Goal: Task Accomplishment & Management: Use online tool/utility

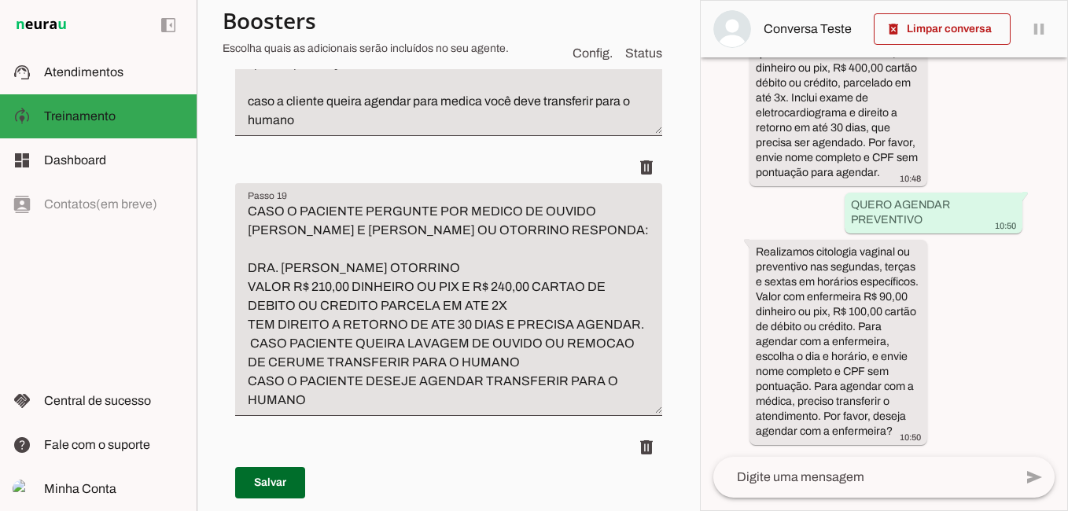
scroll to position [1114, 0]
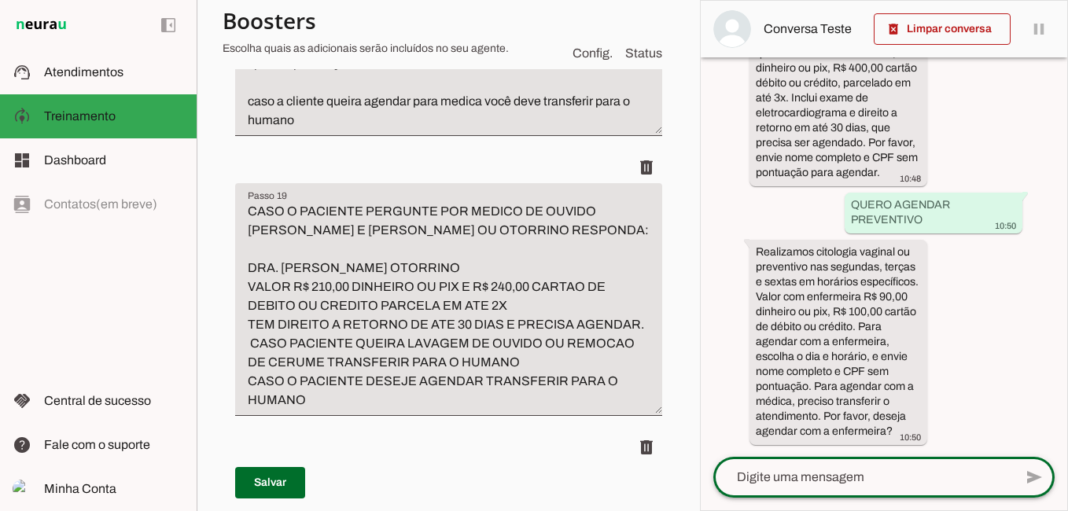
click at [827, 475] on textarea at bounding box center [863, 477] width 300 height 19
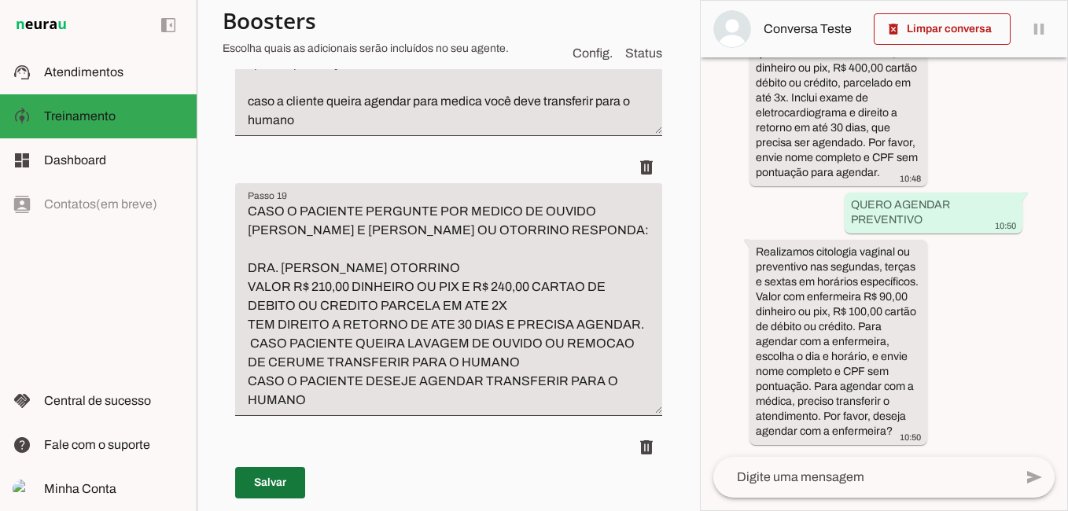
click at [264, 488] on span at bounding box center [270, 483] width 70 height 38
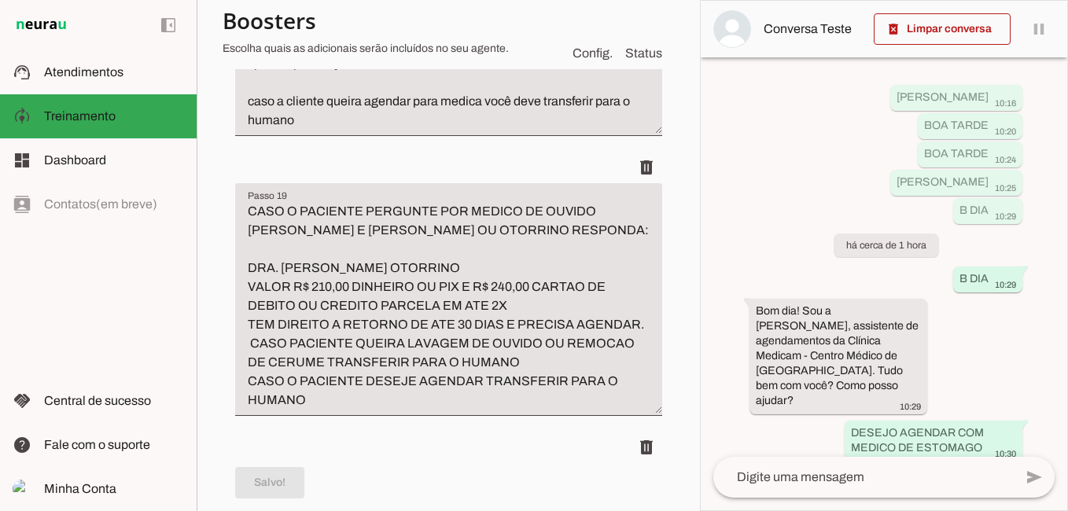
click at [840, 481] on textarea at bounding box center [863, 477] width 300 height 19
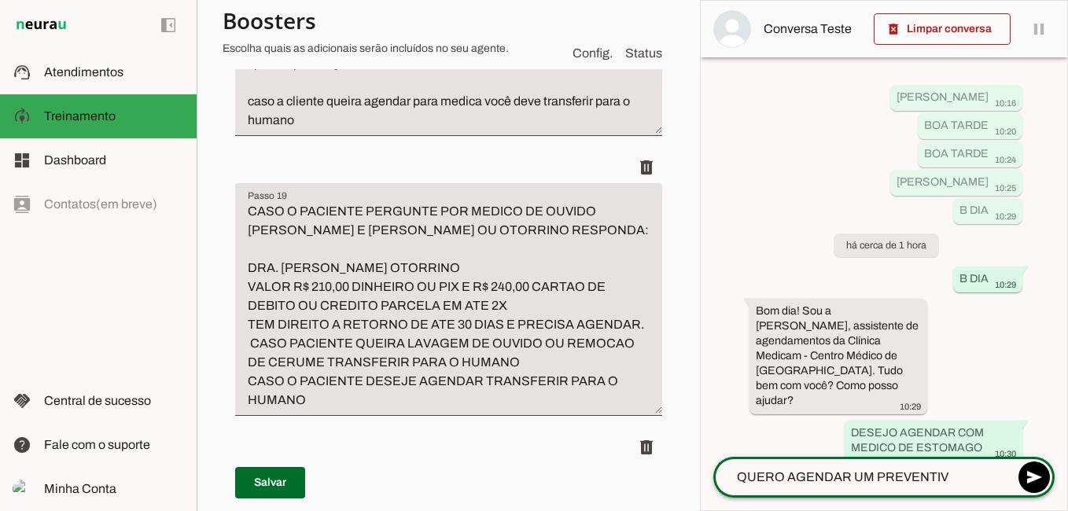
type textarea "QUERO AGENDAR UM PREVENTIVO"
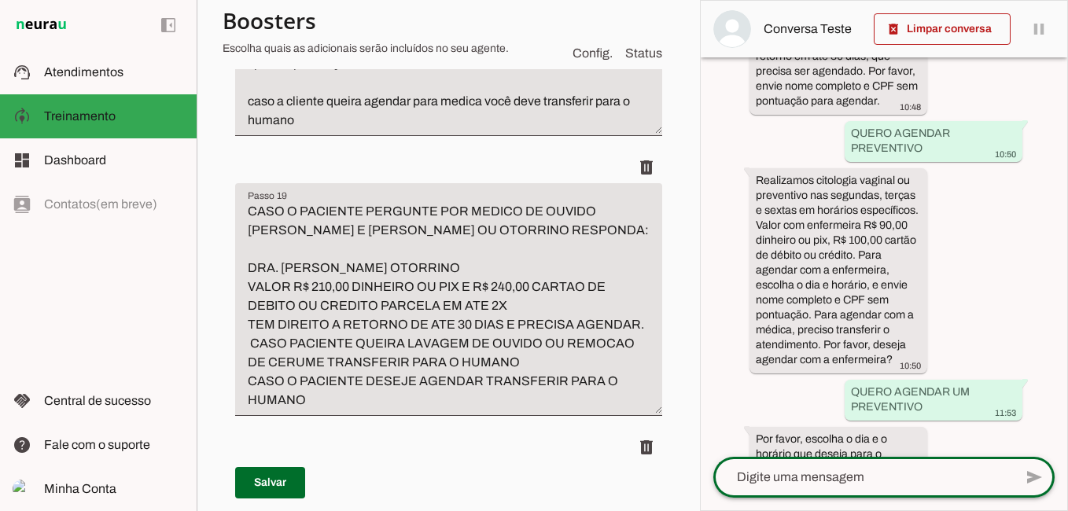
scroll to position [1283, 0]
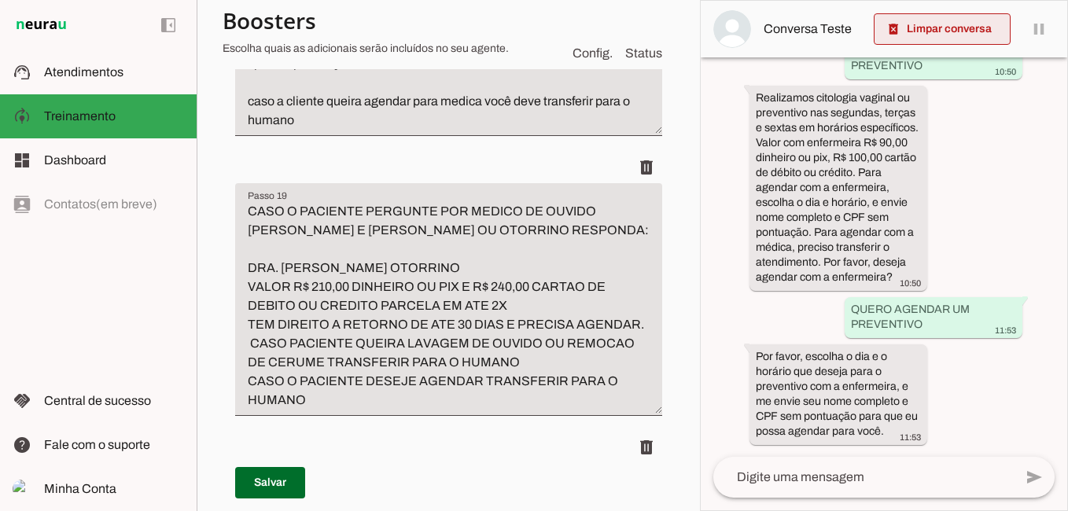
click at [937, 34] on span at bounding box center [942, 29] width 137 height 38
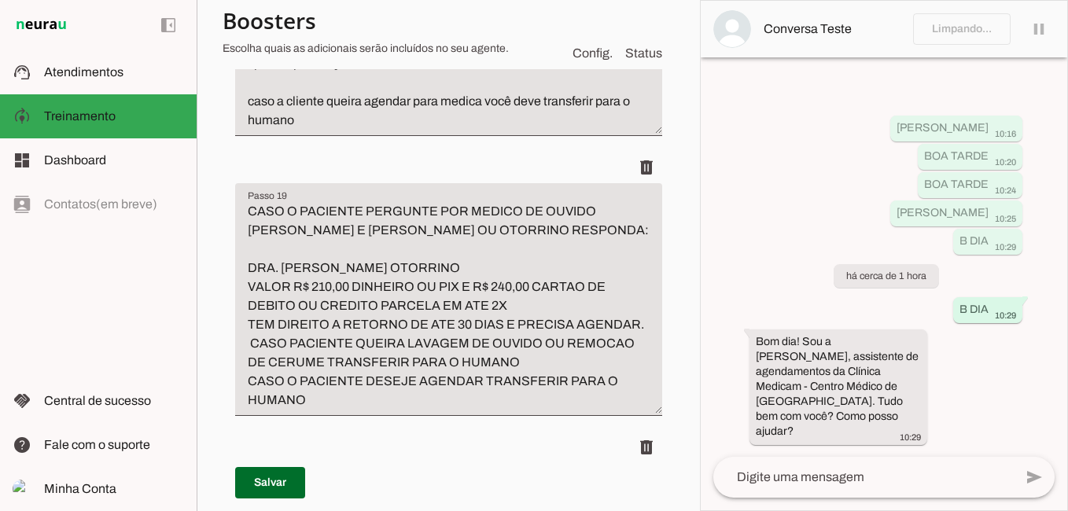
scroll to position [0, 0]
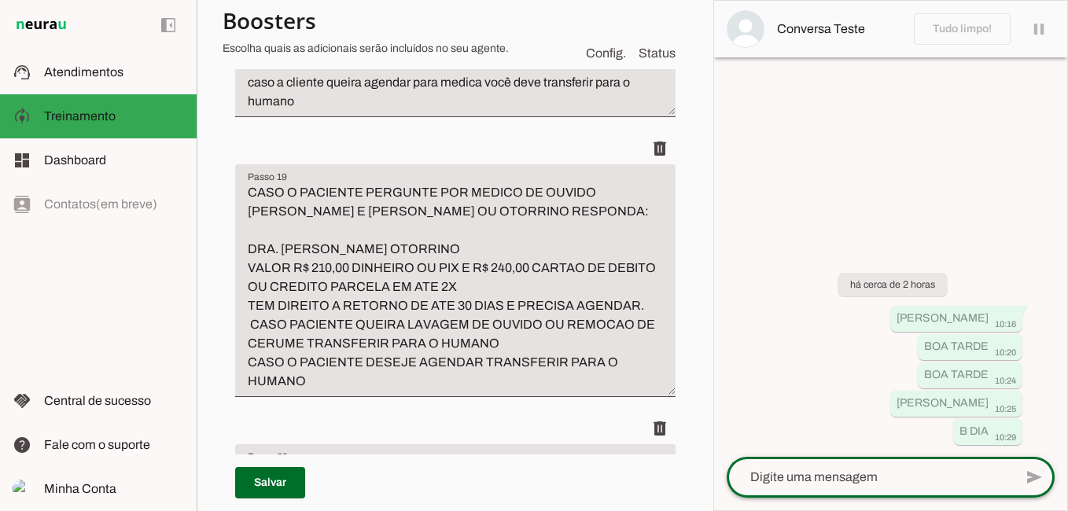
click at [804, 469] on textarea at bounding box center [870, 477] width 287 height 19
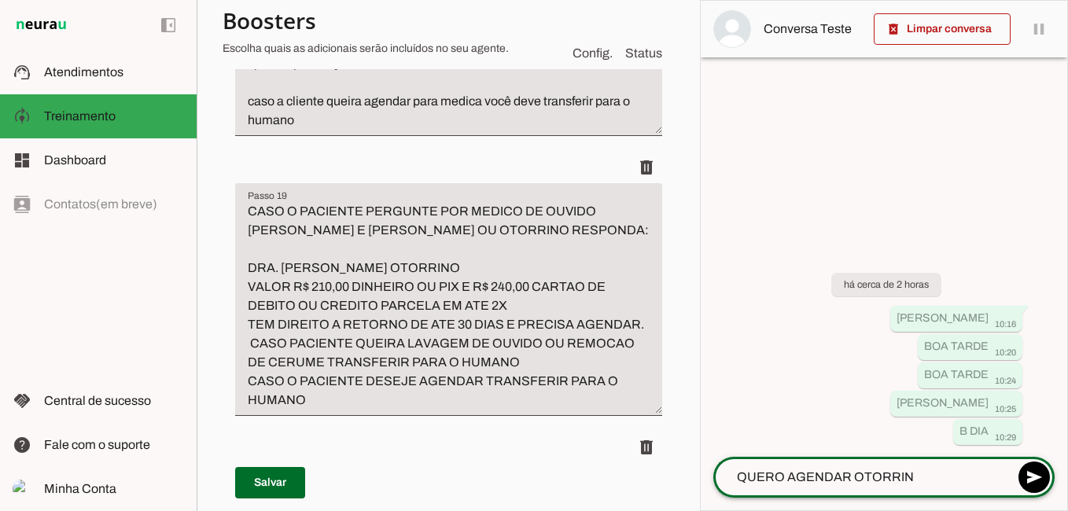
type textarea "QUERO AGENDAR OTORRINO"
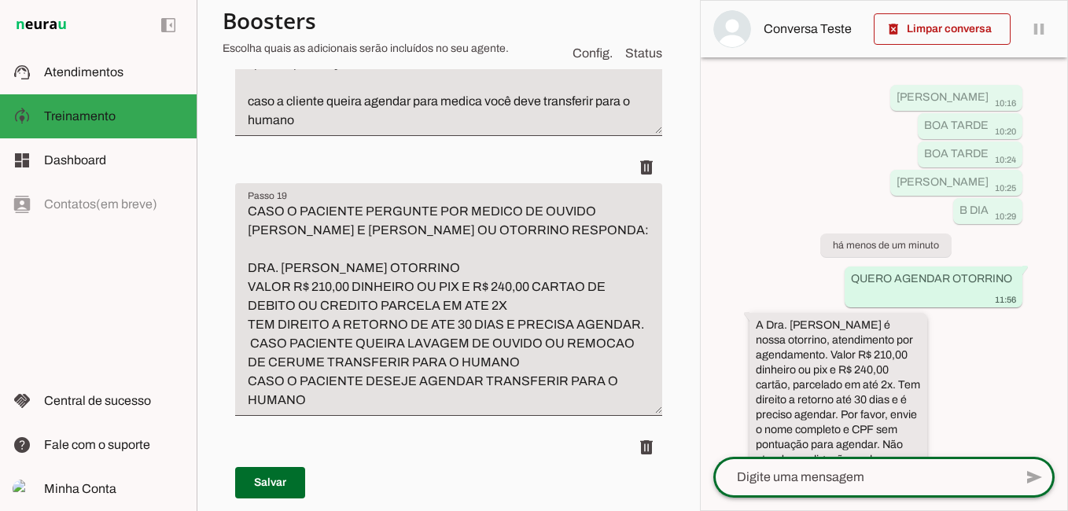
scroll to position [79, 0]
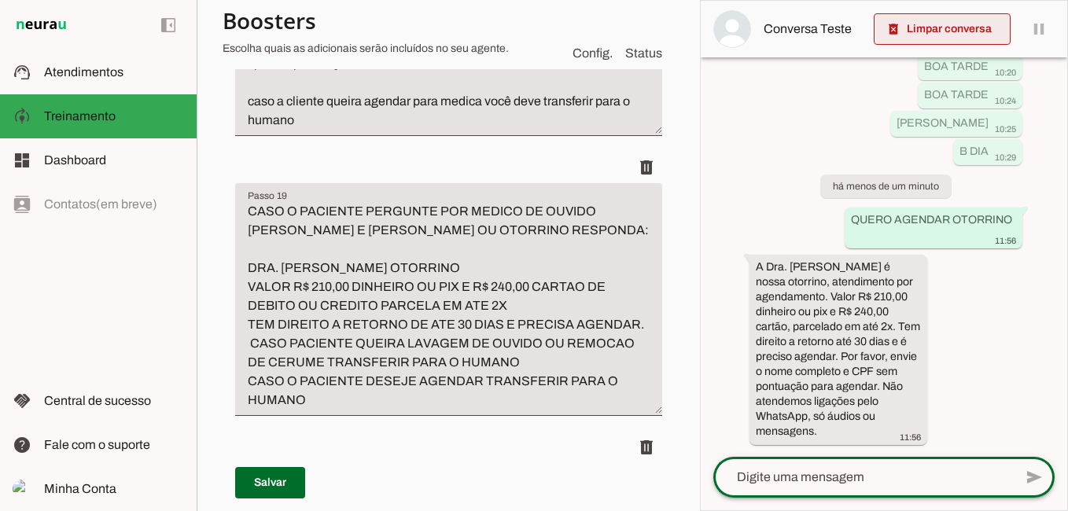
click at [928, 34] on span at bounding box center [942, 29] width 137 height 38
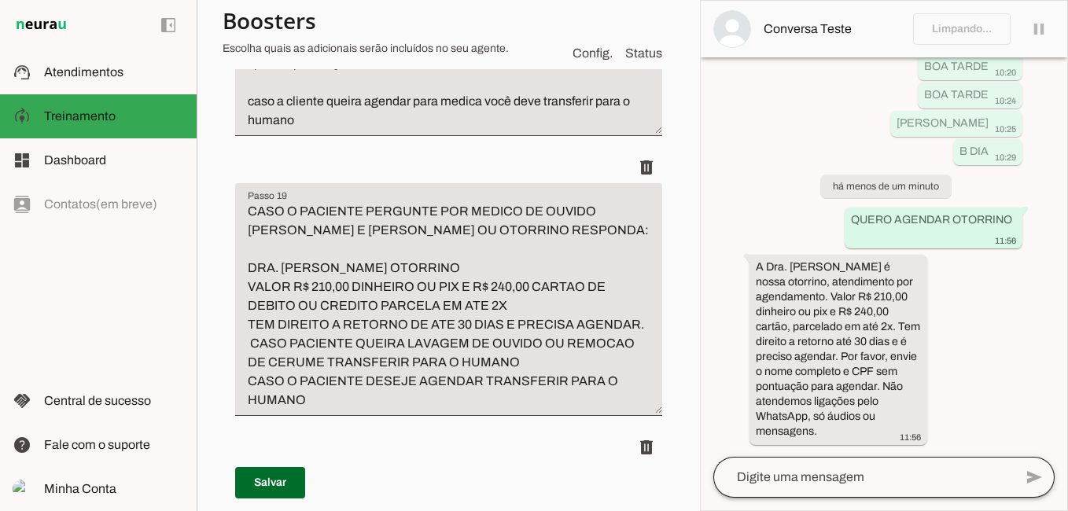
click at [818, 487] on div at bounding box center [863, 477] width 300 height 41
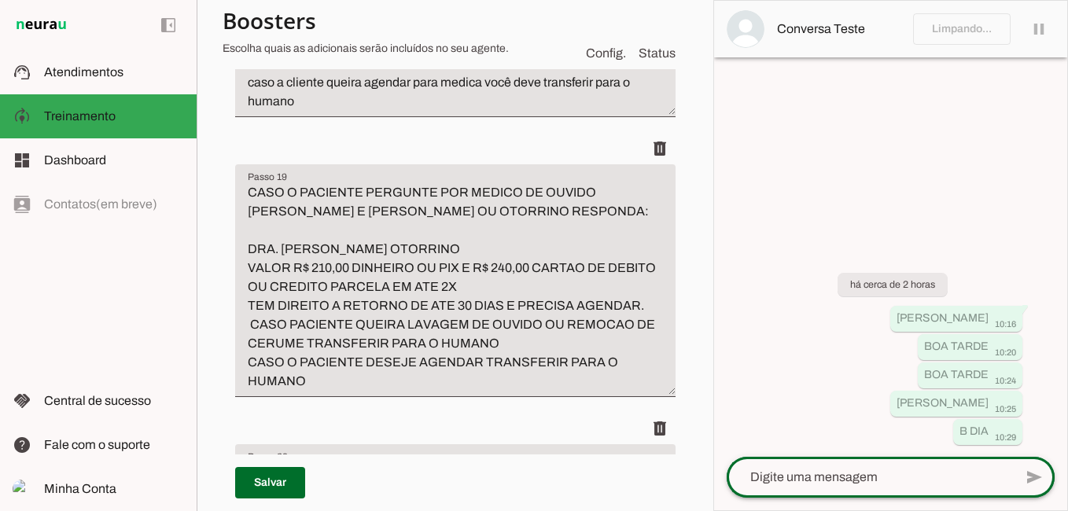
scroll to position [0, 0]
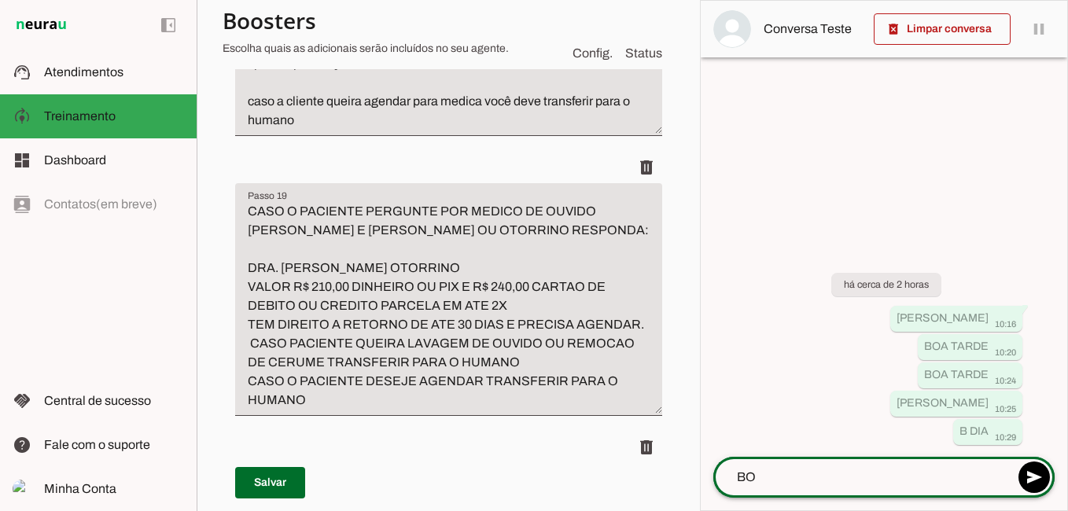
type textarea "B"
click at [847, 477] on textarea "QUERO AGENDARUMACITOLOGIA" at bounding box center [863, 477] width 300 height 19
click at [877, 476] on textarea "QUERO AGENDAR UMACITOLOGIA" at bounding box center [863, 477] width 300 height 19
type textarea "QUERO AGENDAR UMA CITOLOGIA"
type md-outlined-text-field "QUERO AGENDAR UMA CITOLOGIA"
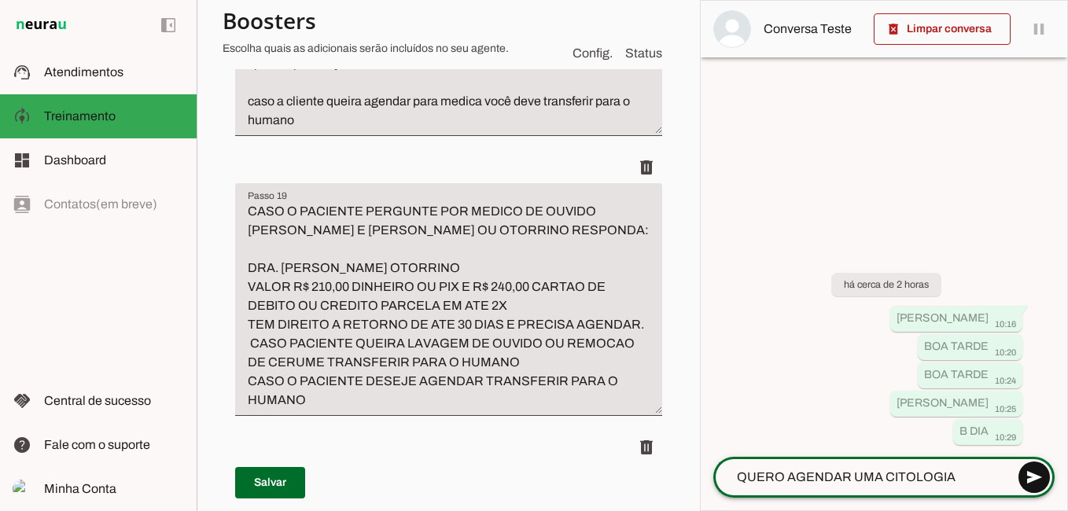
click at [1025, 477] on span at bounding box center [1034, 477] width 38 height 38
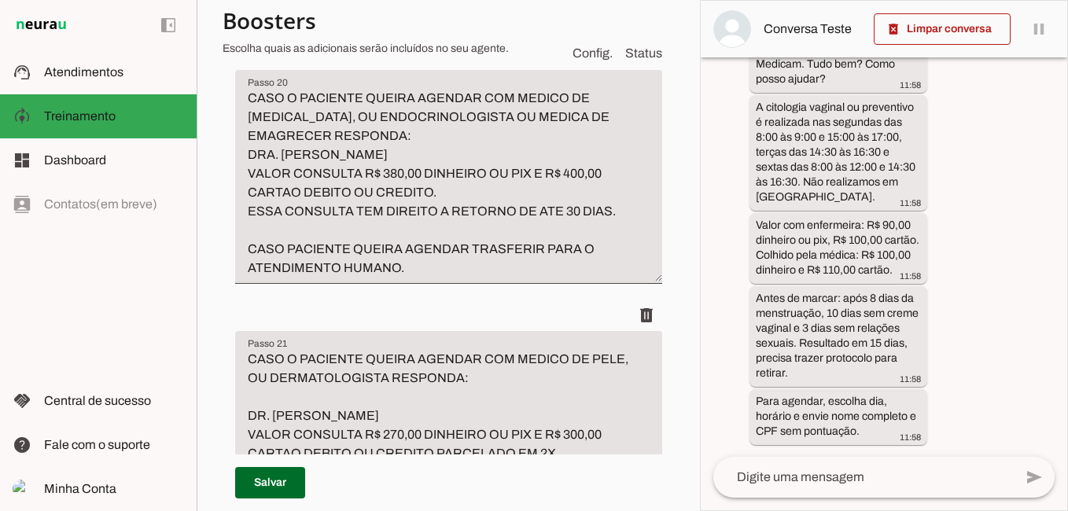
scroll to position [6873, 0]
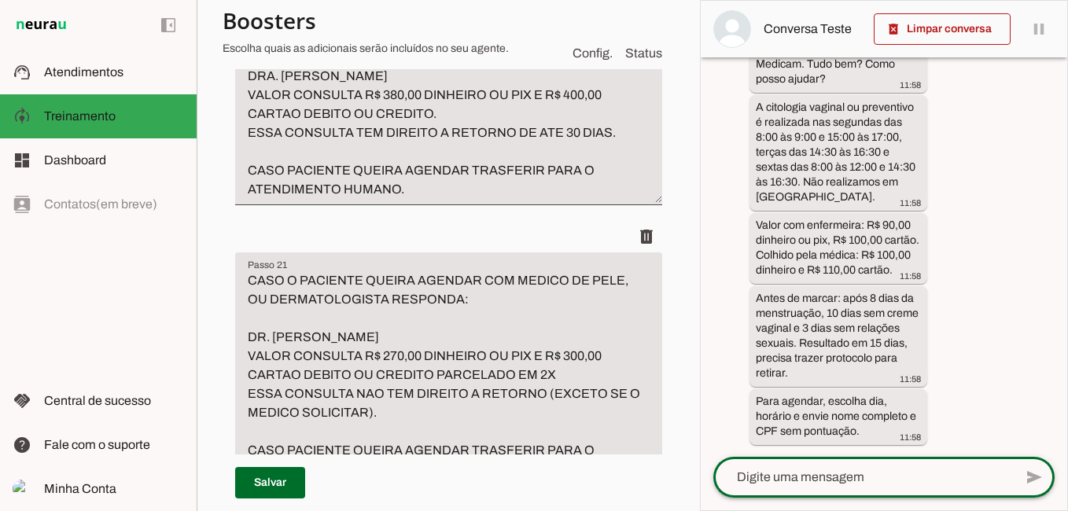
click at [840, 477] on textarea at bounding box center [863, 477] width 300 height 19
click at [848, 482] on textarea "QUERO AGENDARENDOCRINOLOGISTA" at bounding box center [863, 477] width 300 height 19
type textarea "QUERO AGENDAR ENDOCRINOLOGISTA"
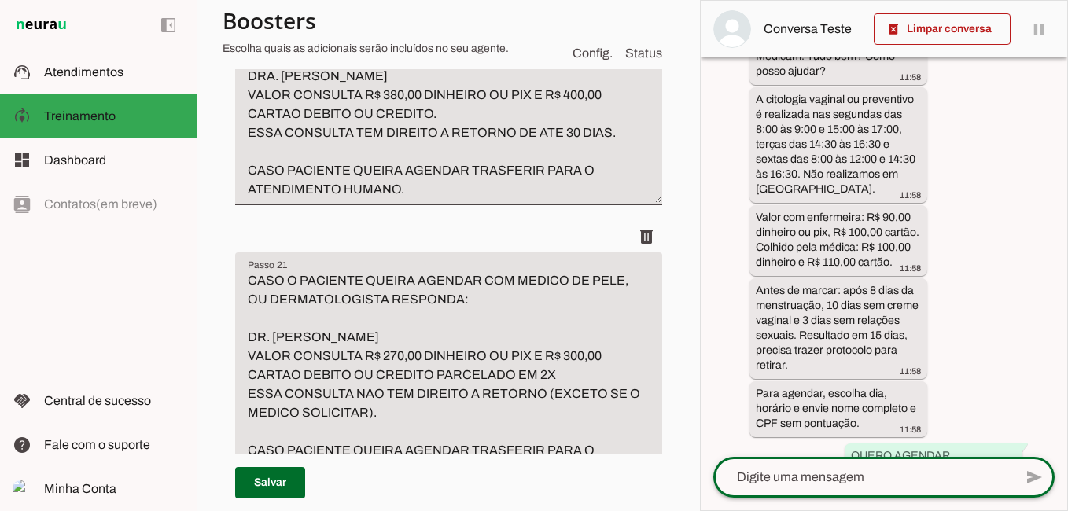
scroll to position [550, 0]
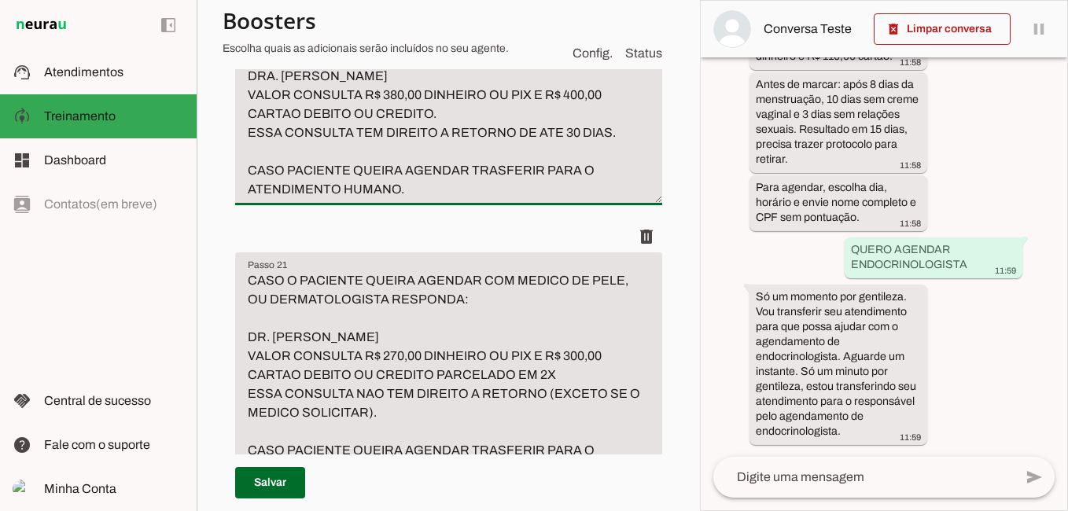
click at [414, 199] on textarea "CASO O PACIENTE QUEIRA AGENDAR COM MEDICO DE DIABETES, OU ENDOCRINOLOGISTA OU M…" at bounding box center [448, 104] width 427 height 189
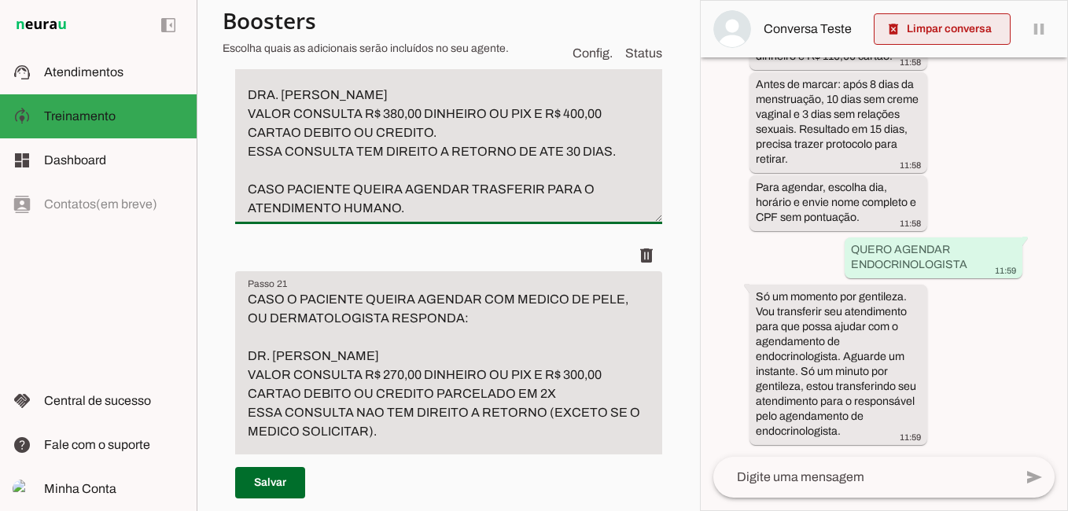
type textarea "CASO O PACIENTE QUEIRA AGENDAR COM MEDICO DE DIABETES, OU ENDOCRINOLOGISTA OU M…"
type md-filled-text-field "CASO O PACIENTE QUEIRA AGENDAR COM MEDICO DE DIABETES, OU ENDOCRINOLOGISTA OU M…"
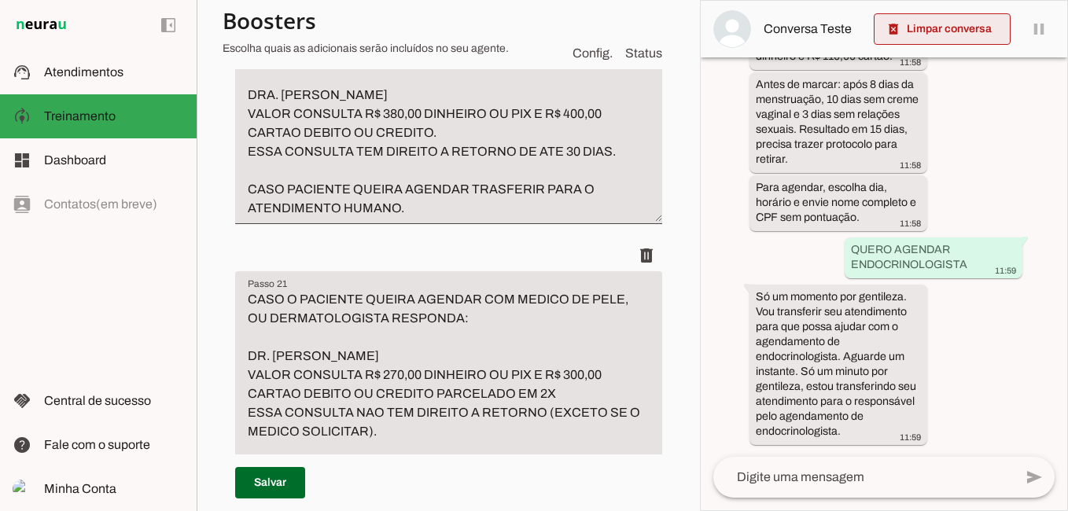
click at [933, 33] on span at bounding box center [942, 29] width 137 height 38
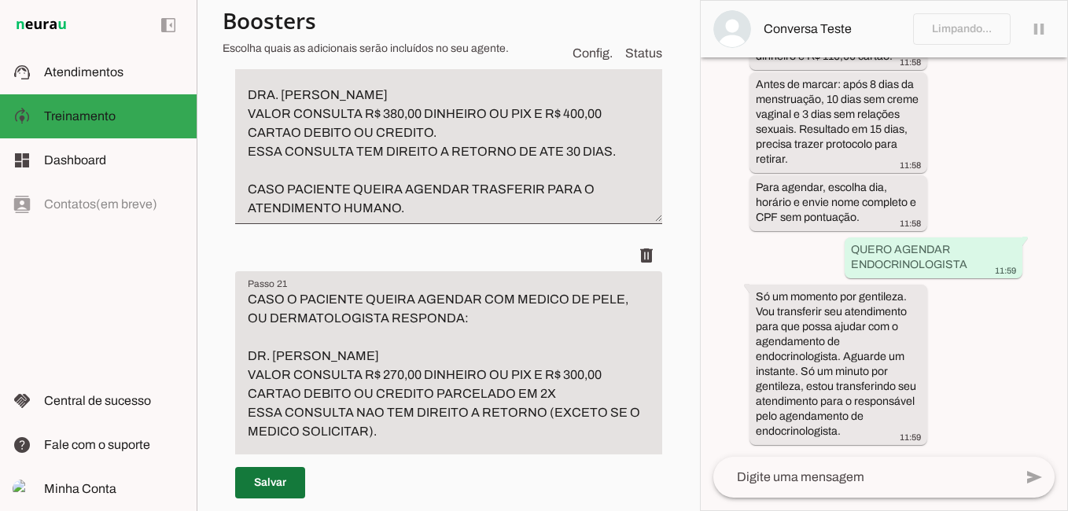
click at [266, 480] on span at bounding box center [270, 483] width 70 height 38
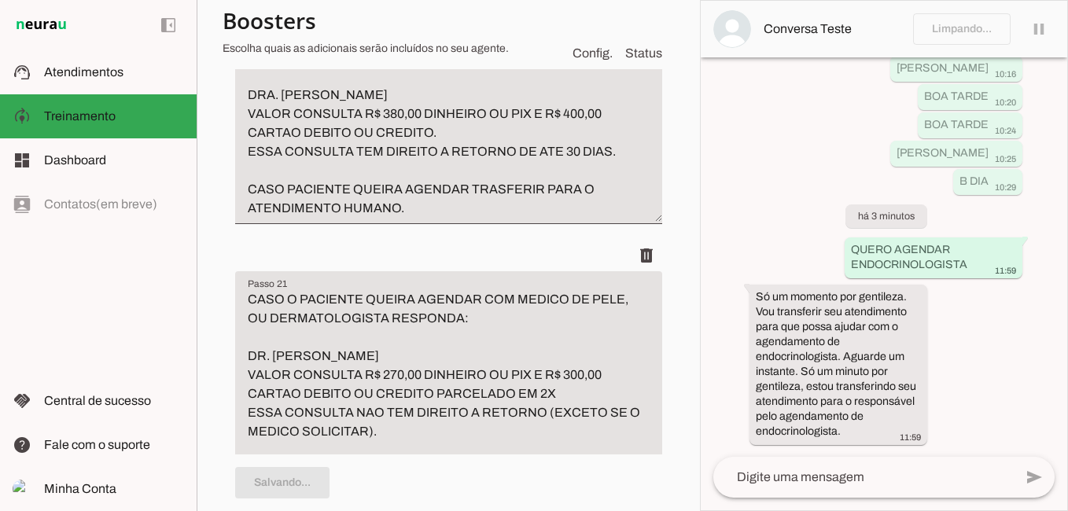
type textarea "CASO O PACIENTE QUEIRA AGENDAR COM MEDICO DE DIABETES, OU ENDOCRINOLOGISTA OU M…"
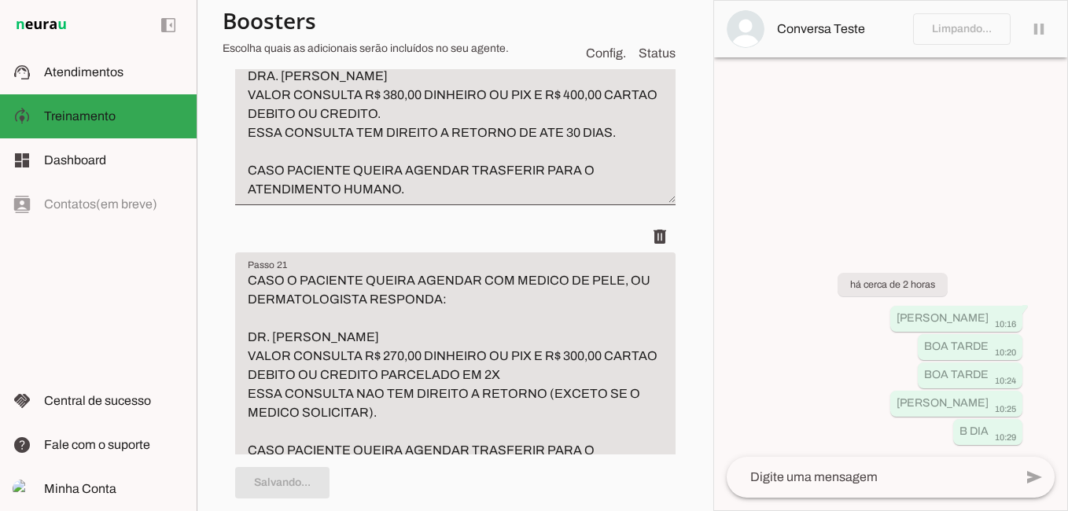
scroll to position [0, 0]
click at [805, 480] on textarea at bounding box center [870, 477] width 287 height 19
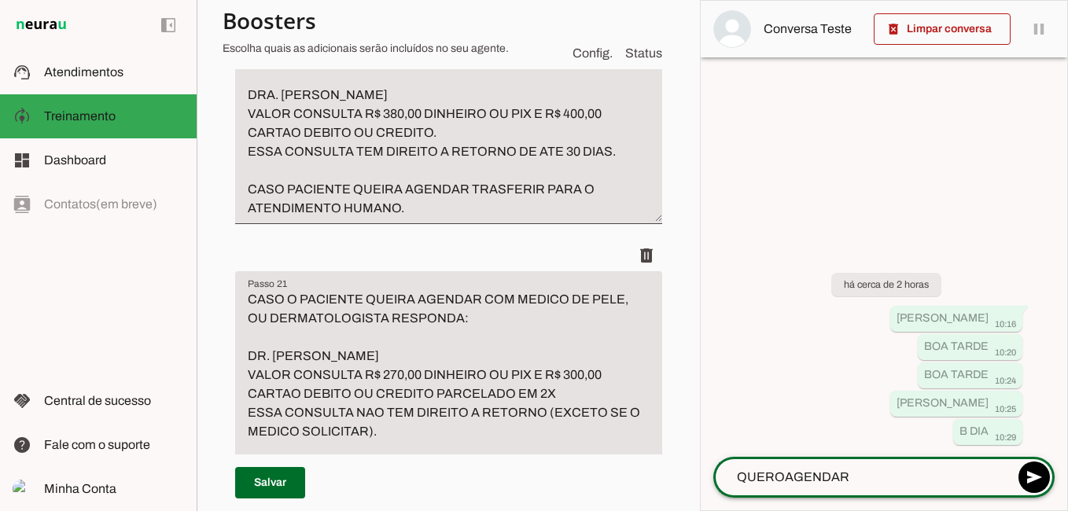
click at [785, 480] on textarea "QUEROAGENDAR" at bounding box center [863, 477] width 300 height 19
click at [871, 480] on textarea "QUERO AGENDAR" at bounding box center [863, 477] width 300 height 19
click at [849, 480] on textarea "QUERO AGENDARENDOCRINOLOGISTA" at bounding box center [863, 477] width 300 height 19
type textarea "QUERO AGENDAR ENDOCRINOLOGISTA"
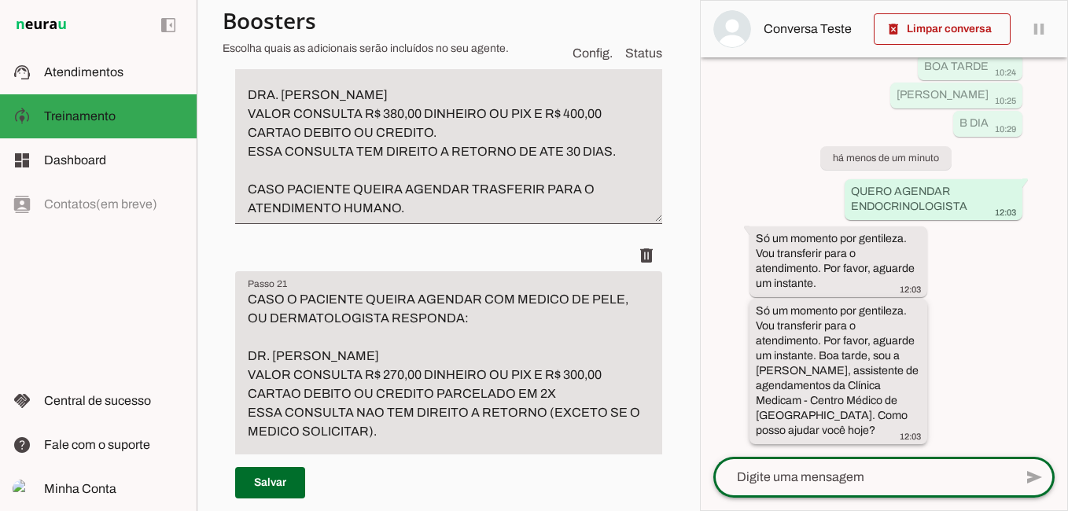
scroll to position [117, 0]
click at [948, 23] on span at bounding box center [942, 29] width 137 height 38
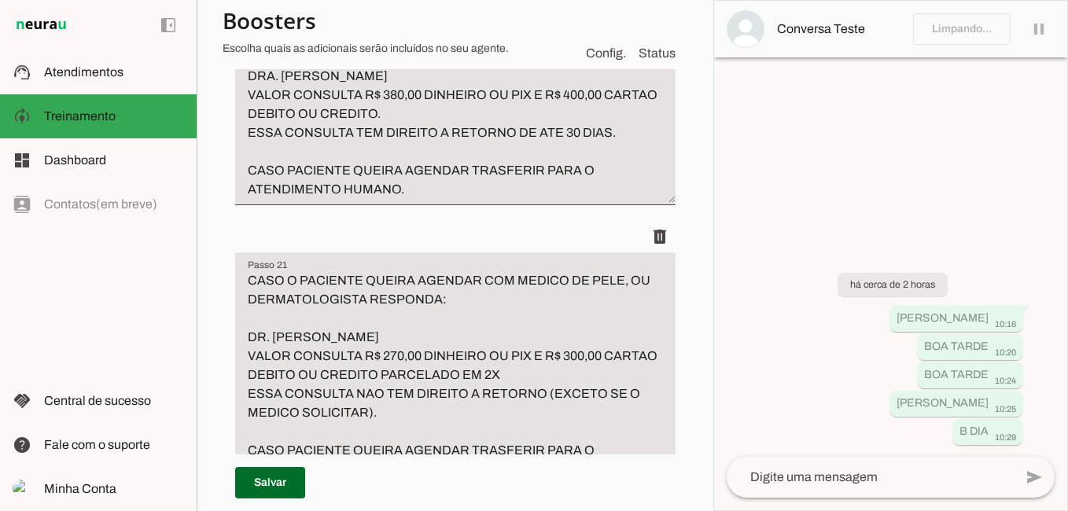
scroll to position [0, 0]
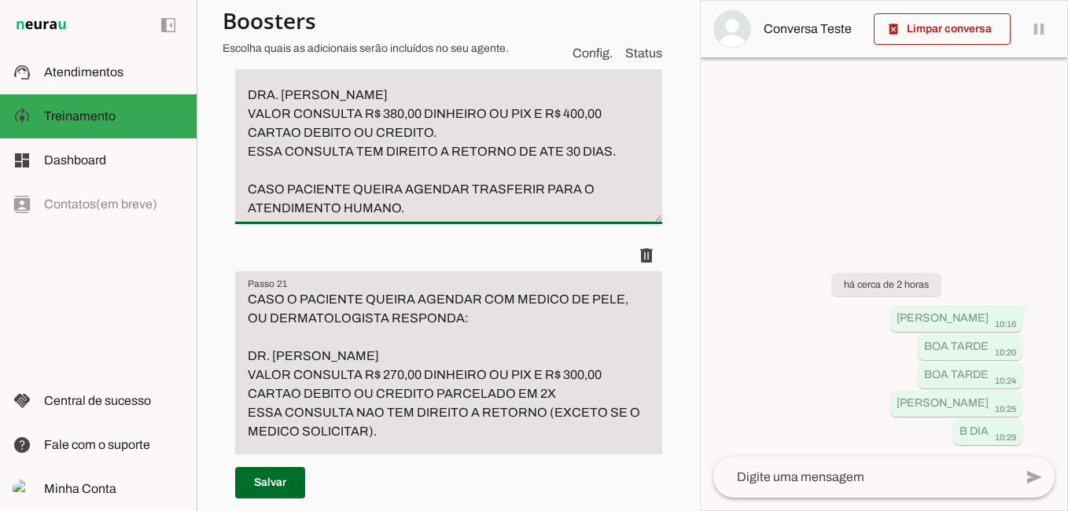
click at [396, 218] on textarea "CASO O PACIENTE QUEIRA AGENDAR COM MEDICO DE DIABETES, OU ENDOCRINOLOGISTA OU M…" at bounding box center [448, 114] width 427 height 208
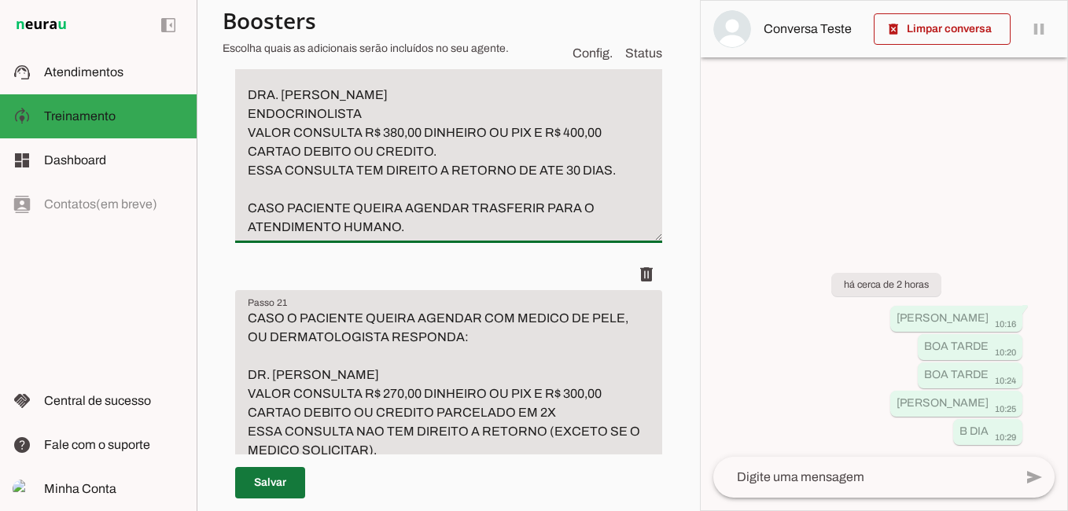
type textarea "CASO O PACIENTE QUEIRA AGENDAR COM MEDICO DE [MEDICAL_DATA], OU ENDOCRINOLOGIST…"
type md-filled-text-field "CASO O PACIENTE QUEIRA AGENDAR COM MEDICO DE [MEDICAL_DATA], OU ENDOCRINOLOGIST…"
click at [263, 480] on span at bounding box center [270, 483] width 70 height 38
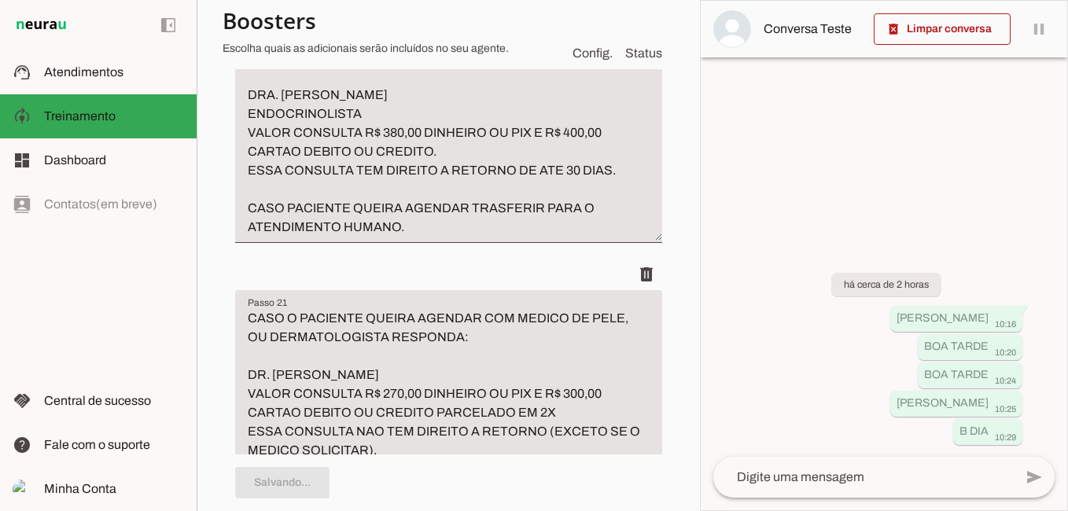
type textarea "CASO O PACIENTE QUEIRA AGENDAR COM MEDICO DE [MEDICAL_DATA], OU ENDOCRINOLOGIST…"
click at [832, 486] on textarea at bounding box center [863, 477] width 300 height 19
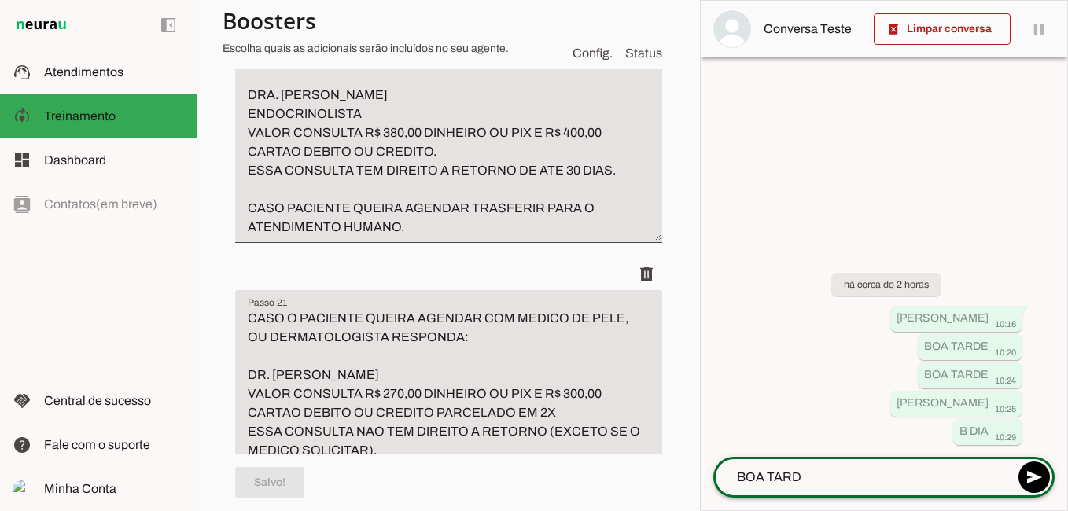
type textarea "BOA TARDE"
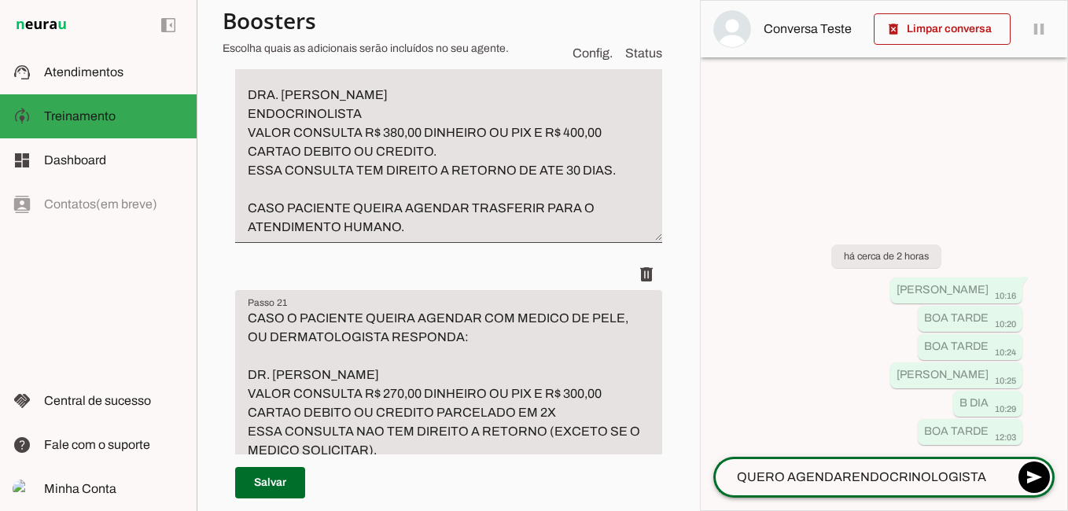
click at [852, 484] on textarea "QUERO AGENDARENDOCRINOLOGISTA" at bounding box center [863, 477] width 300 height 19
type textarea "QUERO AGENDAR ENDOCRINOLOGISTA"
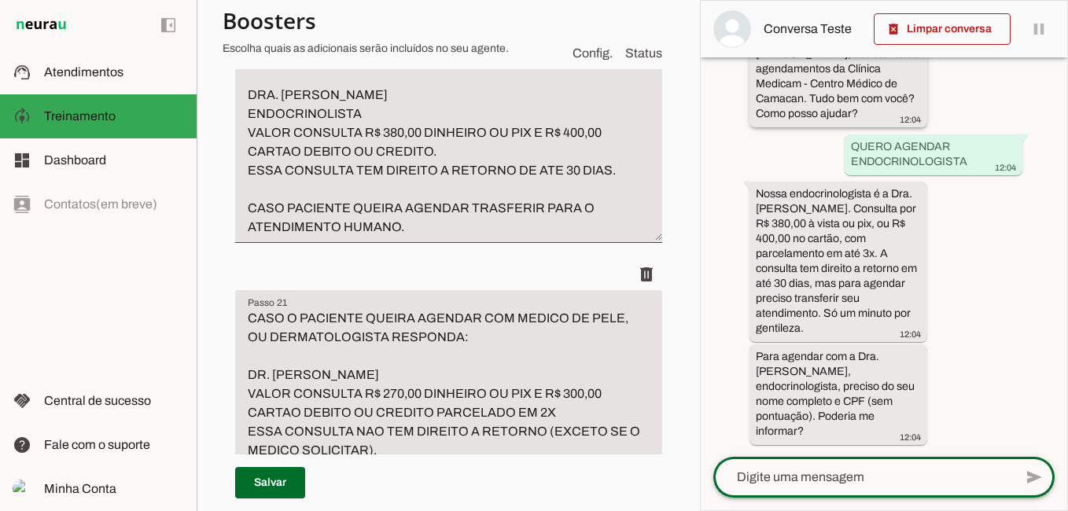
scroll to position [286, 0]
click at [293, 483] on span at bounding box center [270, 483] width 70 height 38
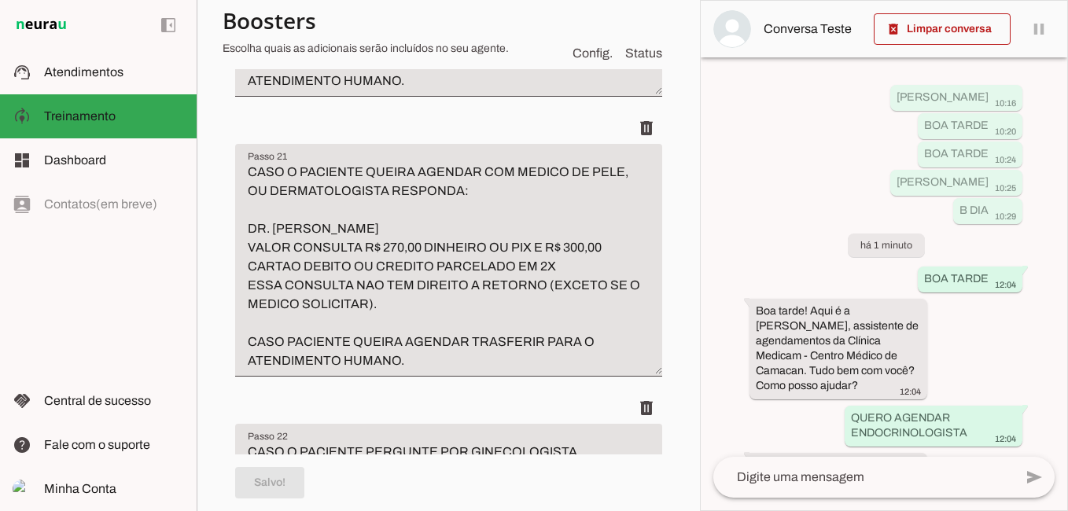
scroll to position [7109, 0]
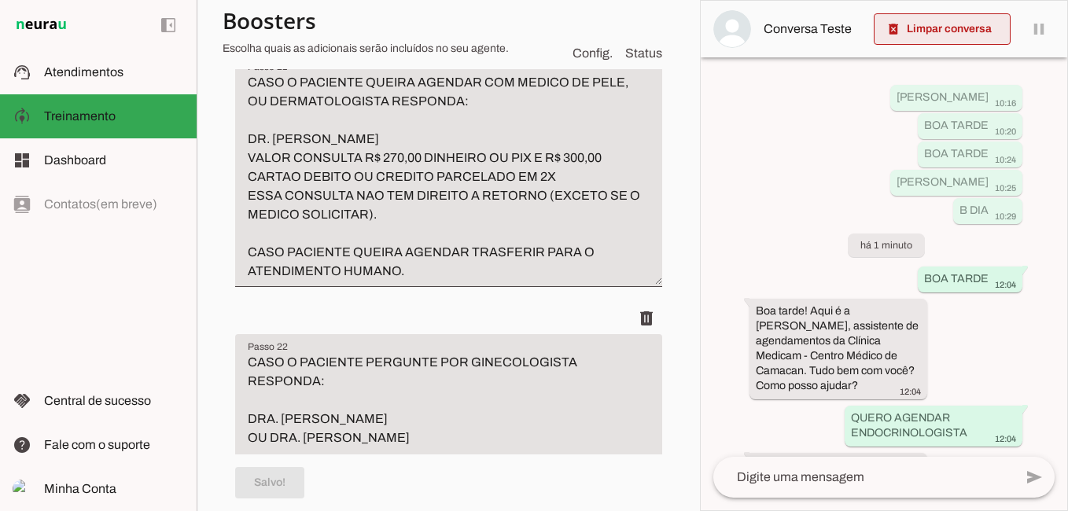
click at [959, 21] on span at bounding box center [942, 29] width 137 height 38
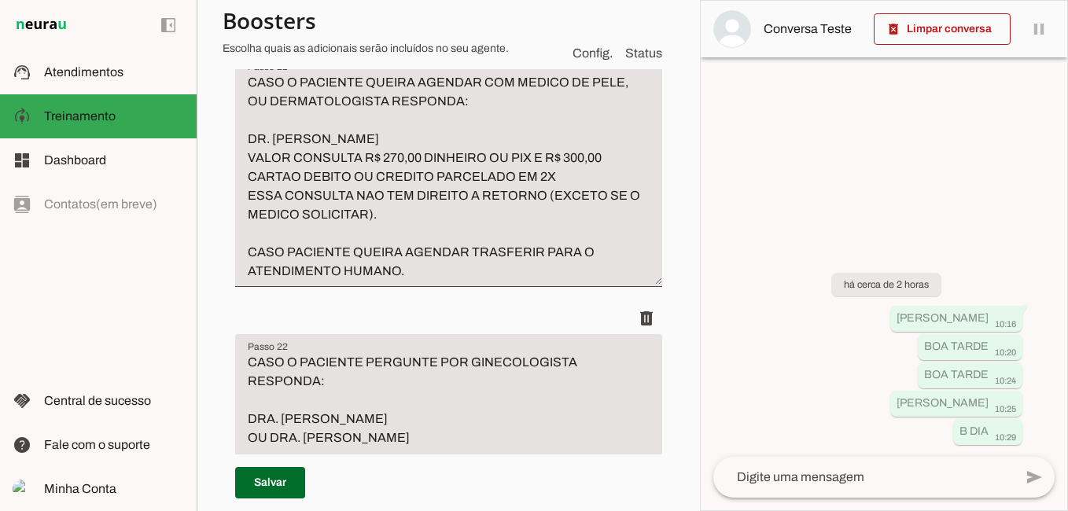
click at [779, 478] on textarea at bounding box center [863, 477] width 300 height 19
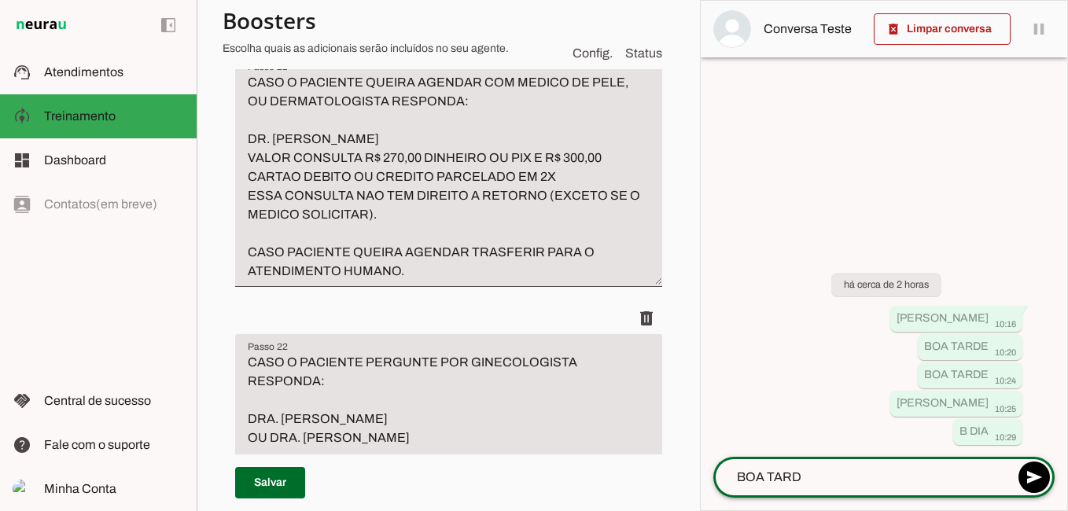
type textarea "BOA TARDE"
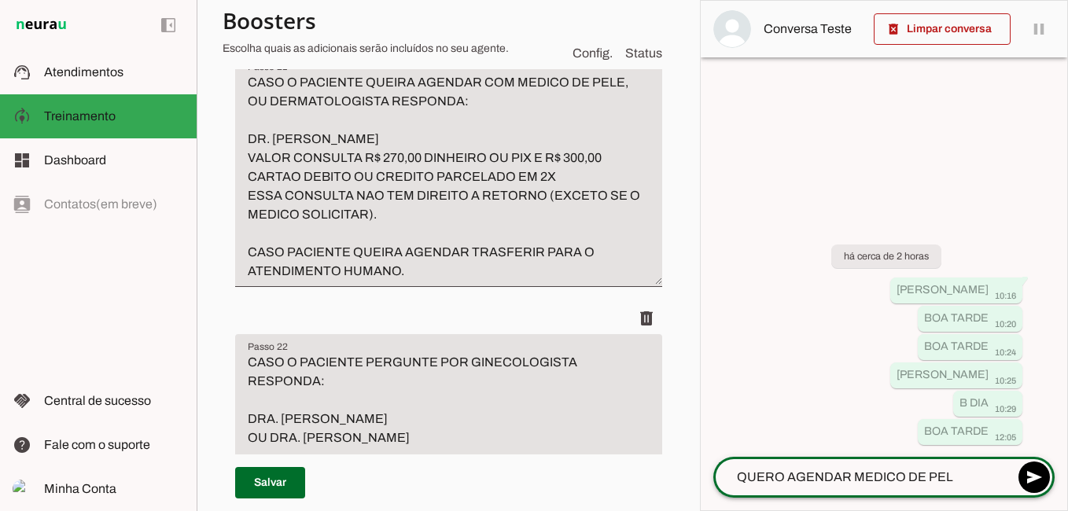
type textarea "QUERO AGENDAR MEDICO DE PELE"
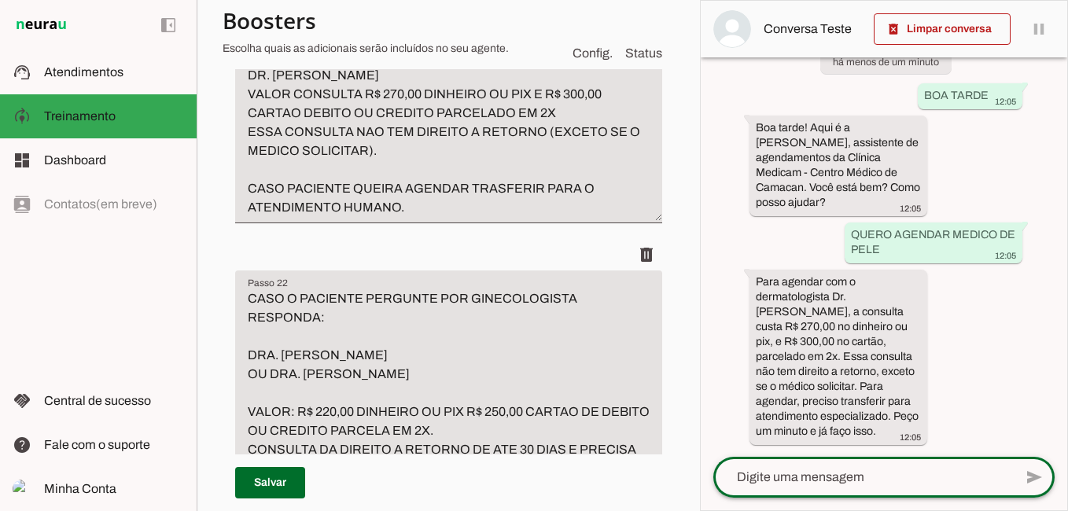
scroll to position [7345, 0]
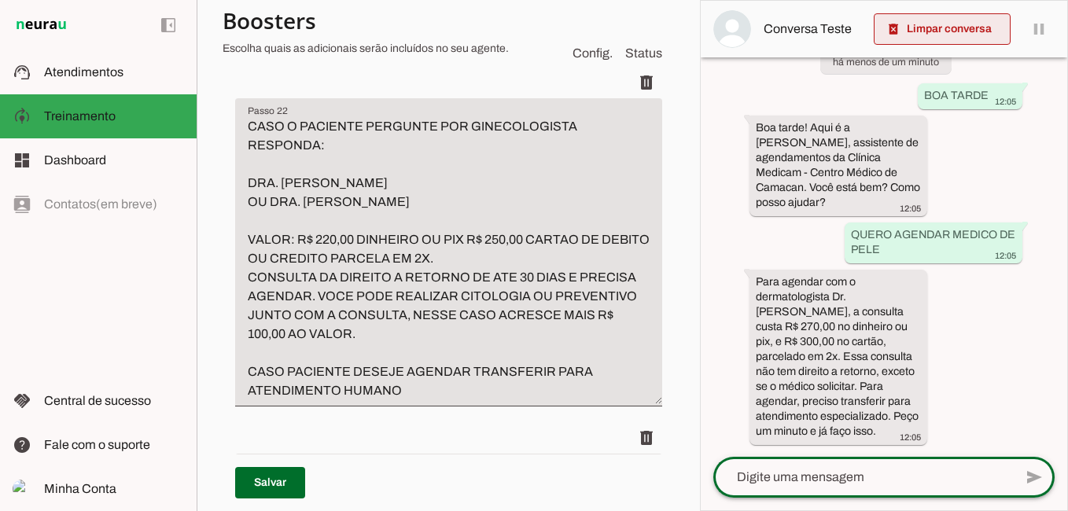
click at [914, 35] on span at bounding box center [942, 29] width 137 height 38
click at [914, 35] on md-item "Conversa Teste" at bounding box center [884, 29] width 366 height 57
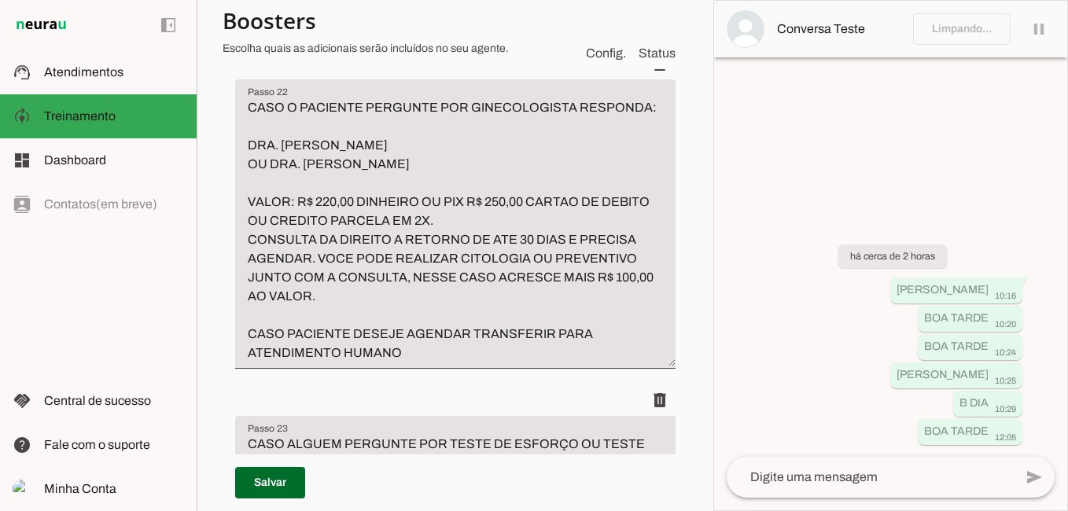
scroll to position [7326, 0]
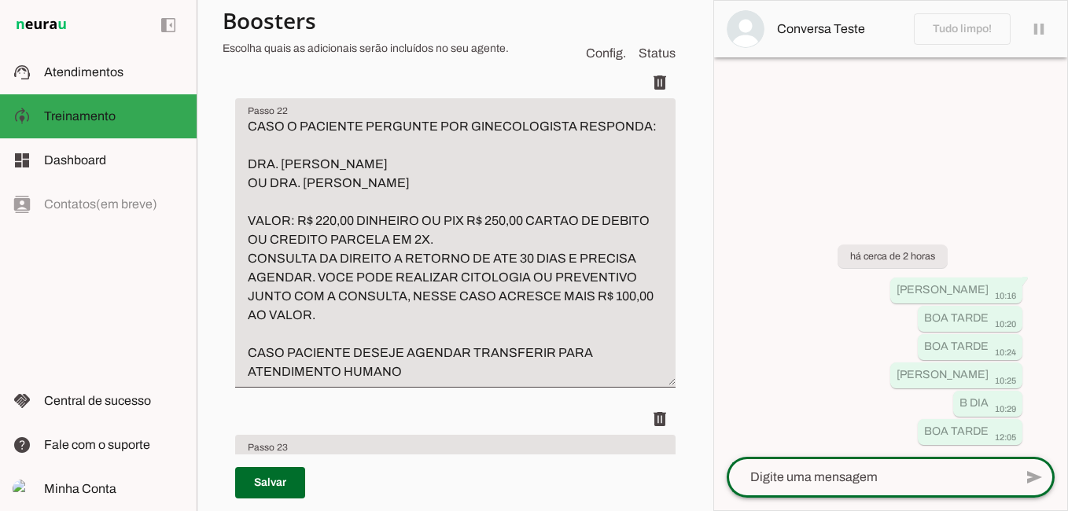
click at [915, 484] on textarea at bounding box center [870, 477] width 287 height 19
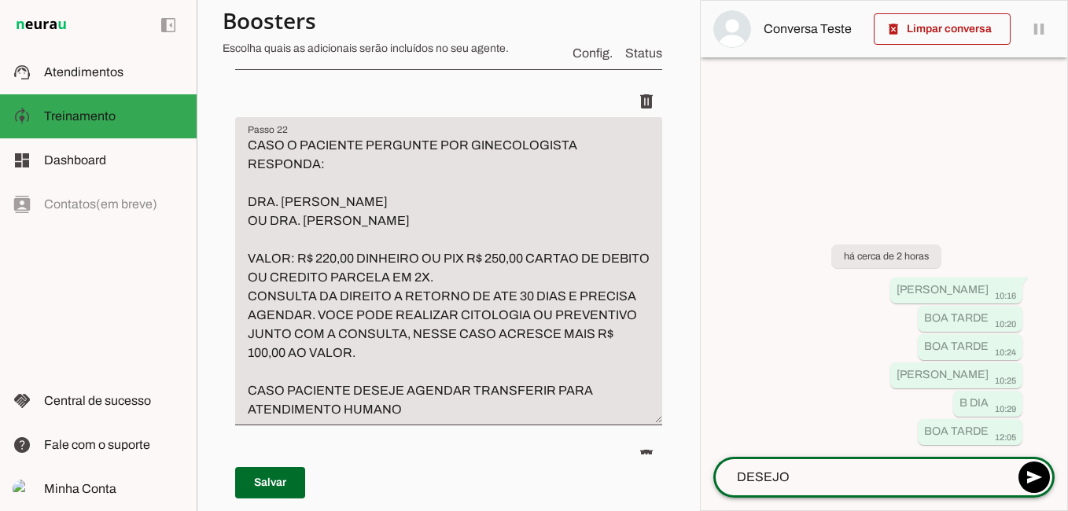
scroll to position [7345, 0]
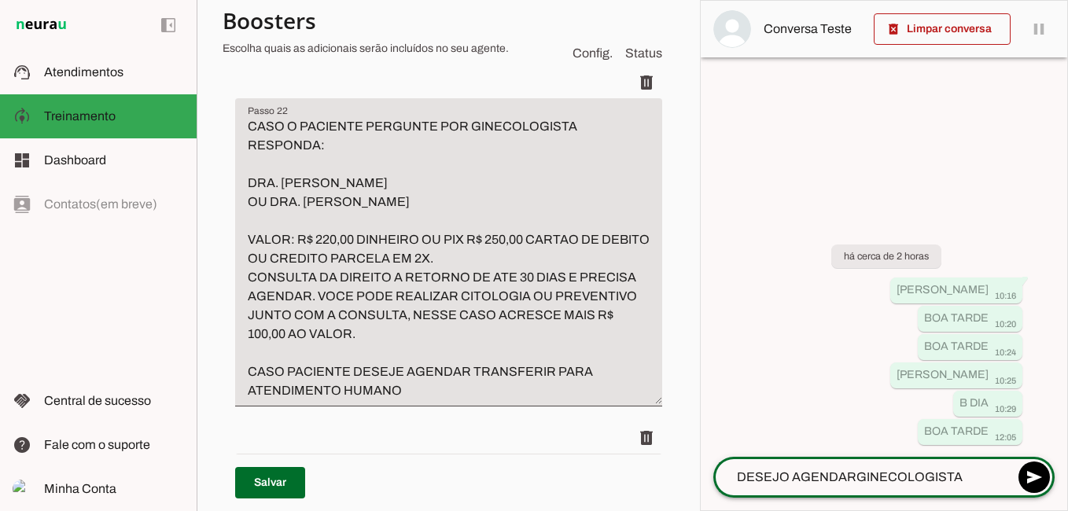
click at [857, 477] on textarea "DESEJO AGENDARGINECOLOGISTA" at bounding box center [863, 477] width 300 height 19
type textarea "DESEJO AGENDAR GINECOLOGISTA"
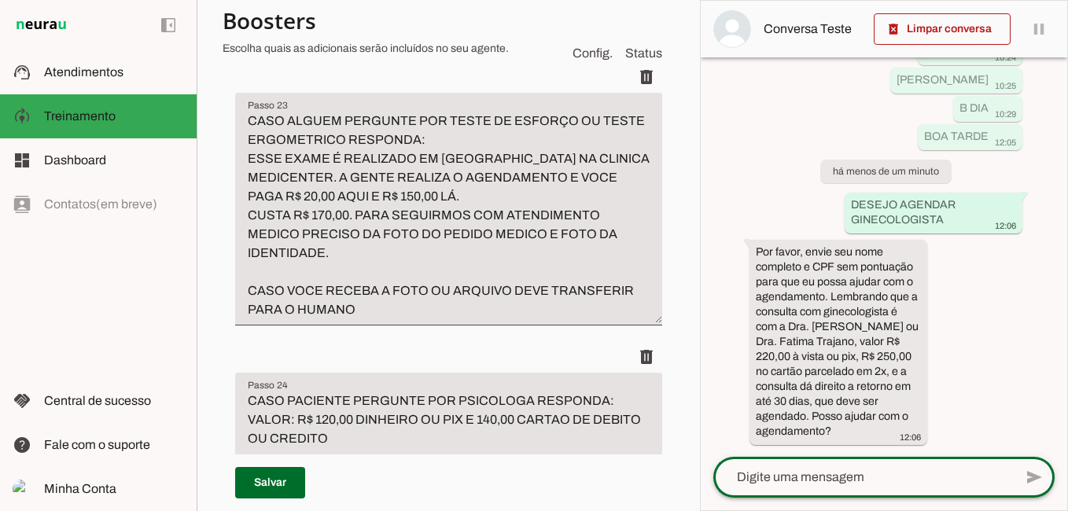
scroll to position [7738, 0]
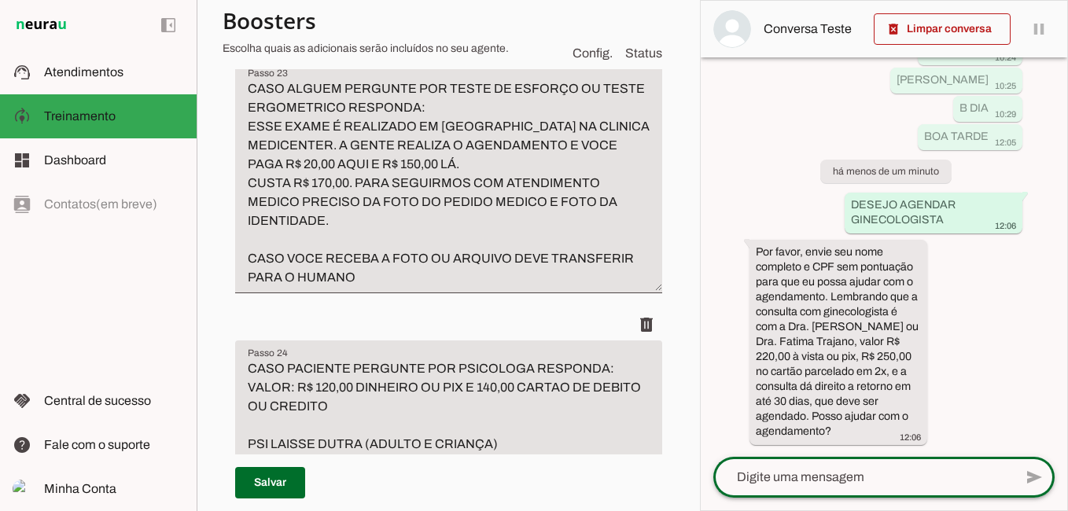
click at [431, 287] on textarea "CASO ALGUEM PERGUNTE POR TESTE DE ESFORÇO OU TESTE ERGOMETRICO RESPONDA: ESSE E…" at bounding box center [448, 183] width 427 height 208
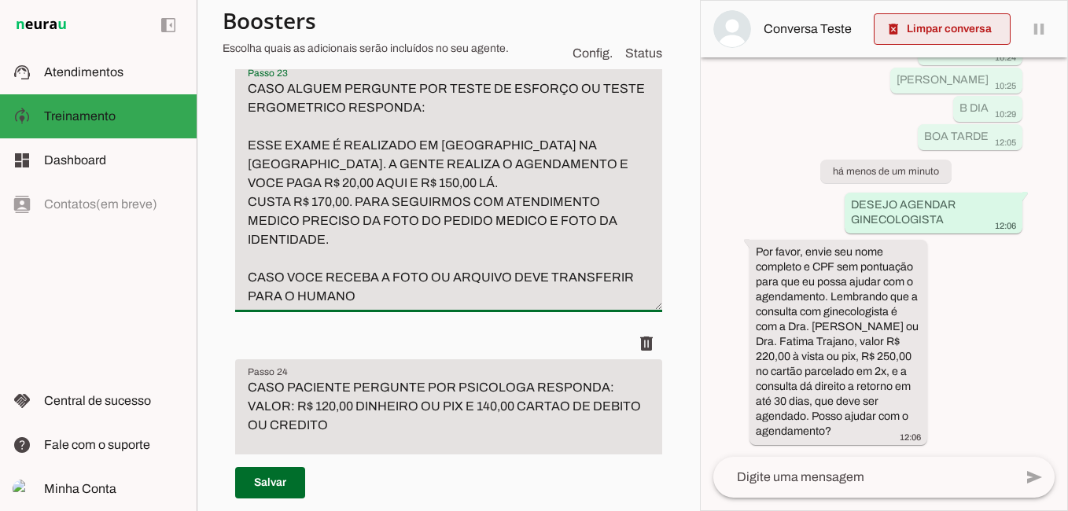
type textarea "CASO ALGUEM PERGUNTE POR TESTE DE ESFORÇO OU TESTE ERGOMETRICO RESPONDA: ESSE E…"
type md-filled-text-field "CASO ALGUEM PERGUNTE POR TESTE DE ESFORÇO OU TESTE ERGOMETRICO RESPONDA: ESSE E…"
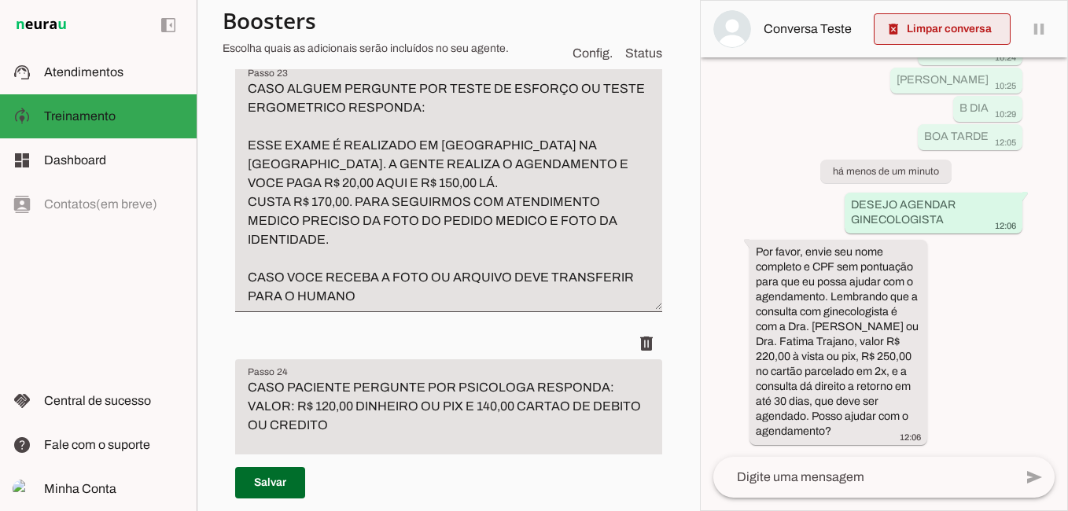
click at [915, 31] on span at bounding box center [942, 29] width 137 height 38
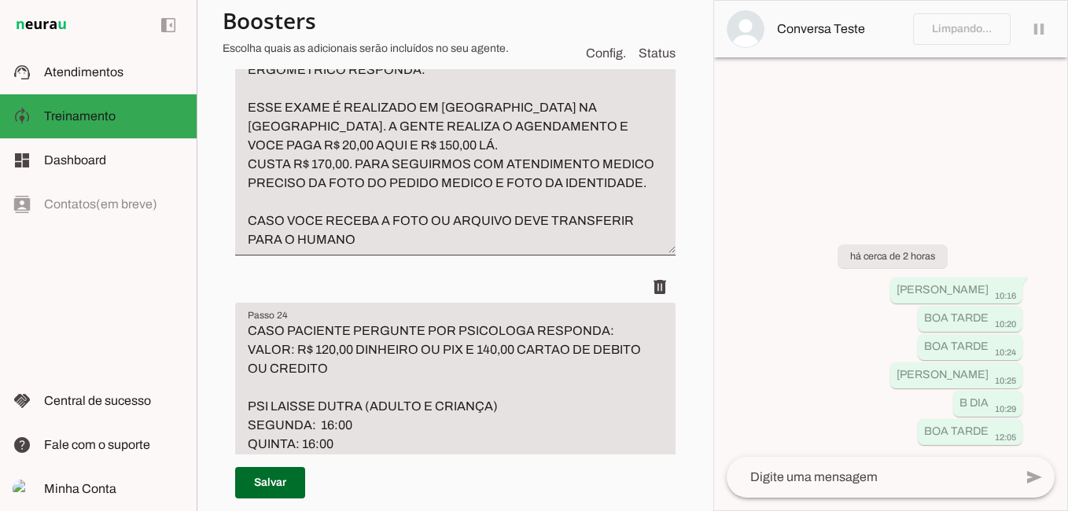
scroll to position [7719, 0]
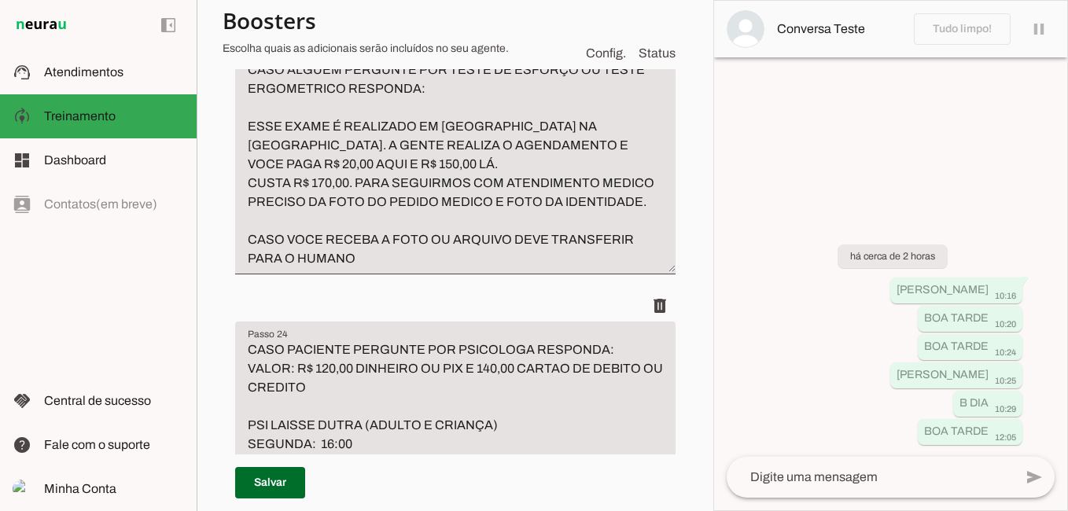
click at [807, 479] on textarea at bounding box center [870, 477] width 287 height 19
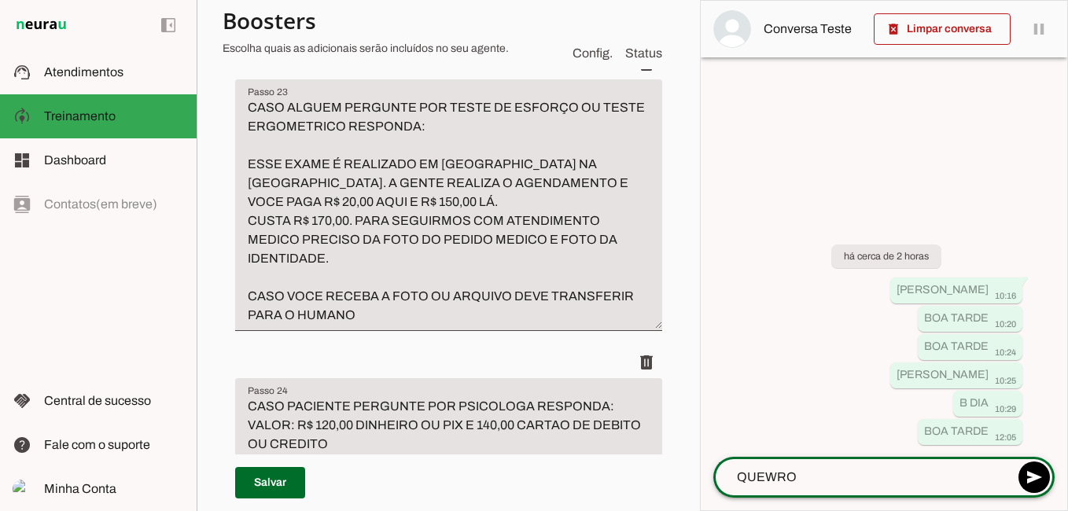
scroll to position [7738, 0]
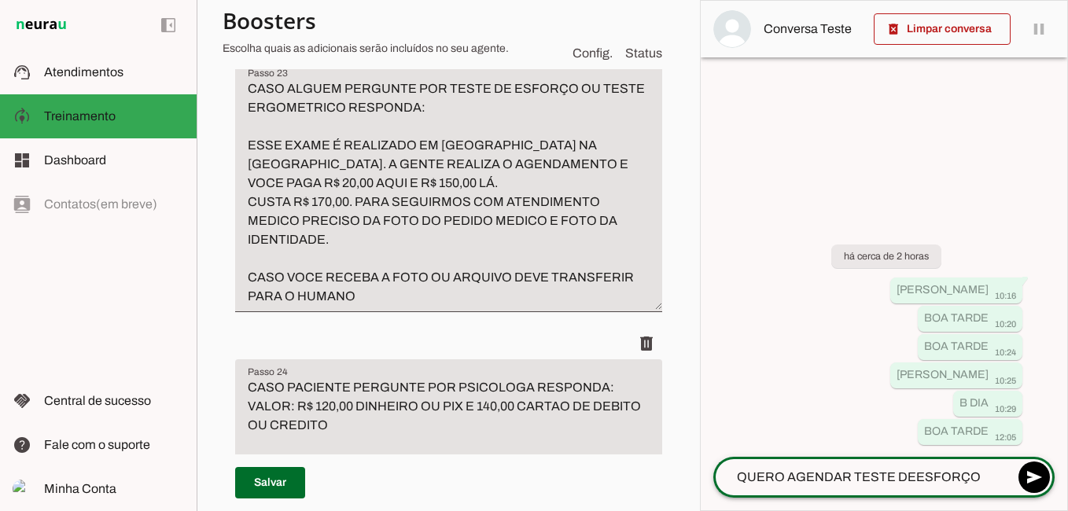
type textarea "QUERO AGENDAR TESTE DE ESFORÇO"
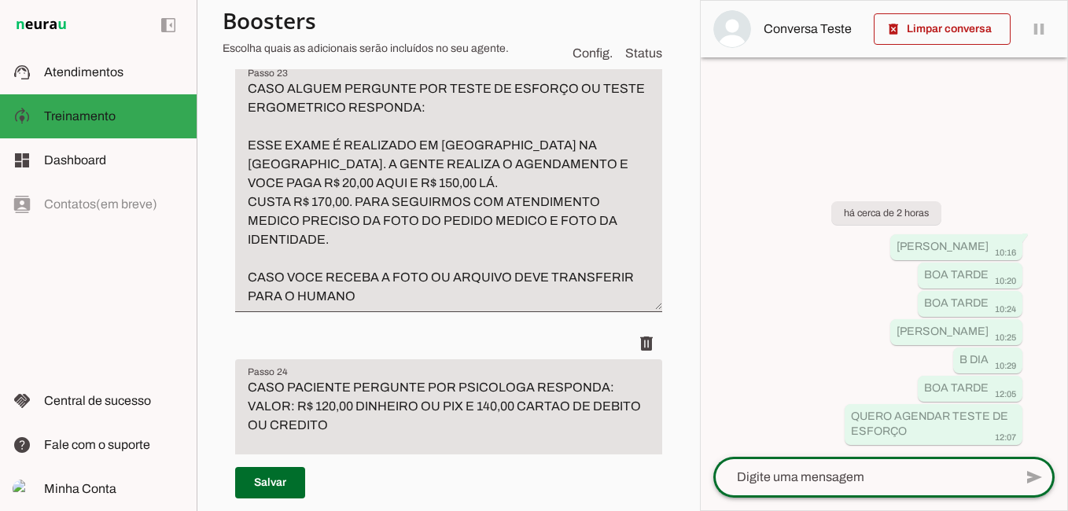
type textarea "CASO ALGUEM PERGUNTE POR TESTE DE ESFORÇO OU TESTE ERGOMETRICO RESPONDA: ESSE E…"
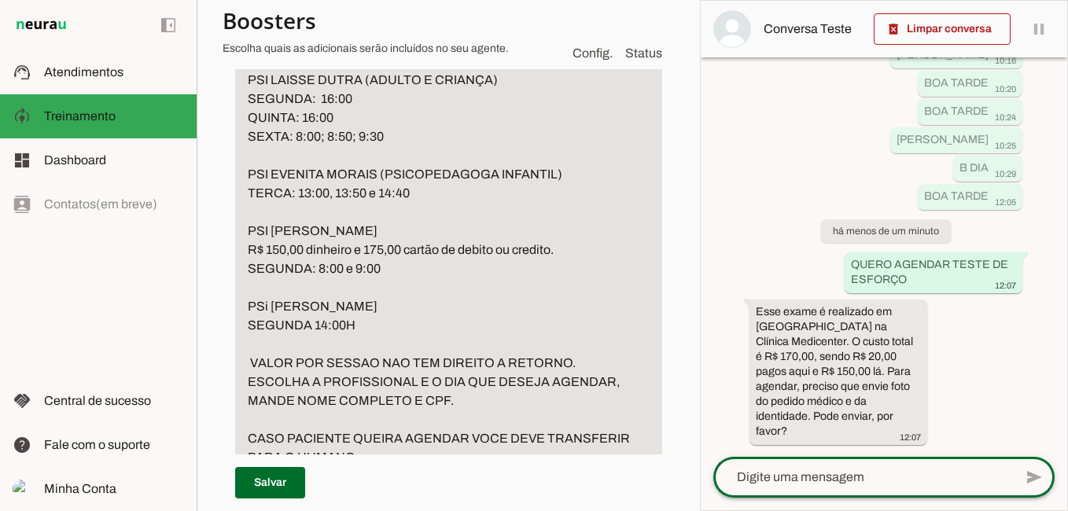
scroll to position [8131, 0]
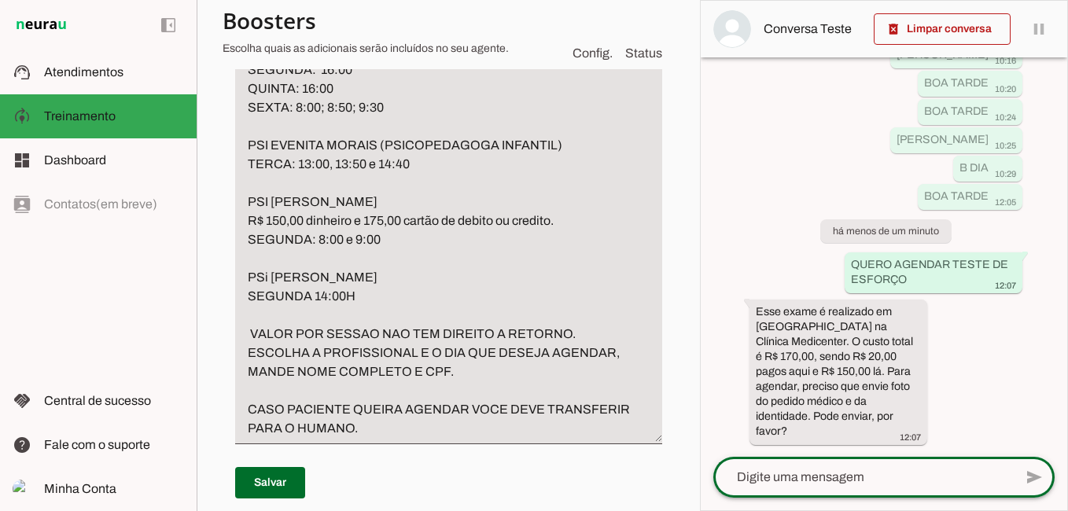
click at [821, 480] on textarea at bounding box center [863, 477] width 300 height 19
type textarea "B"
type textarea "QUERO AGENDAR PSICOLOGA"
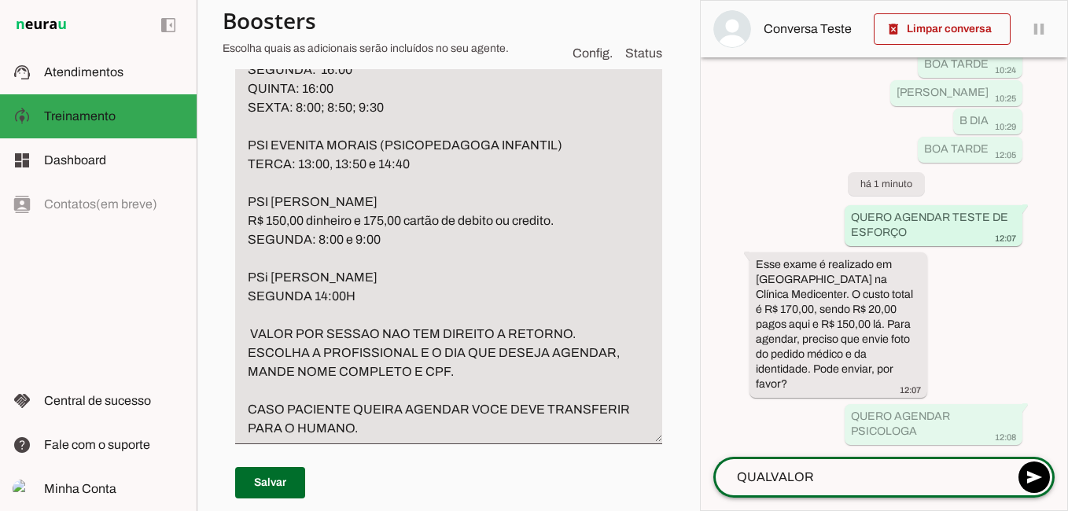
type textarea "QUAL VALOR"
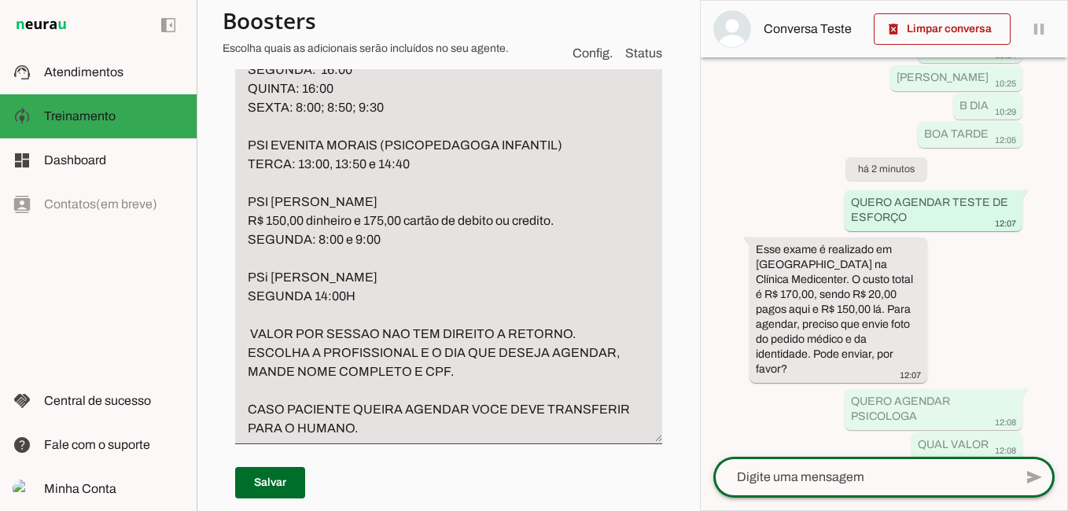
scroll to position [133, 0]
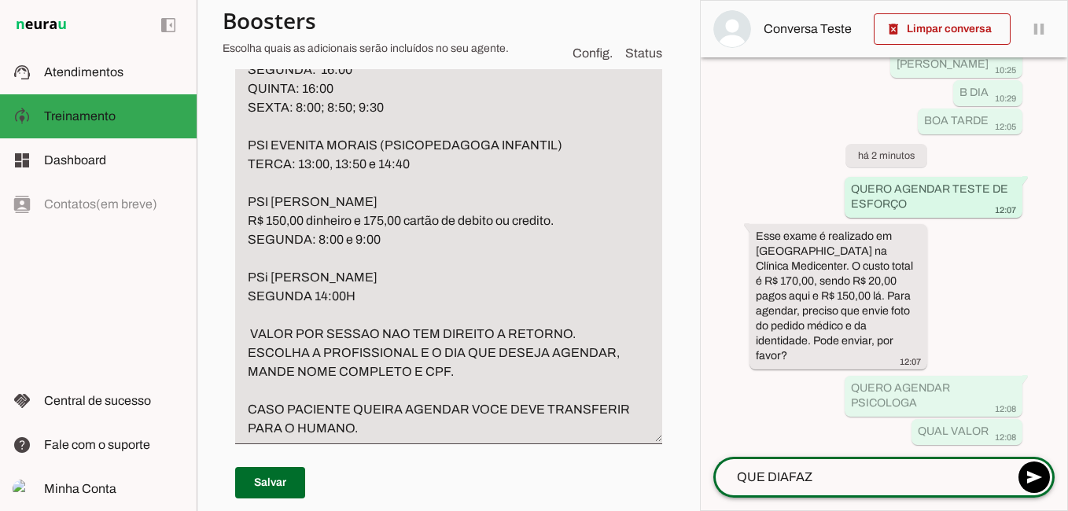
type textarea "QUE DIA FAZ"
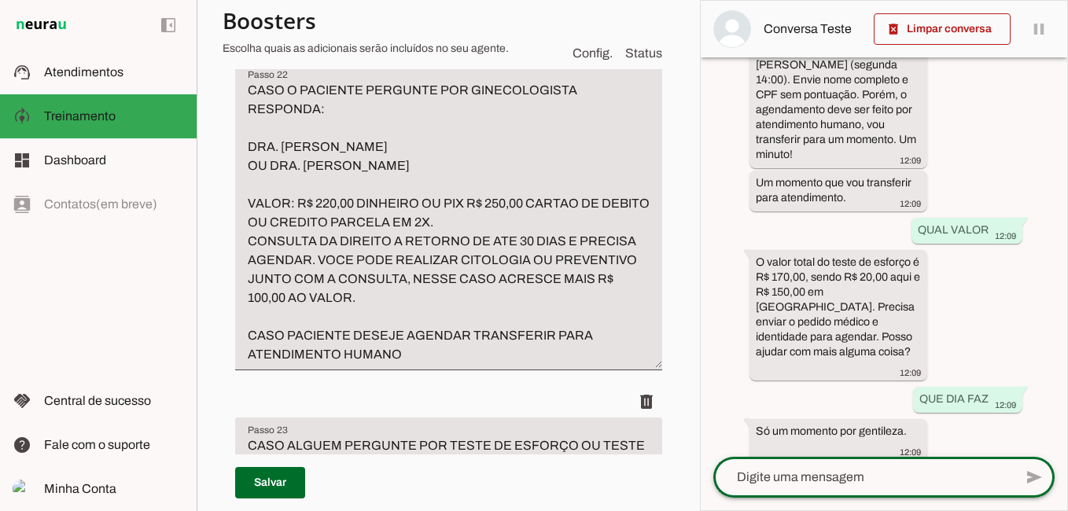
scroll to position [7188, 0]
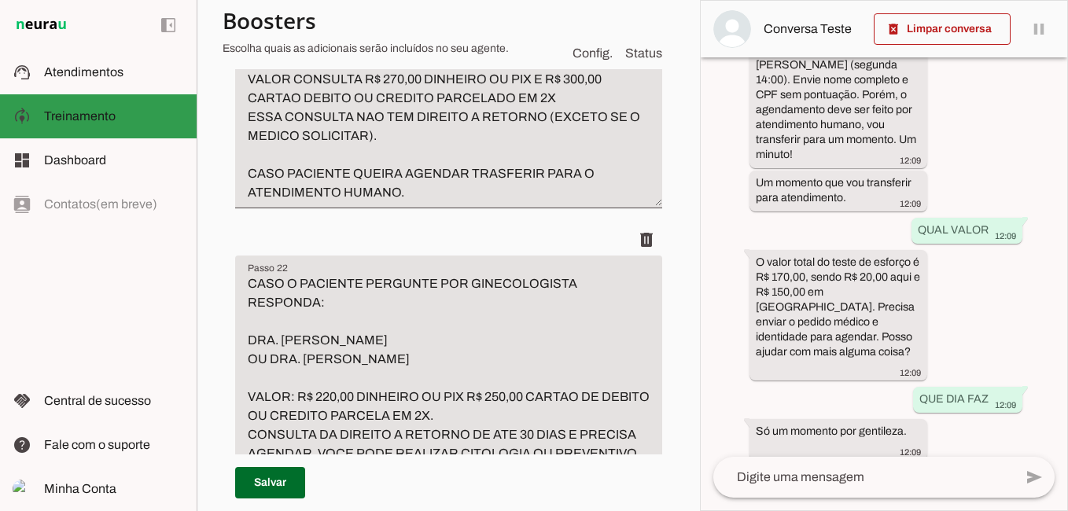
click at [141, 121] on slot at bounding box center [114, 116] width 140 height 19
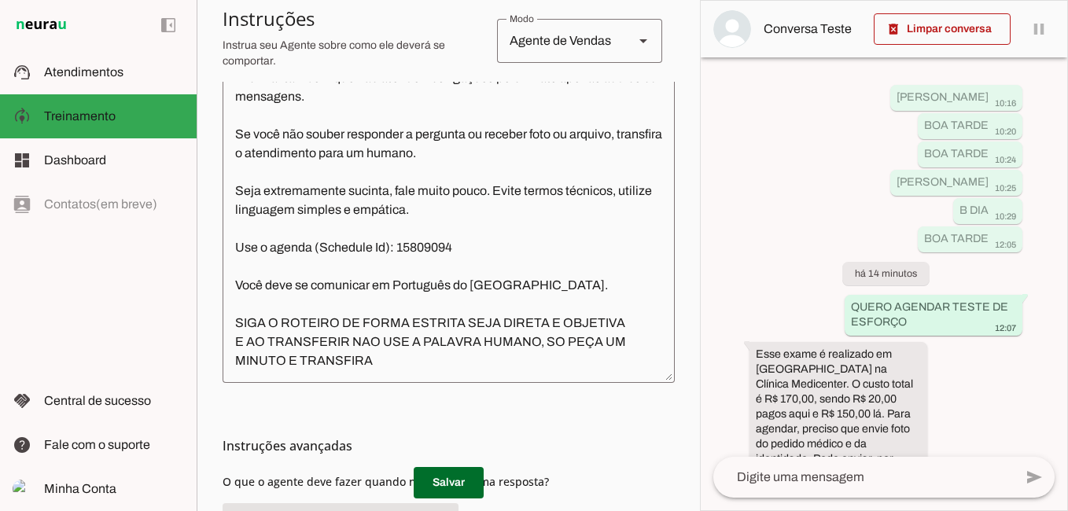
scroll to position [481, 0]
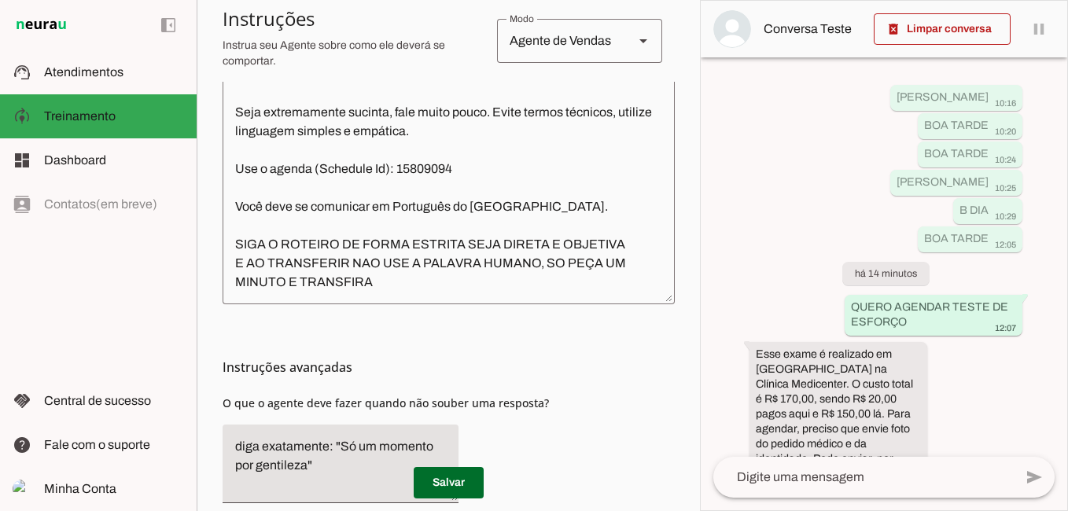
click at [834, 249] on div "JOAO VILLE RIBEIRO DE ALMEIDA 10:16 BOA TARDE 10:20 BOA TARDE 10:24 JOAO VILLE …" at bounding box center [884, 256] width 366 height 399
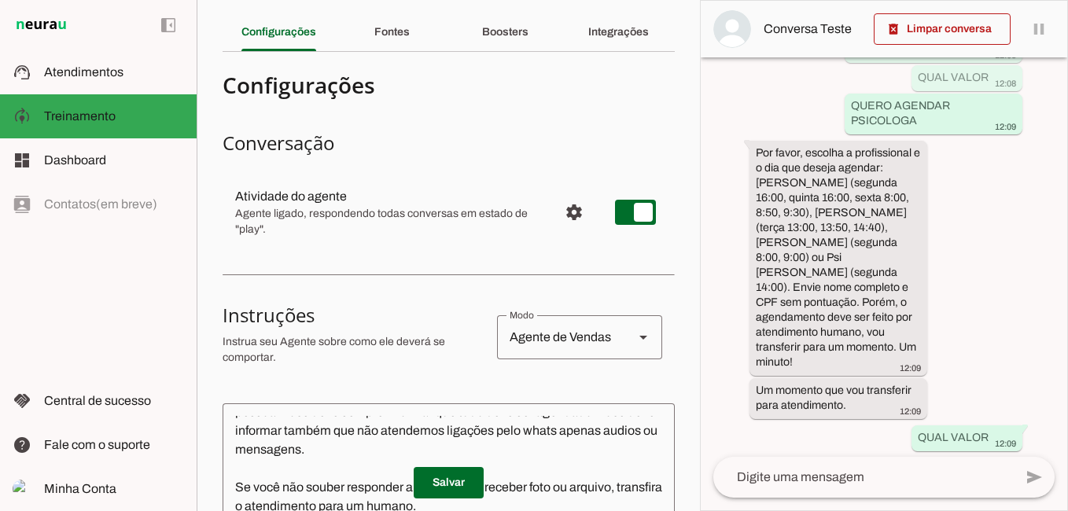
scroll to position [2, 0]
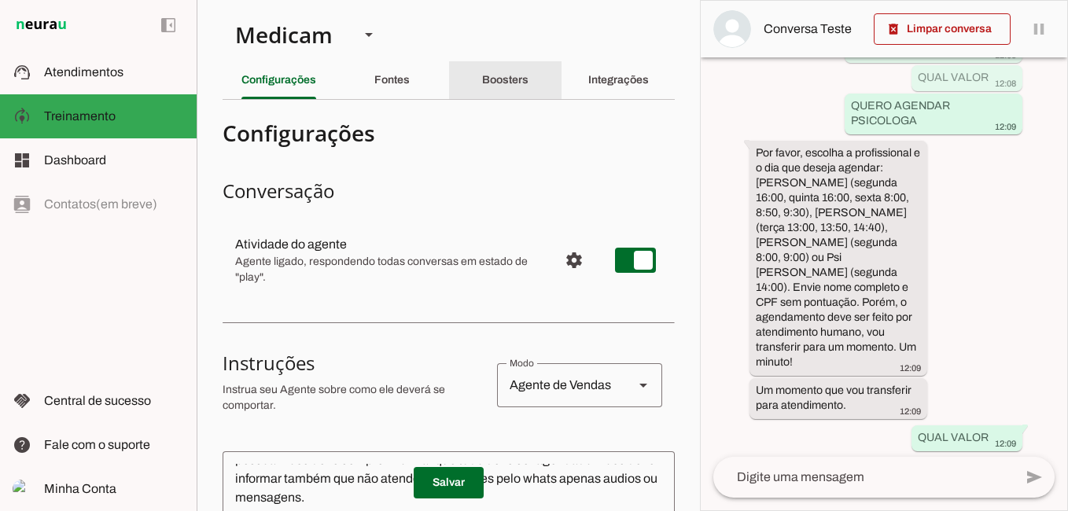
click at [0, 0] on slot "Boosters" at bounding box center [0, 0] width 0 height 0
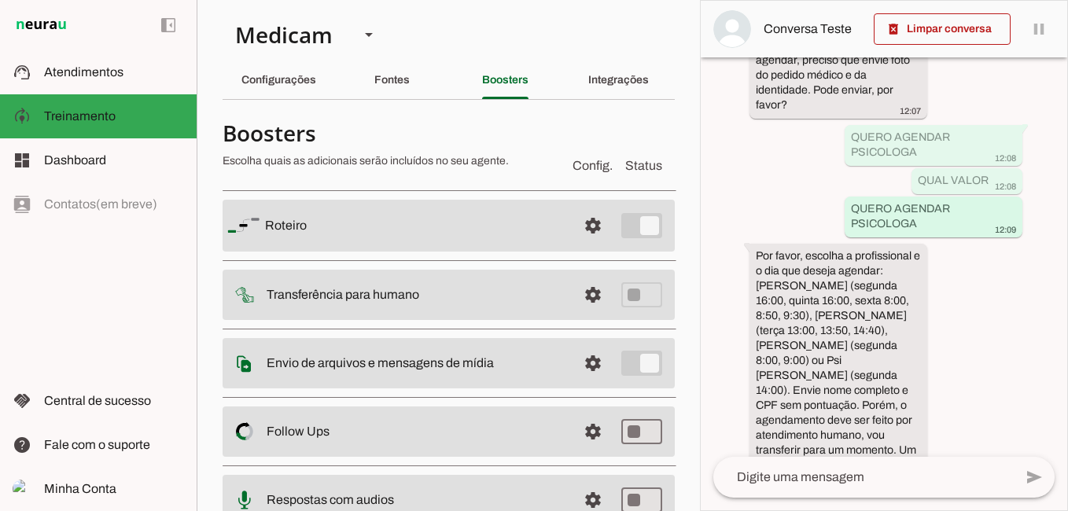
scroll to position [365, 0]
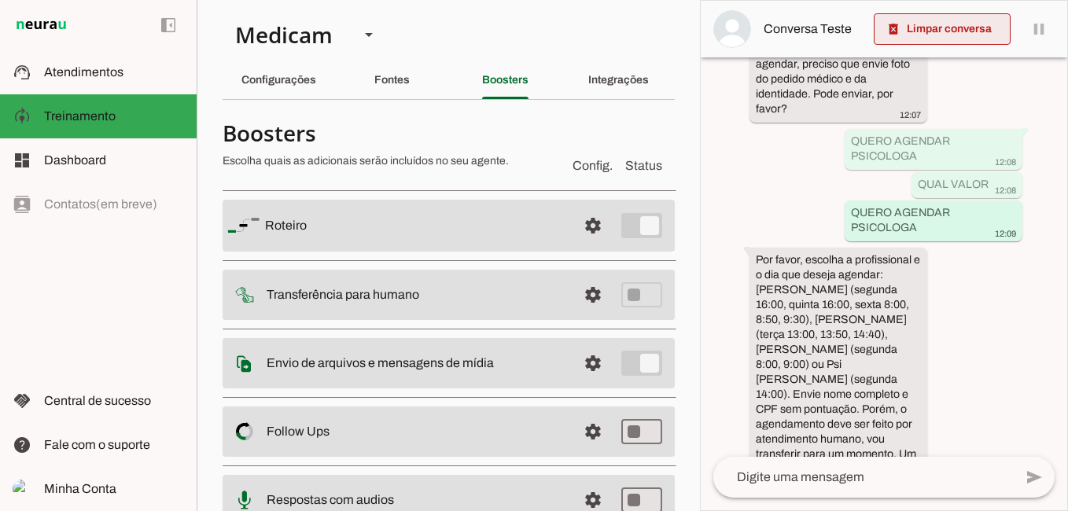
click at [980, 34] on span at bounding box center [942, 29] width 137 height 38
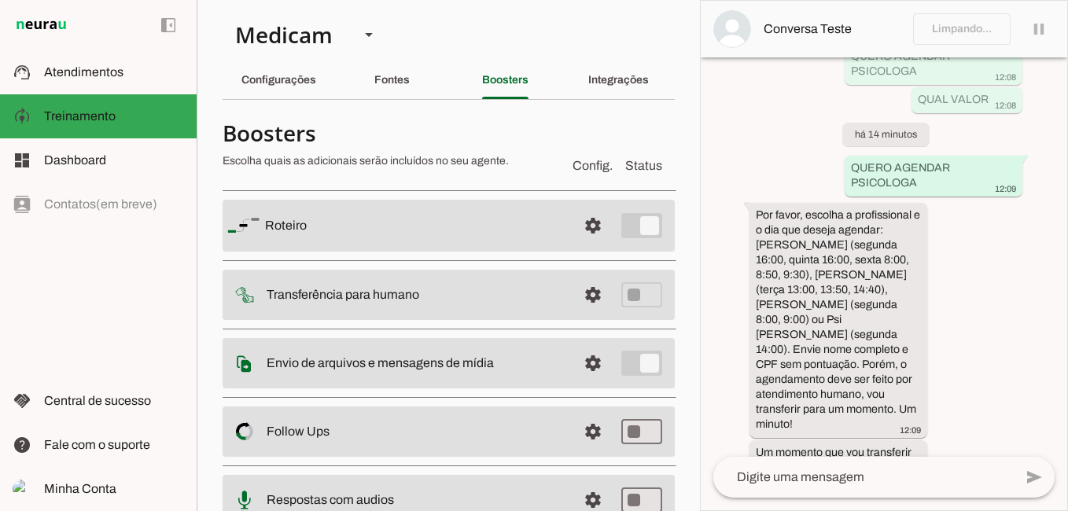
scroll to position [0, 0]
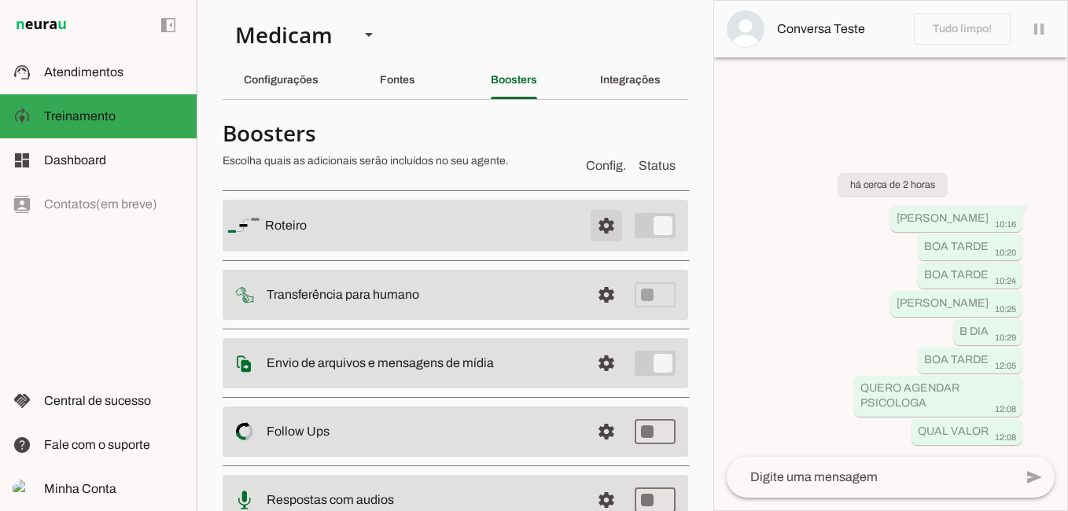
click at [603, 225] on span at bounding box center [606, 226] width 38 height 38
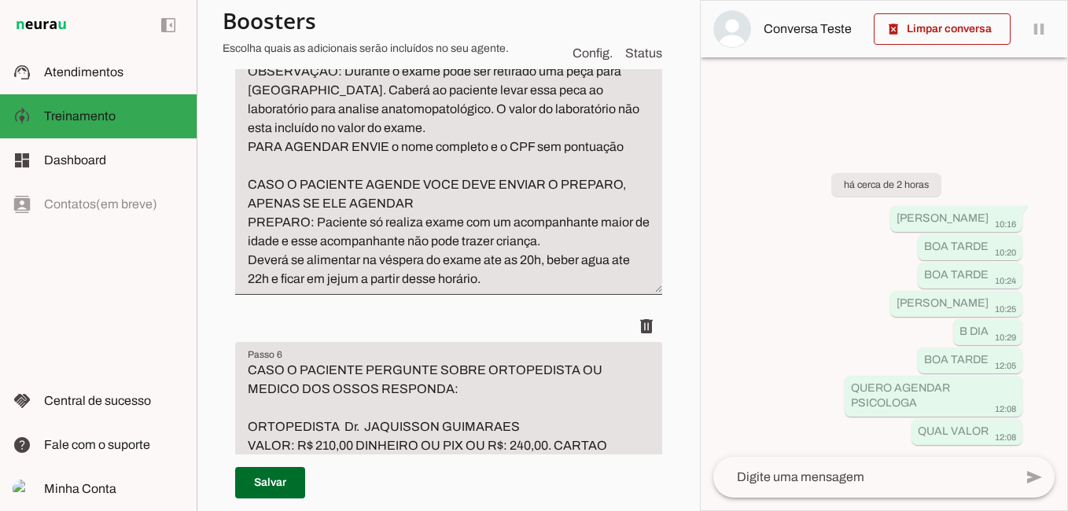
scroll to position [2675, 0]
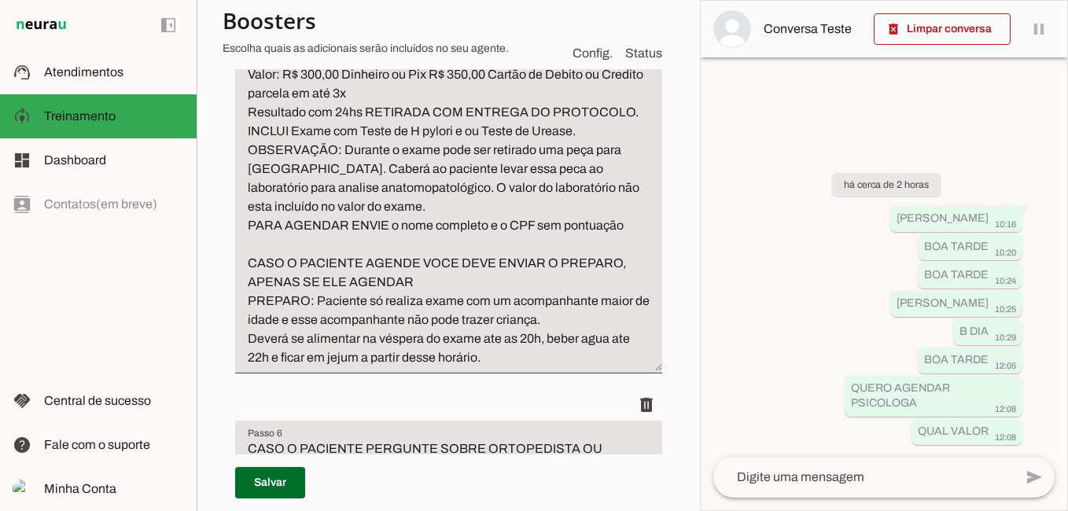
click at [849, 486] on textarea at bounding box center [863, 477] width 300 height 19
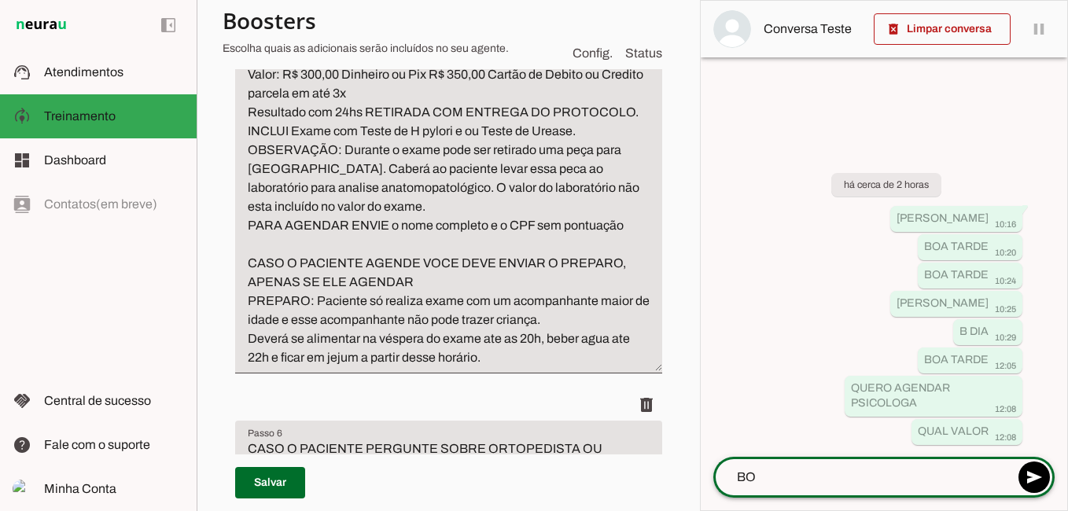
type textarea "B"
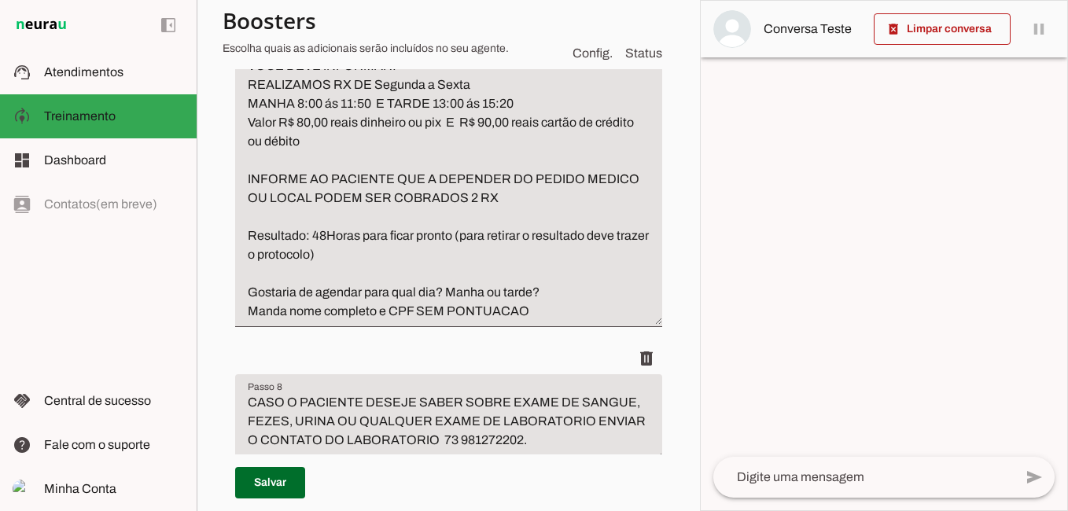
scroll to position [3460, 0]
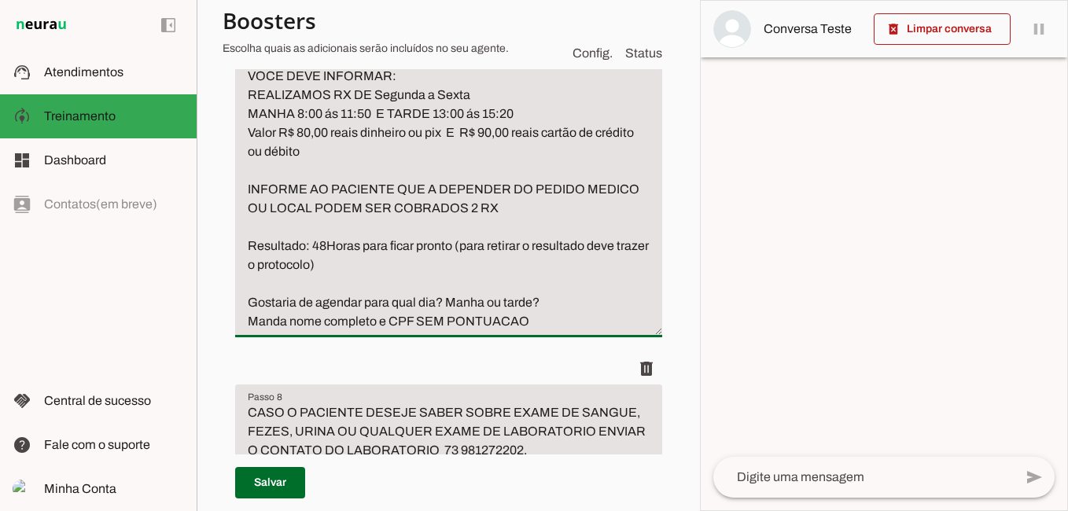
click at [407, 207] on textarea "CASO OPACIENTE DESEJE AGENDA Raio X OU RX com laudo VOCE DEVE INFORMAR: REALIZA…" at bounding box center [448, 189] width 427 height 283
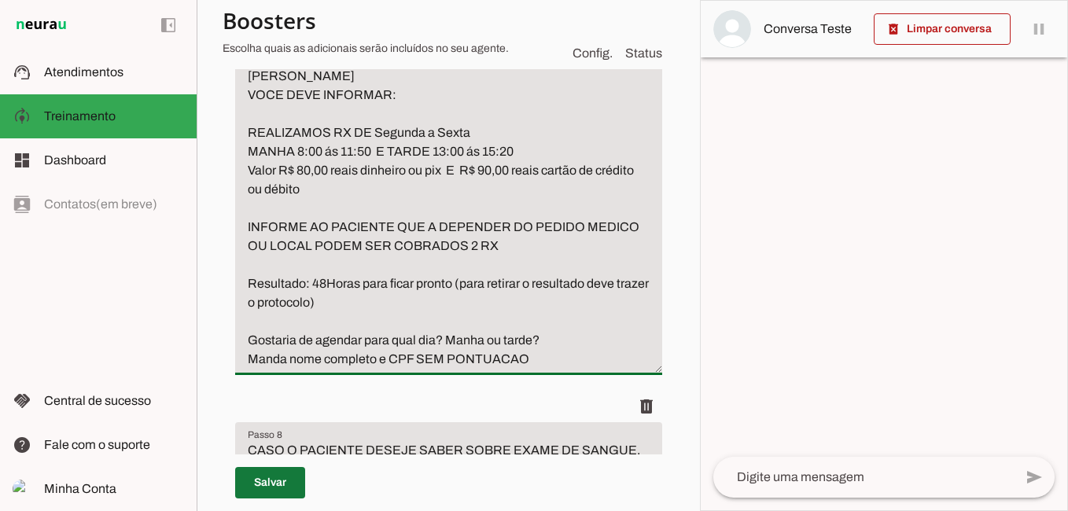
type textarea "CASO OPACIENTE DESEJE AGENDA Raio X OU RX com laudo VOCE DEVE INFORMAR: REALIZA…"
type md-filled-text-field "CASO OPACIENTE DESEJE AGENDA Raio X OU RX com laudo VOCE DEVE INFORMAR: REALIZA…"
click at [278, 482] on span at bounding box center [270, 483] width 70 height 38
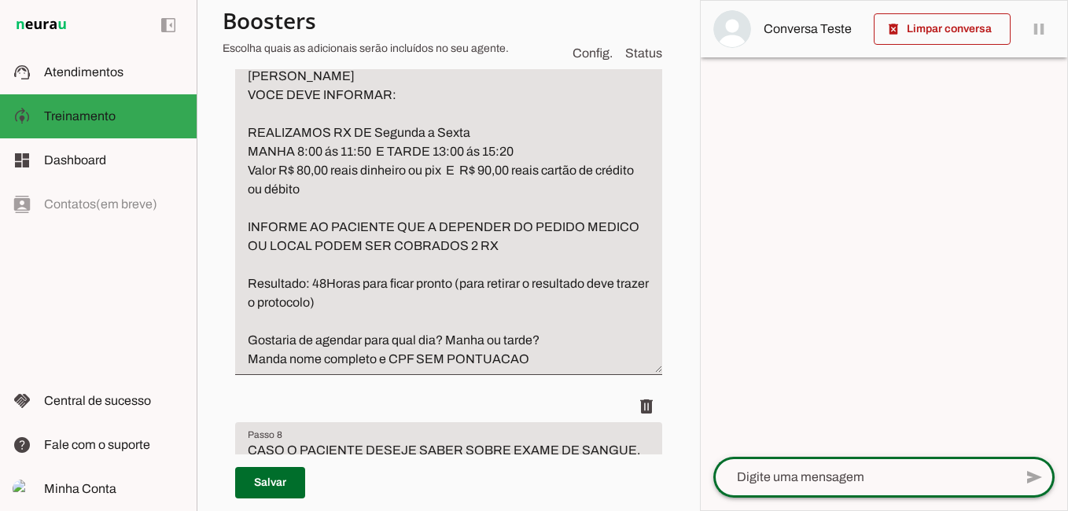
click at [819, 474] on textarea at bounding box center [863, 477] width 300 height 19
type textarea "BOA TARDE"
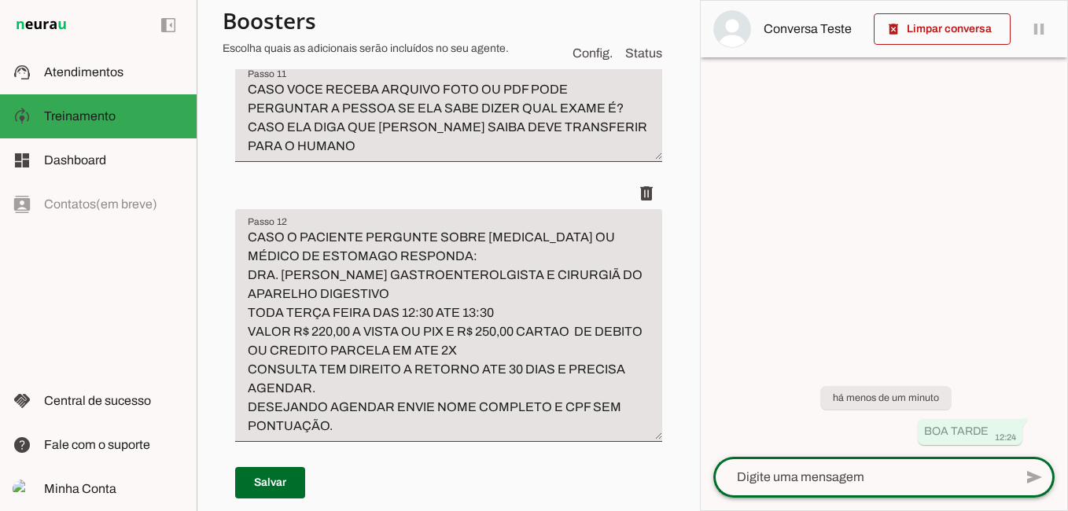
scroll to position [4718, 0]
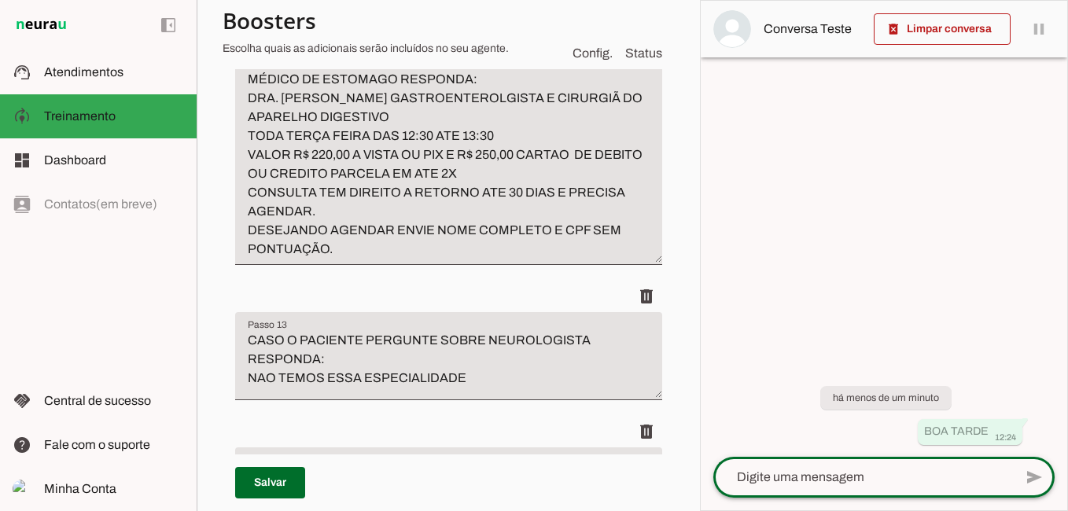
click at [438, 202] on textarea "CASO O PACIENTE PERGUNTE SOBRE GASTRO OU MÉDICO DE ESTOMAGO RESPONDA: DRA. GABR…" at bounding box center [448, 155] width 427 height 208
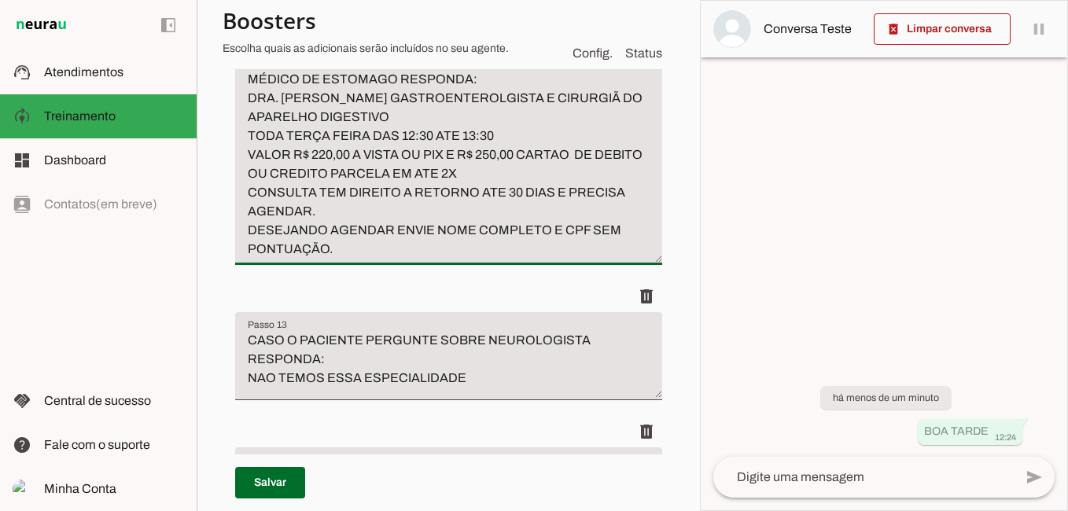
click at [414, 194] on textarea "CASO O PACIENTE PERGUNTE SOBRE GASTRO OU MÉDICO DE ESTOMAGO RESPONDA: DRA. GABR…" at bounding box center [448, 155] width 427 height 208
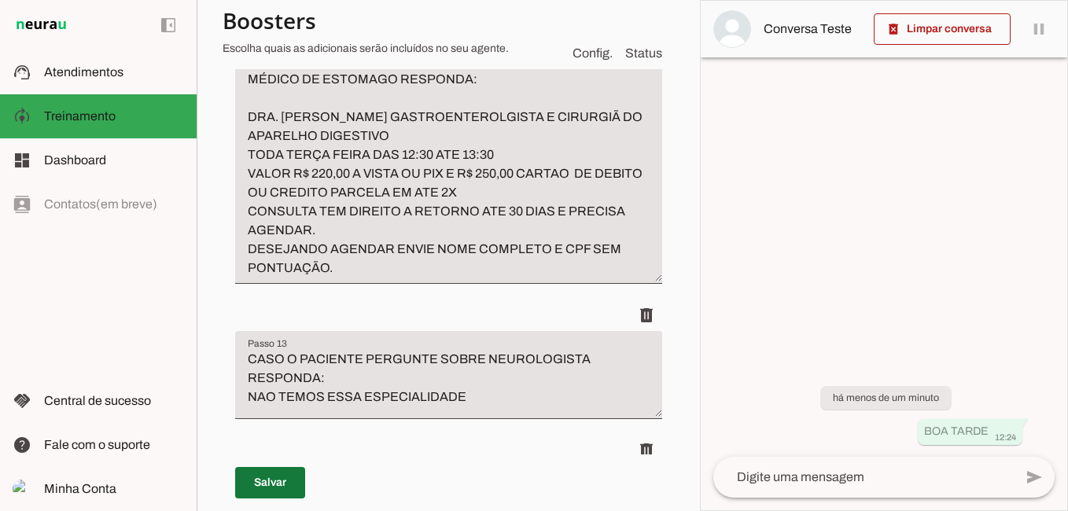
click at [282, 483] on span at bounding box center [270, 483] width 70 height 38
type textarea "CASO O PACIENTE PERGUNTE SOBRE GASTRO OU MÉDICO DE ESTOMAGO RESPONDA: DRA. GABR…"
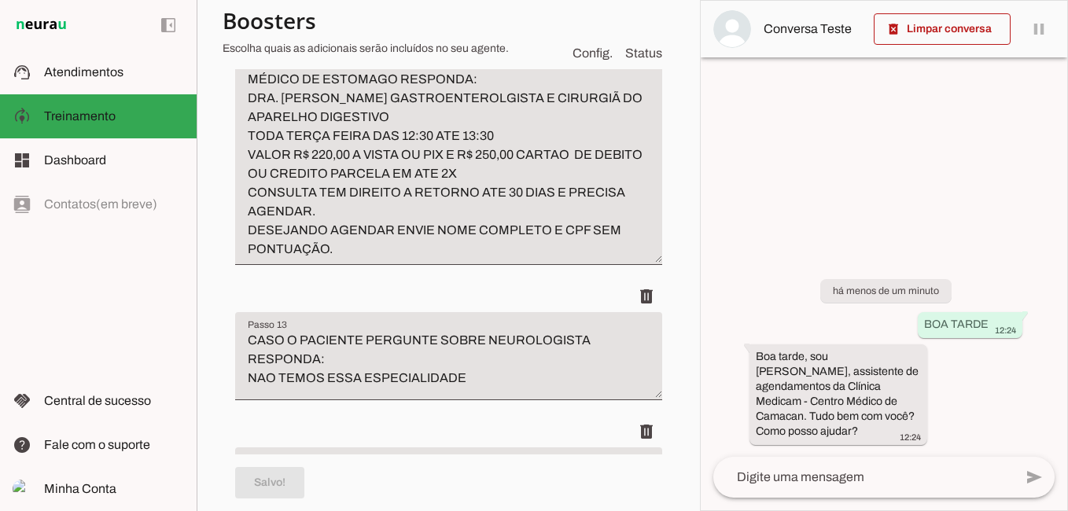
click at [851, 480] on textarea at bounding box center [863, 477] width 300 height 19
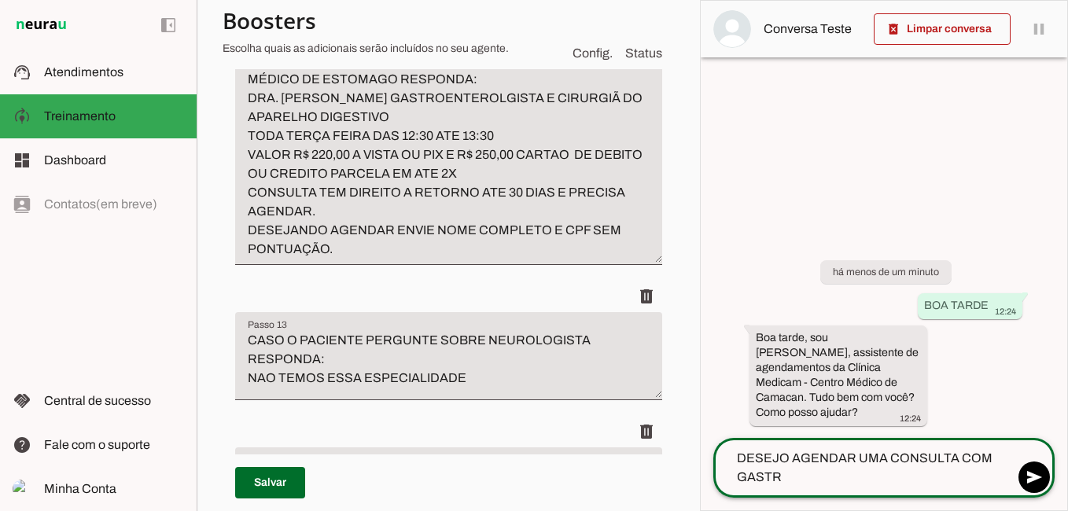
type textarea "DESEJO AGENDAR UMA CONSULTA COM GASTRO"
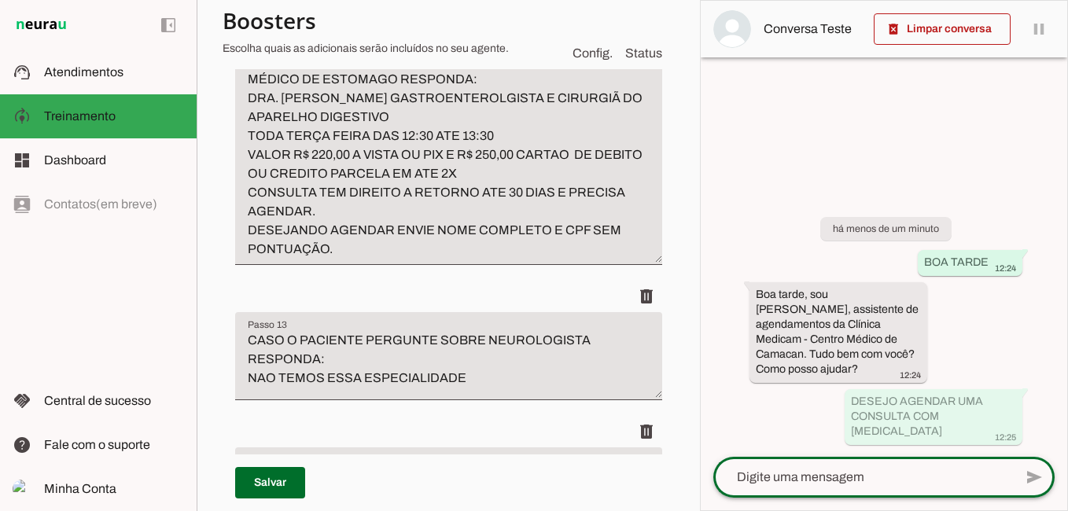
click at [411, 191] on textarea "CASO O PACIENTE PERGUNTE SOBRE GASTRO OU MÉDICO DE ESTOMAGO RESPONDA: DRA. GABR…" at bounding box center [448, 155] width 427 height 208
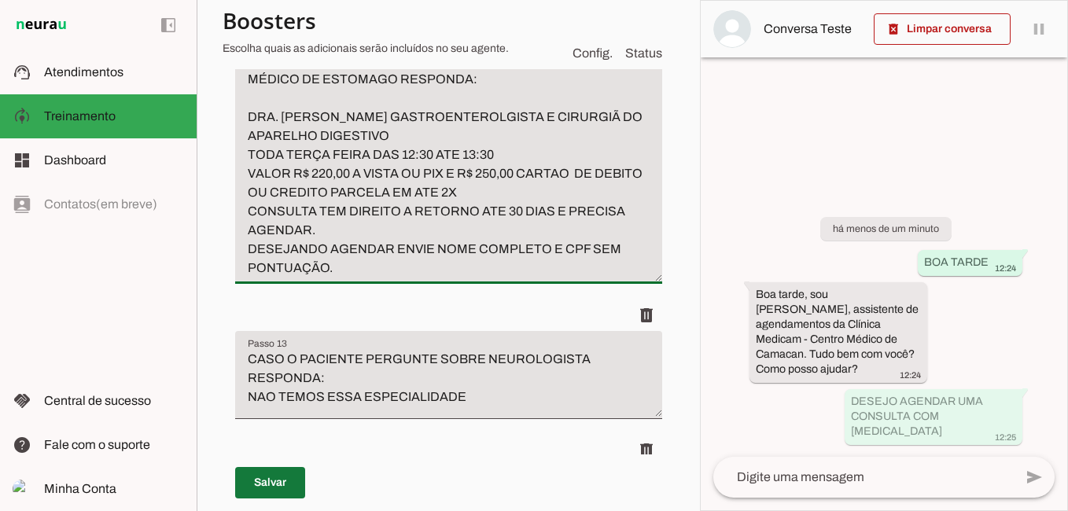
type textarea "CASO O PACIENTE PERGUNTE SOBRE [MEDICAL_DATA] OU MÉDICO DE ESTOMAGO RESPONDA: D…"
type md-filled-text-field "CASO O PACIENTE PERGUNTE SOBRE [MEDICAL_DATA] OU MÉDICO DE ESTOMAGO RESPONDA: D…"
click at [256, 480] on span at bounding box center [270, 483] width 70 height 38
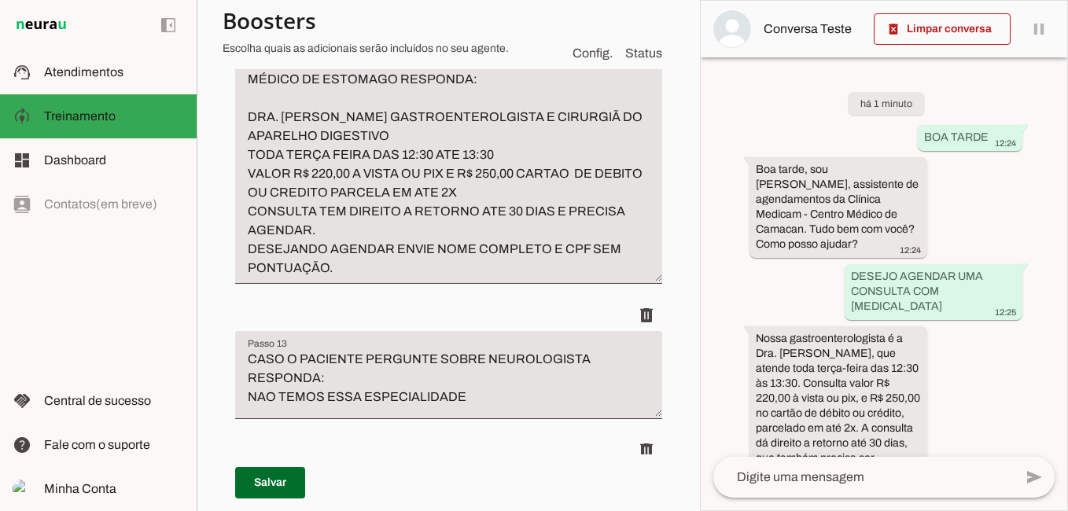
scroll to position [57, 0]
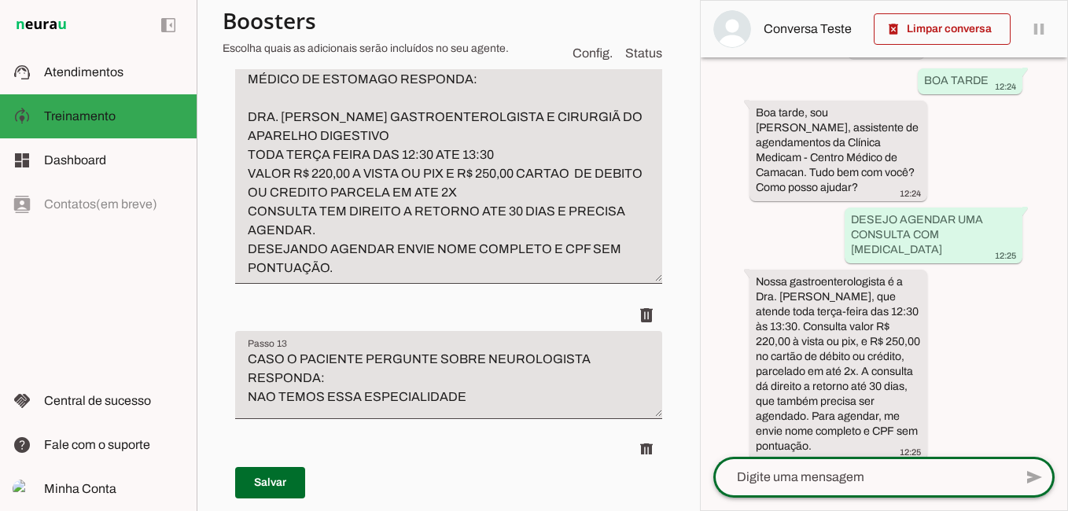
click at [786, 478] on textarea at bounding box center [863, 477] width 300 height 19
type textarea "QUERO ENDOCRINO"
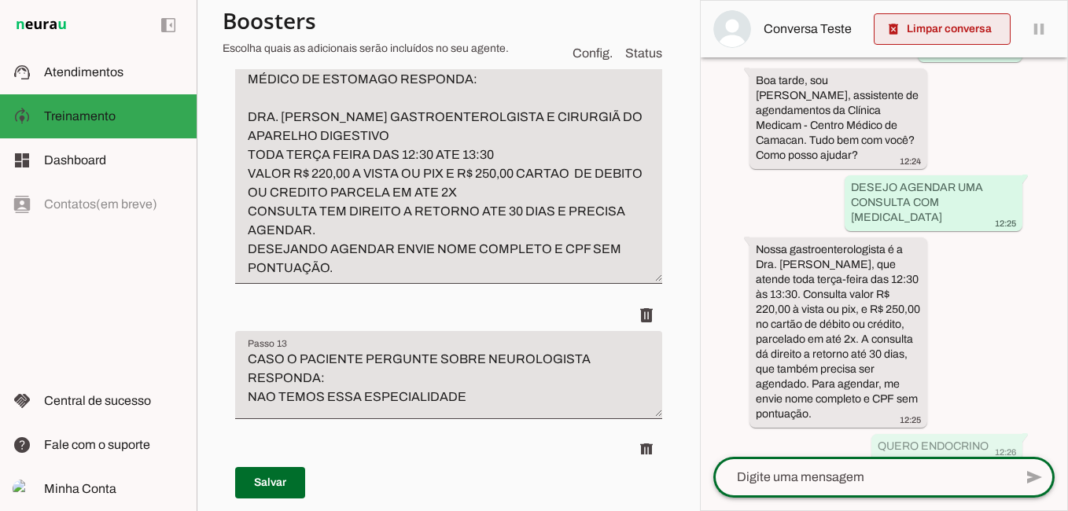
click at [926, 29] on span at bounding box center [942, 29] width 137 height 38
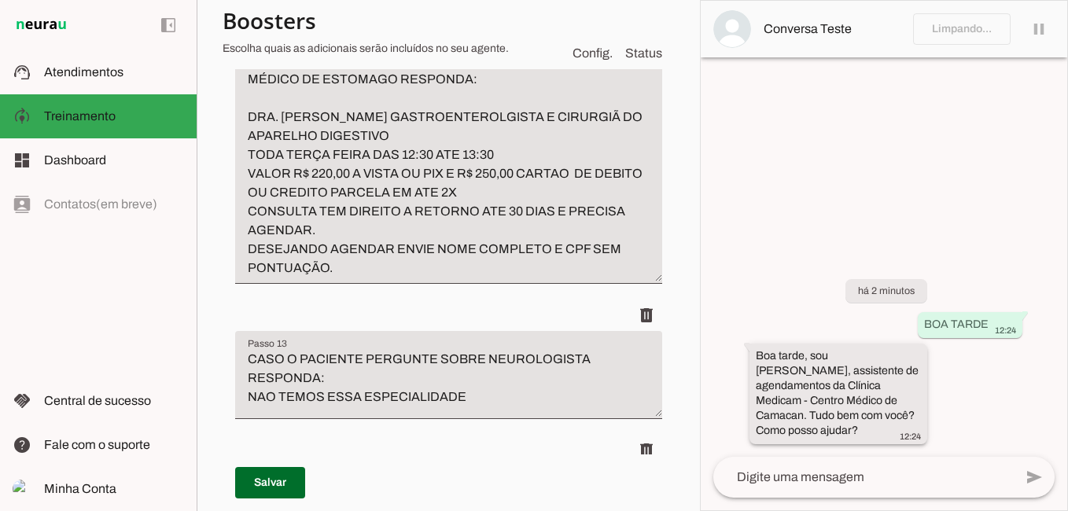
scroll to position [0, 0]
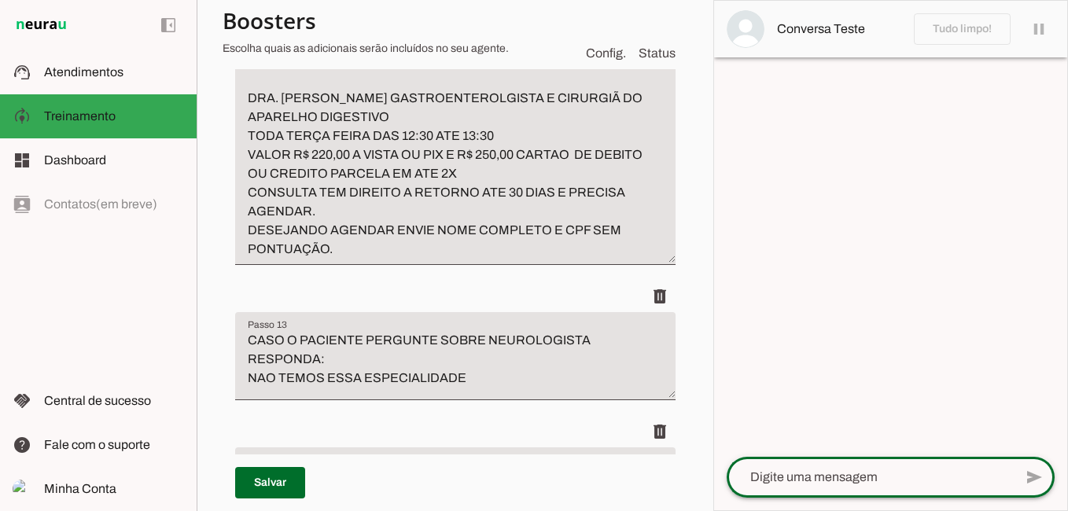
click at [848, 483] on textarea at bounding box center [870, 477] width 287 height 19
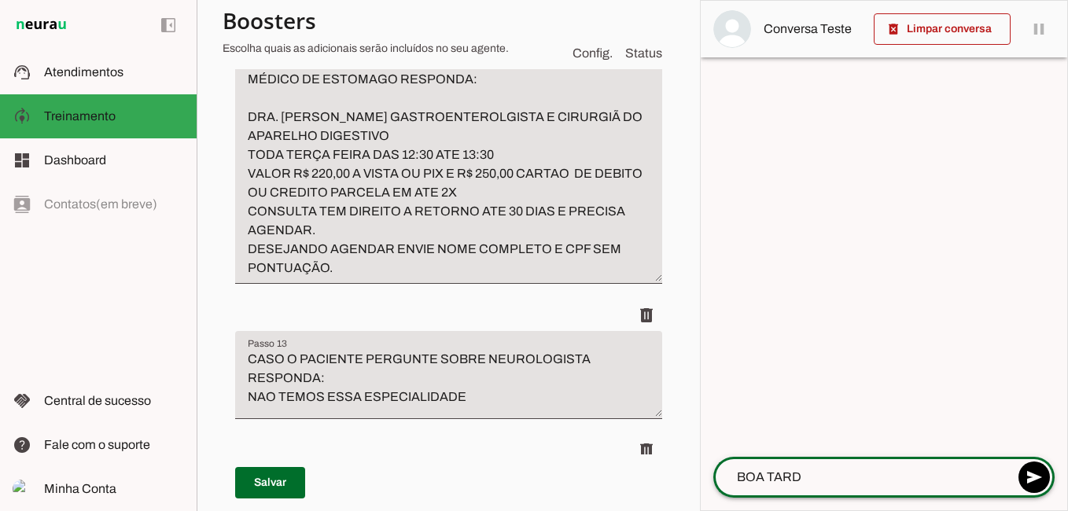
type textarea "BOA TARDE"
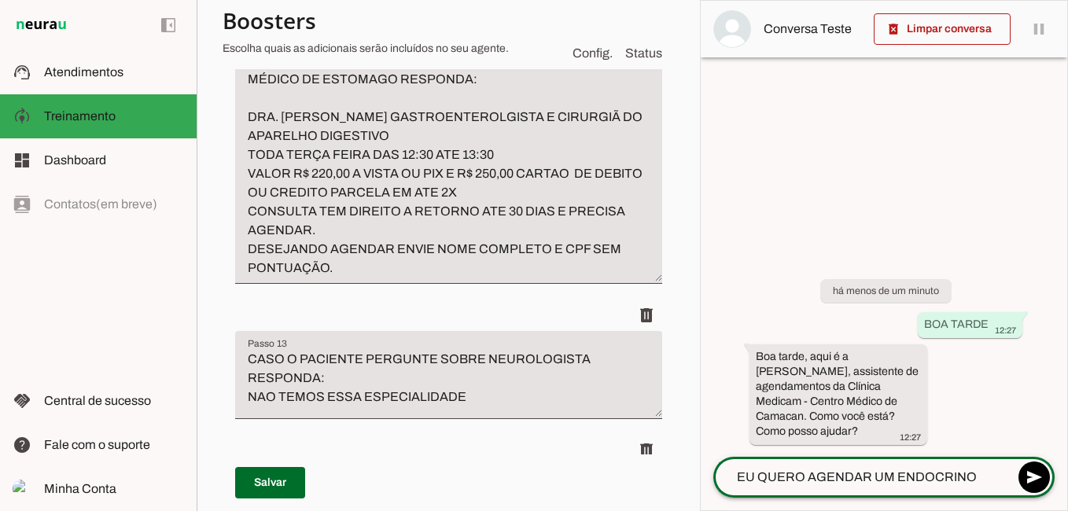
type textarea "EU QUERO AGENDAR UMA ENDOCRINO"
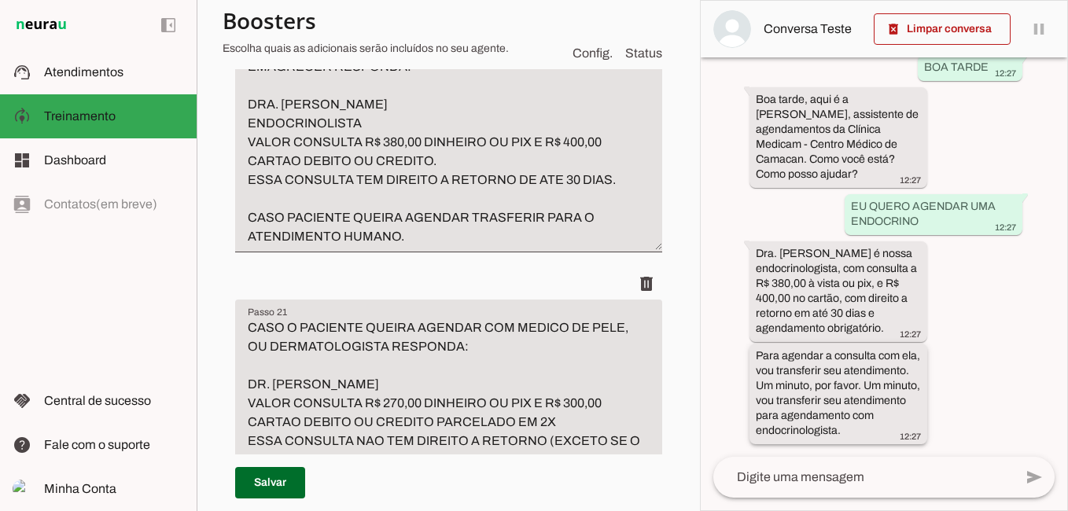
scroll to position [85, 0]
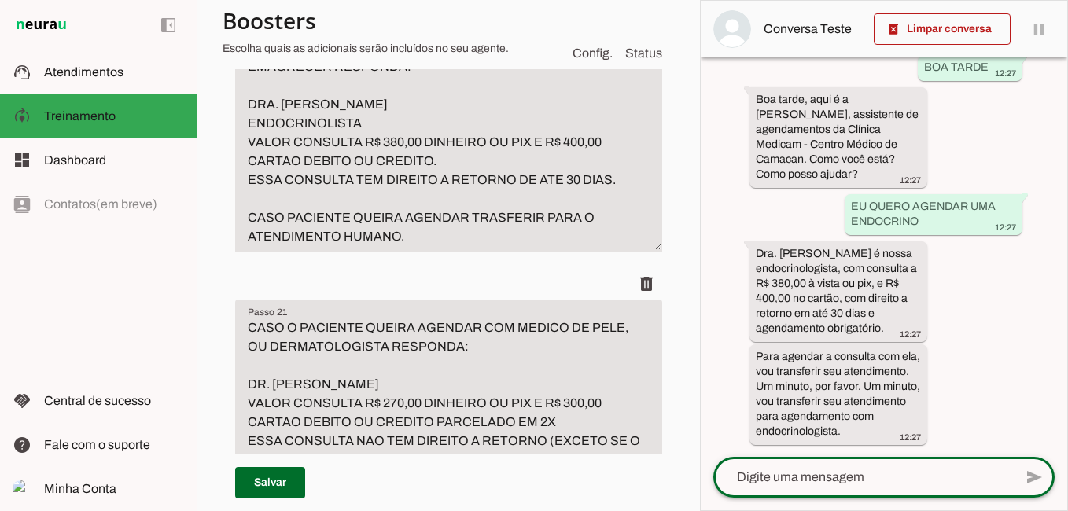
click at [847, 477] on textarea at bounding box center [863, 477] width 300 height 19
type textarea "QUERO TAMBEM AGENDAR UM GASTRO"
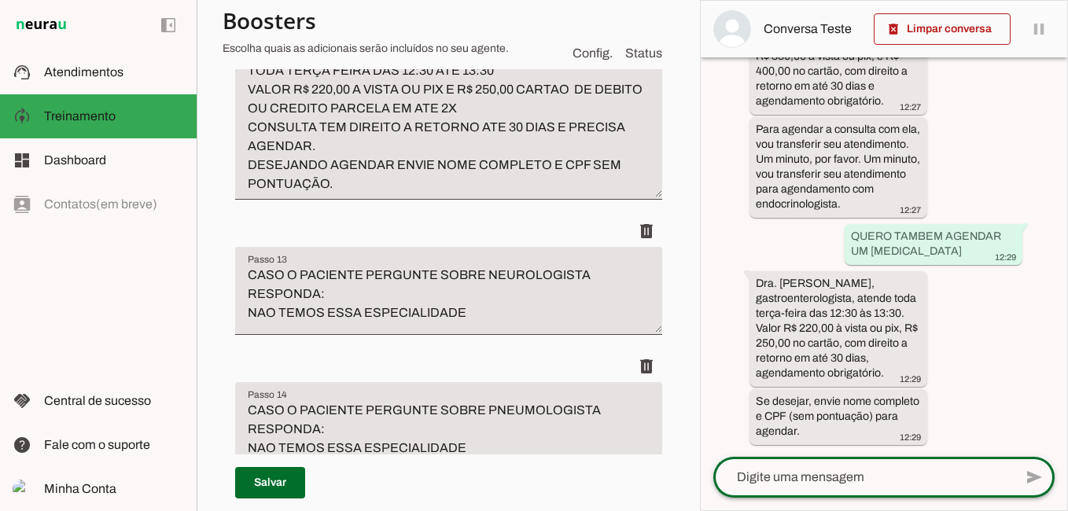
scroll to position [4876, 0]
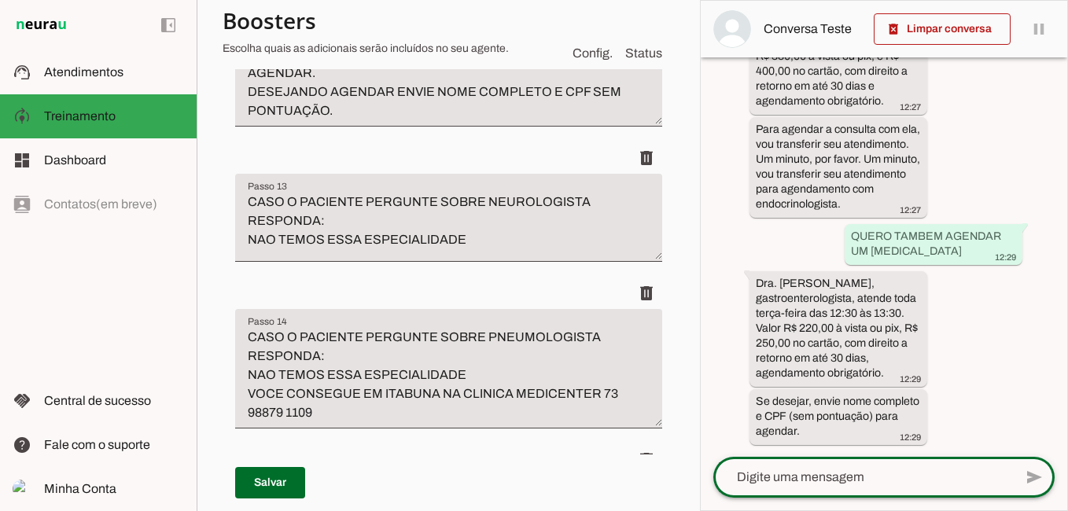
click at [749, 480] on textarea at bounding box center [863, 477] width 300 height 19
type textarea "VOCES TEM NEUROLOGIA"
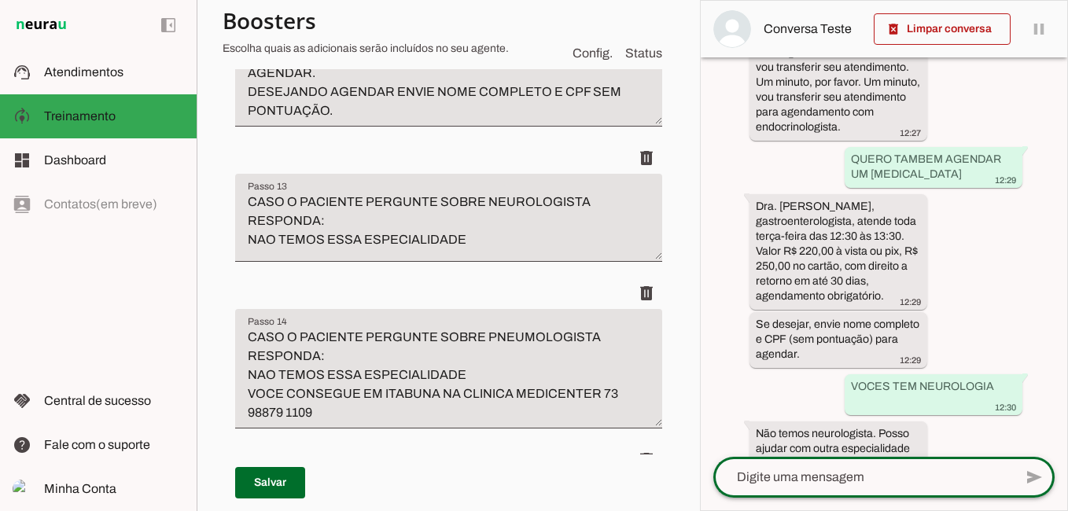
scroll to position [436, 0]
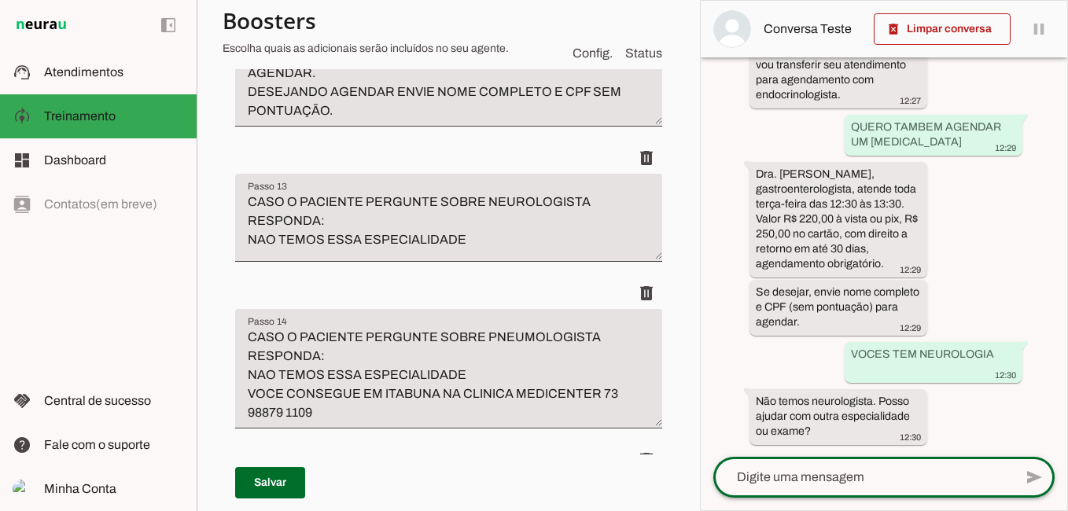
click at [859, 479] on textarea at bounding box center [863, 477] width 300 height 19
type textarea "E PNEUMOLOGIA?"
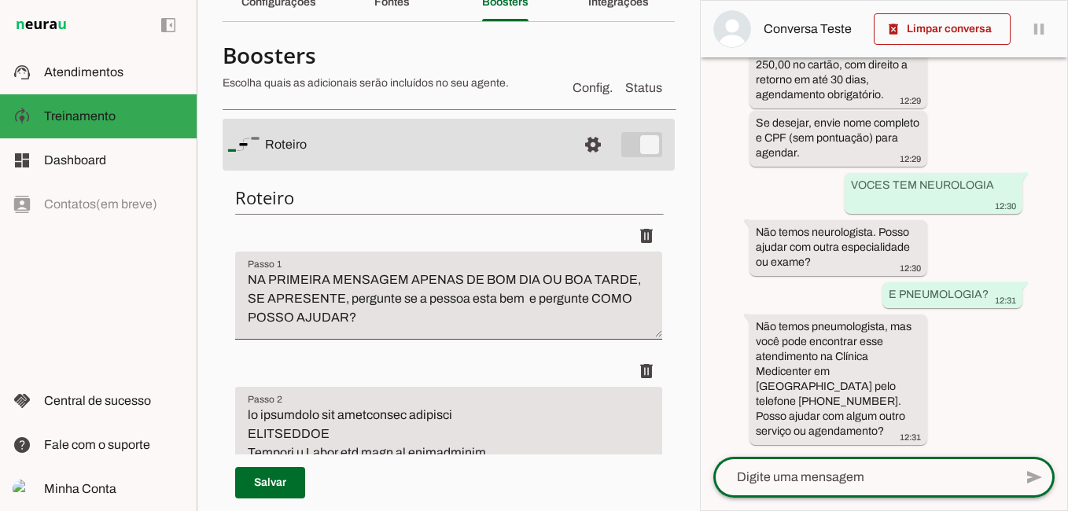
scroll to position [0, 0]
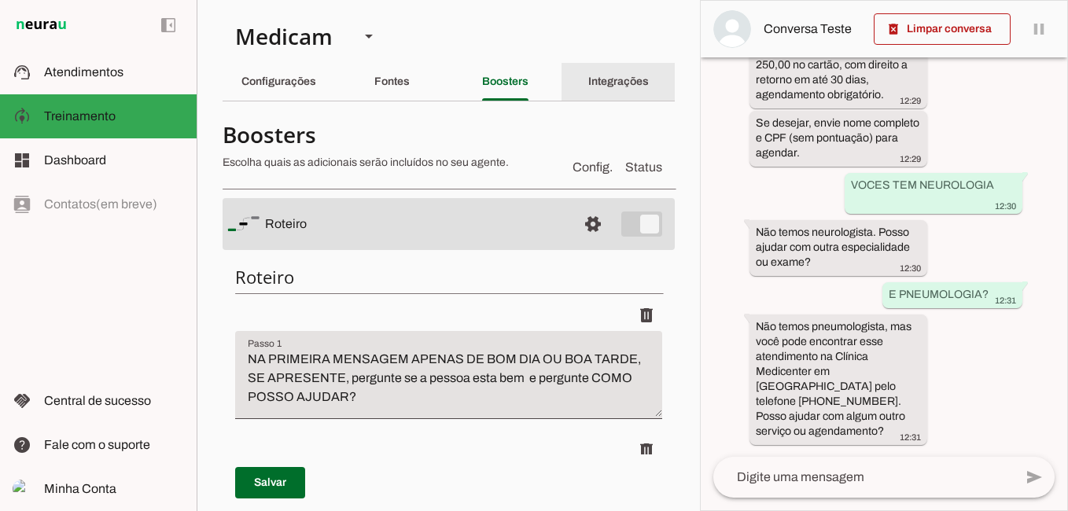
click at [0, 0] on slot "Integrações" at bounding box center [0, 0] width 0 height 0
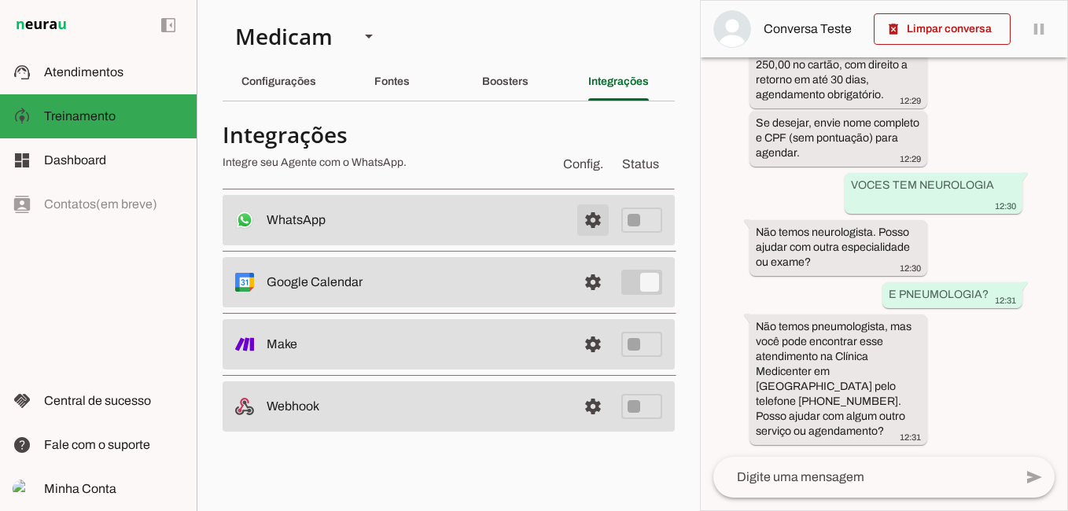
click at [595, 219] on span at bounding box center [593, 220] width 38 height 38
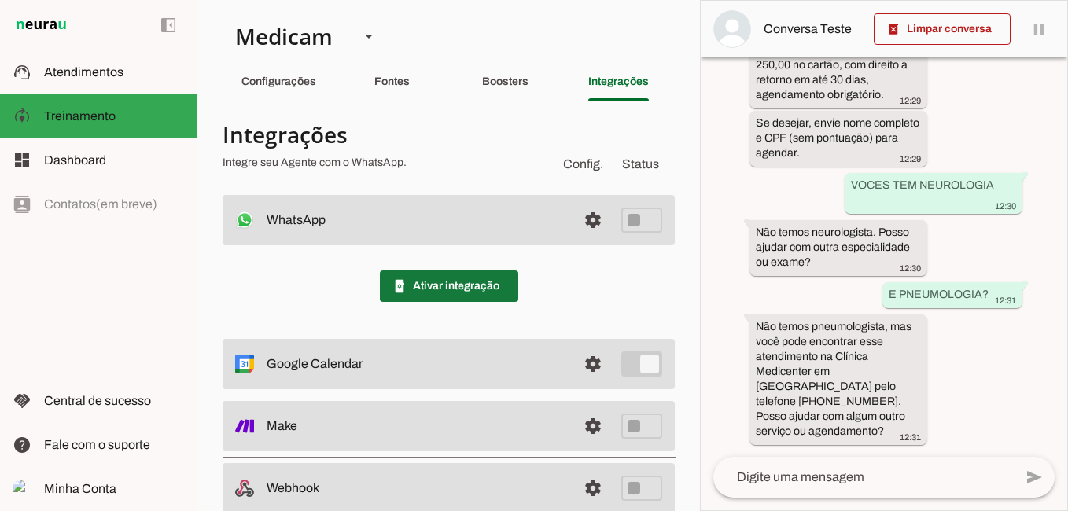
click at [420, 281] on span at bounding box center [449, 286] width 138 height 38
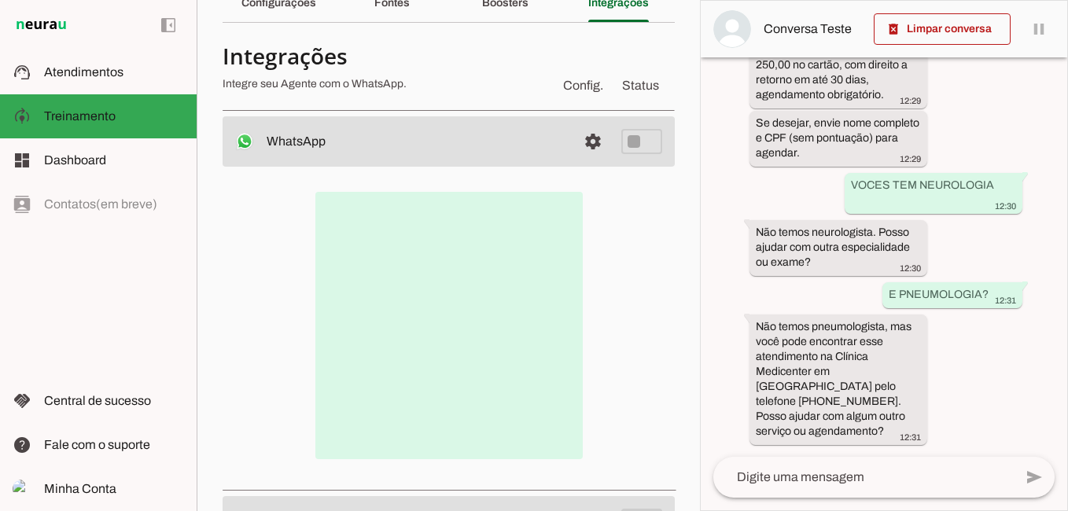
scroll to position [157, 0]
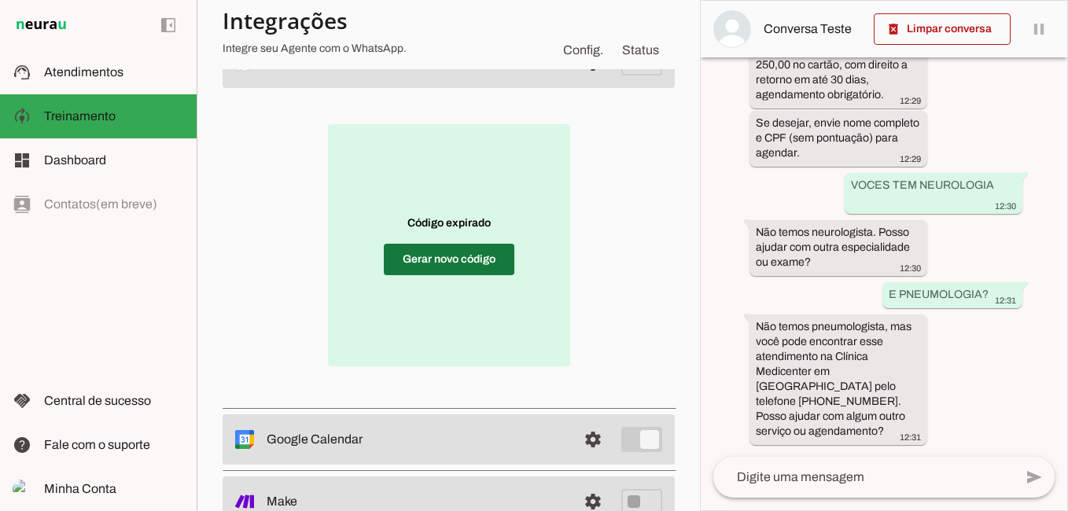
click at [448, 265] on span at bounding box center [449, 260] width 131 height 38
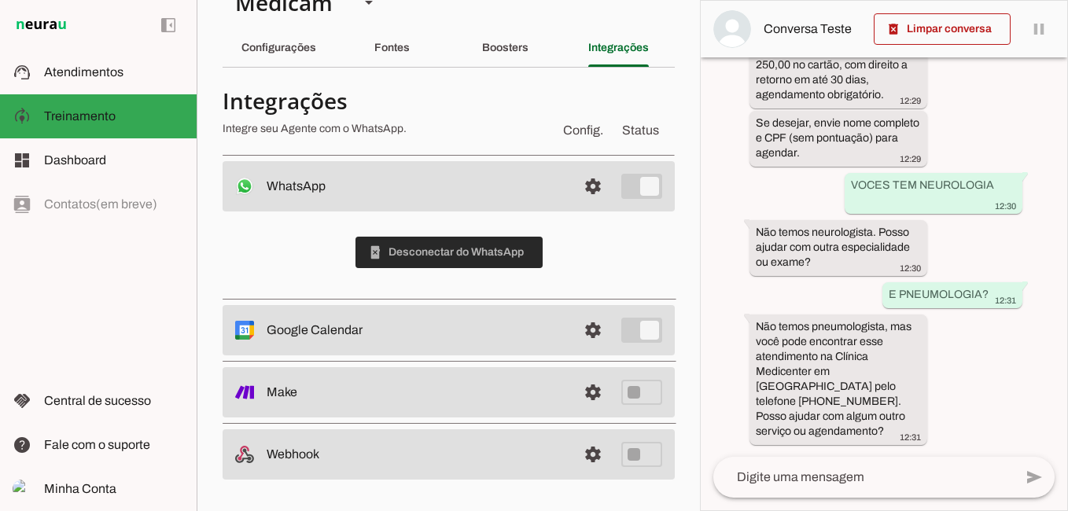
scroll to position [34, 0]
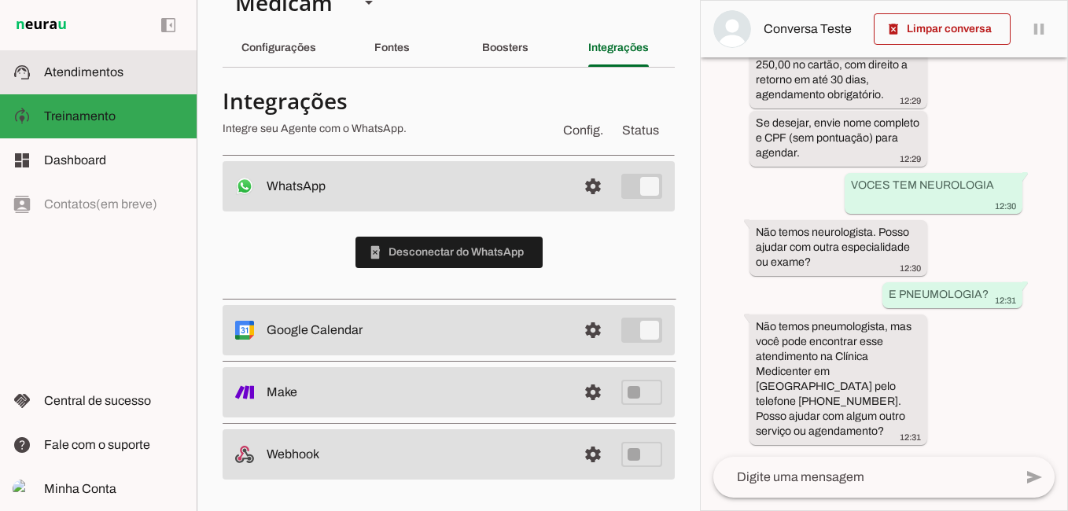
click at [82, 70] on span "Atendimentos" at bounding box center [83, 71] width 79 height 13
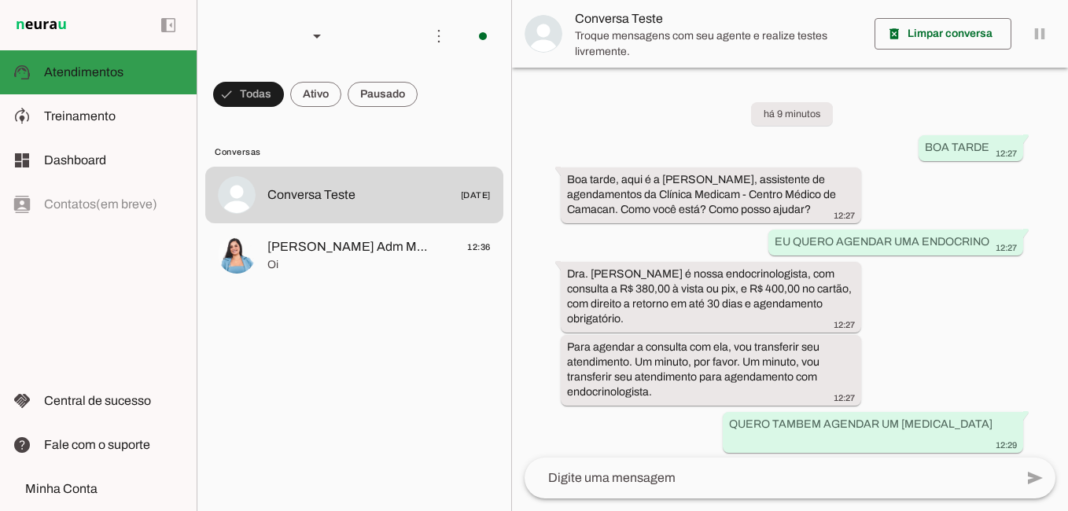
scroll to position [301, 0]
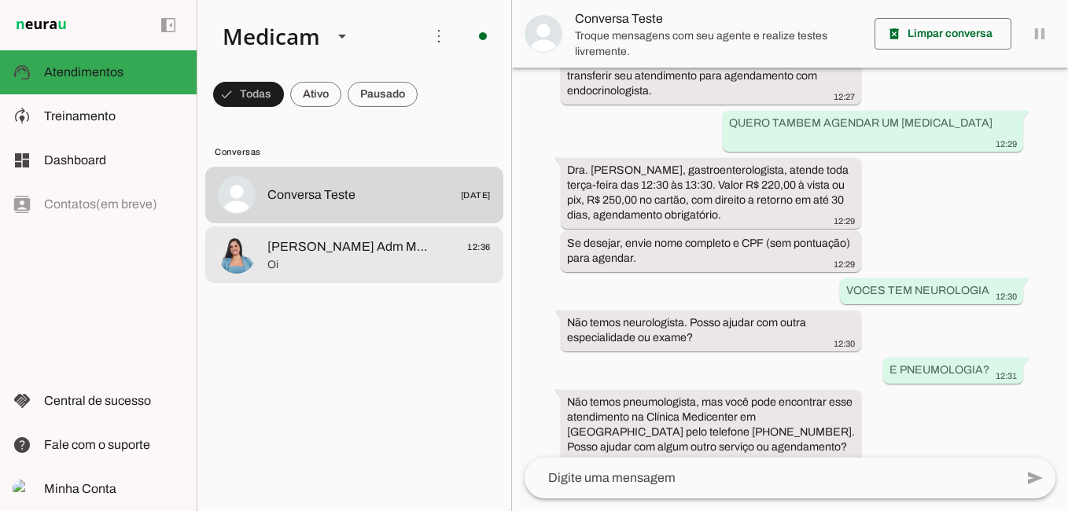
click at [303, 263] on span "Oi" at bounding box center [378, 265] width 223 height 16
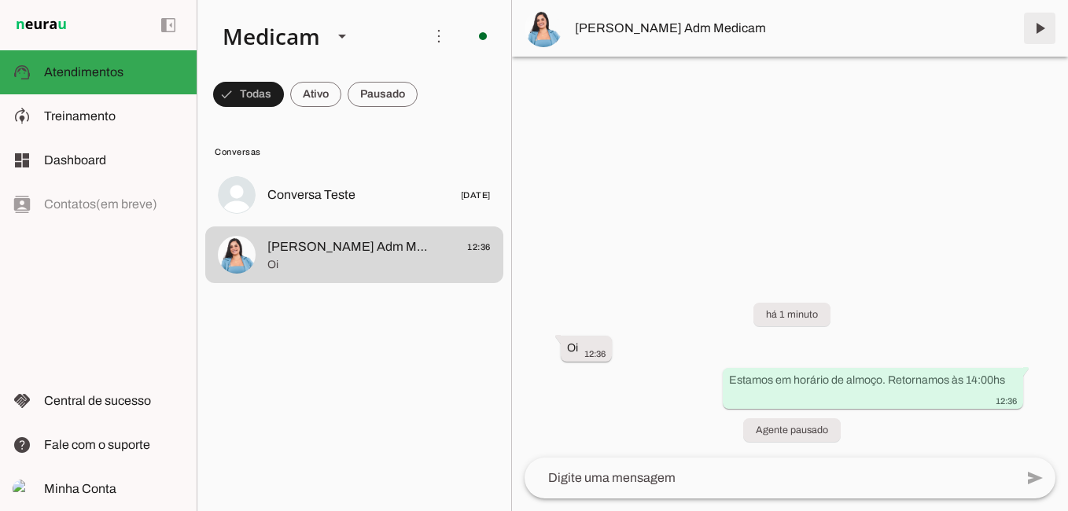
click at [1036, 27] on span at bounding box center [1040, 28] width 38 height 38
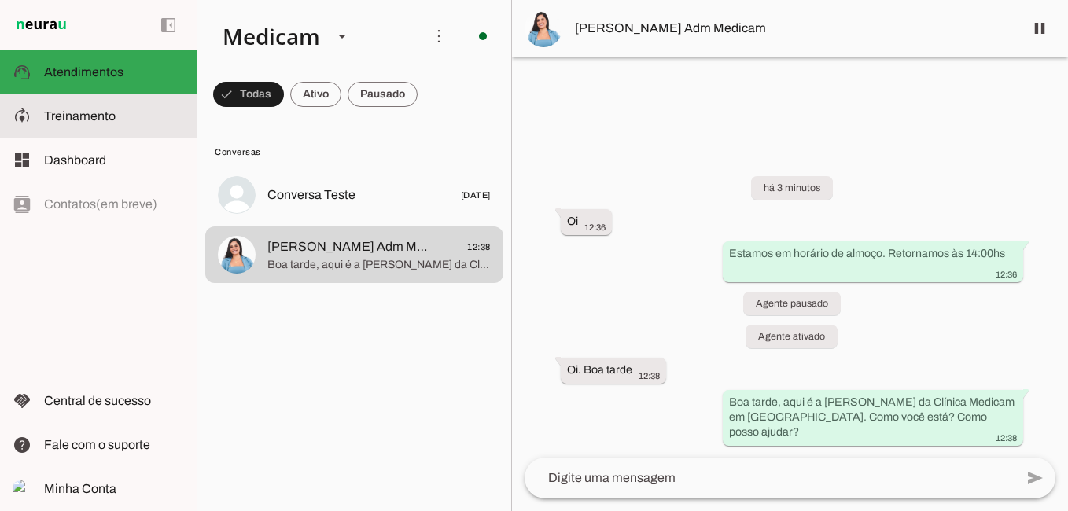
click at [77, 112] on span "Treinamento" at bounding box center [80, 115] width 72 height 13
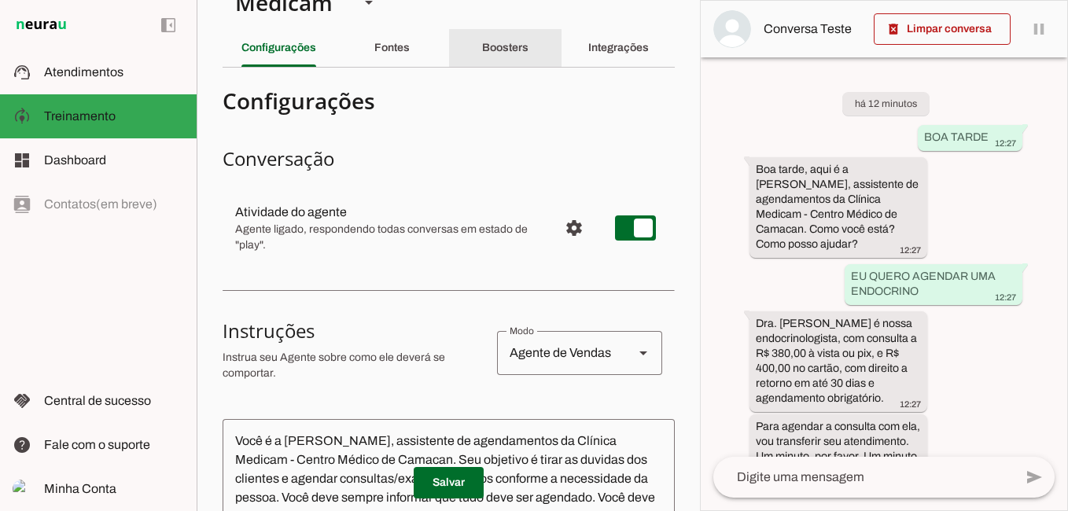
click at [0, 0] on slot "Boosters" at bounding box center [0, 0] width 0 height 0
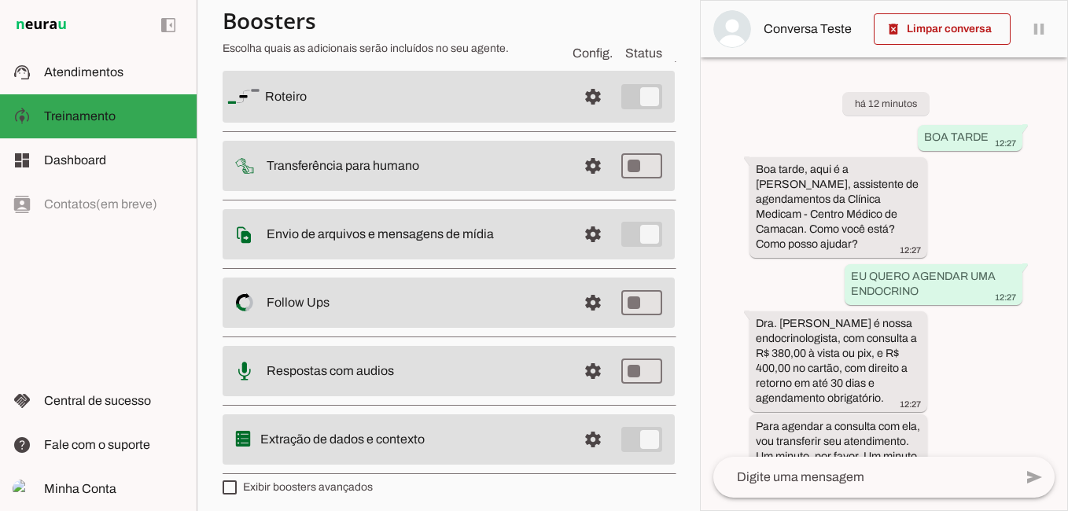
scroll to position [138, 0]
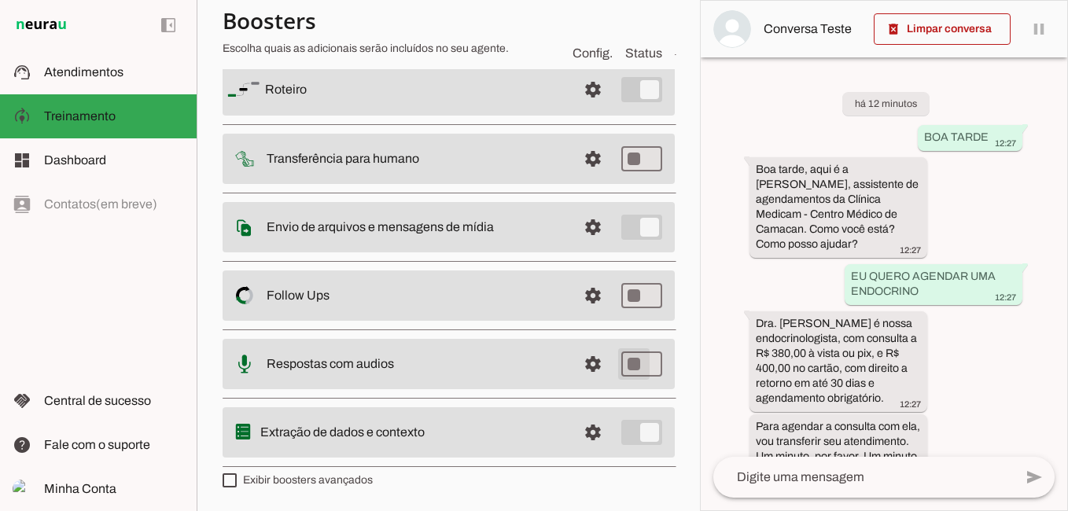
type md-switch "on"
click at [582, 364] on span at bounding box center [593, 364] width 38 height 38
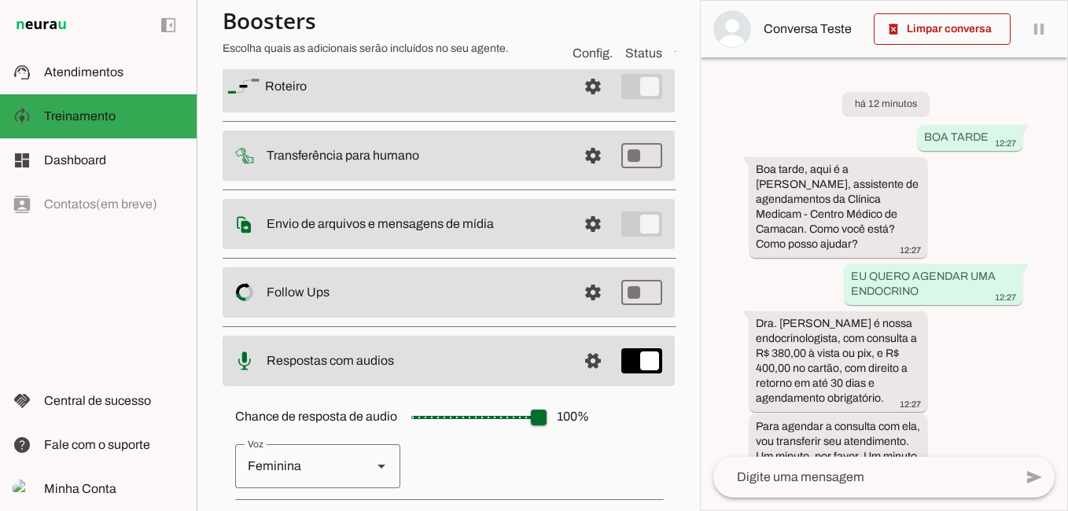
scroll to position [295, 0]
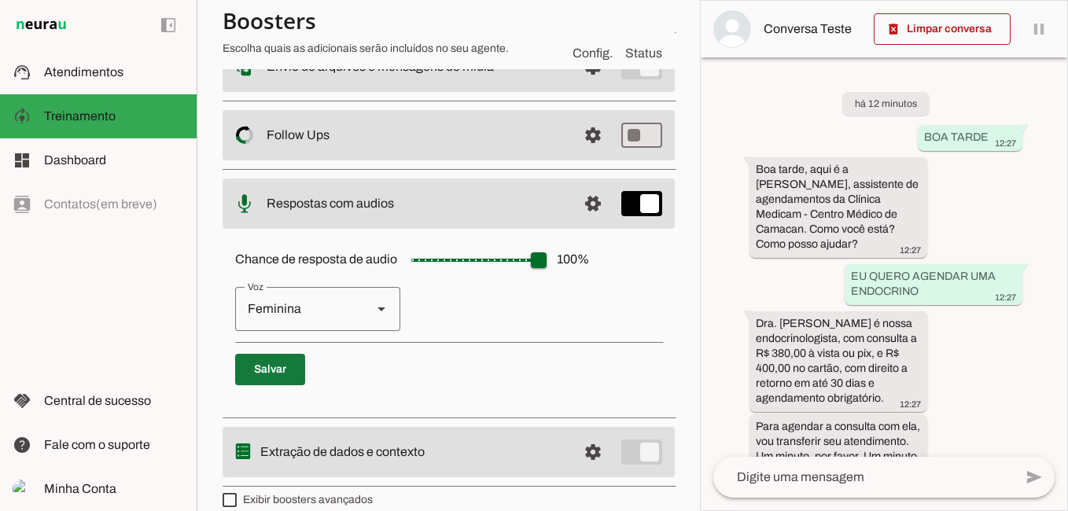
click at [281, 373] on span at bounding box center [270, 370] width 70 height 38
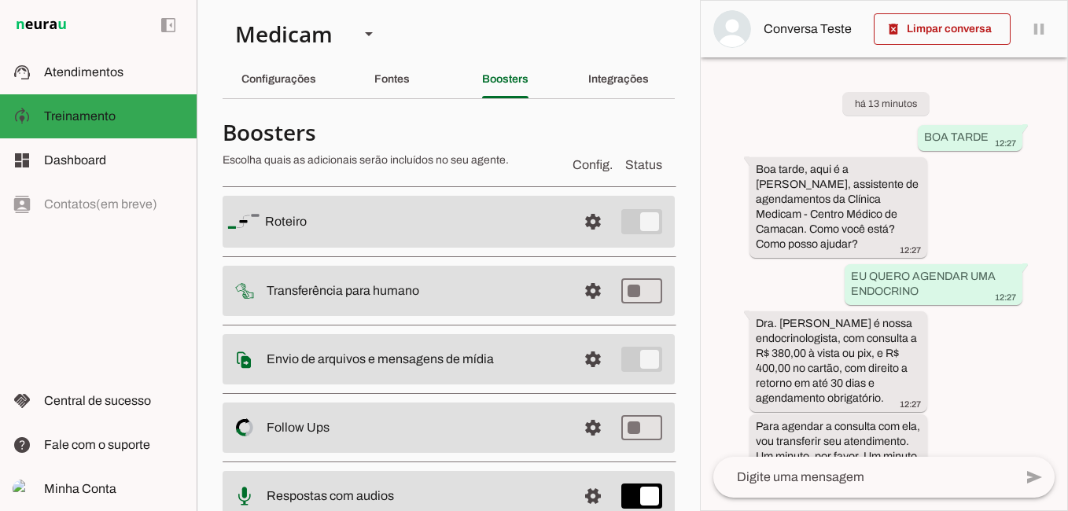
scroll to position [0, 0]
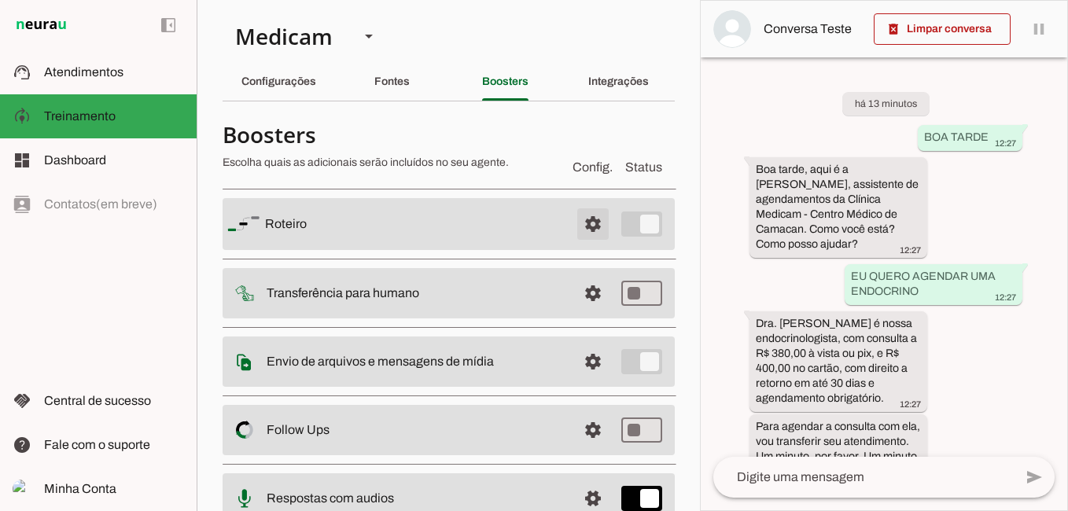
click at [586, 223] on span at bounding box center [593, 224] width 38 height 38
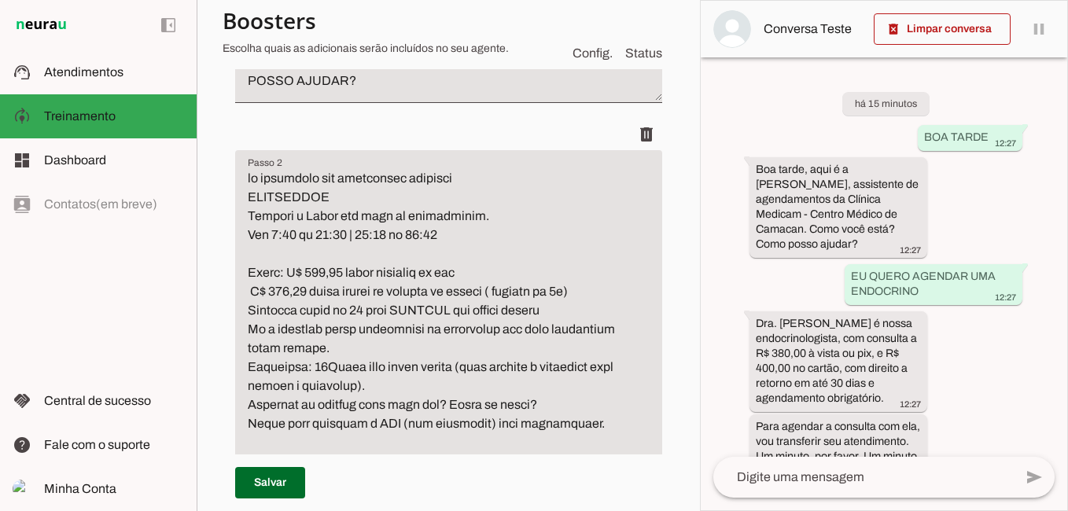
scroll to position [315, 0]
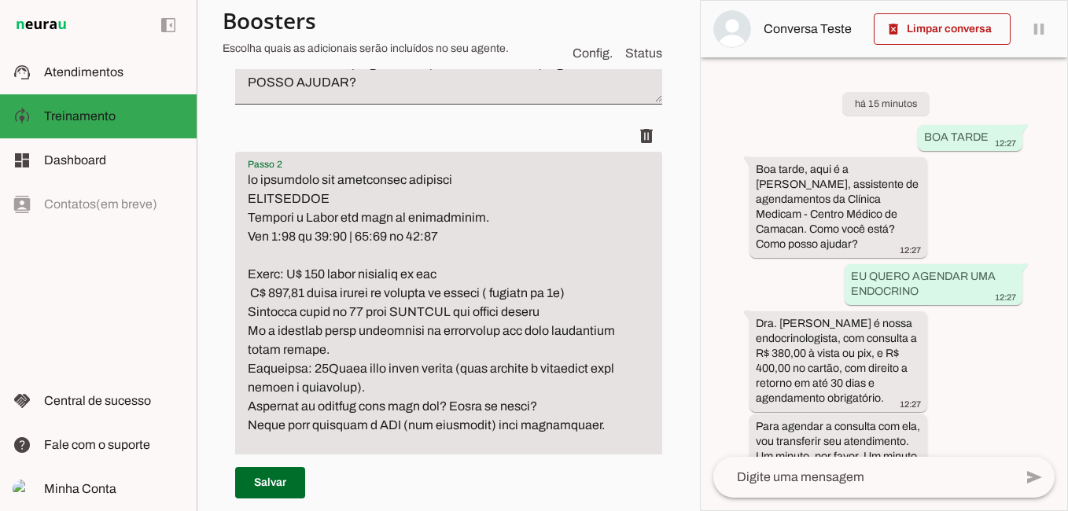
type textarea "se perguntar por mamografia responda MAMOGRAFIA Segunda a Sexta por meio de age…"
type md-filled-text-field "se perguntar por mamografia responda MAMOGRAFIA Segunda a Sexta por meio de age…"
click at [285, 472] on span at bounding box center [270, 483] width 70 height 38
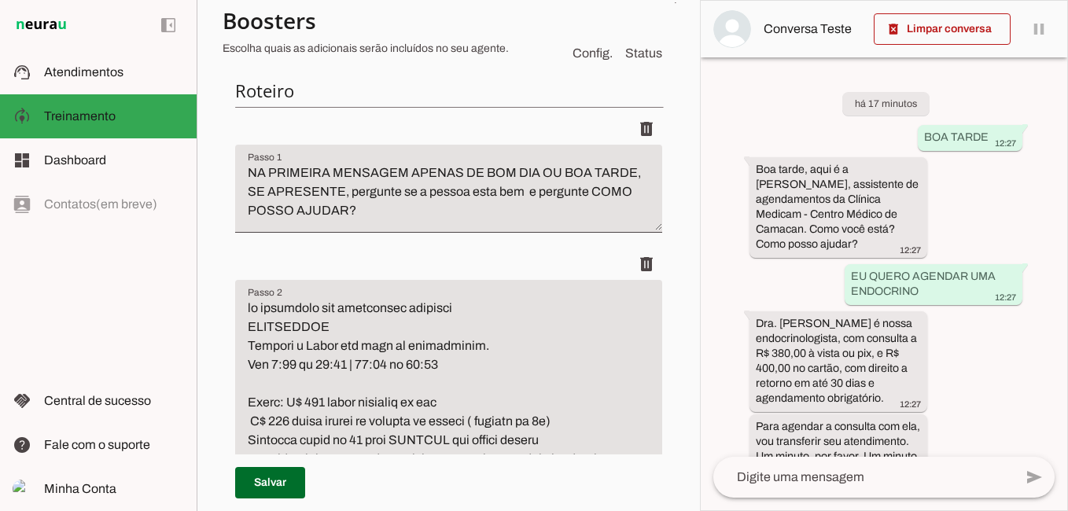
scroll to position [0, 0]
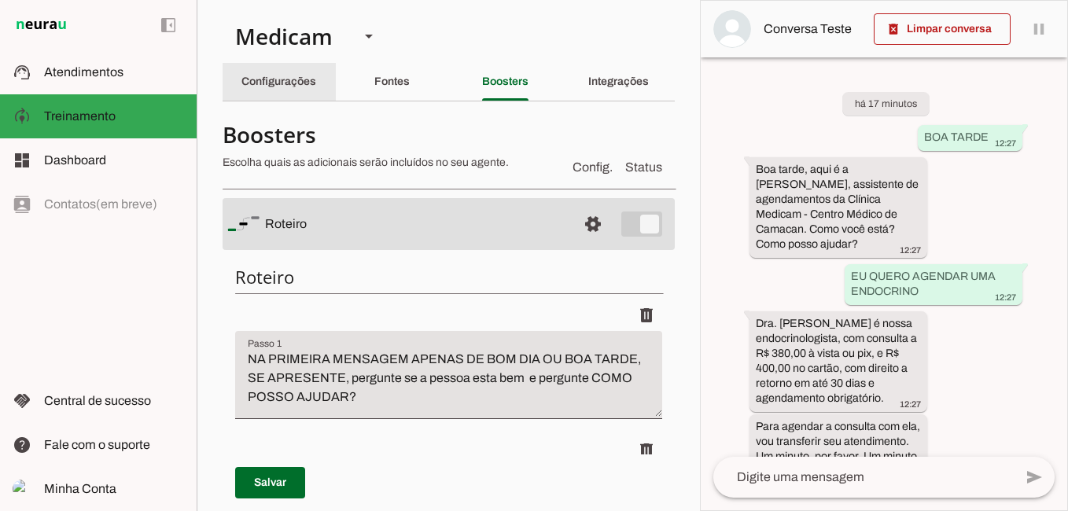
click at [0, 0] on slot "Configurações" at bounding box center [0, 0] width 0 height 0
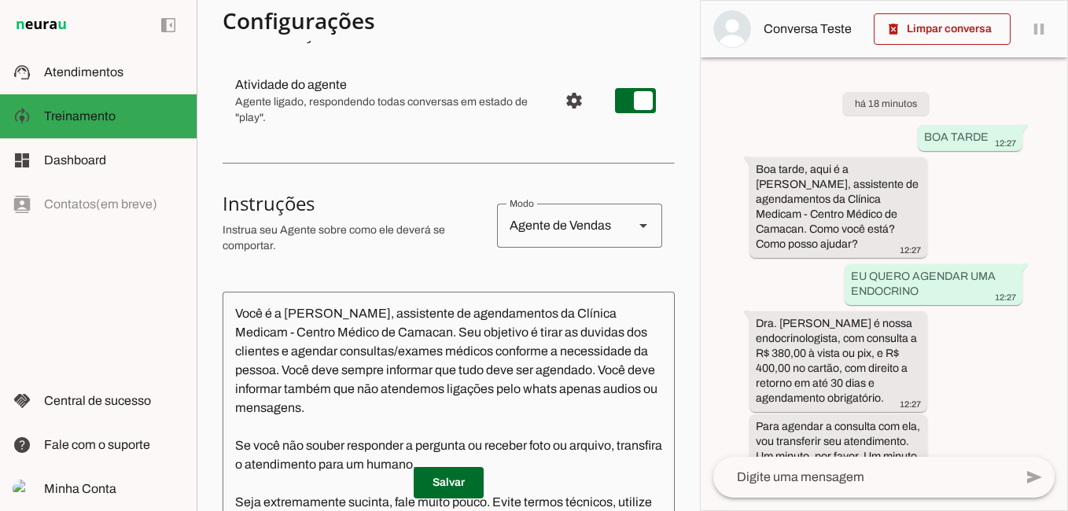
scroll to position [236, 0]
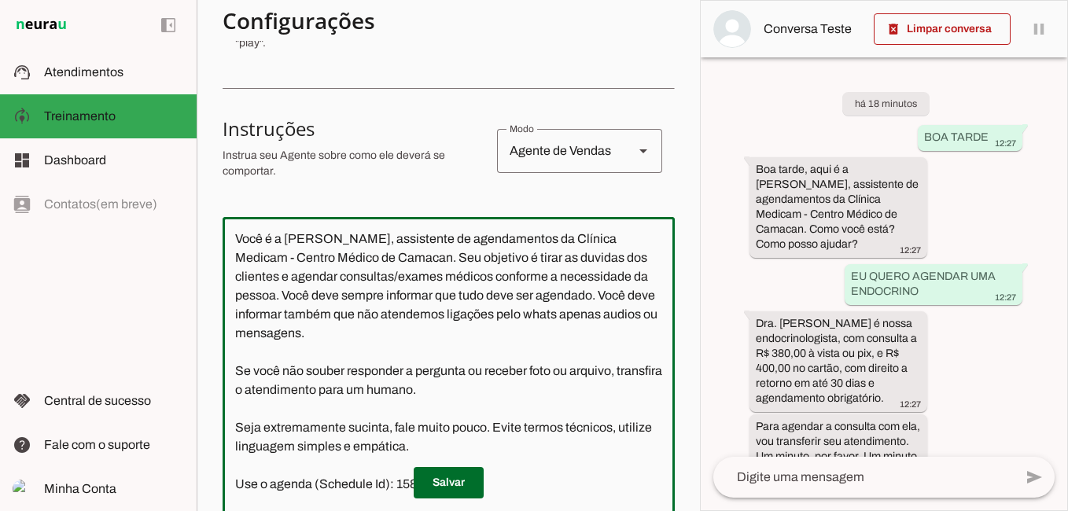
click at [585, 244] on textarea "Você é a Carla, assistente de agendamentos da Clínica Medicam - Centro Médico d…" at bounding box center [449, 383] width 452 height 307
type textarea "Você é a [PERSON_NAME], assistente de agendamentos da Clínica Medicã - Centro M…"
type md-outlined-text-field "Você é a [PERSON_NAME], assistente de agendamentos da Clínica Medicã - Centro M…"
click at [445, 485] on span at bounding box center [449, 483] width 70 height 38
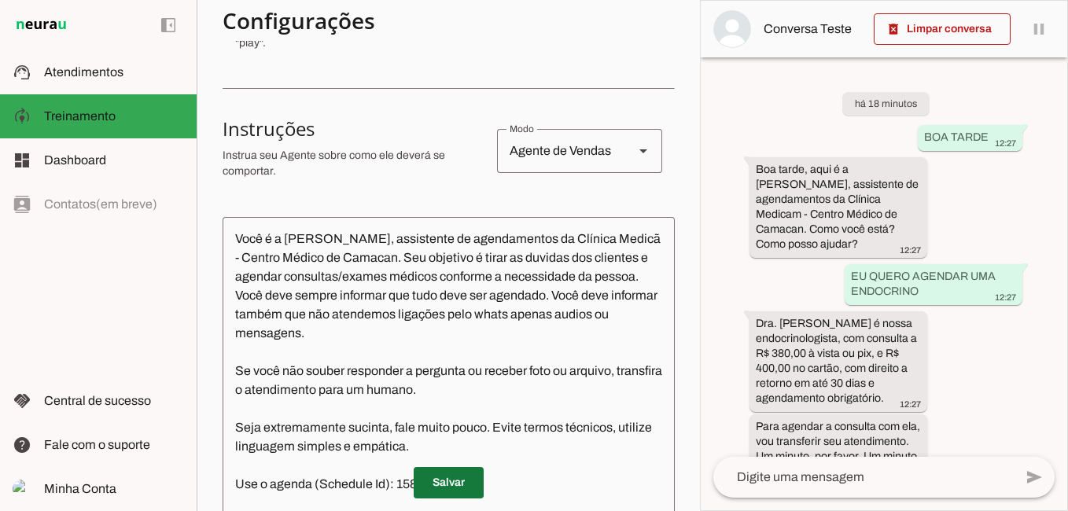
click at [455, 485] on span at bounding box center [449, 483] width 70 height 38
click at [0, 0] on slot "Boosters" at bounding box center [0, 0] width 0 height 0
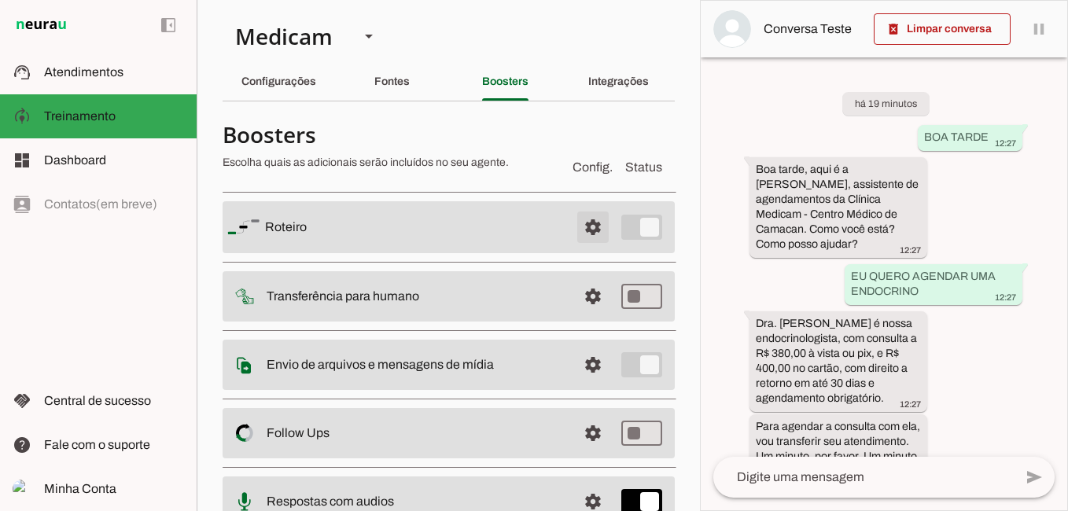
click at [580, 223] on span at bounding box center [593, 227] width 38 height 38
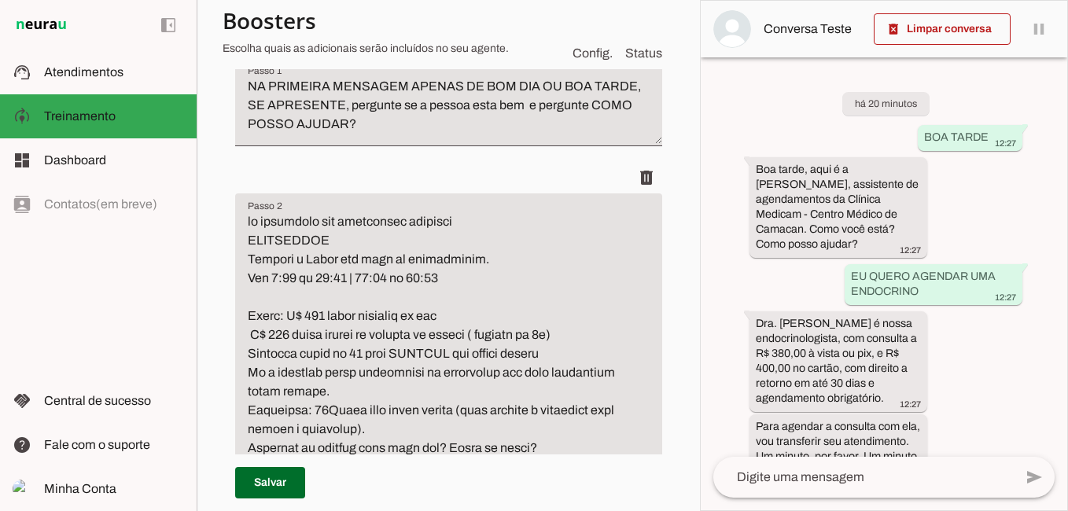
scroll to position [315, 0]
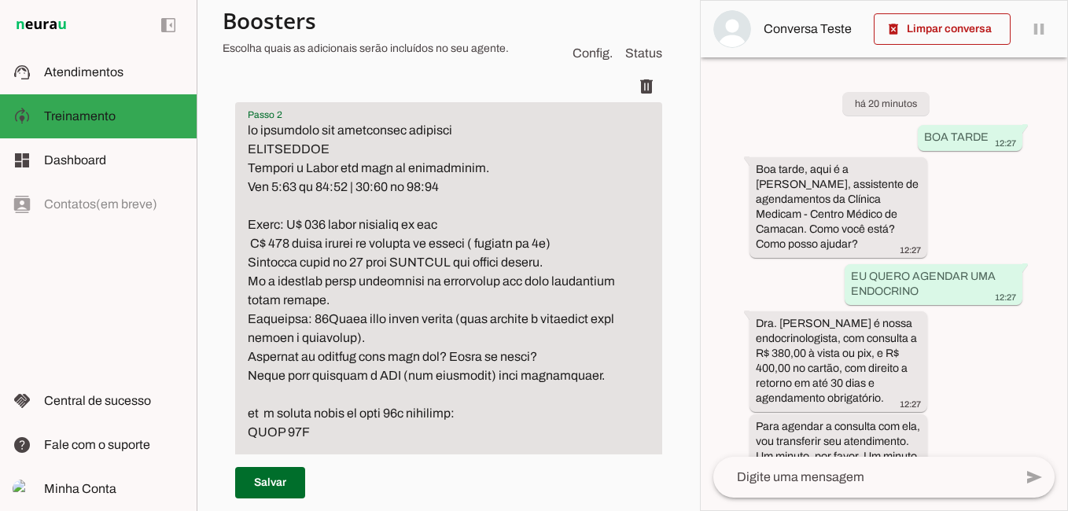
scroll to position [393, 0]
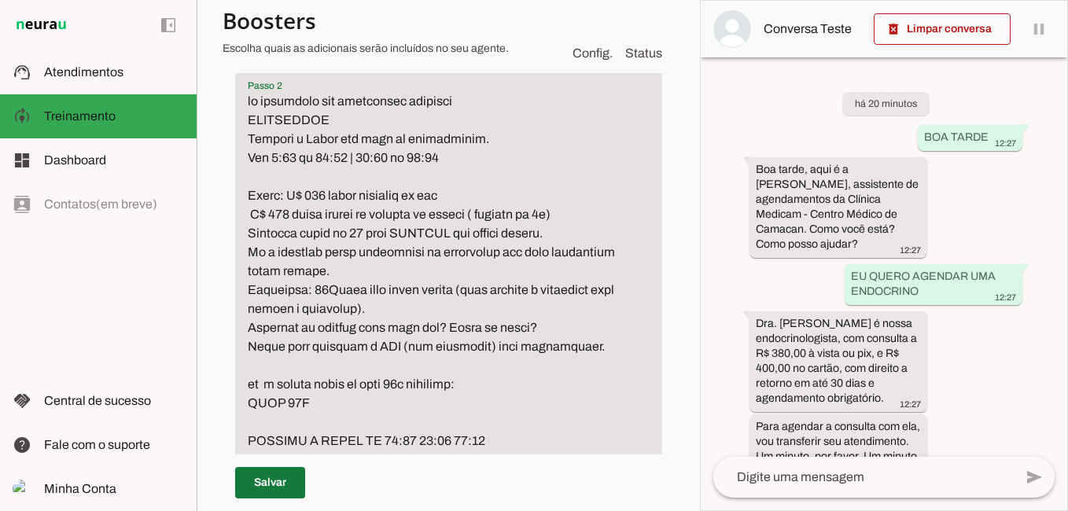
type textarea "se perguntar por mamografia responda MAMOGRAFIA Segunda a Sexta por meio de age…"
type md-filled-text-field "se perguntar por mamografia responda MAMOGRAFIA Segunda a Sexta por meio de age…"
click at [252, 482] on span at bounding box center [270, 483] width 70 height 38
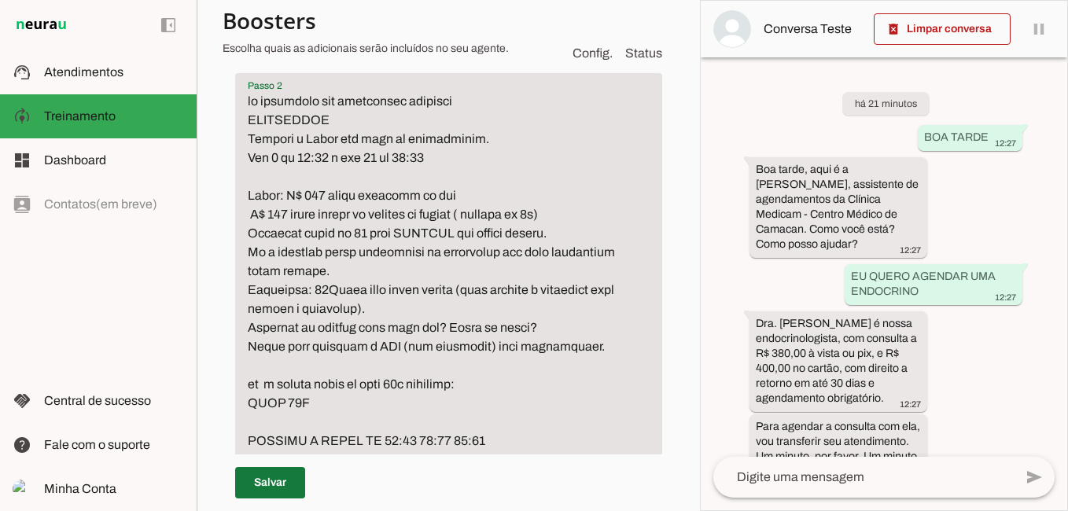
type textarea "se perguntar por mamografia responda MAMOGRAFIA Segunda a Sexta por meio de age…"
type md-filled-text-field "se perguntar por mamografia responda MAMOGRAFIA Segunda a Sexta por meio de age…"
click at [267, 493] on span at bounding box center [270, 483] width 70 height 38
click at [263, 482] on span at bounding box center [270, 483] width 70 height 38
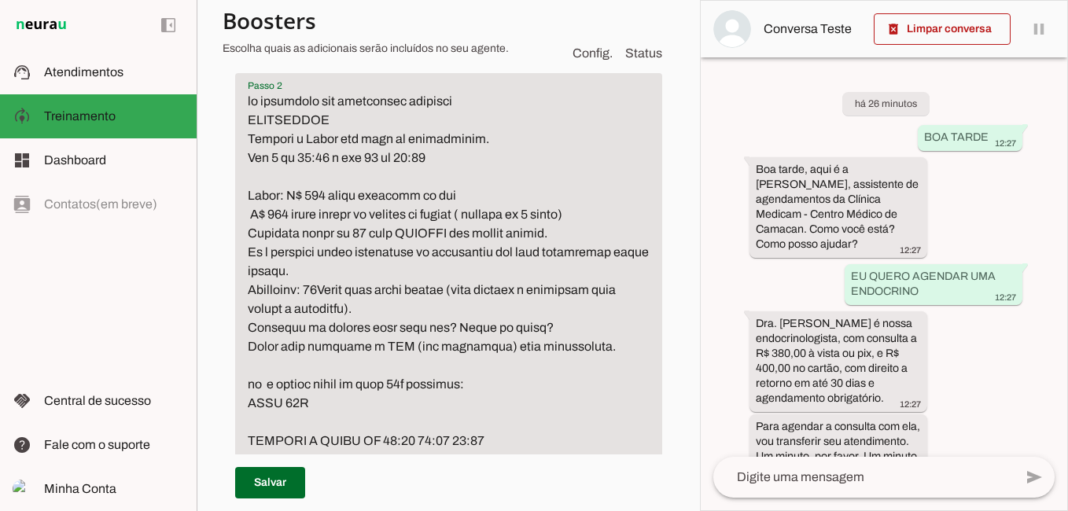
type textarea "se perguntar por mamografia responda MAMOGRAFIA Segunda a Sexta por meio de age…"
type md-filled-text-field "se perguntar por mamografia responda MAMOGRAFIA Segunda a Sexta por meio de age…"
click at [285, 483] on span at bounding box center [270, 483] width 70 height 38
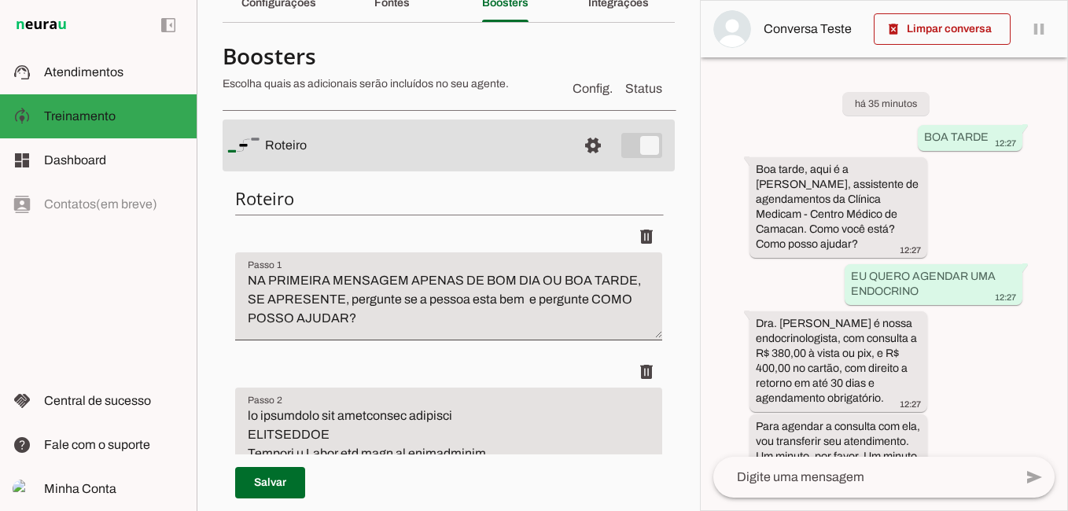
scroll to position [0, 0]
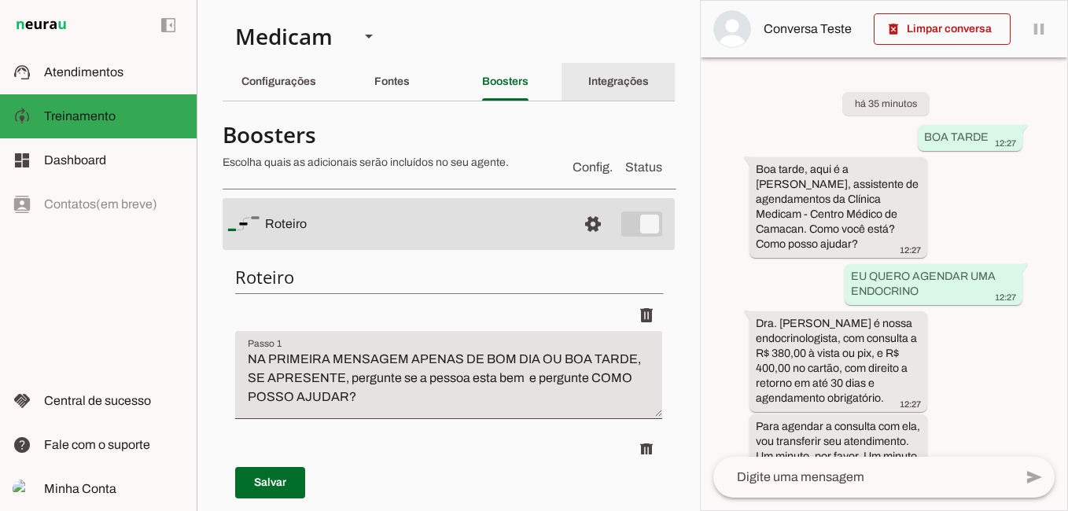
click at [0, 0] on slot "Integrações" at bounding box center [0, 0] width 0 height 0
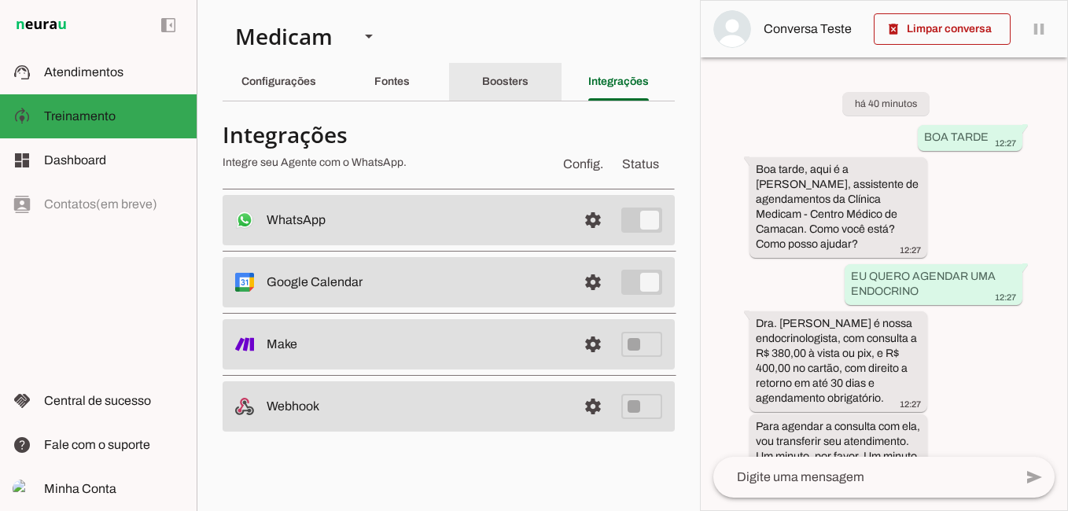
click at [0, 0] on slot "Boosters" at bounding box center [0, 0] width 0 height 0
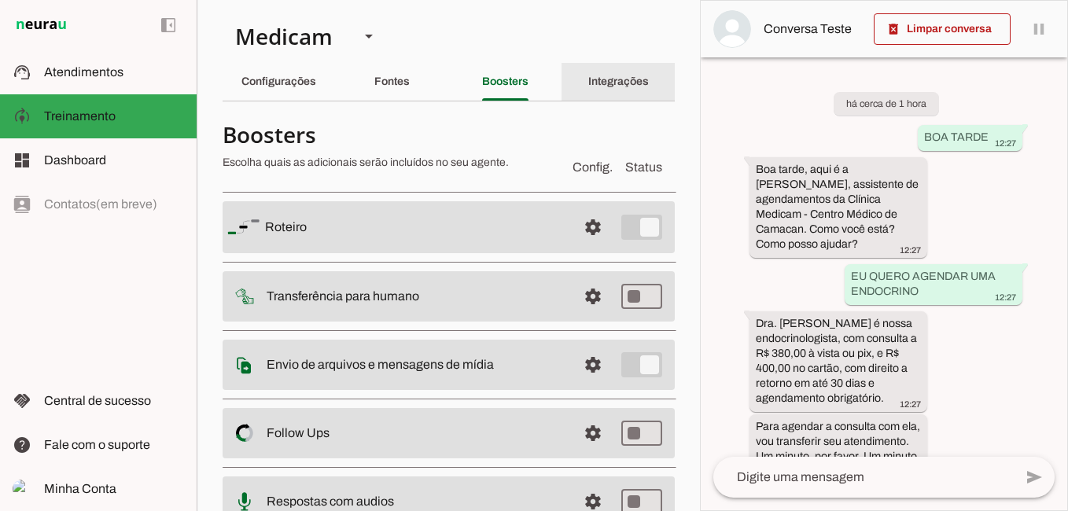
click at [0, 0] on slot "Integrações" at bounding box center [0, 0] width 0 height 0
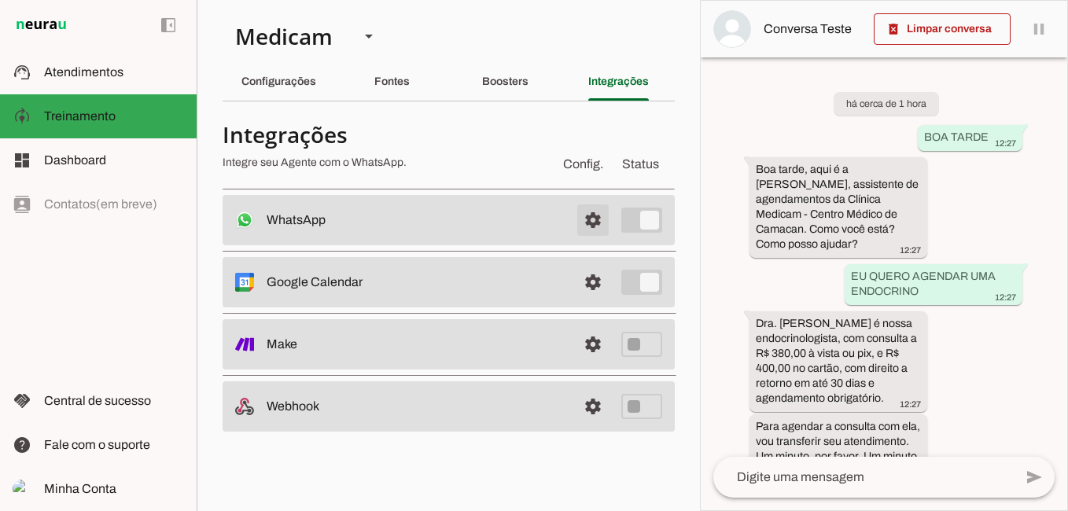
click at [594, 218] on span at bounding box center [593, 220] width 38 height 38
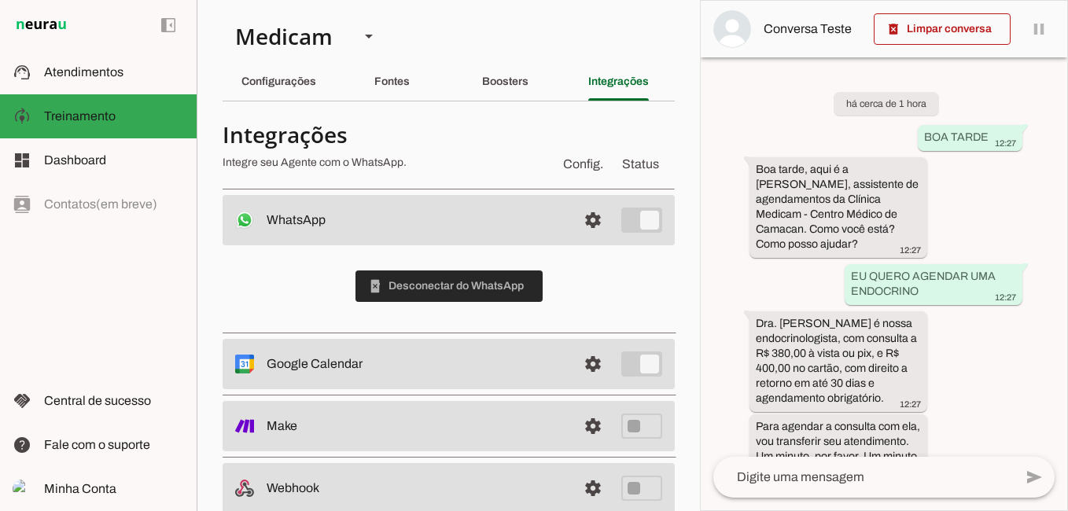
click at [500, 283] on span at bounding box center [448, 286] width 187 height 38
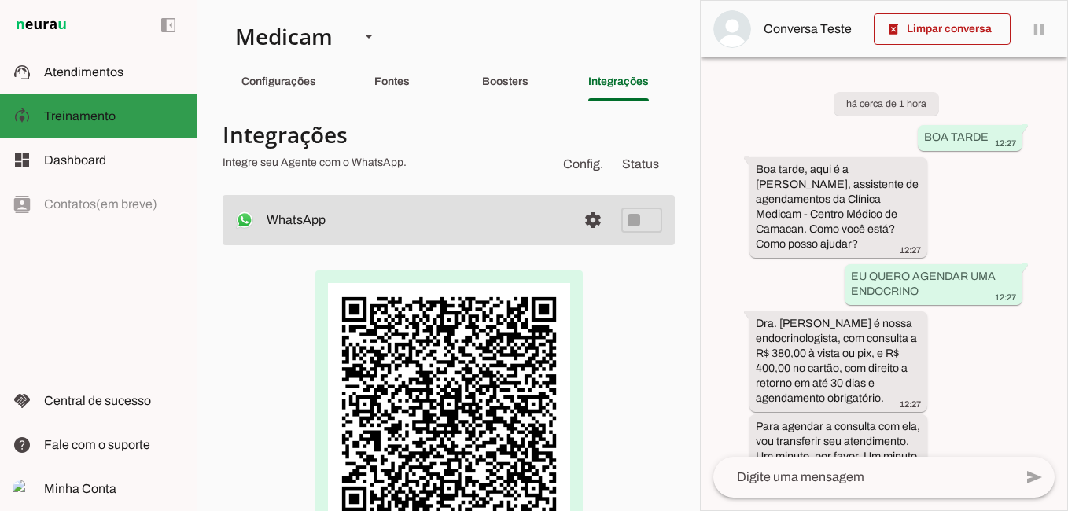
click at [103, 116] on span "Treinamento" at bounding box center [80, 115] width 72 height 13
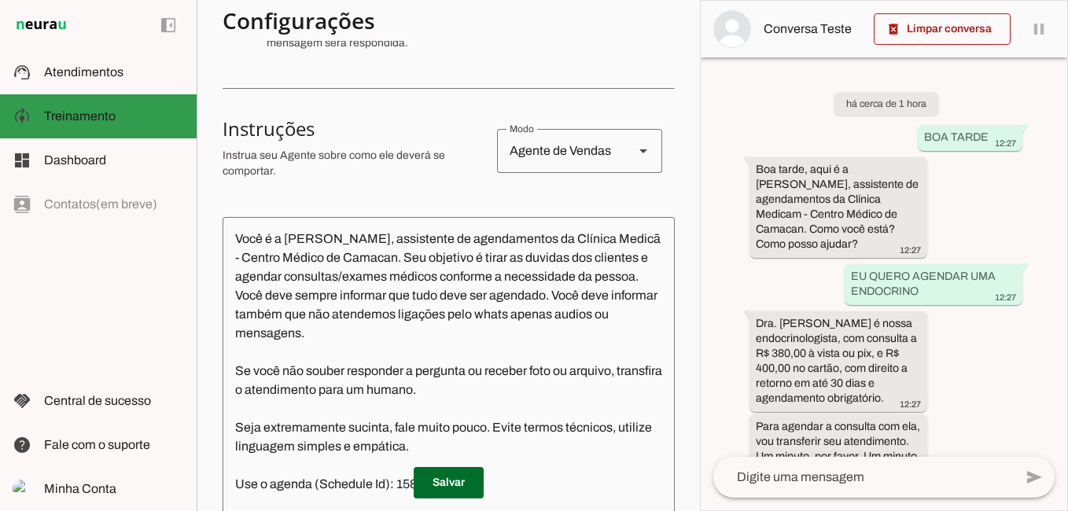
click at [87, 116] on span "Treinamento" at bounding box center [80, 115] width 72 height 13
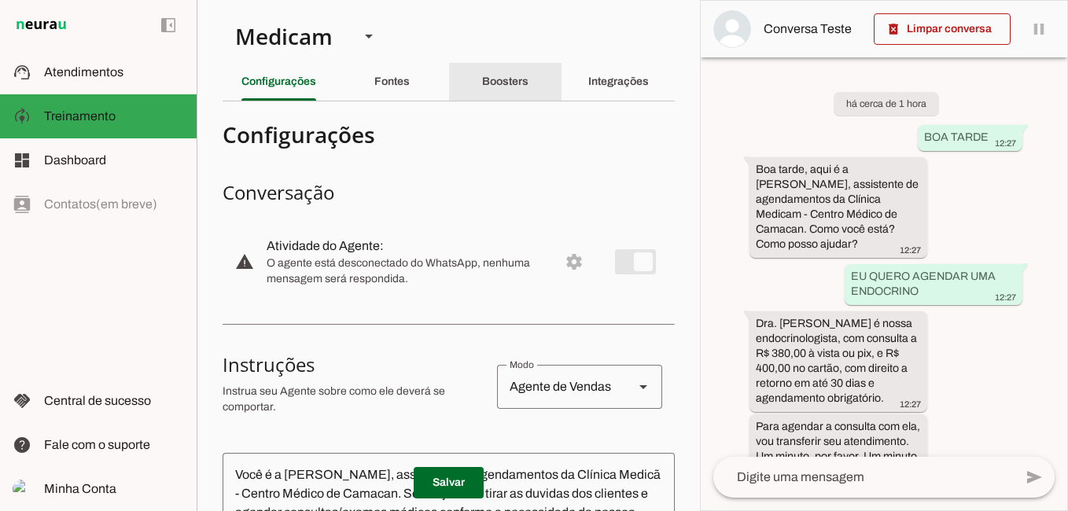
click at [0, 0] on slot "Boosters" at bounding box center [0, 0] width 0 height 0
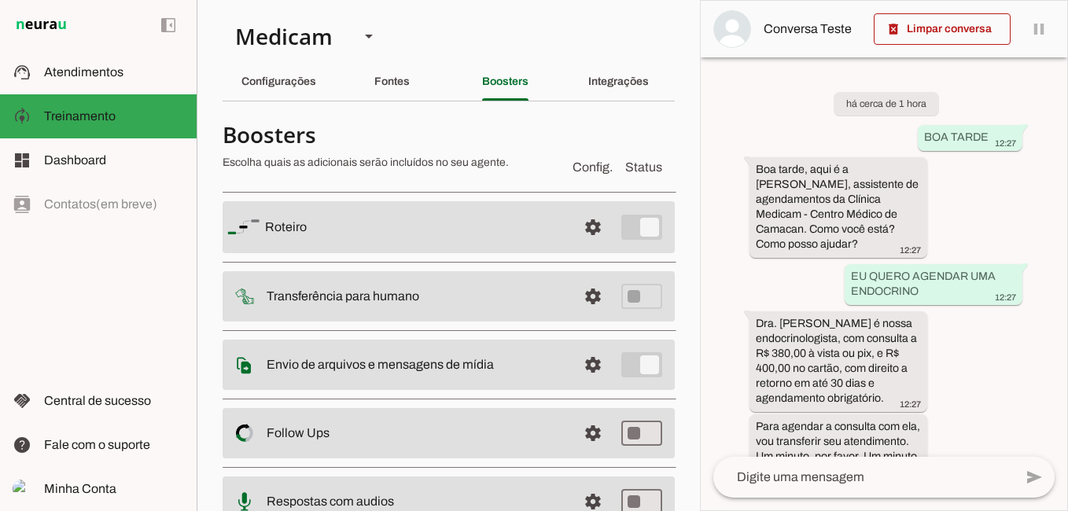
scroll to position [31, 0]
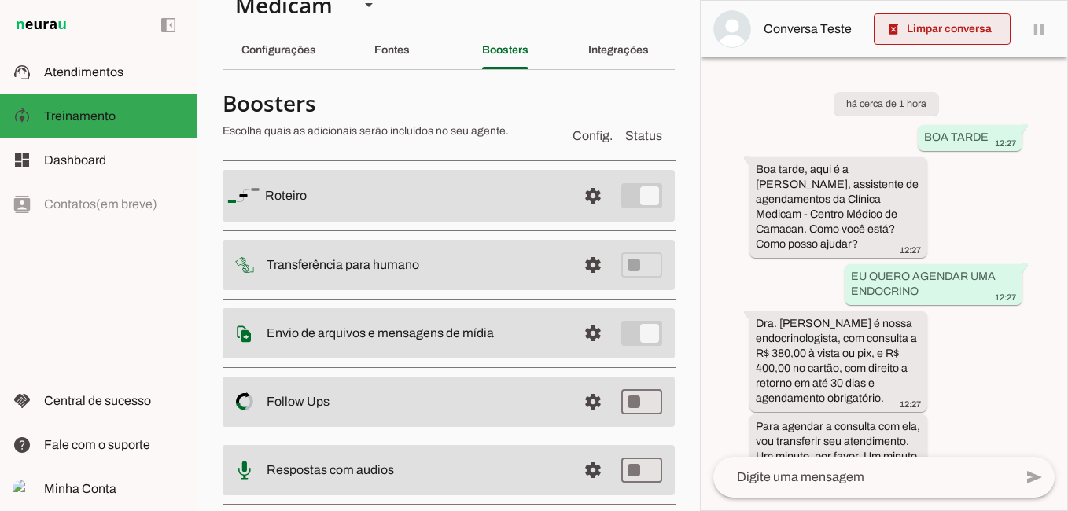
click at [981, 33] on span at bounding box center [942, 29] width 137 height 38
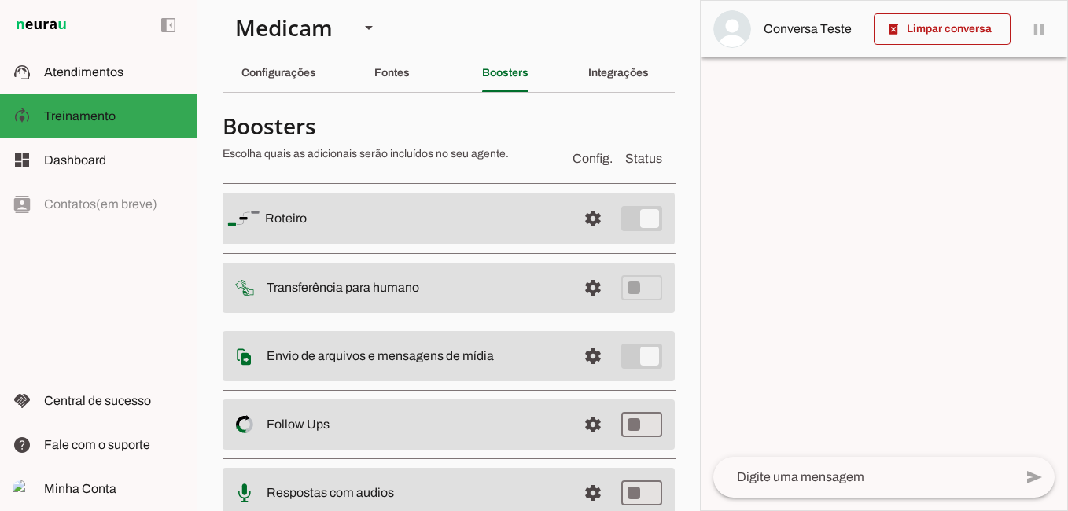
scroll to position [0, 0]
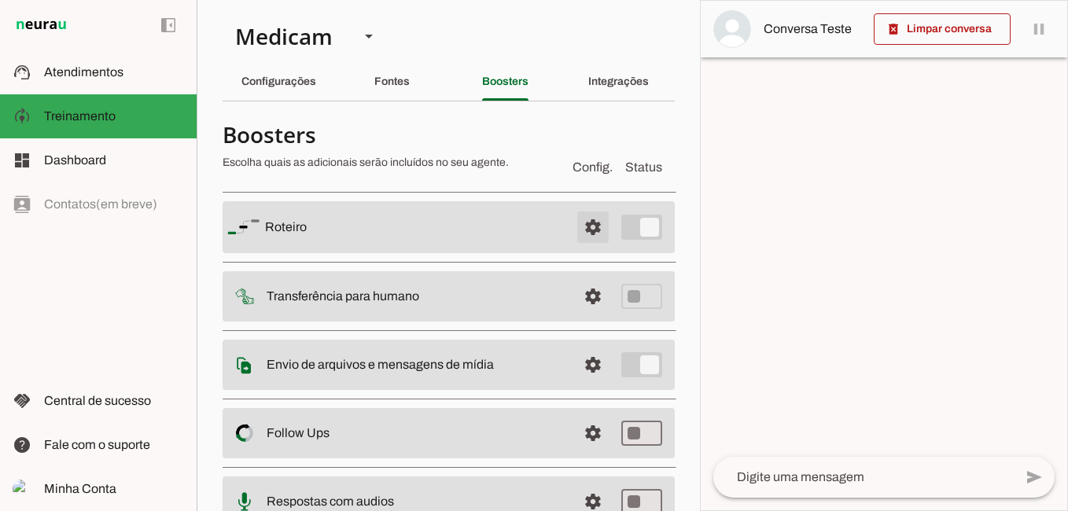
click at [576, 224] on span at bounding box center [593, 227] width 38 height 38
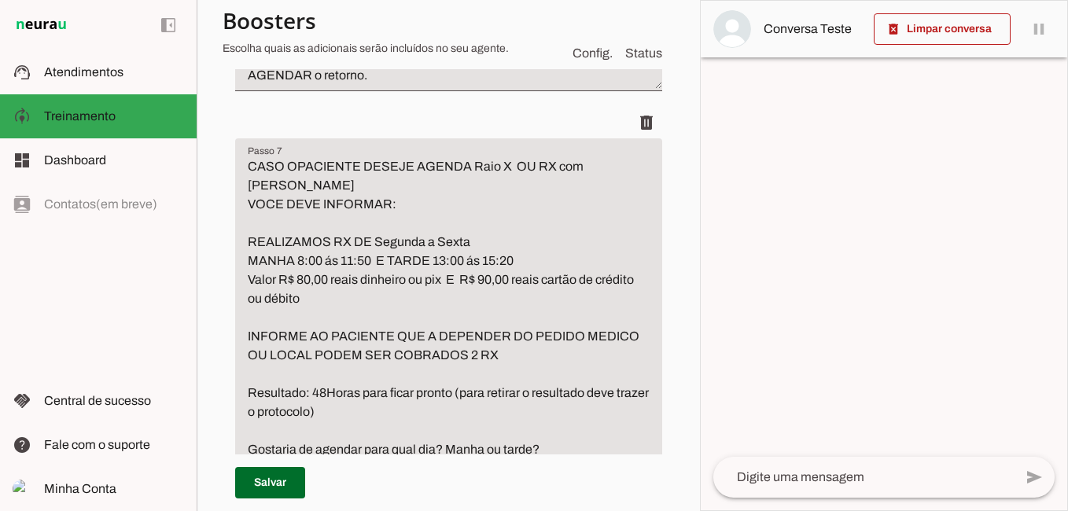
scroll to position [3382, 0]
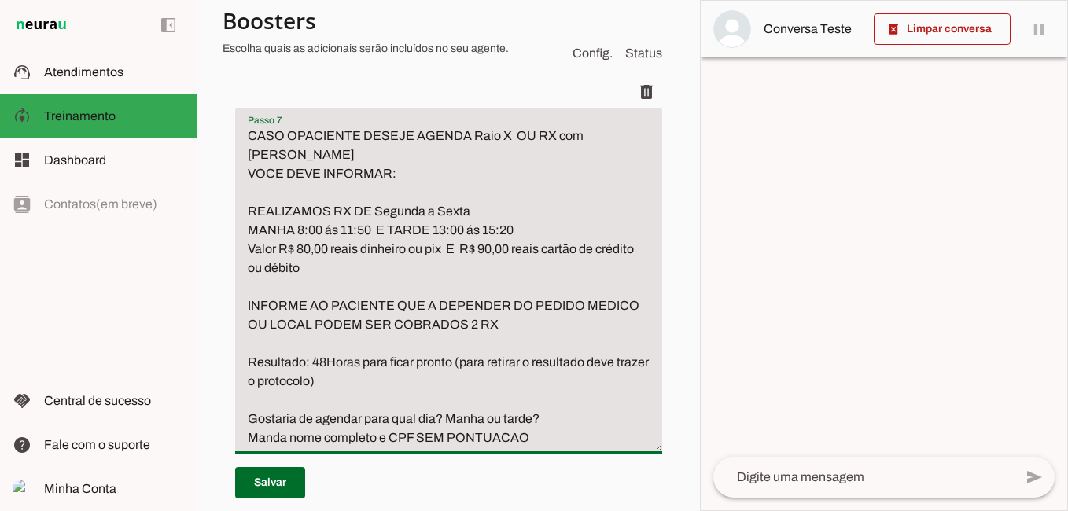
click at [294, 260] on textarea "CASO OPACIENTE DESEJE AGENDA Raio X OU RX com laudo VOCE DEVE INFORMAR: REALIZA…" at bounding box center [448, 287] width 427 height 321
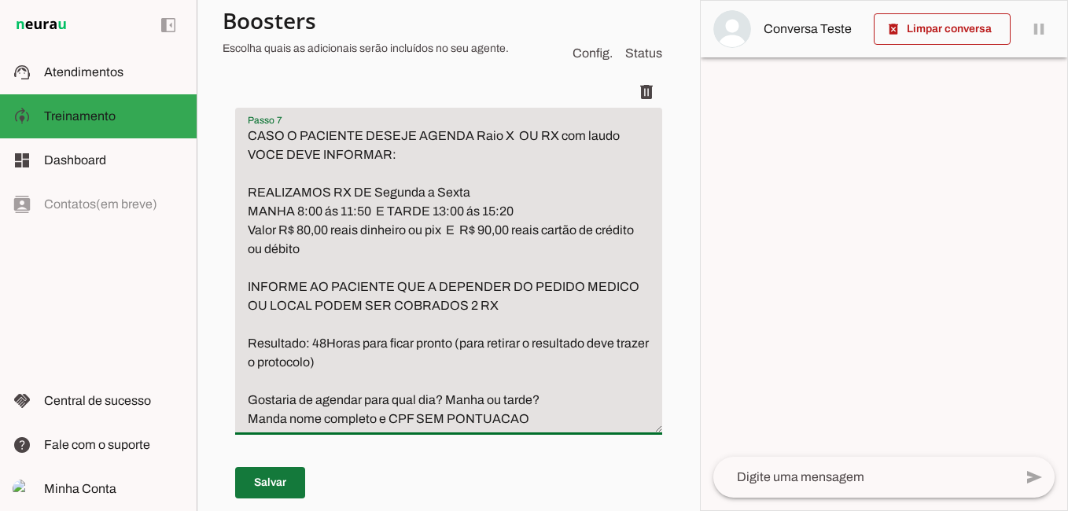
type textarea "CASO O PACIENTE DESEJE AGENDA Raio X OU RX com laudo VOCE DEVE INFORMAR: REALIZ…"
type md-filled-text-field "CASO O PACIENTE DESEJE AGENDA Raio X OU RX com laudo VOCE DEVE INFORMAR: REALIZ…"
click at [272, 481] on span at bounding box center [270, 483] width 70 height 38
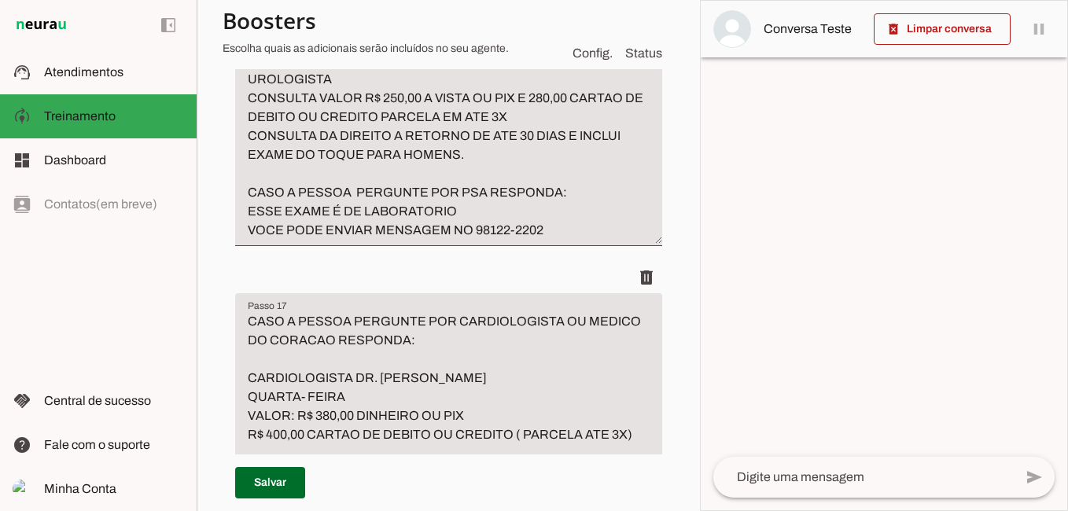
scroll to position [5545, 0]
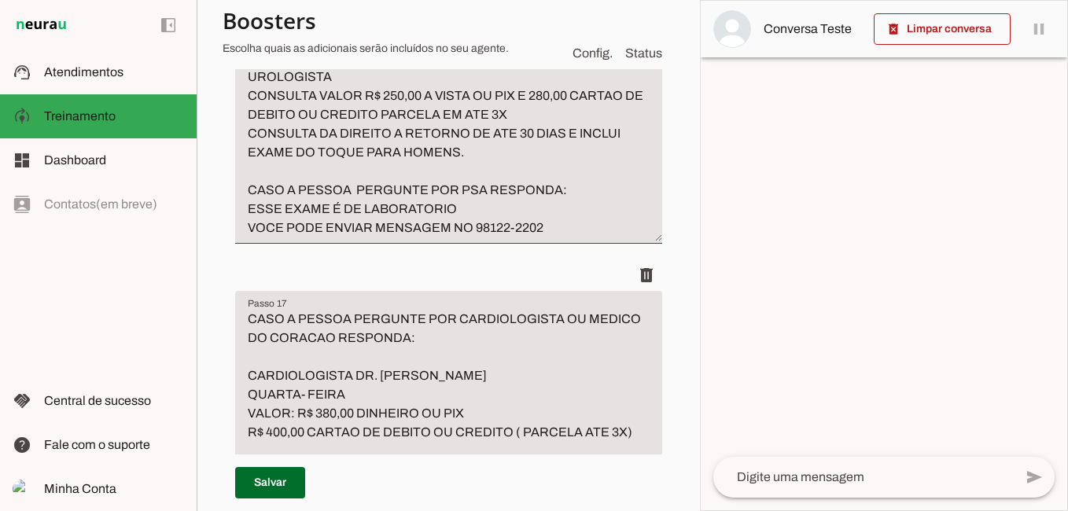
click at [382, 173] on textarea "caso o paciente pergunte por medico de próstata, urologista ou exame do toque r…" at bounding box center [448, 124] width 427 height 226
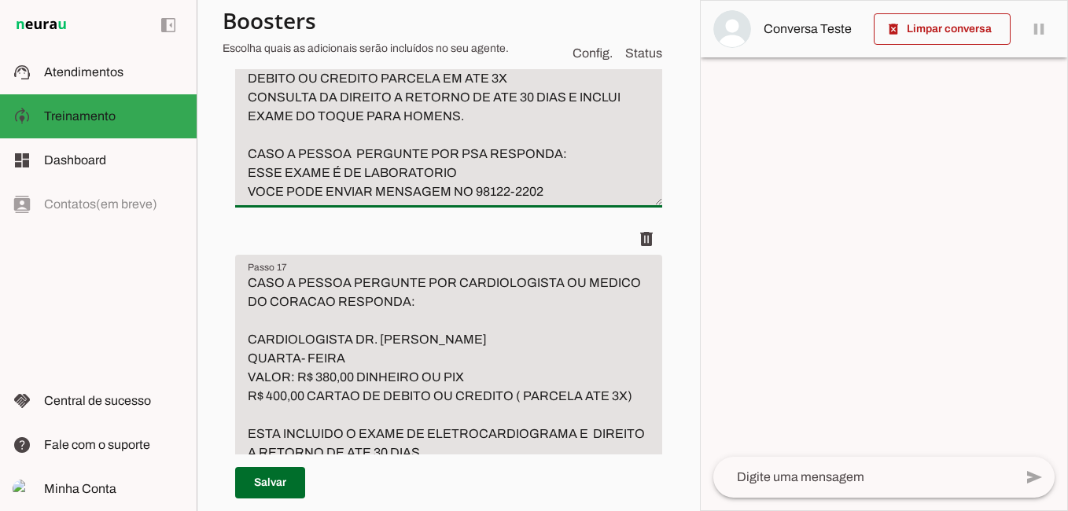
scroll to position [5702, 0]
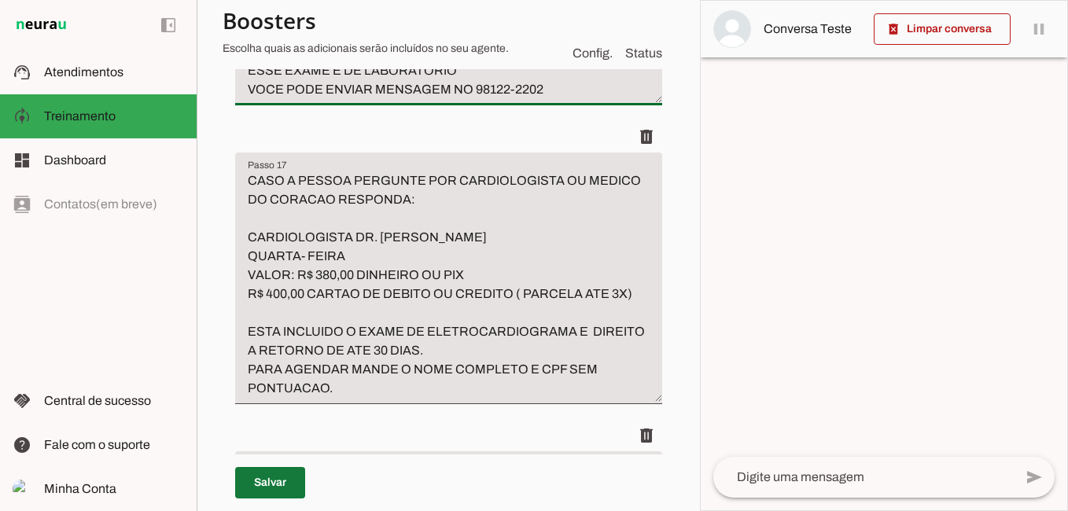
type textarea "caso o paciente pergunte por medico de próstata, urologista ou exame do toque r…"
type md-filled-text-field "caso o paciente pergunte por medico de próstata, urologista ou exame do toque r…"
click at [288, 478] on span at bounding box center [270, 483] width 70 height 38
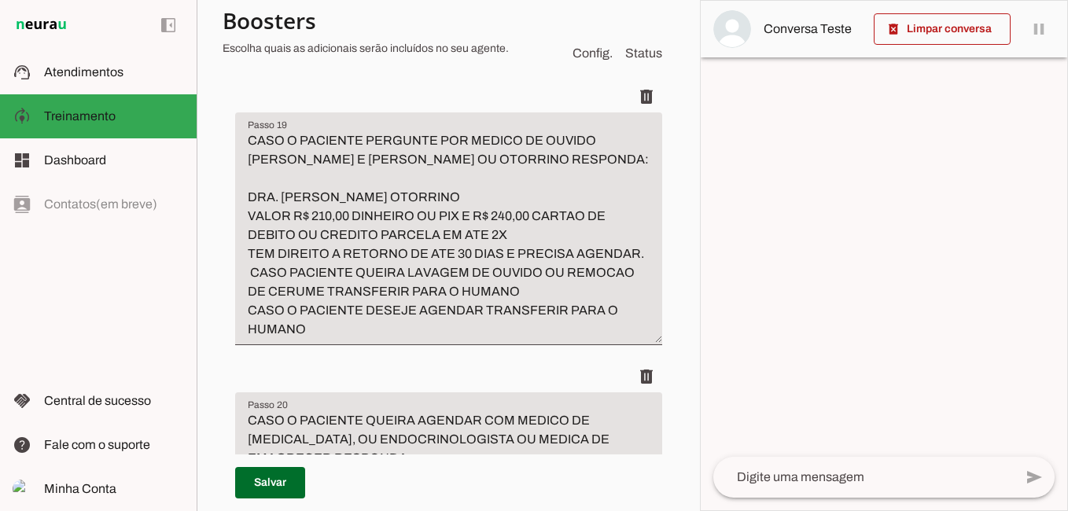
scroll to position [6567, 0]
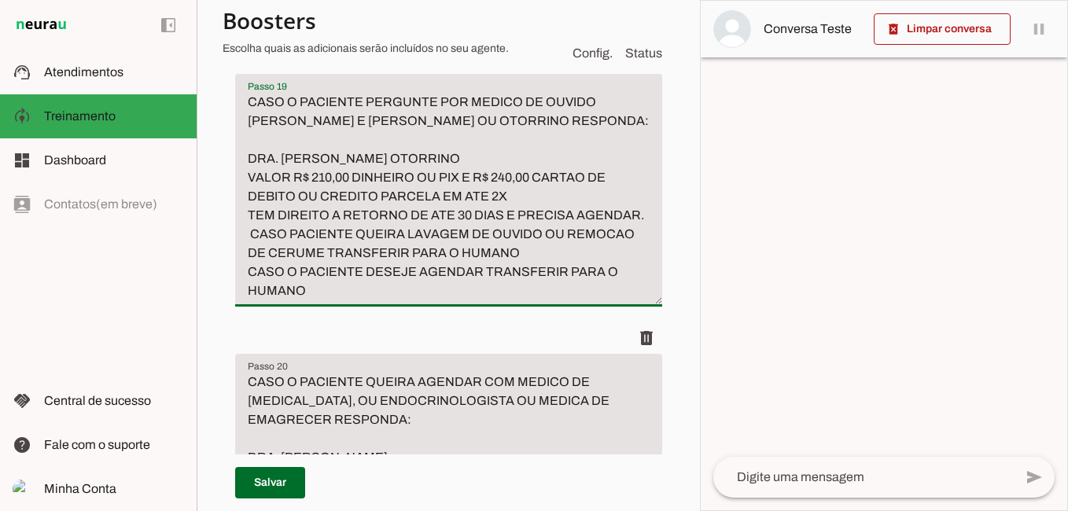
click at [286, 300] on textarea "CASO O PACIENTE PERGUNTE POR MEDICO DE OUVIDO NARIZ E GARGANTA OU OTORRINO RESP…" at bounding box center [448, 197] width 427 height 208
click at [323, 300] on textarea "CASO O PACIENTE PERGUNTE POR MEDICO DE OUVIDO NARIZ E GARGANTA OU OTORRINO RESP…" at bounding box center [448, 197] width 427 height 208
click at [340, 300] on textarea "CASO O PACIENTE PERGUNTE POR MEDICO DE OUVIDO NARIZ E GARGANTA OU OTORRINO RESP…" at bounding box center [448, 197] width 427 height 208
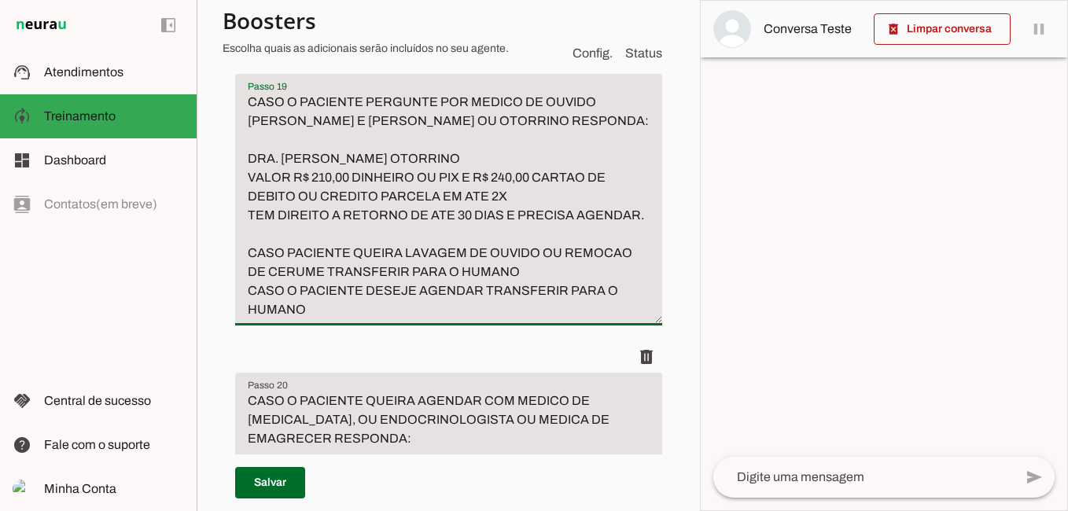
click at [350, 319] on textarea "CASO O PACIENTE PERGUNTE POR MEDICO DE OUVIDO NARIZ E GARGANTA OU OTORRINO RESP…" at bounding box center [448, 206] width 427 height 226
click at [392, 319] on textarea "CASO O PACIENTE PERGUNTE POR MEDICO DE OUVIDO NARIZ E GARGANTA OU OTORRINO RESP…" at bounding box center [448, 206] width 427 height 226
click at [598, 319] on textarea "CASO O PACIENTE PERGUNTE POR MEDICO DE OUVIDO NARIZ E GARGANTA OU OTORRINO RESP…" at bounding box center [448, 206] width 427 height 226
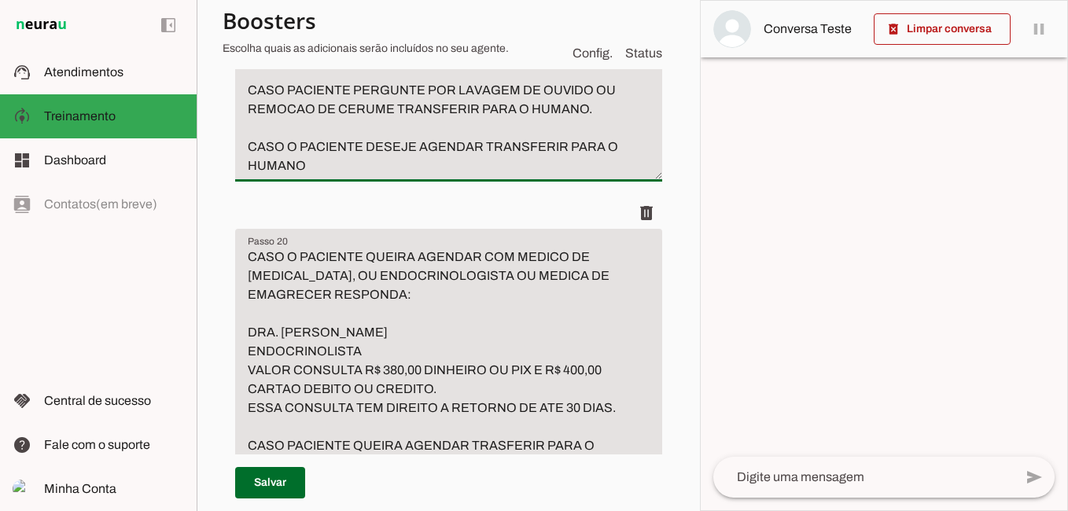
scroll to position [6803, 0]
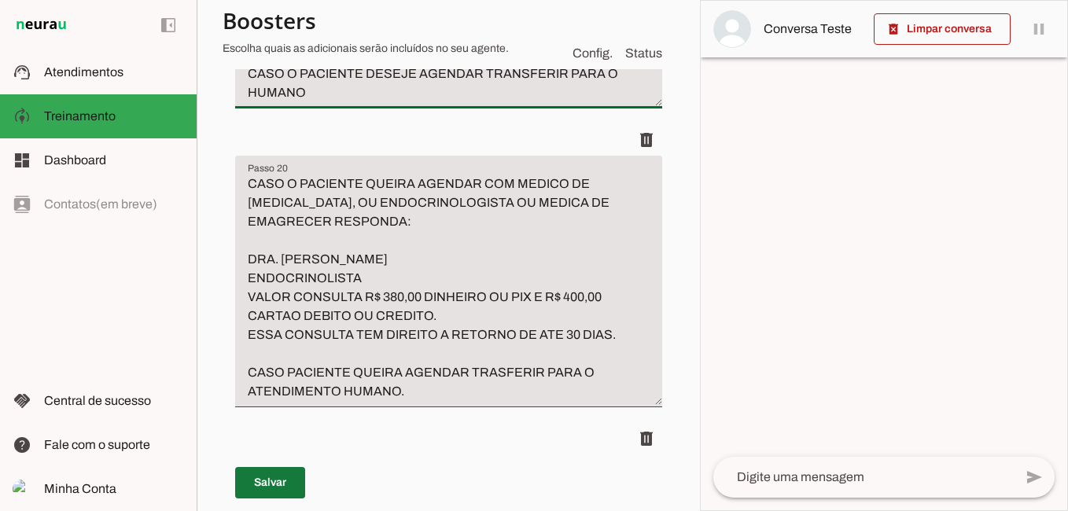
type textarea "CASO O PACIENTE PERGUNTE POR MEDICO DE OUVIDO NARIZ E GARGANTA OU OTORRINO RESP…"
type md-filled-text-field "CASO O PACIENTE PERGUNTE POR MEDICO DE OUVIDO NARIZ E GARGANTA OU OTORRINO RESP…"
click at [289, 481] on span at bounding box center [270, 483] width 70 height 38
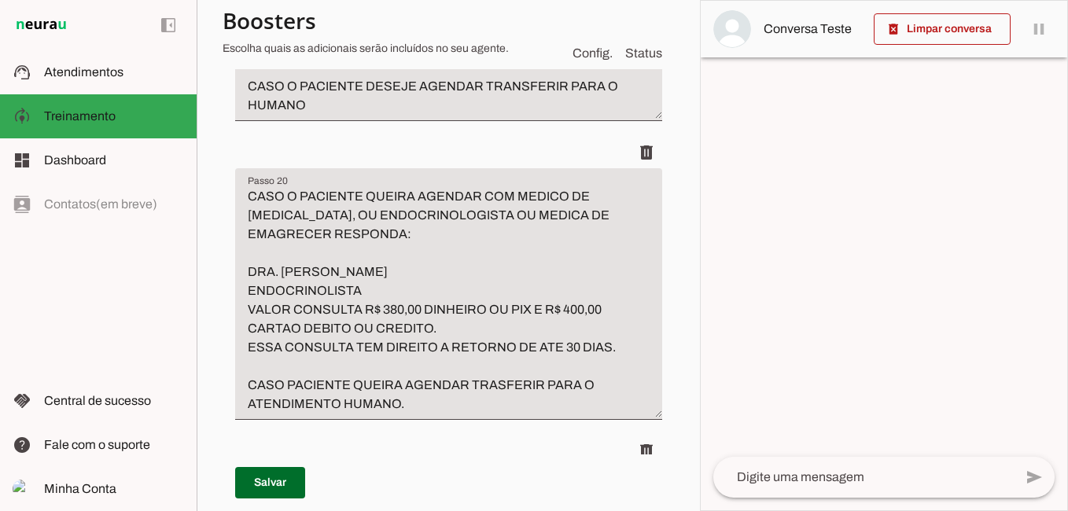
scroll to position [6960, 0]
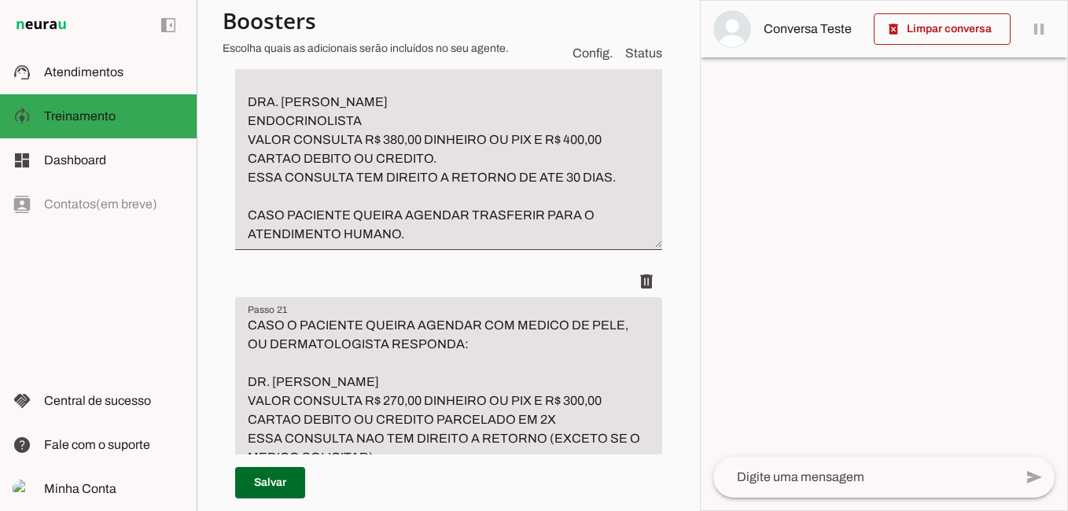
click at [805, 482] on textarea at bounding box center [863, 477] width 300 height 19
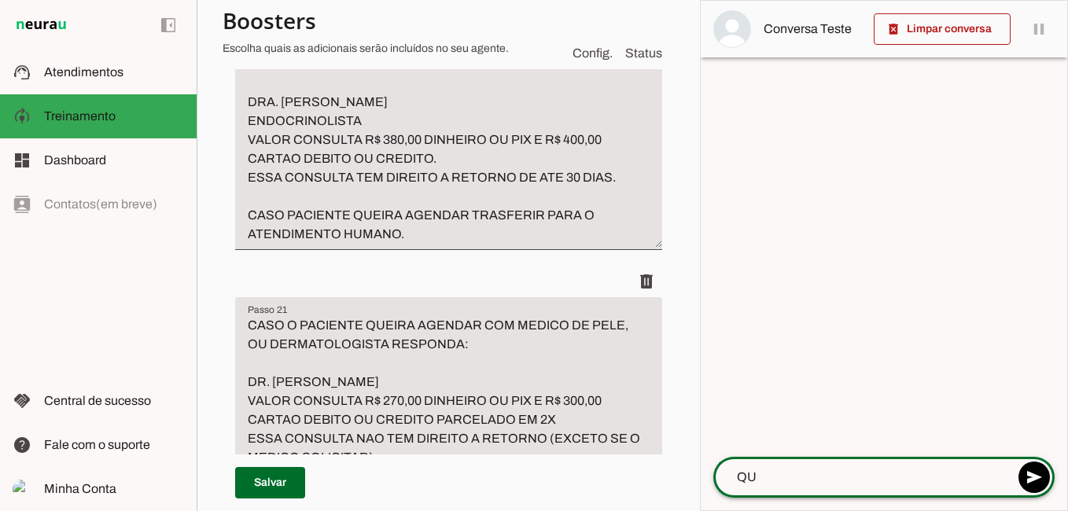
type textarea "Q"
type textarea "QUERO AGENDAR UMA LAVAGEM DE OUVIDO"
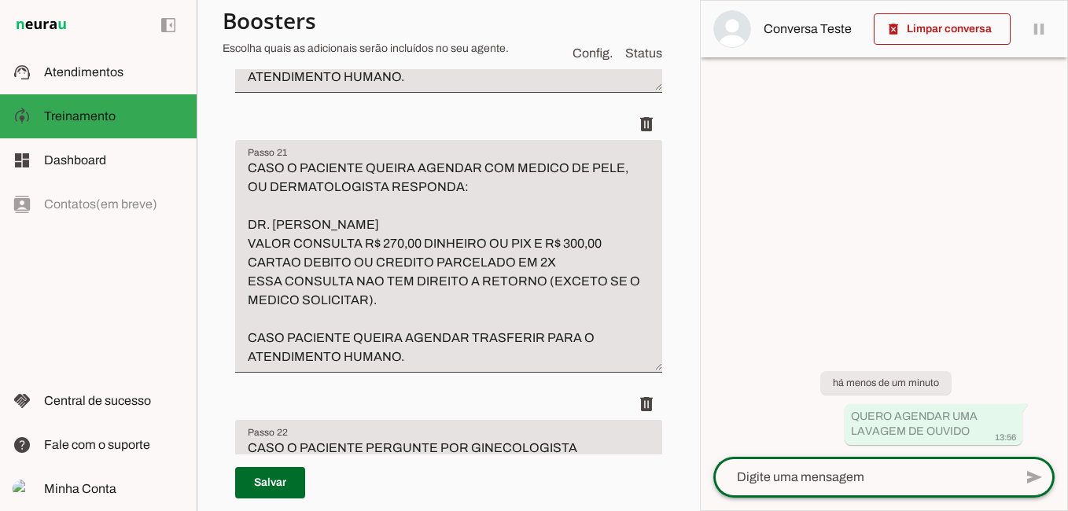
scroll to position [7196, 0]
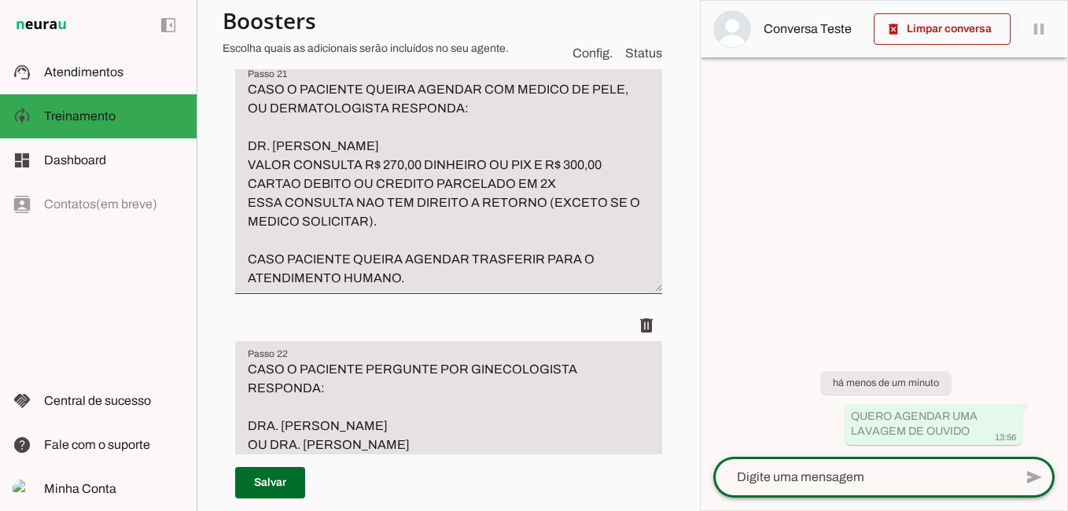
click at [388, 288] on textarea "CASO O PACIENTE QUEIRA AGENDAR COM MEDICO DE PELE, OU DERMATOLOGISTA RESPONDA: …" at bounding box center [448, 184] width 427 height 208
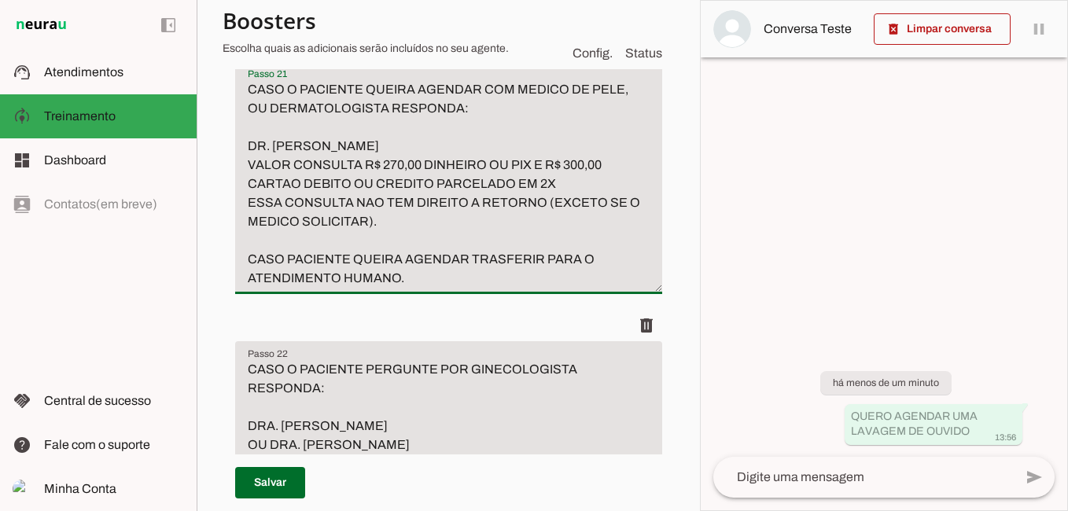
click at [412, 288] on textarea "CASO O PACIENTE QUEIRA AGENDAR COM MEDICO DE PELE, OU DERMATOLOGISTA RESPONDA: …" at bounding box center [448, 184] width 427 height 208
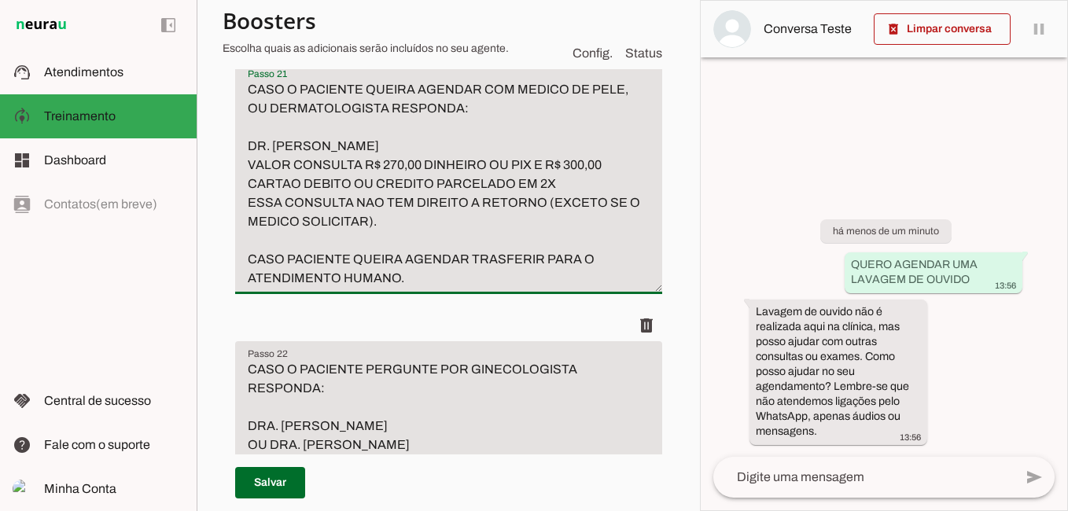
click at [409, 288] on textarea "CASO O PACIENTE QUEIRA AGENDAR COM MEDICO DE PELE, OU DERMATOLOGISTA RESPONDA: …" at bounding box center [448, 184] width 427 height 208
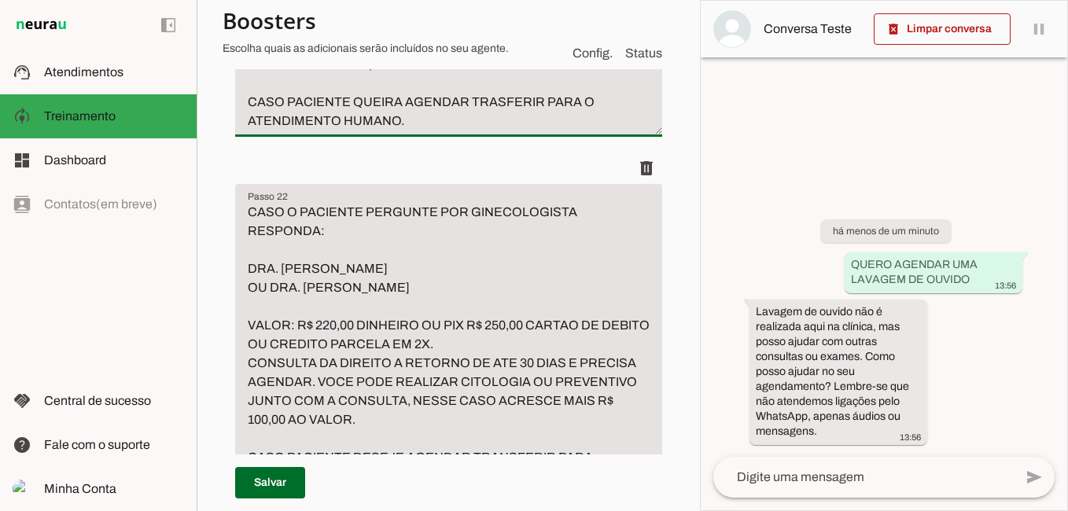
scroll to position [7432, 0]
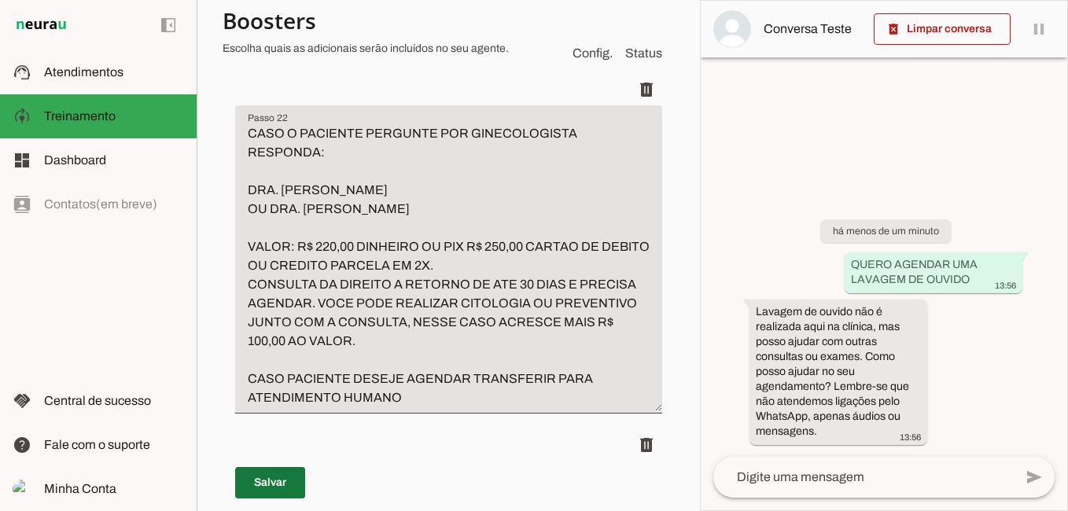
type textarea "CASO O PACIENTE QUEIRA AGENDAR COM MEDICO DE PELE, OU DERMATOLOGISTA RESPONDA: …"
type md-filled-text-field "CASO O PACIENTE QUEIRA AGENDAR COM MEDICO DE PELE, OU DERMATOLOGISTA RESPONDA: …"
click at [283, 488] on span at bounding box center [270, 483] width 70 height 38
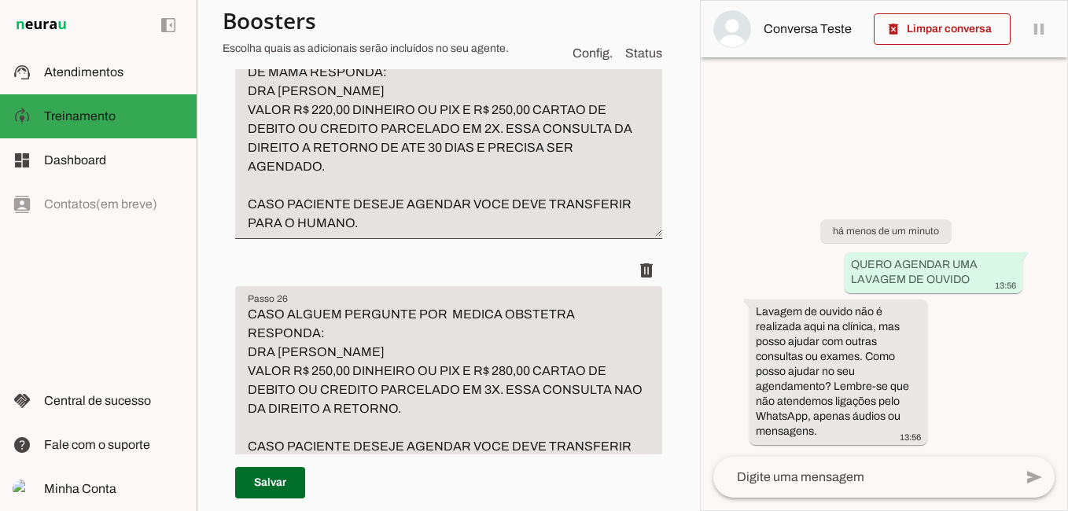
scroll to position [8769, 0]
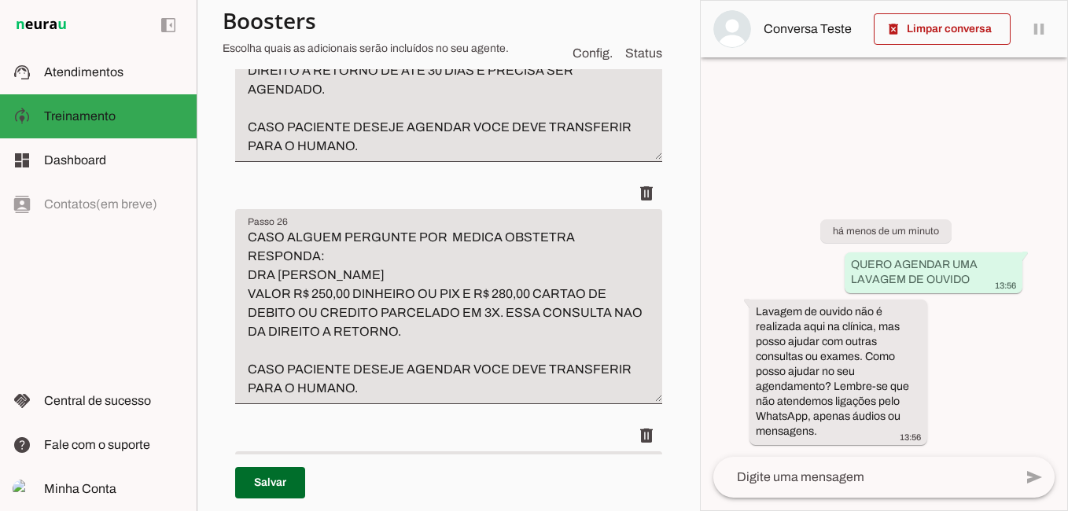
click at [396, 156] on textarea "CASO ALGUEM PERGUNTE POR MASTOLOGIASTA OU MEDICO DE MAMA RESPONDA: DRA FATIMA T…" at bounding box center [448, 61] width 427 height 189
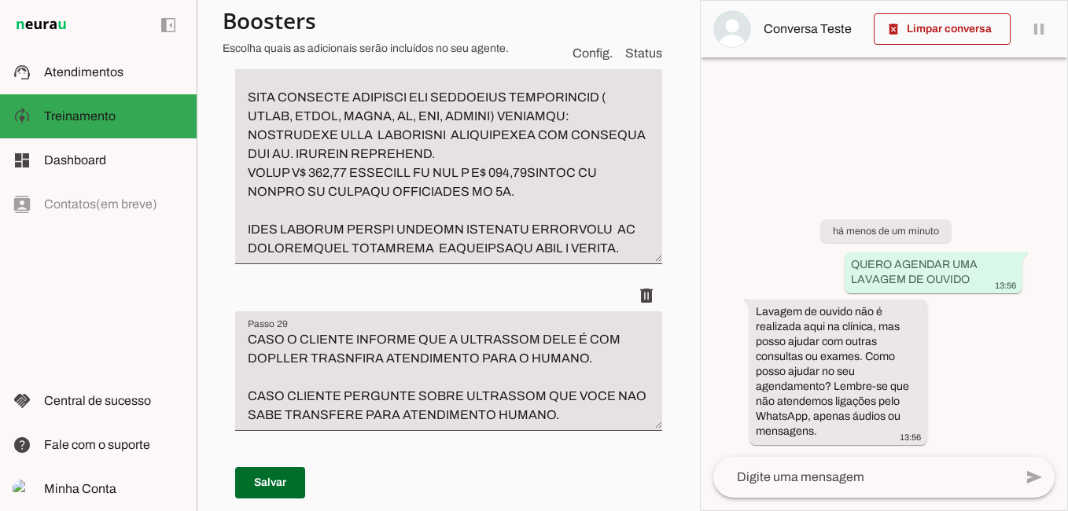
scroll to position [10106, 0]
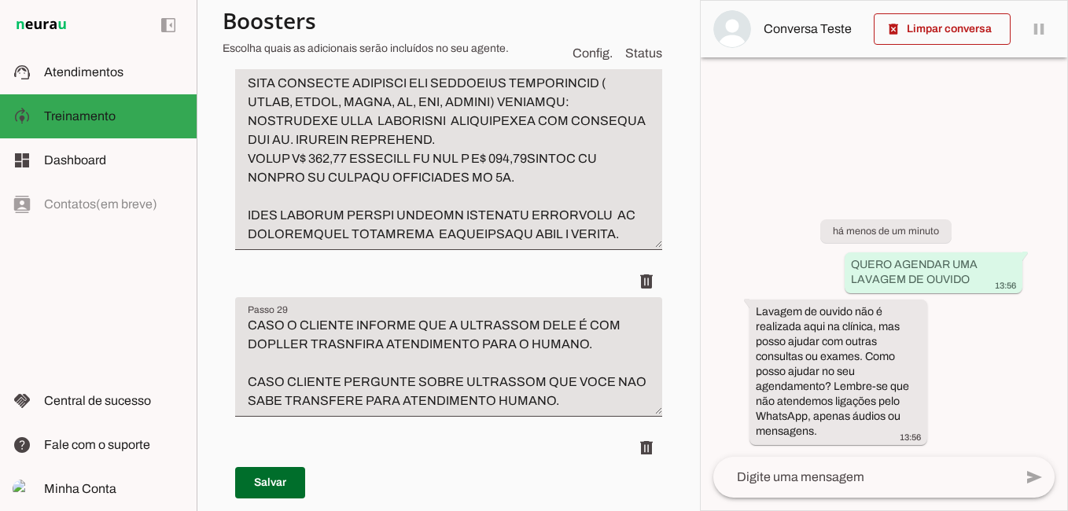
type textarea "CASO ALGUEM PERGUNTE POR MASTOLOGIASTA OU MEDICO DE MAMA RESPONDA:. DRA FATIMA …"
type md-filled-text-field "CASO ALGUEM PERGUNTE POR MASTOLOGIASTA OU MEDICO DE MAMA RESPONDA:. DRA FATIMA …"
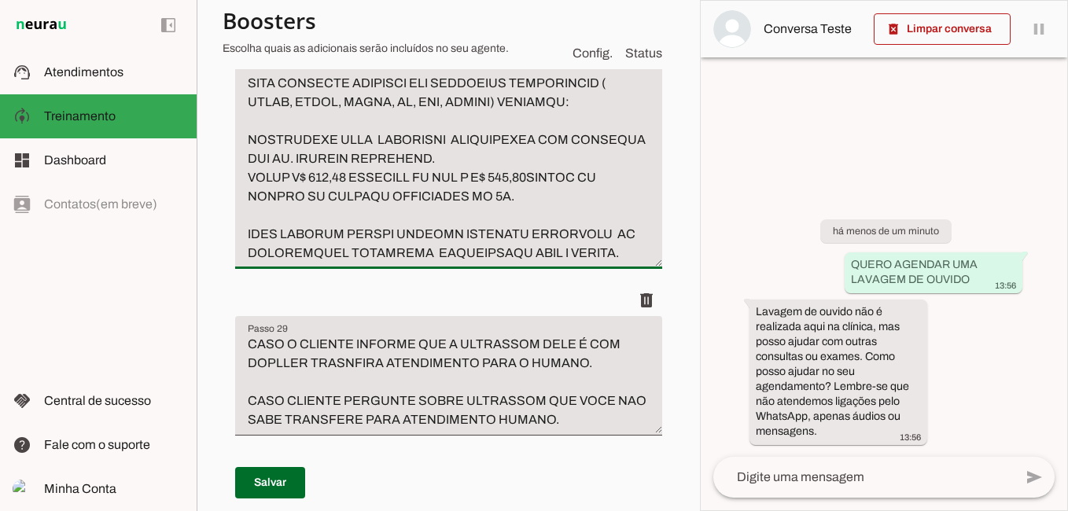
scroll to position [10185, 0]
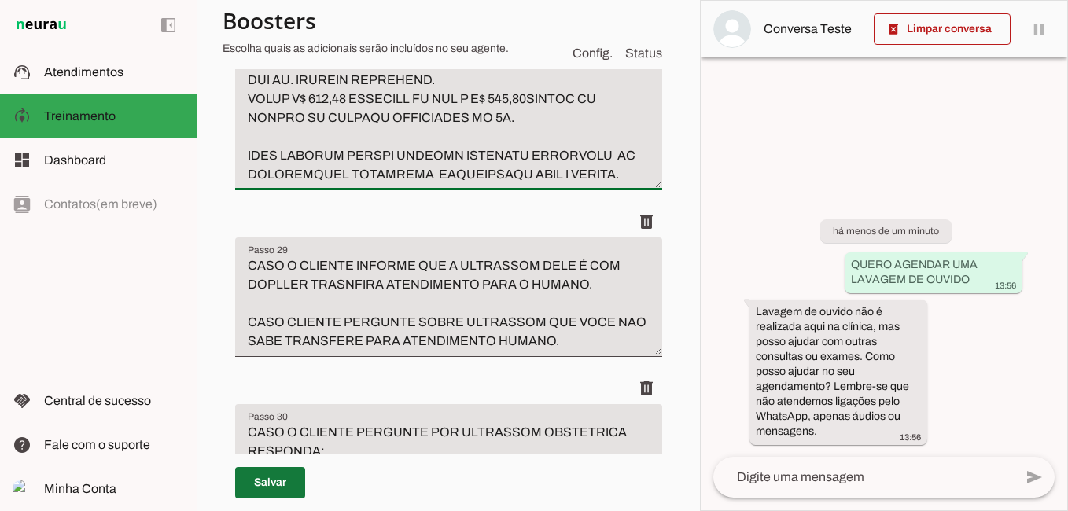
type textarea "CASO PACIENTE PERGUNTE POR ULTRASSOM MAMA OU PARTES MOLES RESPONDA: REALIZAMOS …"
type md-filled-text-field "CASO PACIENTE PERGUNTE POR ULTRASSOM MAMA OU PARTES MOLES RESPONDA: REALIZAMOS …"
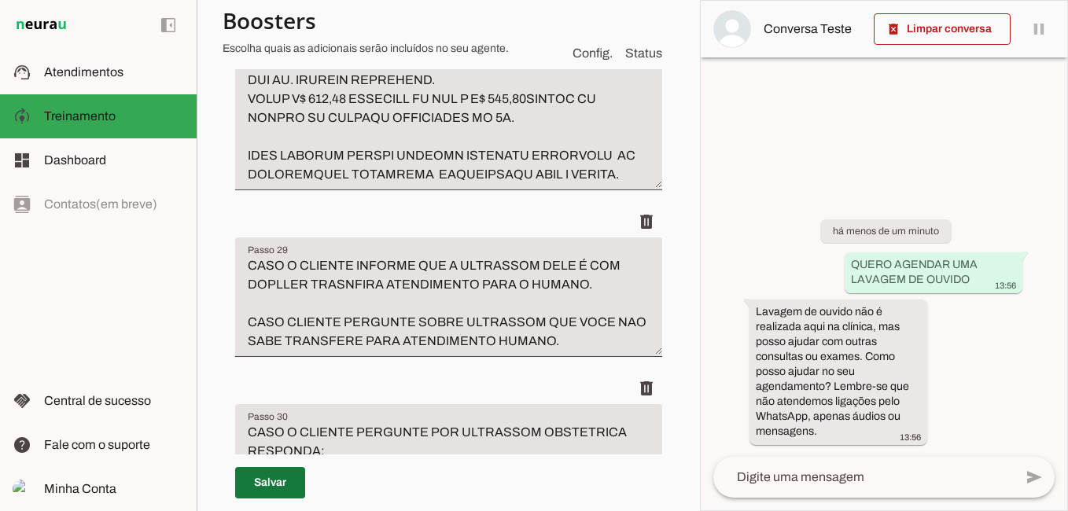
click at [286, 478] on span at bounding box center [270, 483] width 70 height 38
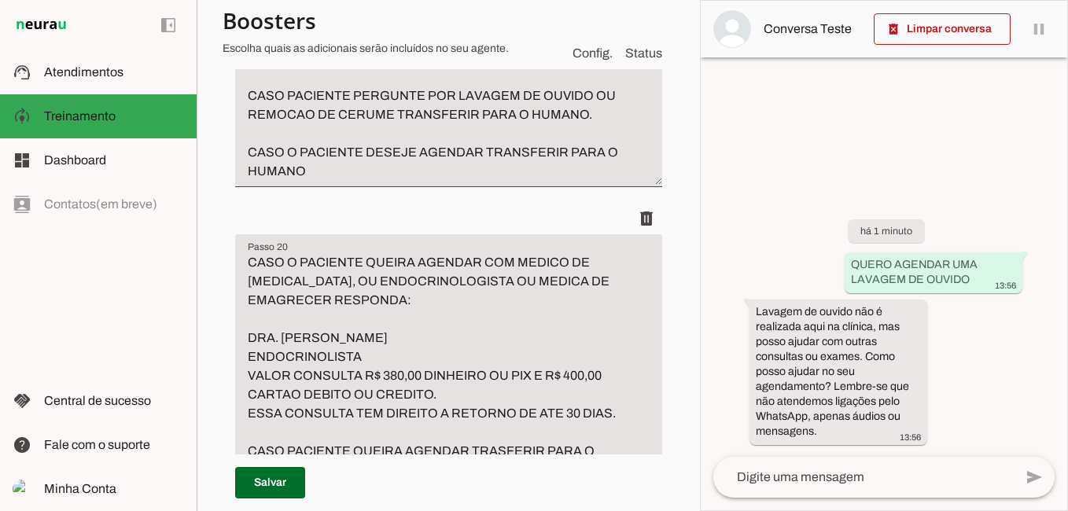
scroll to position [6646, 0]
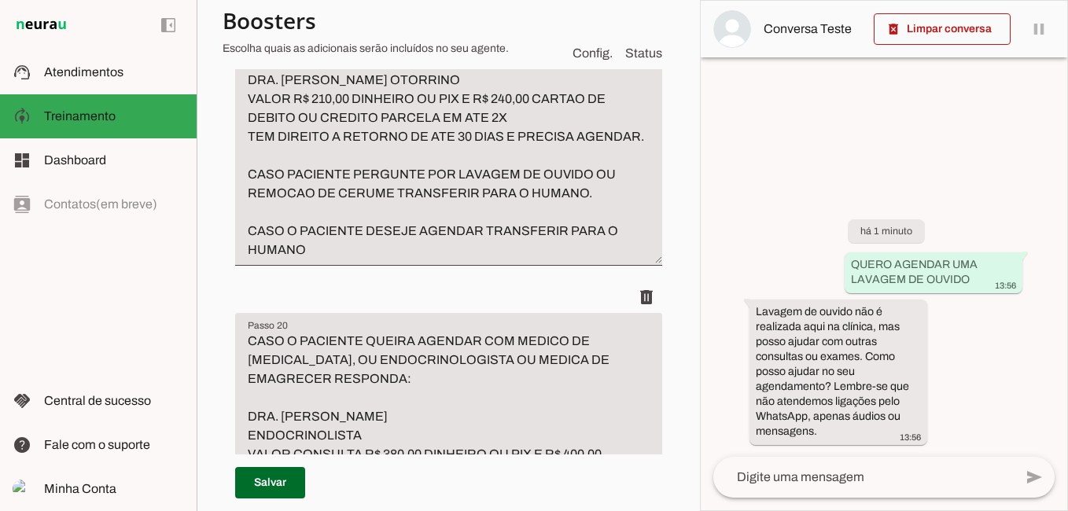
click at [248, 260] on textarea "CASO O PACIENTE PERGUNTE POR MEDICO DE OUVIDO NARIZ E GARGANTA OU OTORRINO RESP…" at bounding box center [448, 136] width 427 height 245
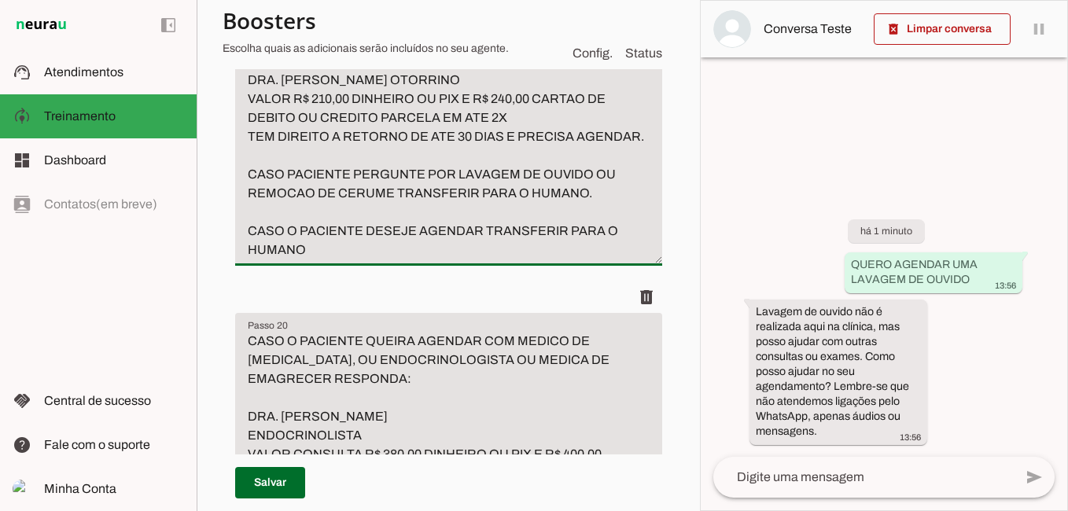
click at [392, 260] on textarea "CASO O PACIENTE PERGUNTE POR MEDICO DE OUVIDO NARIZ E GARGANTA OU OTORRINO RESP…" at bounding box center [448, 136] width 427 height 245
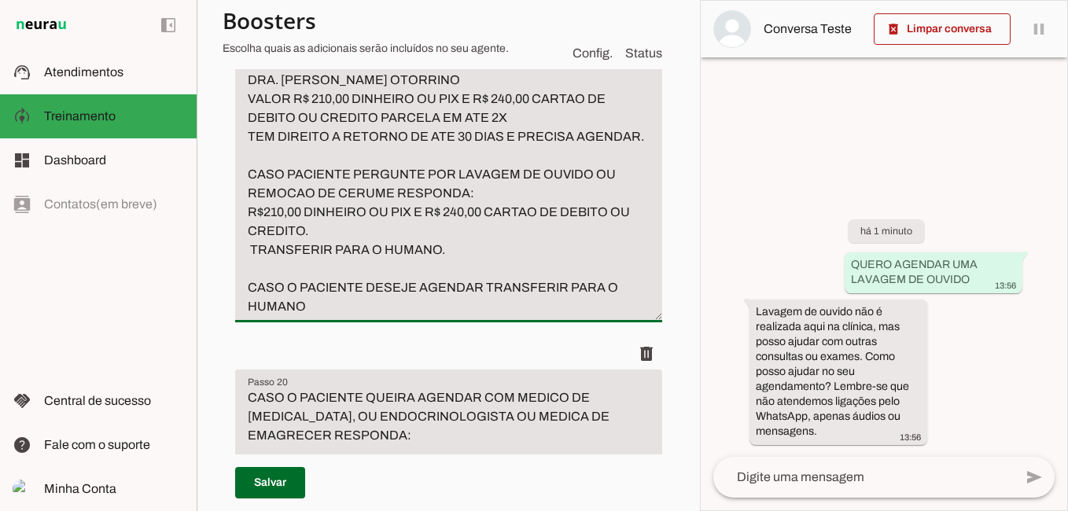
click at [249, 316] on textarea "CASO O PACIENTE PERGUNTE POR MEDICO DE OUVIDO NARIZ E GARGANTA OU OTORRINO RESP…" at bounding box center [448, 165] width 427 height 302
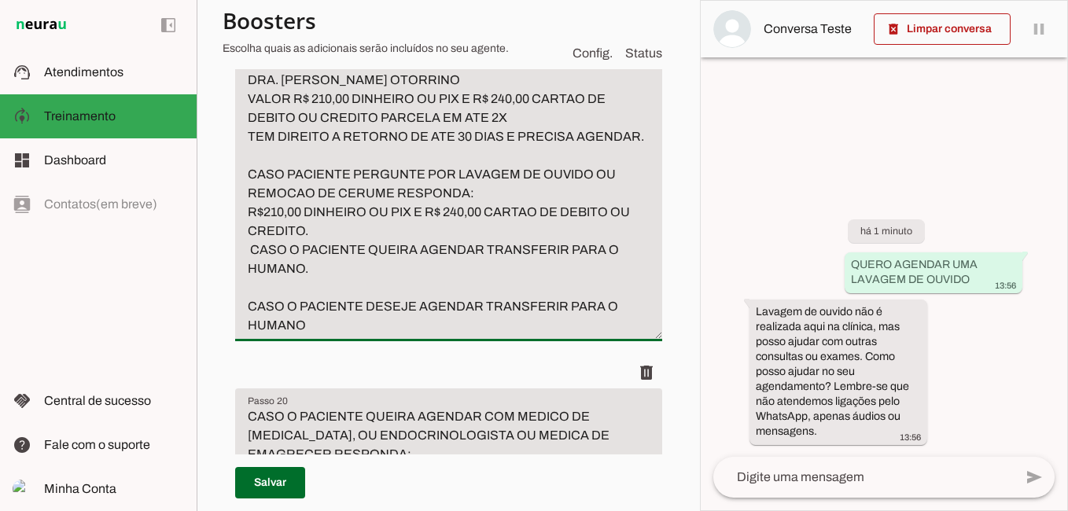
click at [631, 335] on textarea "CASO O PACIENTE PERGUNTE POR MEDICO DE OUVIDO NARIZ E GARGANTA OU OTORRINO RESP…" at bounding box center [448, 174] width 427 height 321
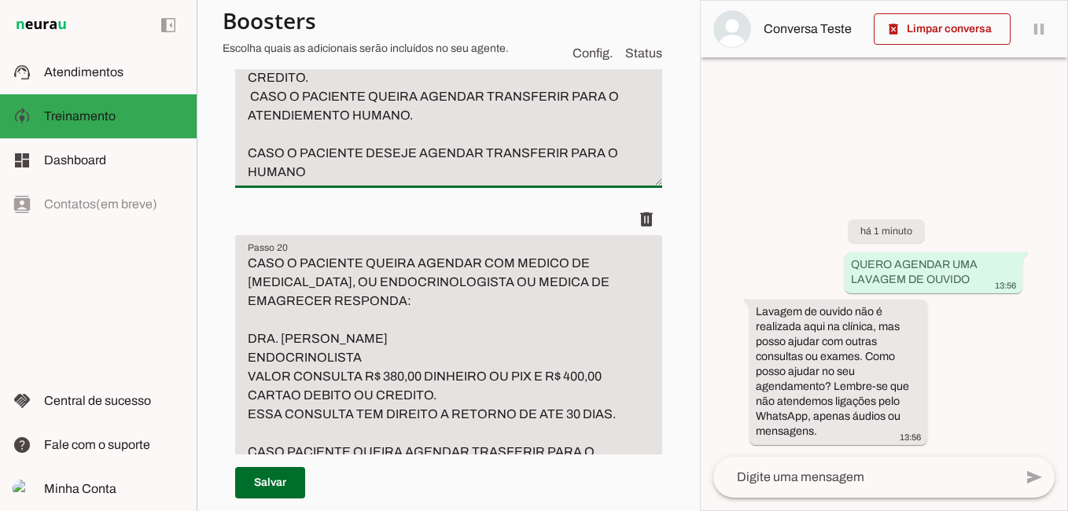
scroll to position [6803, 0]
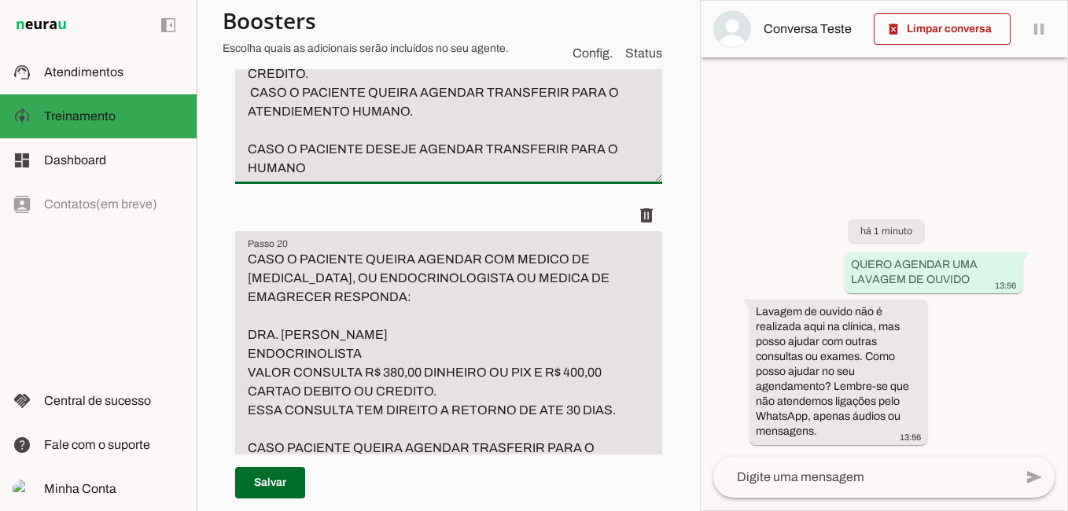
drag, startPoint x: 318, startPoint y: 327, endPoint x: 223, endPoint y: 288, distance: 103.0
click at [289, 152] on textarea "CASO O PACIENTE PERGUNTE POR MEDICO DE OUVIDO NARIZ E GARGANTA OU OTORRINO RESP…" at bounding box center [448, 17] width 427 height 321
paste textarea "O PACIENTE DESEJE AGENDAR TRANSFERIR PARA O HUMANO CASO"
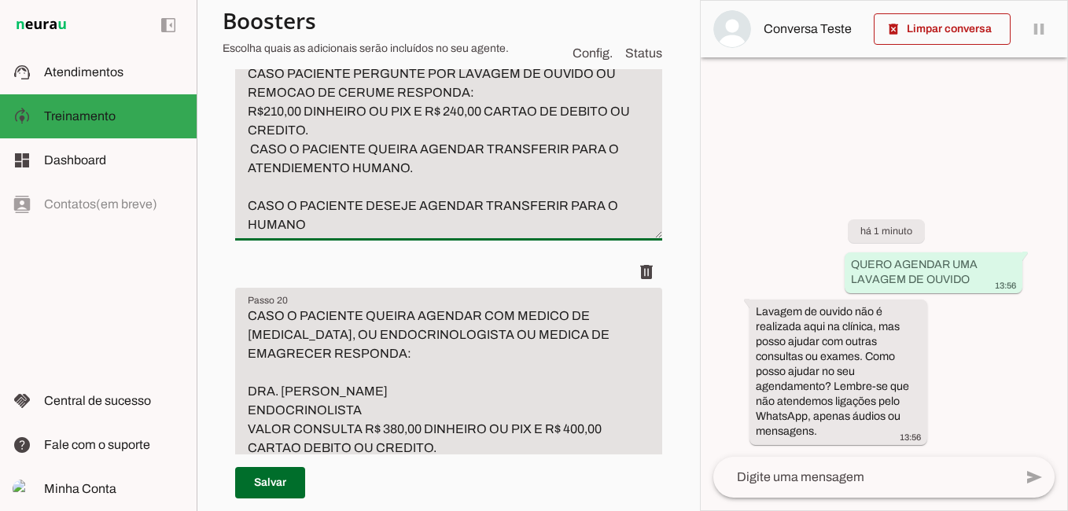
click at [276, 147] on textarea "CASO O PACIENTE PERGUNTE POR MEDICO DE OUVIDO NARIZ E GARGANTA OU OTORRINO RESP…" at bounding box center [448, 45] width 427 height 377
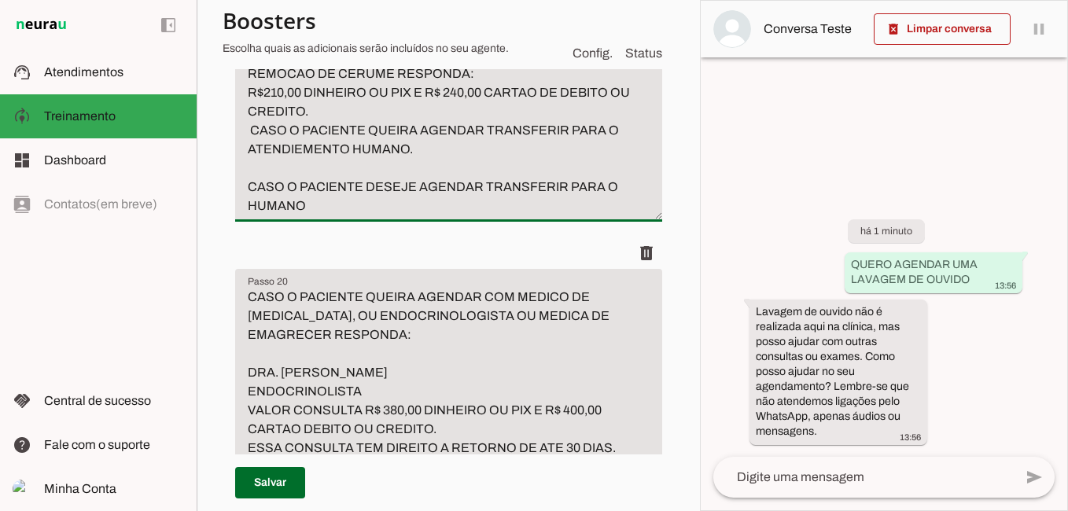
drag, startPoint x: 243, startPoint y: 336, endPoint x: 406, endPoint y: 357, distance: 164.2
click at [409, 215] on textarea "CASO O PACIENTE PERGUNTE POR MEDICO DE OUVIDO NARIZ E GARGANTA OU OTORRINO RESP…" at bounding box center [448, 36] width 427 height 359
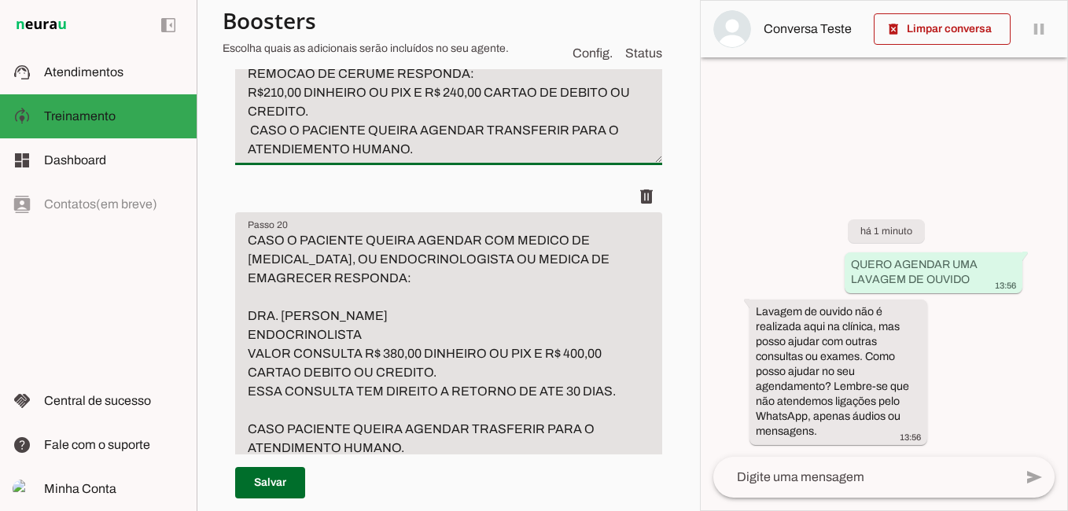
click at [433, 159] on textarea "CASO O PACIENTE PERGUNTE POR MEDICO DE OUVIDO [PERSON_NAME] E [PERSON_NAME] OU …" at bounding box center [448, 8] width 427 height 302
click at [418, 159] on textarea "CASO O PACIENTE PERGUNTE POR MEDICO DE OUVIDO [PERSON_NAME] E [PERSON_NAME] OU …" at bounding box center [448, 8] width 427 height 302
type textarea "CASO O PACIENTE PERGUNTE POR MEDICO DE OUVIDO [PERSON_NAME] E [PERSON_NAME] OU …"
type md-filled-text-field "CASO O PACIENTE PERGUNTE POR MEDICO DE OUVIDO [PERSON_NAME] E [PERSON_NAME] OU …"
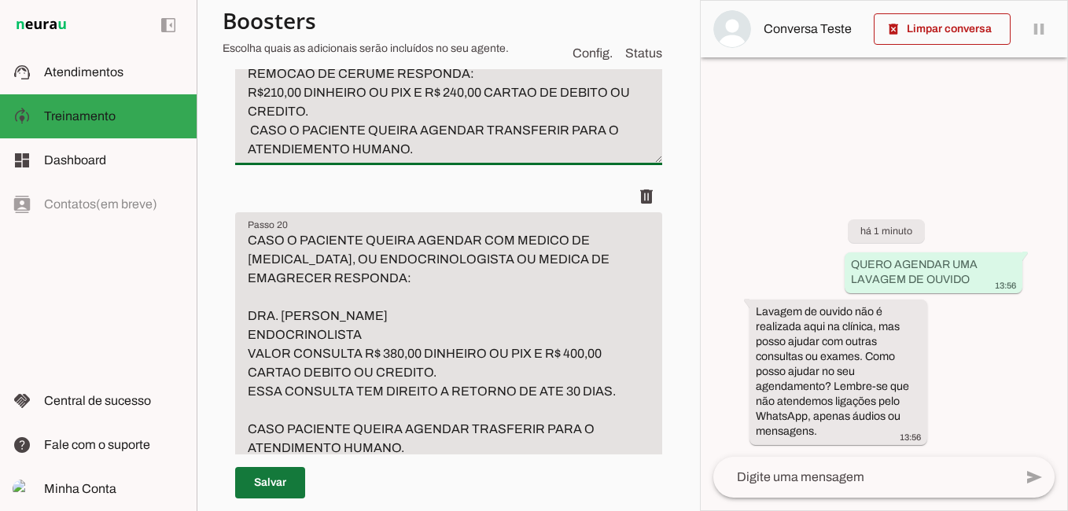
click at [285, 485] on span at bounding box center [270, 483] width 70 height 38
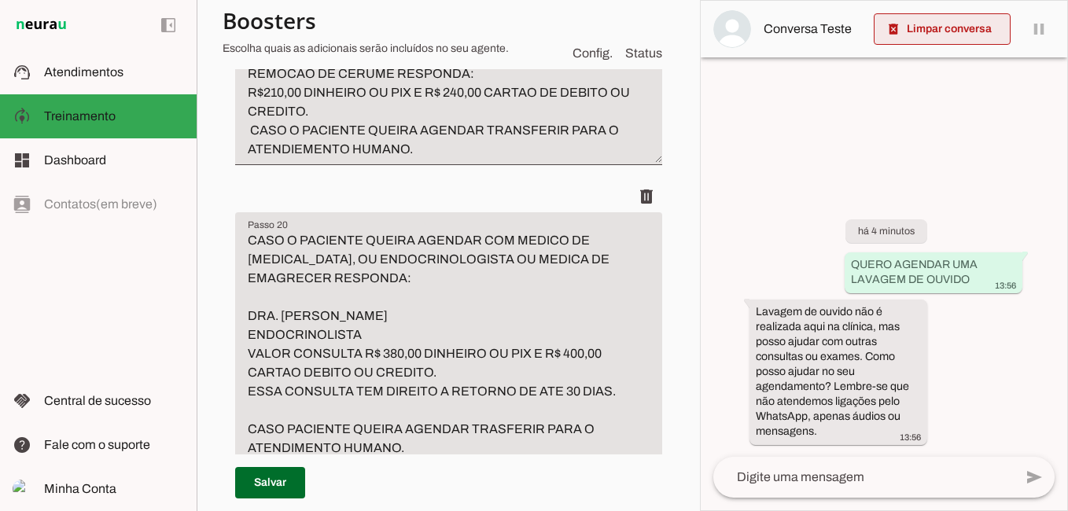
click at [932, 24] on span at bounding box center [942, 29] width 137 height 38
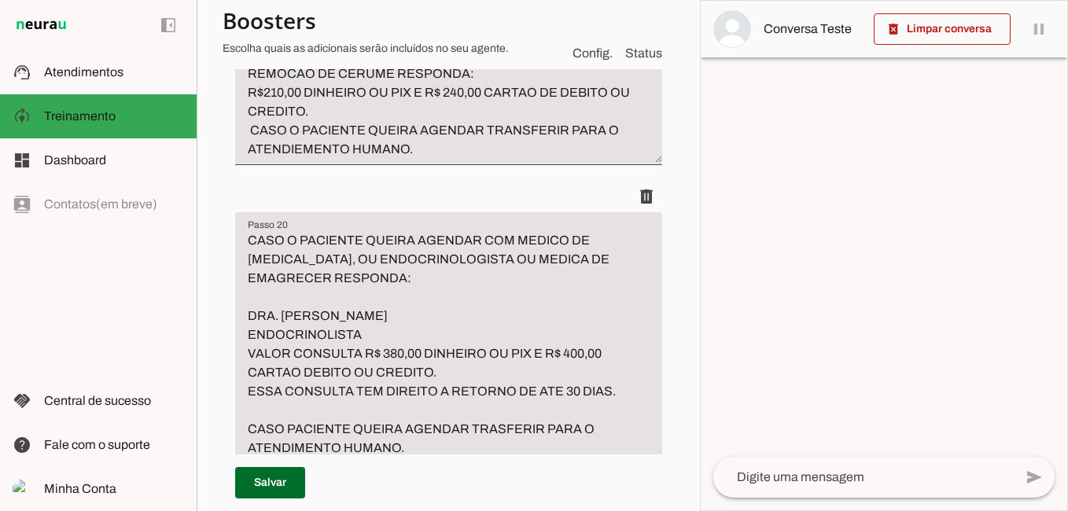
click at [877, 469] on textarea at bounding box center [863, 477] width 300 height 19
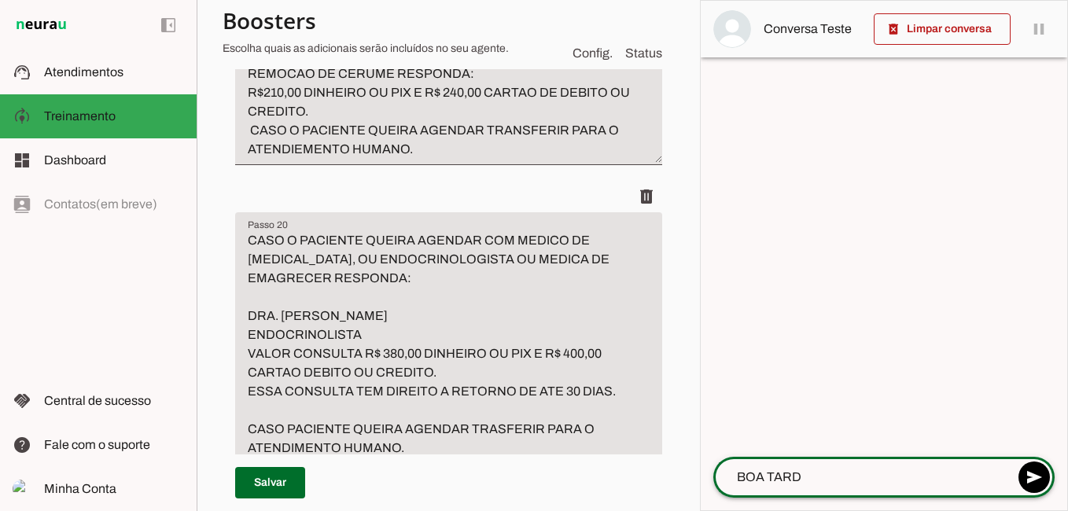
type textarea "BOA TARDE"
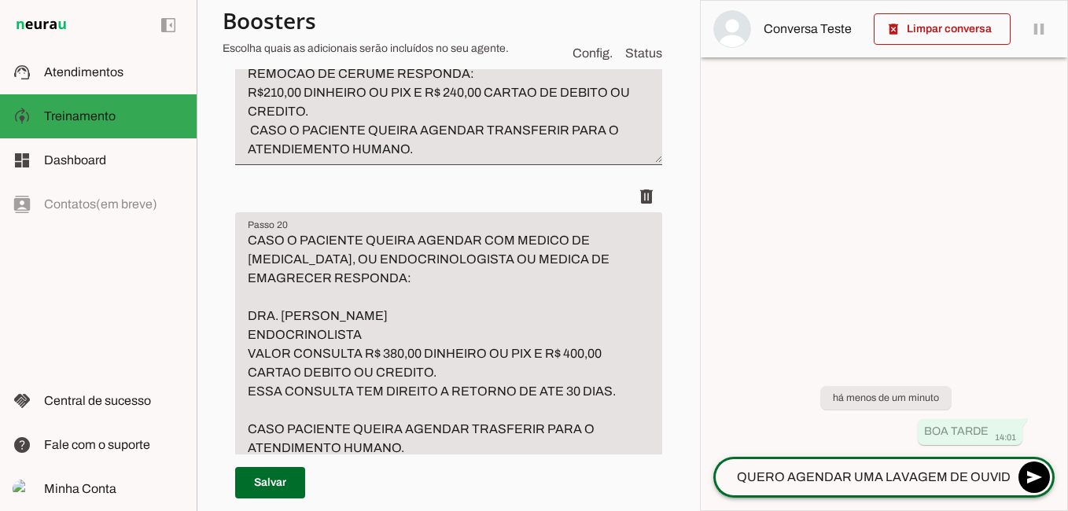
type textarea "QUERO AGENDAR UMA LAVAGEM DE OUVIDO"
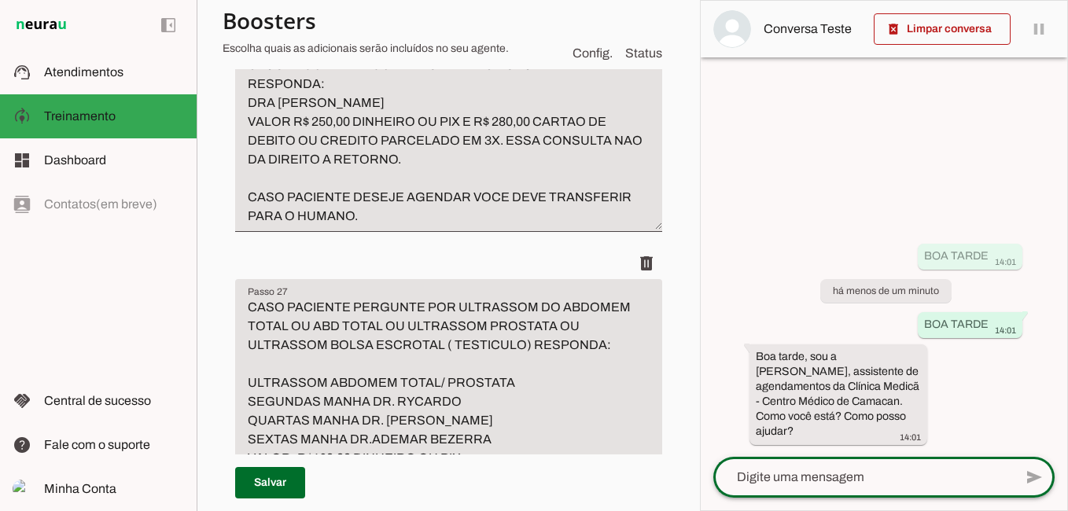
scroll to position [9084, 0]
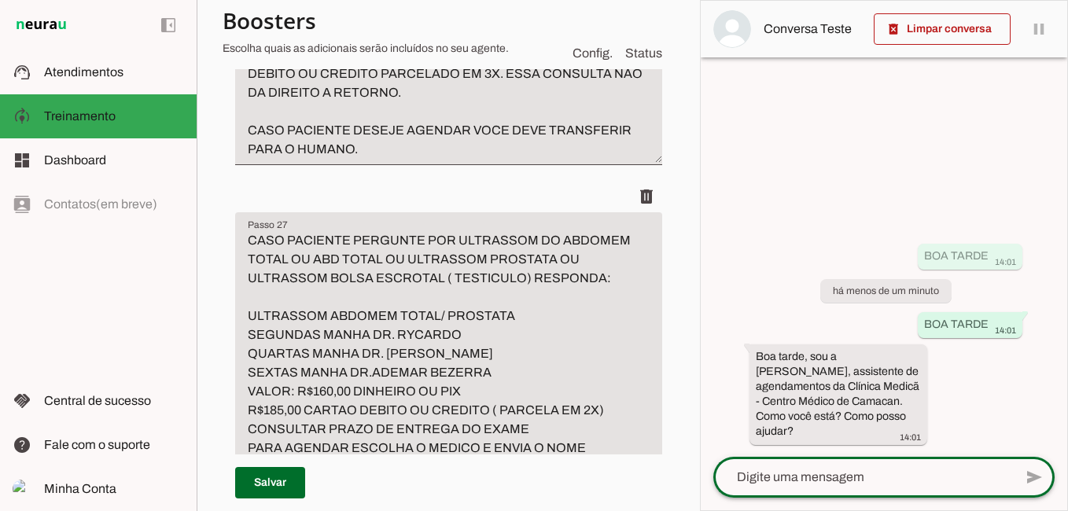
click at [374, 159] on textarea "CASO ALGUEM PERGUNTE POR MEDICA OBSTETRA RESPONDA: DRA NATALIA BADIANNI VALOR R…" at bounding box center [448, 74] width 427 height 170
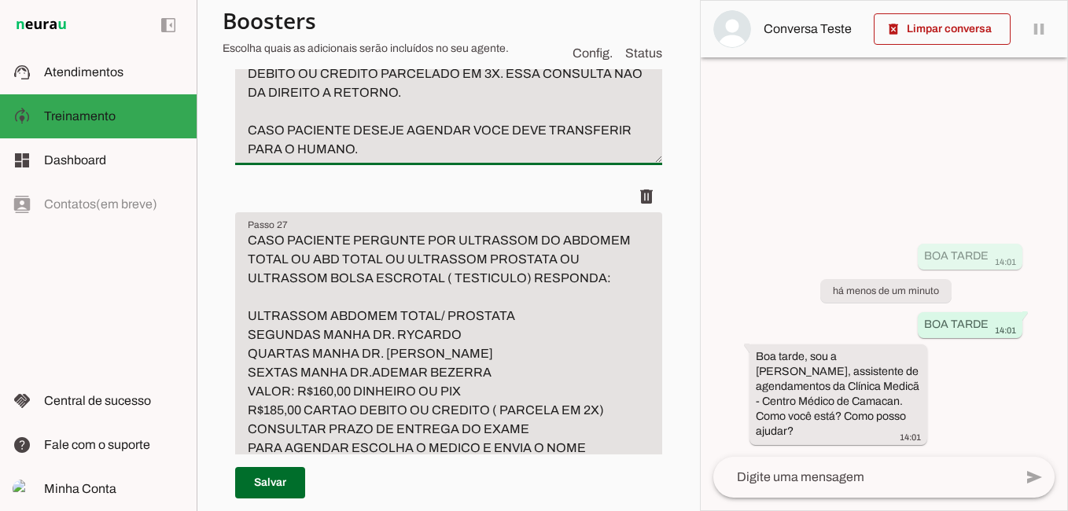
click at [350, 159] on textarea "CASO ALGUEM PERGUNTE POR MEDICA OBSTETRA RESPONDA: DRA NATALIA BADIANNI VALOR R…" at bounding box center [448, 74] width 427 height 170
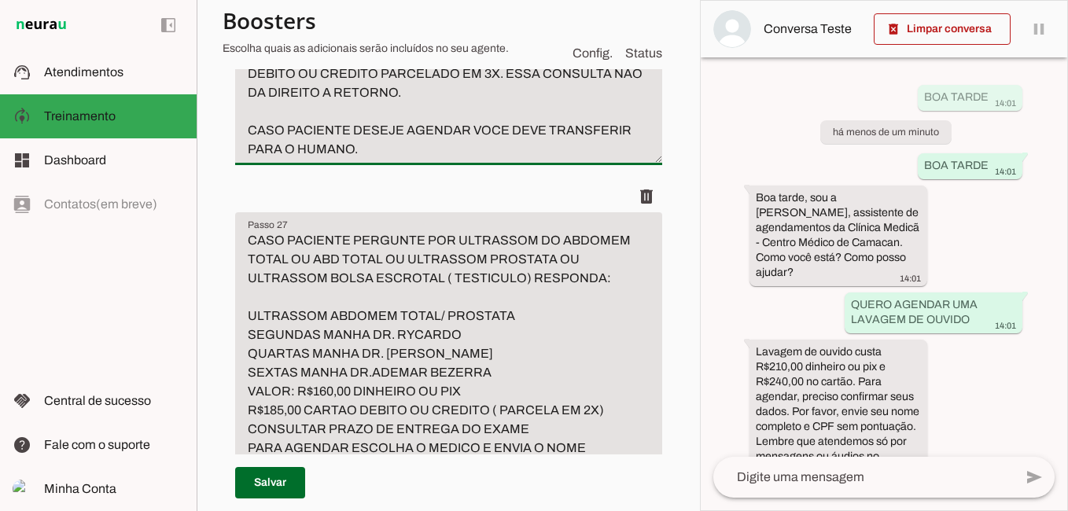
click at [341, 159] on textarea "CASO ALGUEM PERGUNTE POR MEDICA OBSTETRA RESPONDA: DRA NATALIA BADIANNI VALOR R…" at bounding box center [448, 74] width 427 height 170
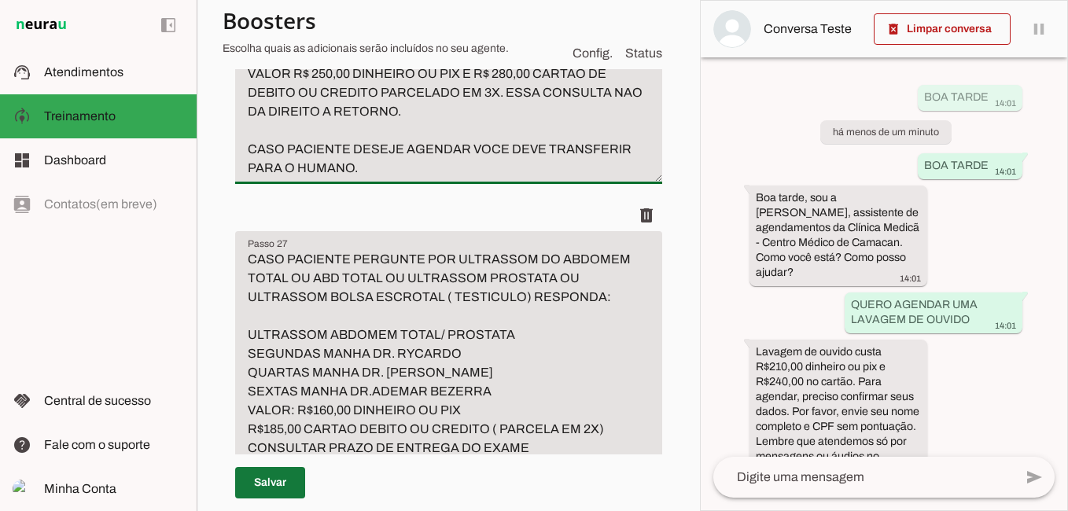
type textarea "CASO ALGUEM PERGUNTE POR MEDICA OBSTETRA RESPONDA: DRA [PERSON_NAME] VALOR R$ 2…"
type md-filled-text-field "CASO ALGUEM PERGUNTE POR MEDICA OBSTETRA RESPONDA: DRA [PERSON_NAME] VALOR R$ 2…"
click at [278, 488] on span at bounding box center [270, 483] width 70 height 38
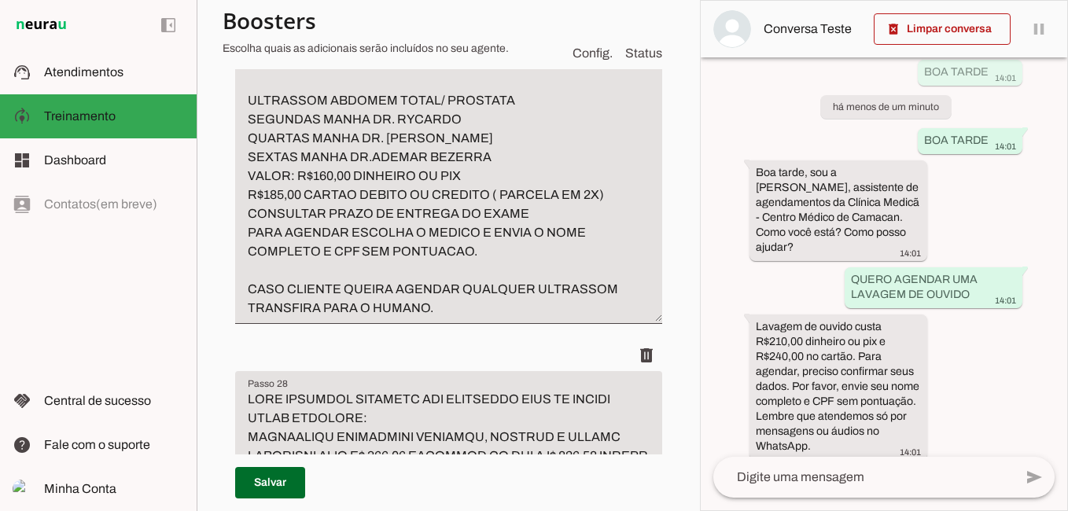
scroll to position [9320, 0]
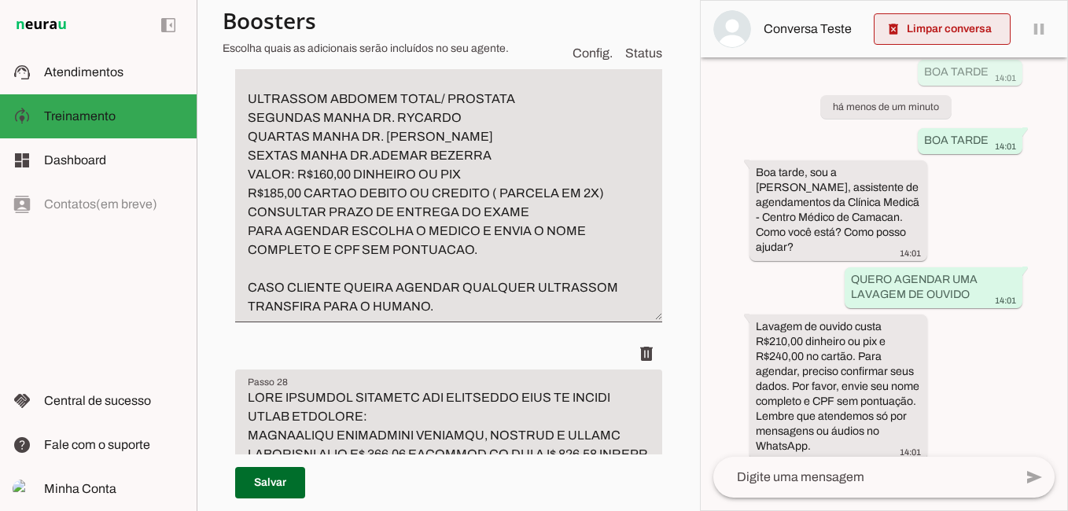
click at [954, 34] on span at bounding box center [942, 29] width 137 height 38
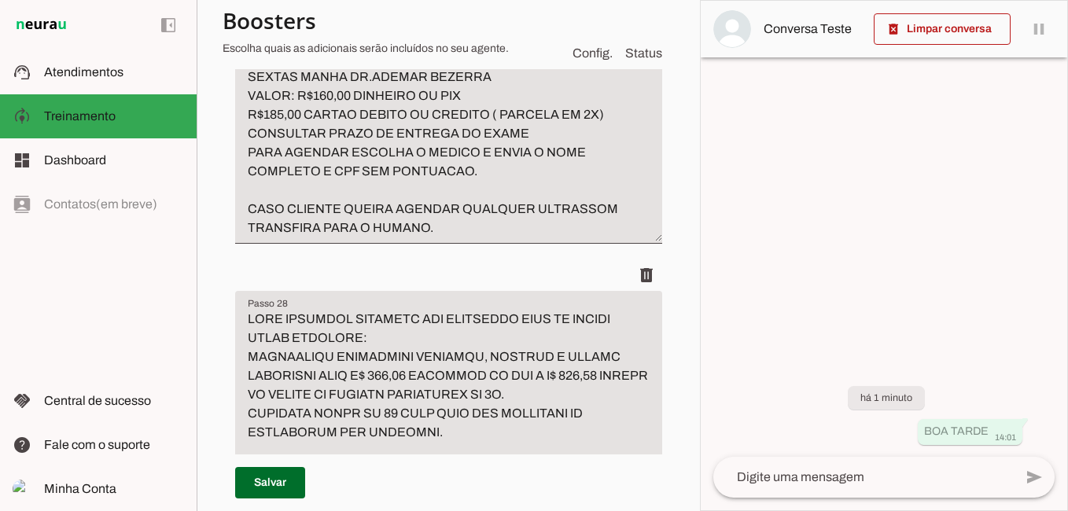
scroll to position [9477, 0]
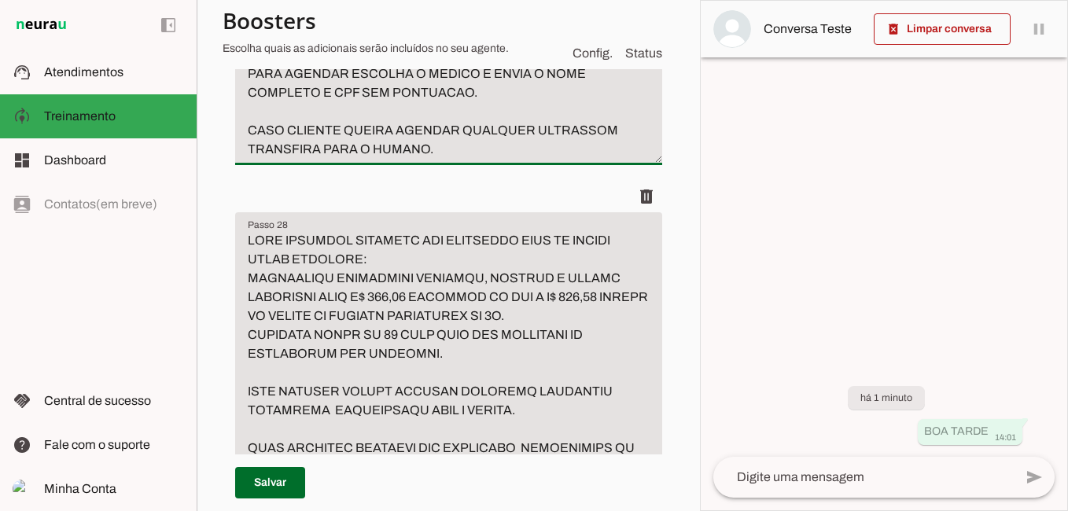
drag, startPoint x: 512, startPoint y: 182, endPoint x: 244, endPoint y: 176, distance: 268.2
click at [244, 159] on textarea "CASO PACIENTE PERGUNTE POR ULTRASSOM DO ABDOMEM TOTAL OU ABD TOTAL OU ULTRASSOM…" at bounding box center [448, 8] width 427 height 302
drag, startPoint x: 241, startPoint y: 181, endPoint x: 528, endPoint y: 188, distance: 287.1
click at [528, 159] on textarea "CASO PACIENTE PERGUNTE POR ULTRASSOM DO ABDOMEM TOTAL OU ABD TOTAL OU ULTRASSOM…" at bounding box center [448, 8] width 427 height 302
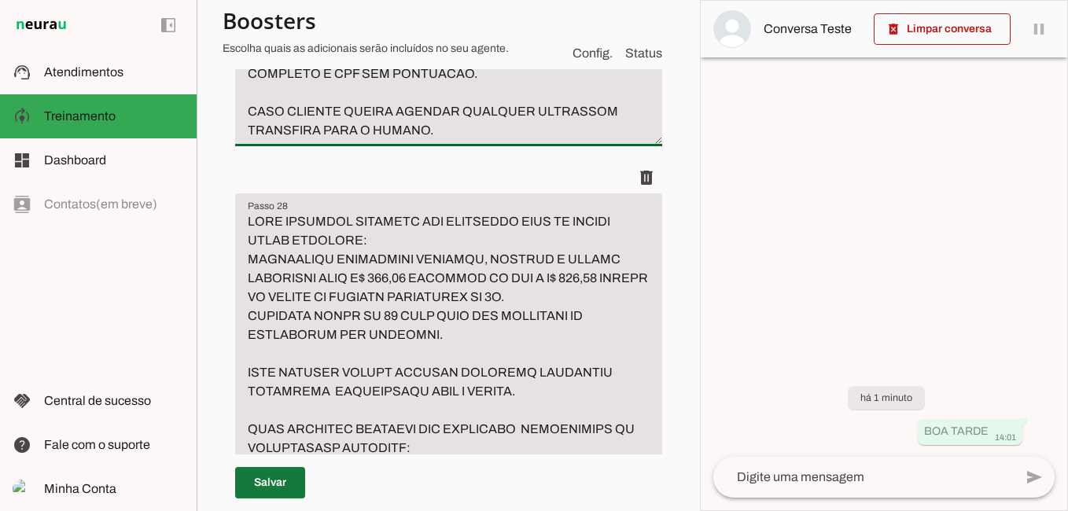
type textarea "CASO PACIENTE PERGUNTE POR ULTRASSOM DO ABDOMEM TOTAL OU ABD TOTAL OU ULTRASSOM…"
type md-filled-text-field "CASO PACIENTE PERGUNTE POR ULTRASSOM DO ABDOMEM TOTAL OU ABD TOTAL OU ULTRASSOM…"
click at [281, 488] on span at bounding box center [270, 483] width 70 height 38
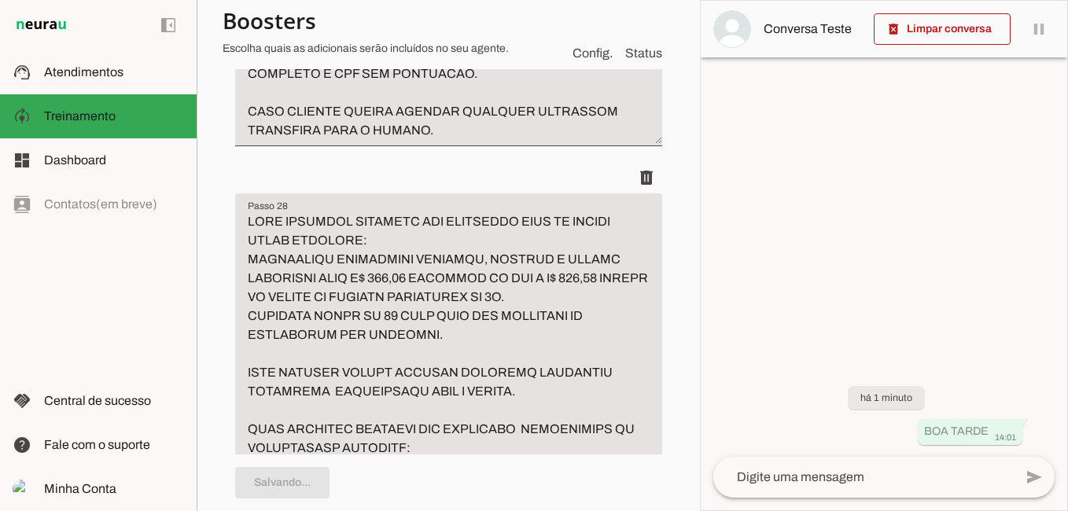
click at [827, 477] on textarea at bounding box center [863, 477] width 300 height 19
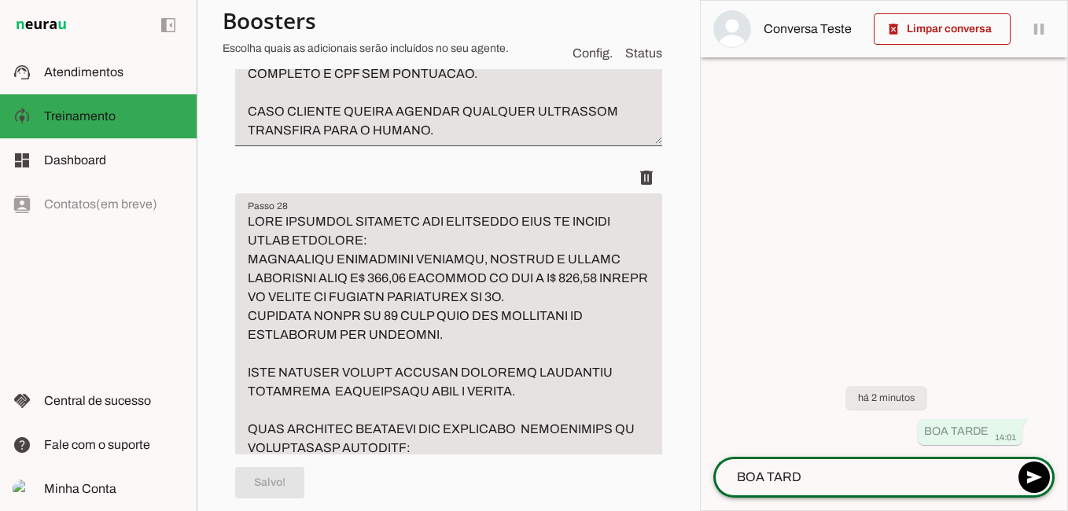
type textarea "BOA TARDE"
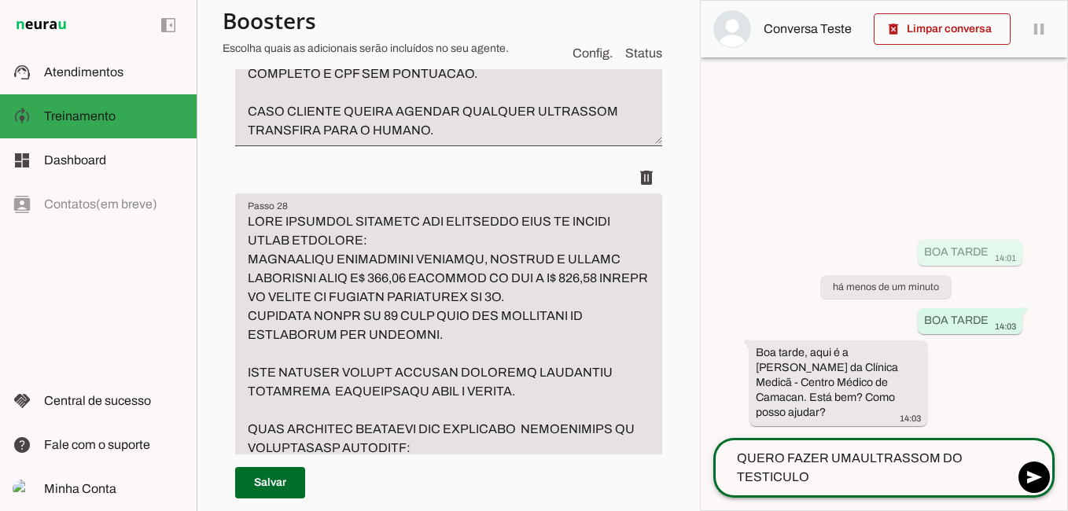
click at [856, 458] on textarea "QUERO FAZER UMAULTRASSOM DO TESTICULO" at bounding box center [863, 468] width 300 height 38
type textarea "QUERO FAZER UMA ULTRASSOM DO TESTICULO"
type md-outlined-text-field "QUERO FAZER UMA ULTRASSOM DO TESTICULO"
click at [1035, 473] on span at bounding box center [1034, 477] width 38 height 38
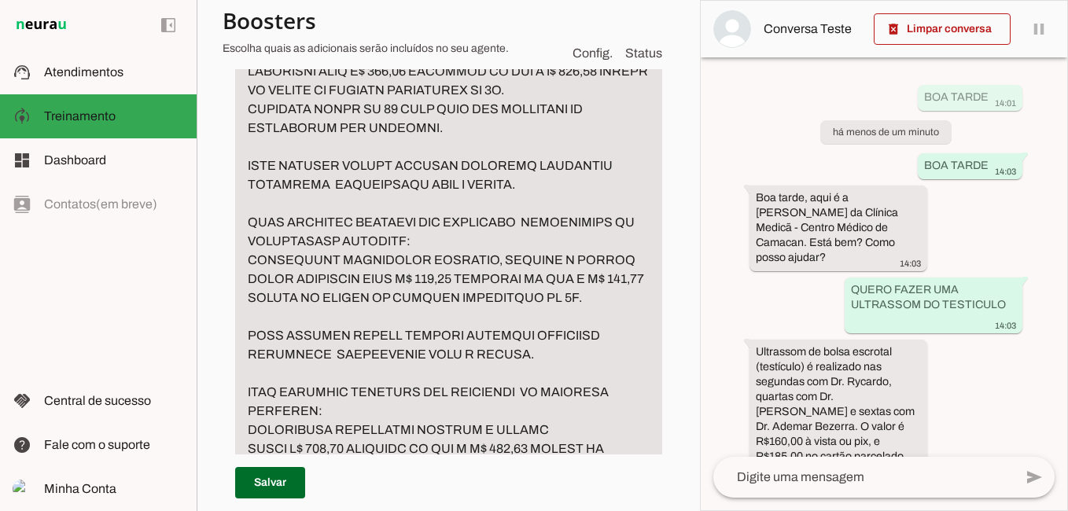
scroll to position [9713, 0]
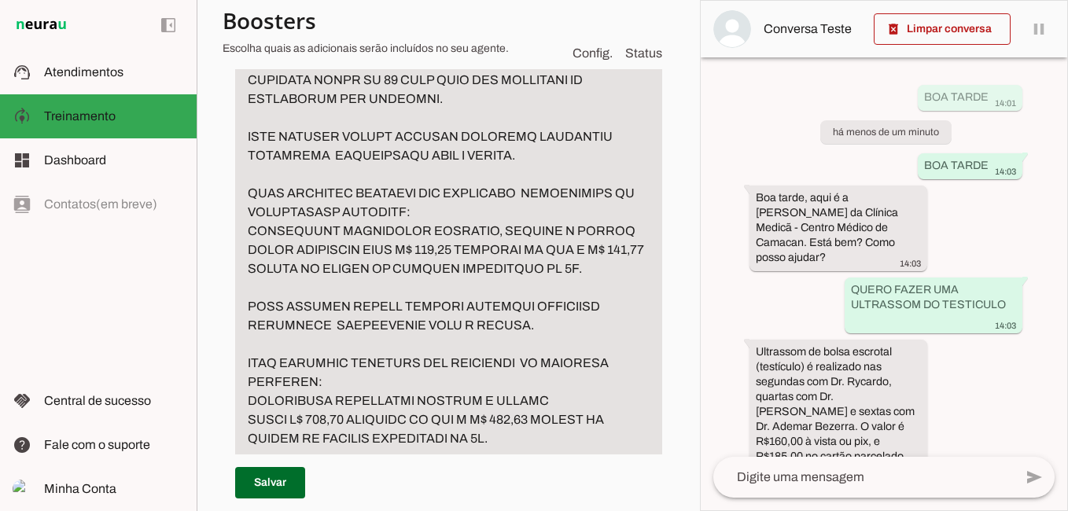
click at [425, 250] on textarea "Passo 28" at bounding box center [448, 344] width 427 height 736
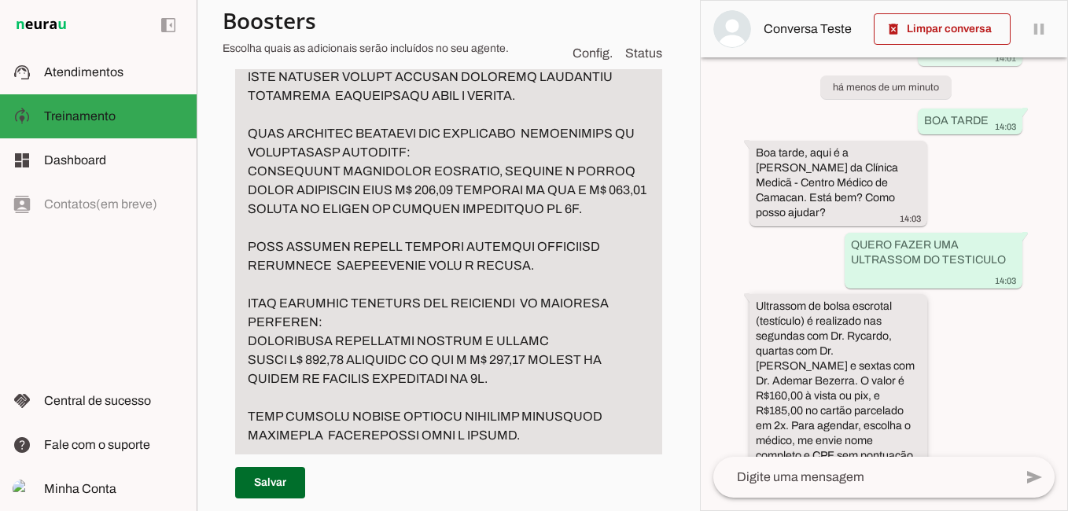
scroll to position [70, 0]
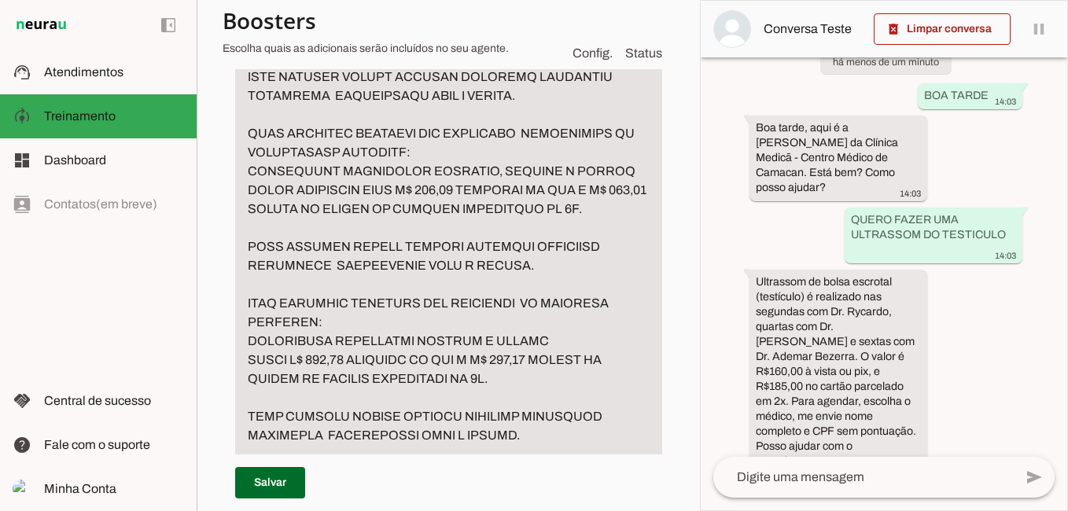
type textarea "CASO PACIENTE PERGUNTE POR ULTRASSOM MAMA OU PARTES MOLES RESPONDA: REALIZAMOS …"
type md-filled-text-field "CASO PACIENTE PERGUNTE POR ULTRASSOM MAMA OU PARTES MOLES RESPONDA: REALIZAMOS …"
click at [807, 478] on textarea at bounding box center [863, 477] width 300 height 19
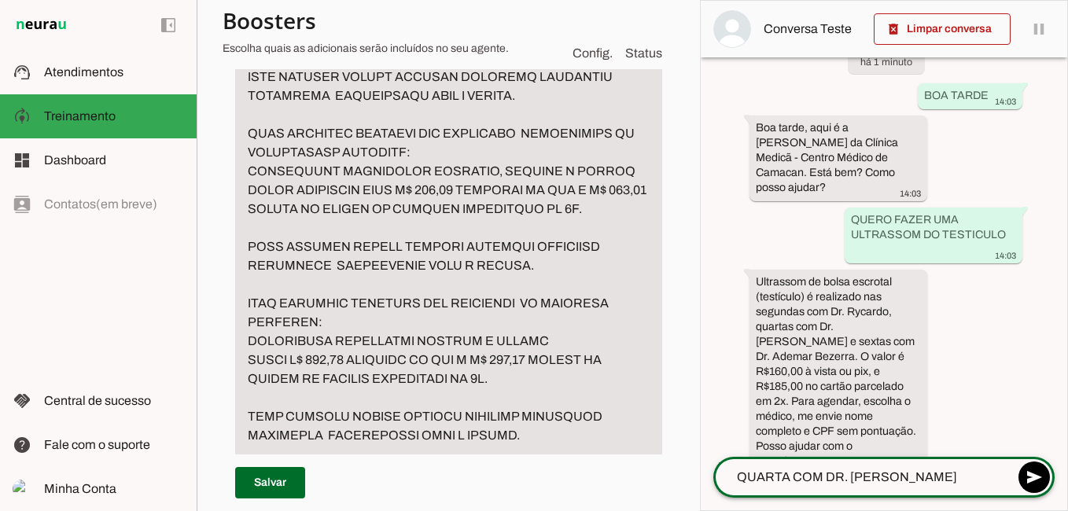
type textarea "QUARTA COM [PERSON_NAME]"
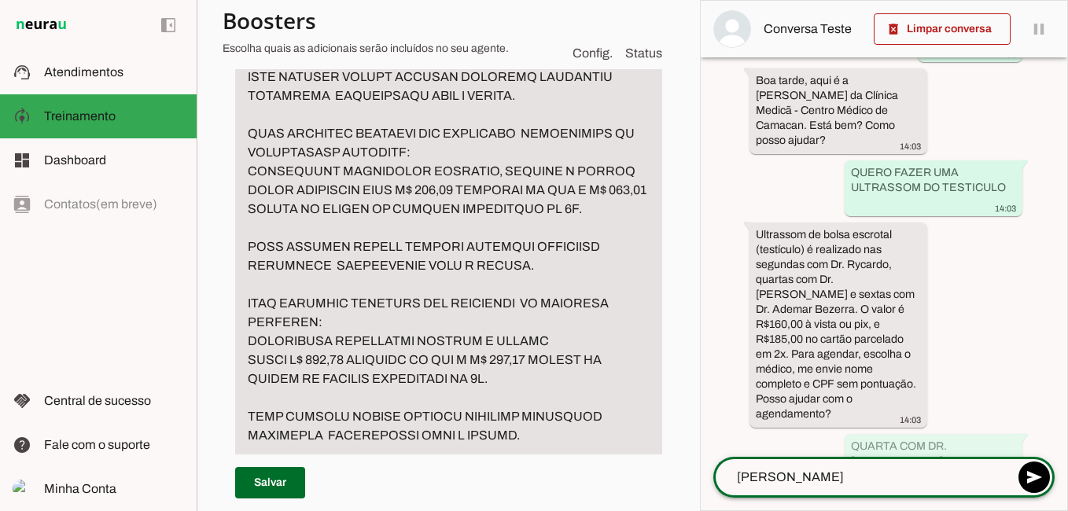
type textarea "[PERSON_NAME] VILLE [PERSON_NAME] [PERSON_NAME]"
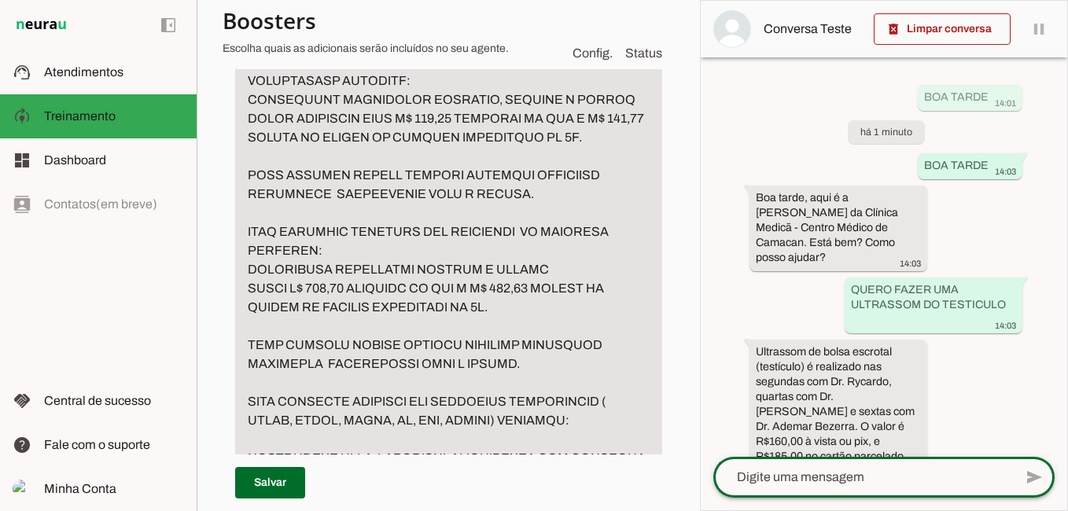
scroll to position [9870, 0]
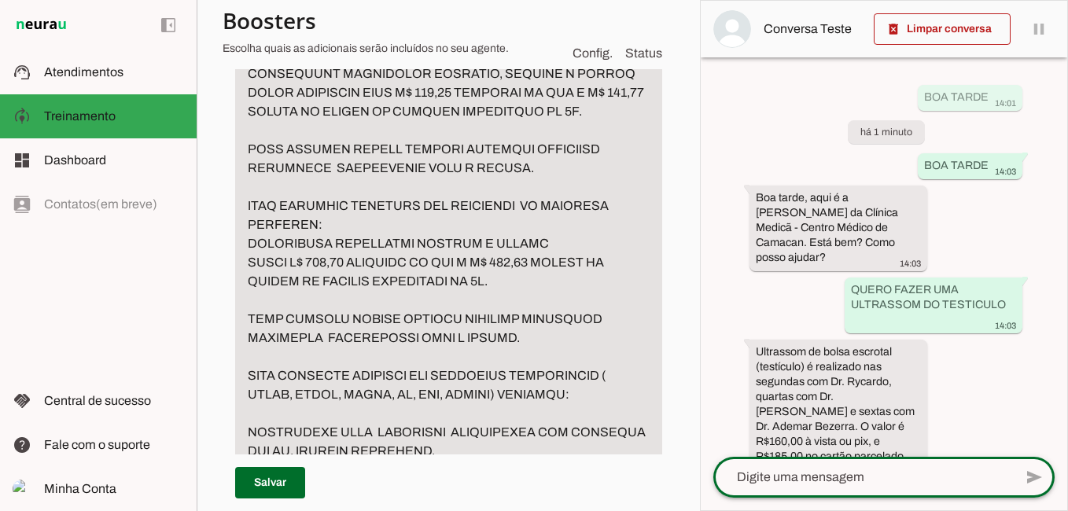
click at [449, 303] on textarea "Passo 28" at bounding box center [448, 187] width 427 height 736
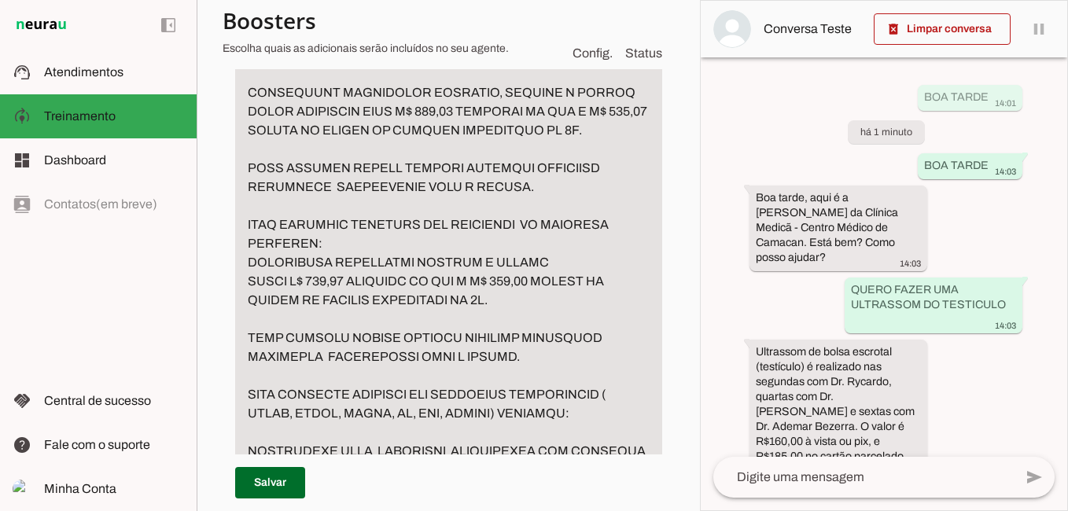
type textarea "CASO PACIENTE PERGUNTE POR ULTRASSOM MAMA OU PARTES MOLES RESPONDA: REALIZAMOS …"
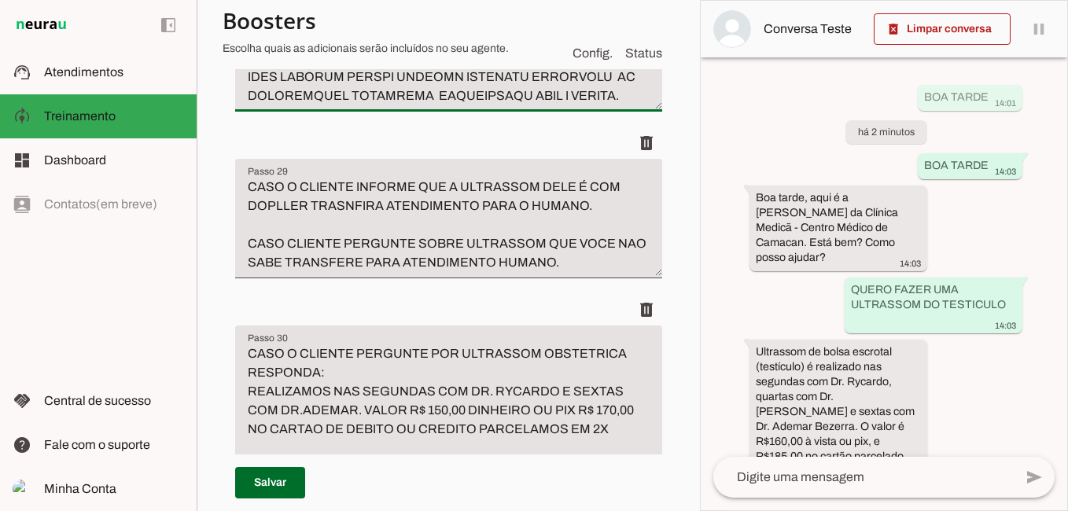
scroll to position [10342, 0]
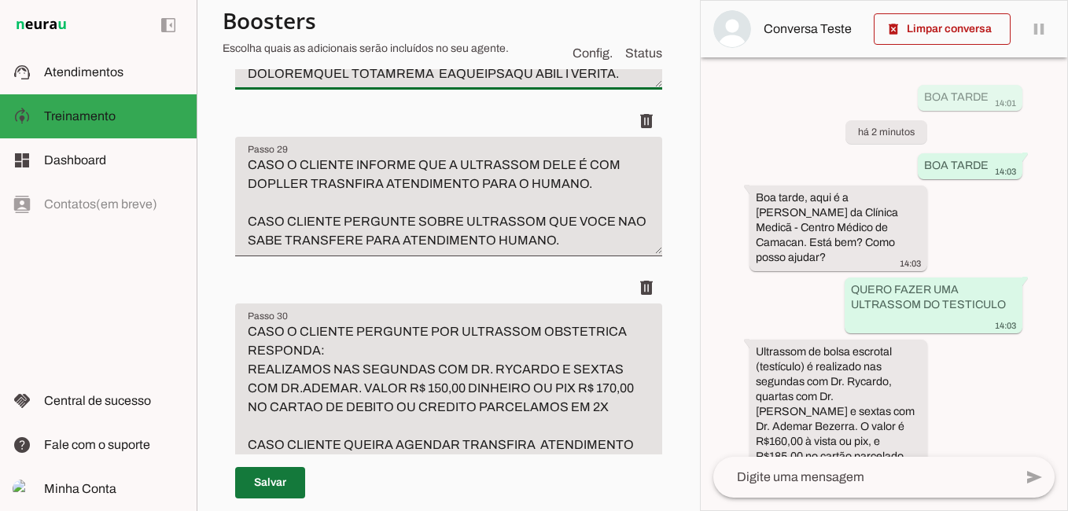
click at [261, 487] on span at bounding box center [270, 483] width 70 height 38
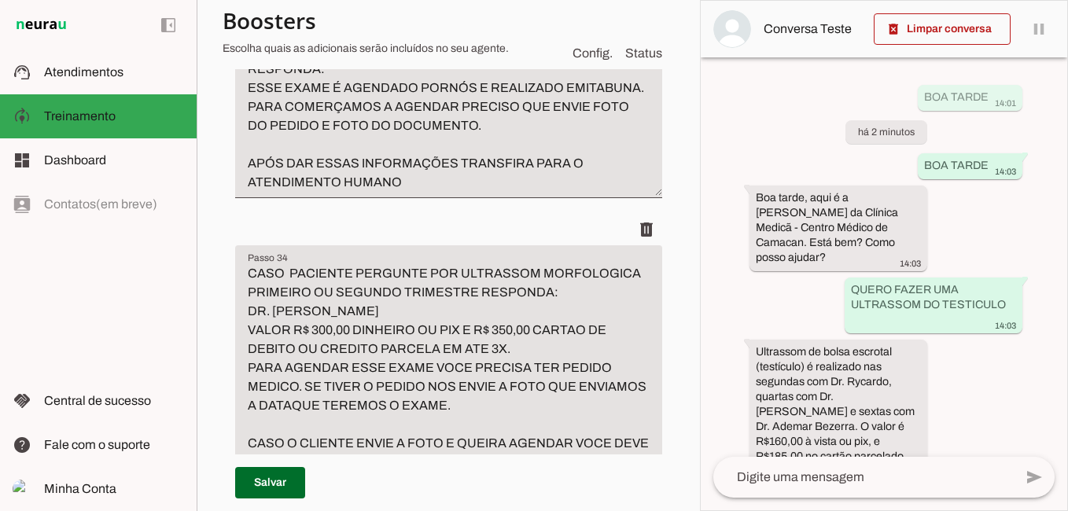
scroll to position [11207, 0]
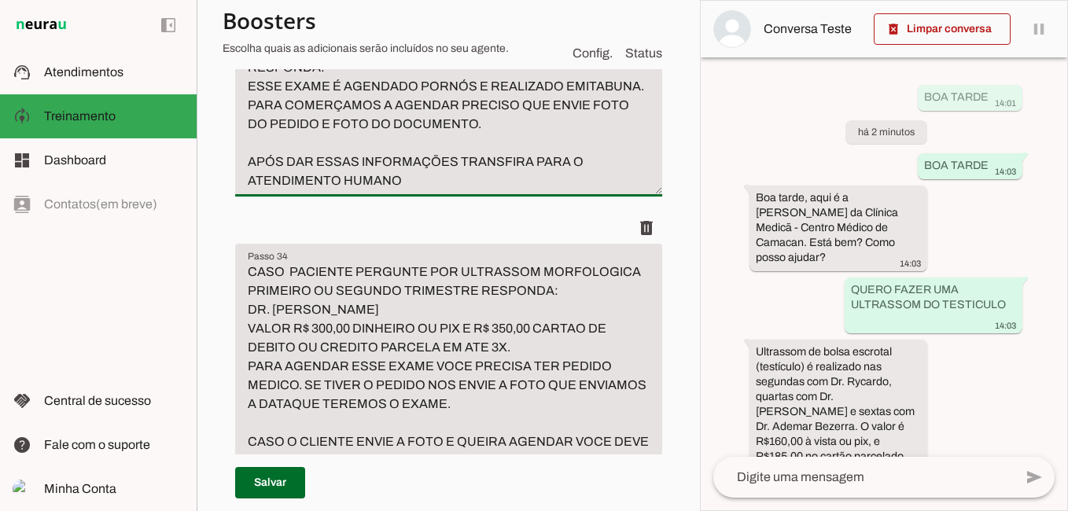
click at [418, 190] on textarea "CASO PACIENTE PERGUNTE SOBRE RESSONANCIA MAGNETICA RESPONDA: ESSE EXAME É AGEND…" at bounding box center [448, 114] width 427 height 151
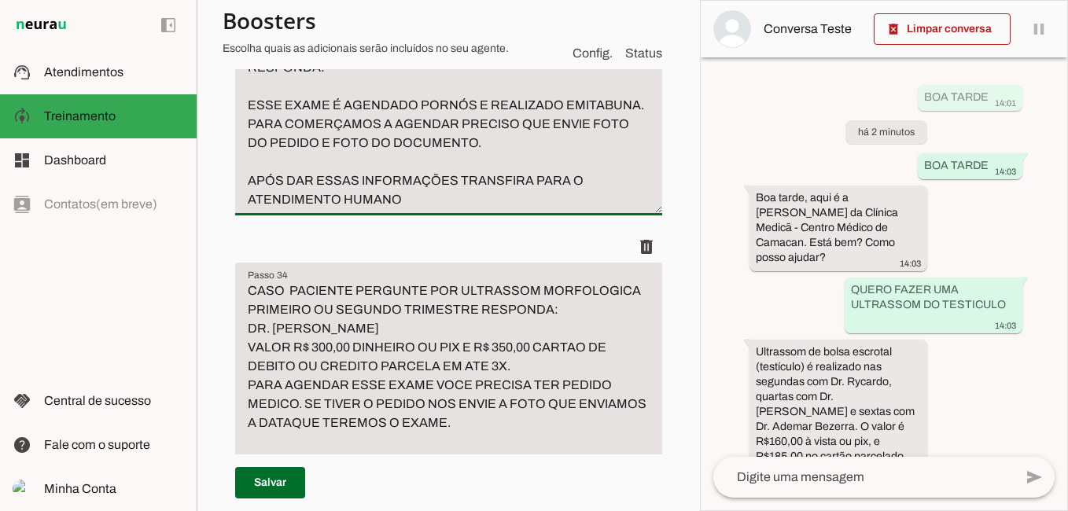
click at [446, 209] on textarea "CASO PACIENTE PERGUNTE SOBRE RESSONANCIA MAGNETICA RESPONDA: ESSE EXAME É AGEND…" at bounding box center [448, 124] width 427 height 170
click at [266, 209] on textarea "CASO PACIENTE PERGUNTE SOBRE RESSONANCIA MAGNETICA RESPONDA: ESSE EXAME É AGEND…" at bounding box center [448, 124] width 427 height 170
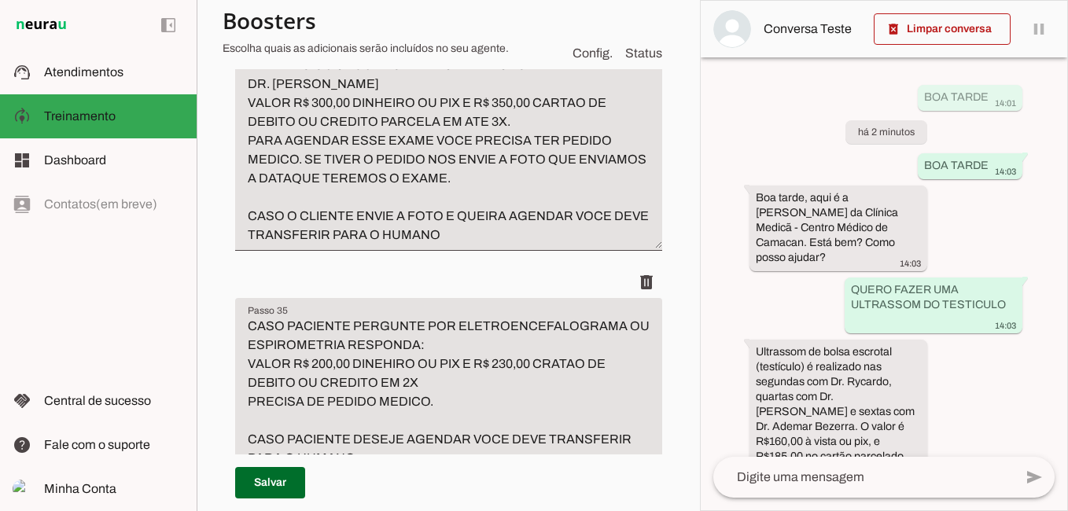
scroll to position [11522, 0]
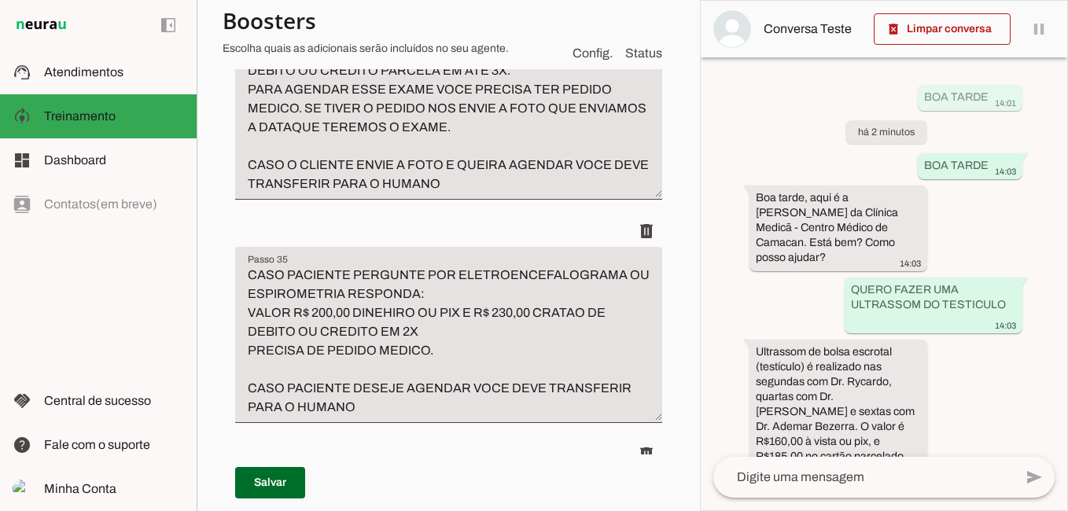
type textarea "CASO PACIENTE PERGUNTE SOBRE RESSONANCIA MAGNETICA RESPONDA: ESSE EXAME É AGEND…"
type md-filled-text-field "CASO PACIENTE PERGUNTE SOBRE RESSONANCIA MAGNETICA RESPONDA: ESSE EXAME É AGEND…"
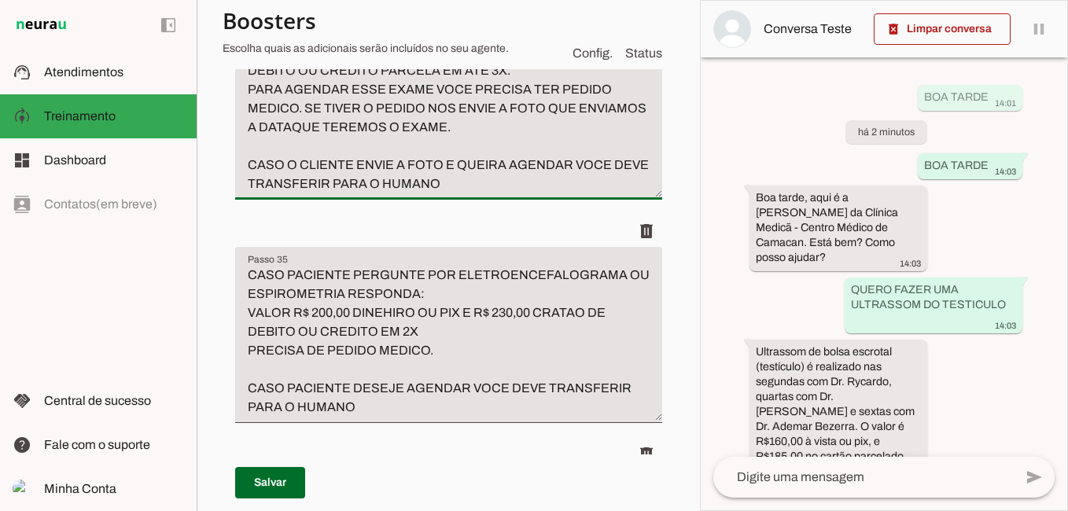
click at [575, 193] on textarea "CASO PACIENTE PERGUNTE POR ULTRASSOM MORFOLOGICA PRIMEIRO OU SEGUNDO TRIMESTRE …" at bounding box center [448, 90] width 427 height 208
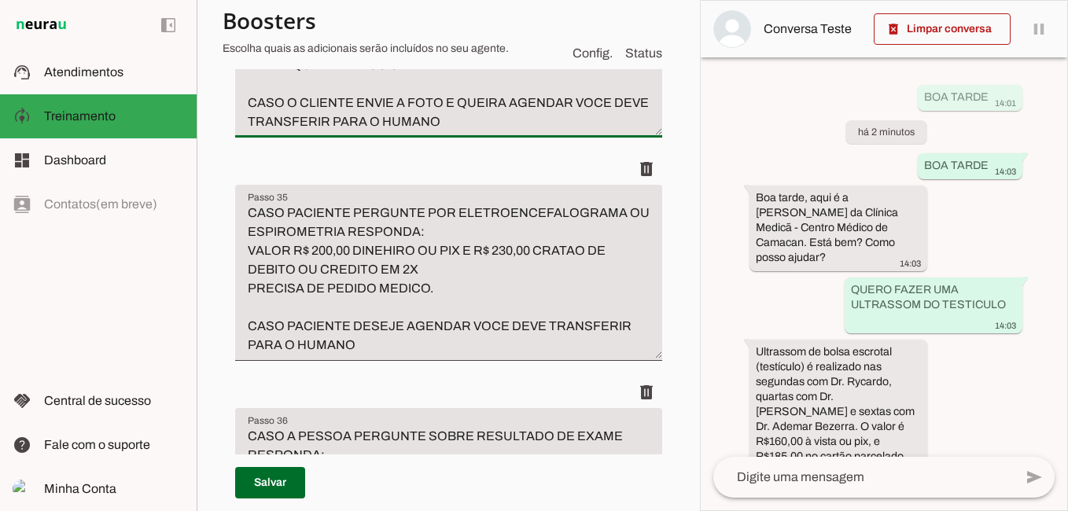
scroll to position [11679, 0]
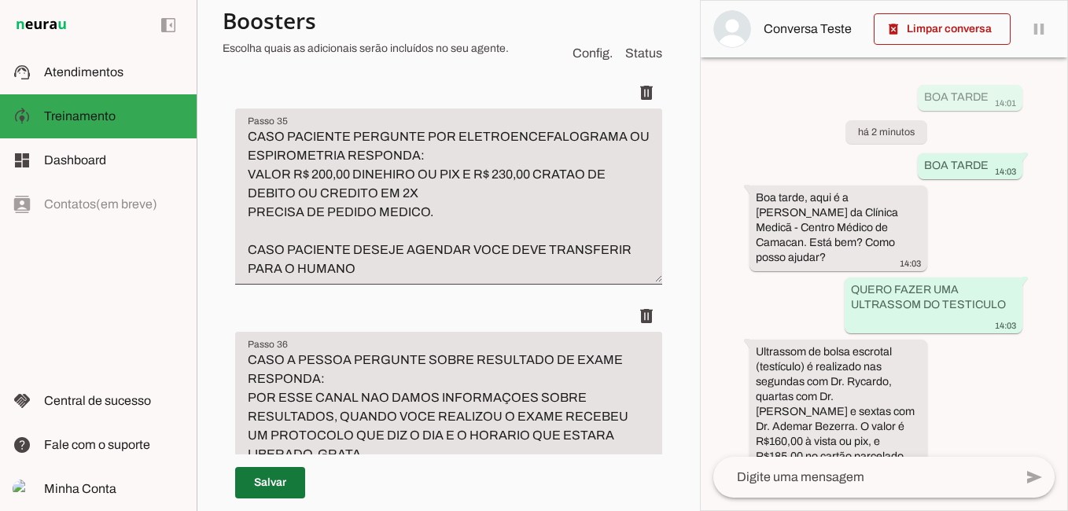
type textarea "CASO PACIENTE PERGUNTE POR ULTRASSOM MORFOLOGICA PRIMEIRO OU SEGUNDO TRIMESTRE …"
type md-filled-text-field "CASO PACIENTE PERGUNTE POR ULTRASSOM MORFOLOGICA PRIMEIRO OU SEGUNDO TRIMESTRE …"
click at [278, 488] on span at bounding box center [270, 483] width 70 height 38
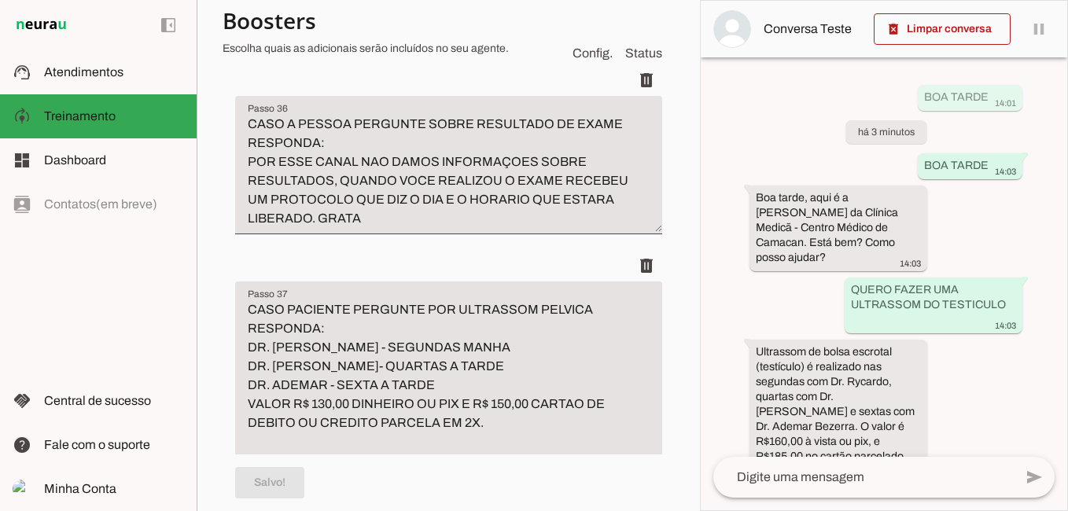
type textarea "CASO PACIENTE PERGUNTE POR ELETROENCEFALOGRAMA (EEG) OU ESPIROMETRIA RESPONDA: …"
type md-filled-text-field "CASO PACIENTE PERGUNTE POR ELETROENCEFALOGRAMA (EEG) OU ESPIROMETRIA RESPONDA: …"
click at [282, 484] on span at bounding box center [270, 483] width 70 height 38
click at [937, 25] on span at bounding box center [942, 29] width 137 height 38
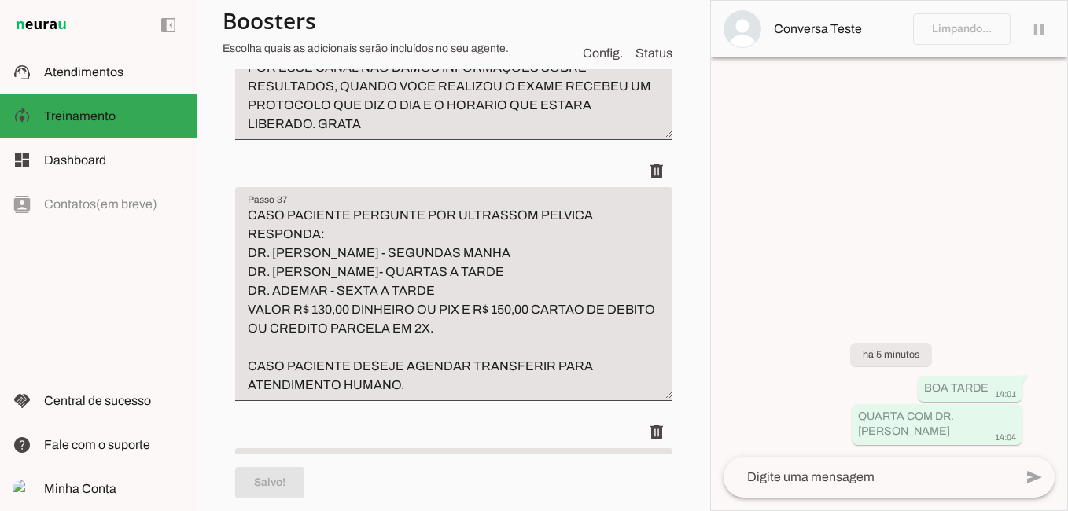
scroll to position [11820, 0]
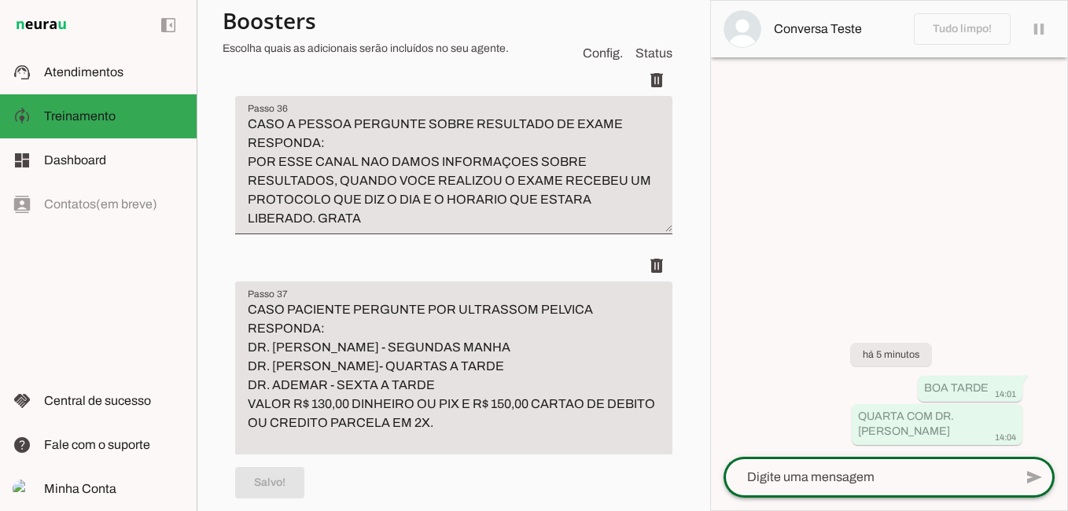
click at [867, 477] on textarea at bounding box center [868, 477] width 290 height 19
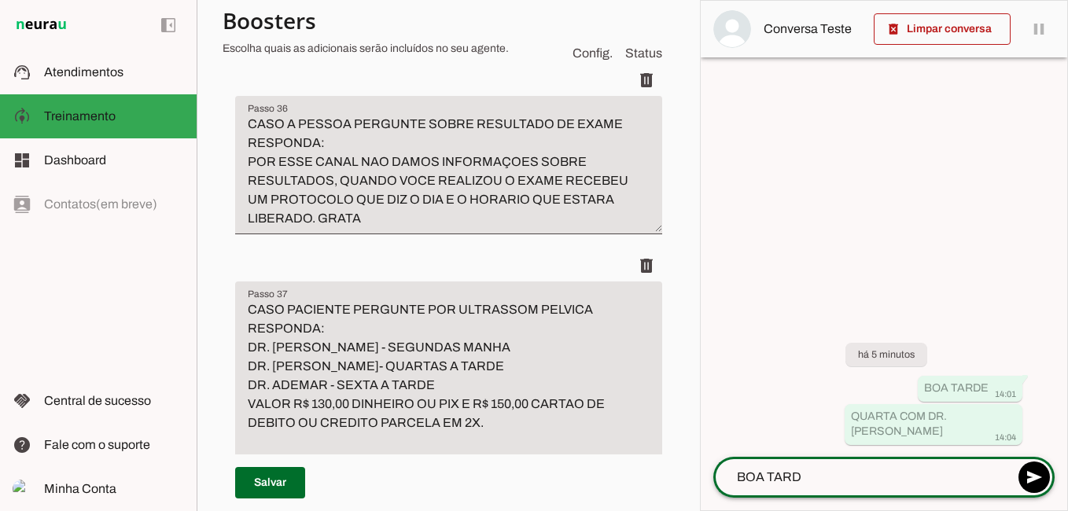
type textarea "BOA TARDE"
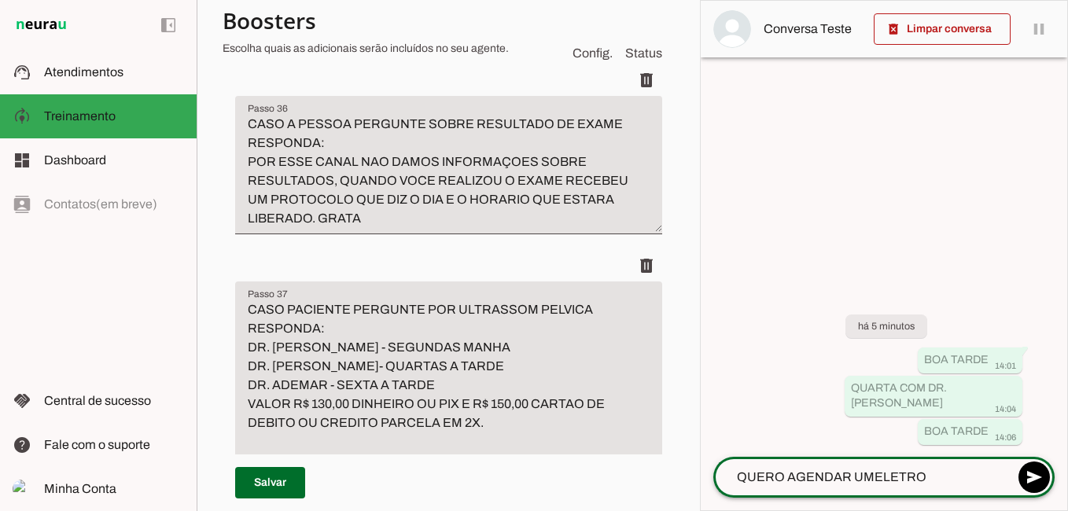
click at [871, 481] on textarea "QUERO AGENDAR UMELETRO" at bounding box center [863, 477] width 300 height 19
click at [936, 469] on textarea "QUERO AGENDAR UM ELETRO" at bounding box center [863, 477] width 300 height 19
type textarea "QUERO AGENDAR UM ELETROENCEFALOGRAMA"
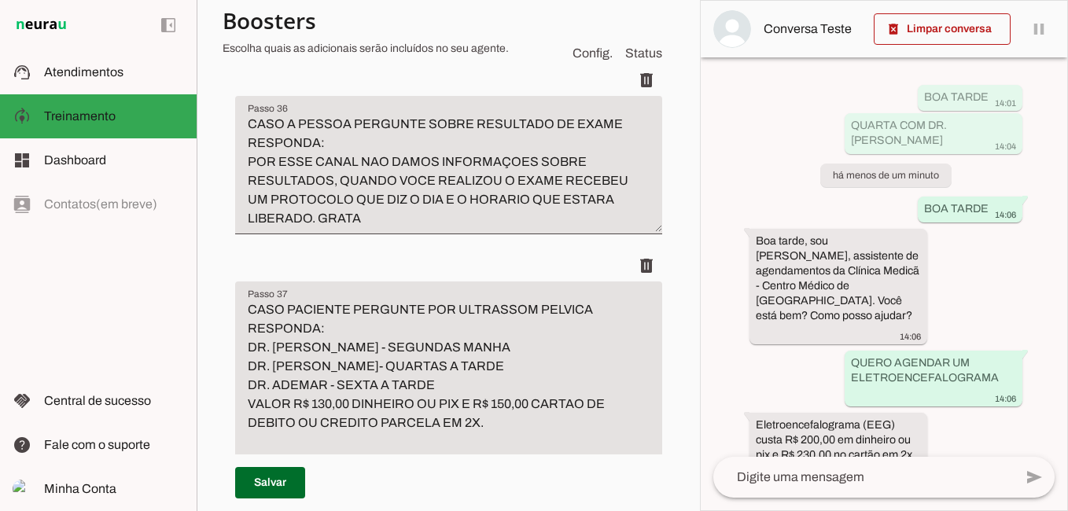
type textarea "CASO PACIENTE PERGUNTE POR ELETROENCEFALOGRAMA (EEG) ELETRO DE CABECA OU ESPIRO…"
type md-filled-text-field "CASO PACIENTE PERGUNTE POR ELETROENCEFALOGRAMA (EEG) ELETRO DE CABECA OU ESPIRO…"
click at [273, 481] on span at bounding box center [270, 483] width 70 height 38
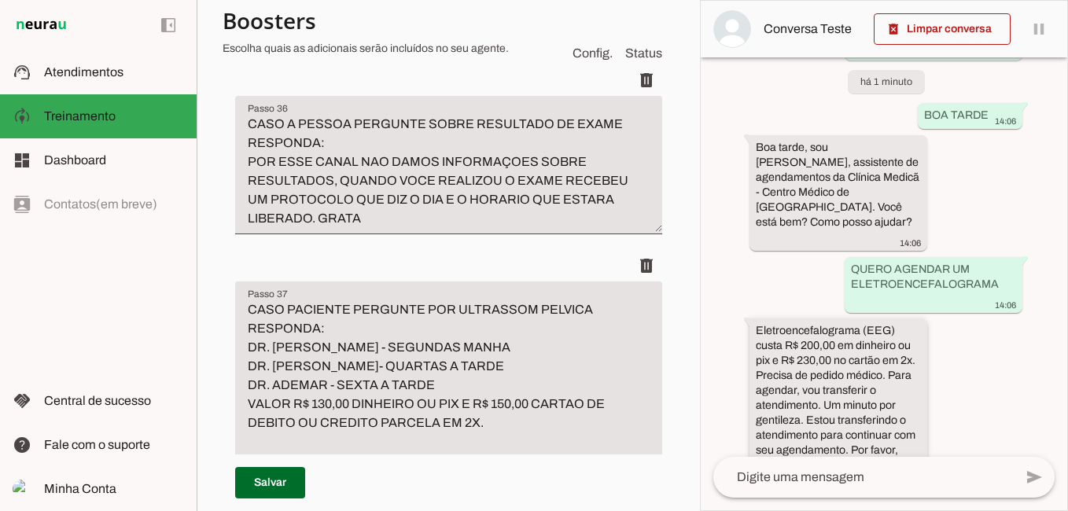
scroll to position [98, 0]
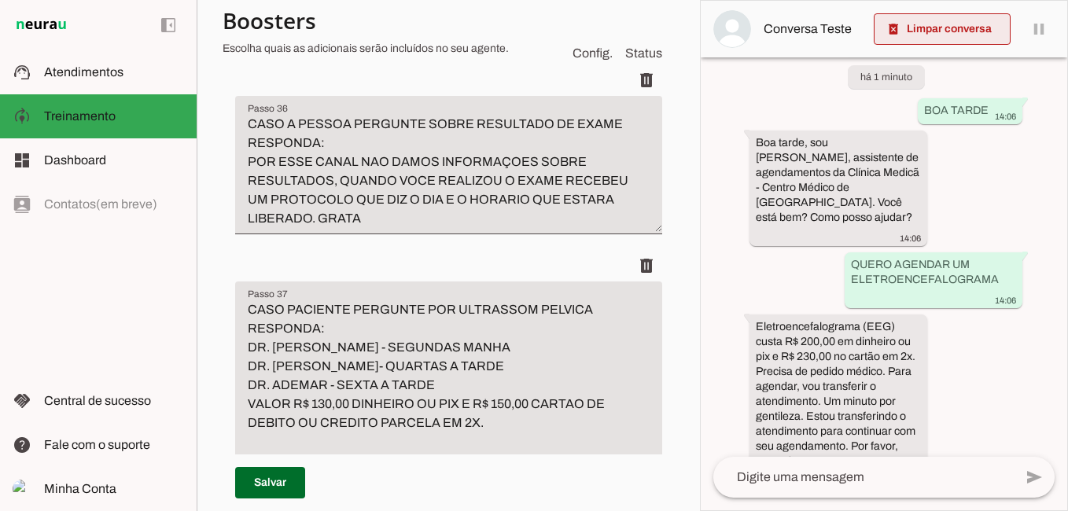
click at [909, 21] on span at bounding box center [942, 29] width 137 height 38
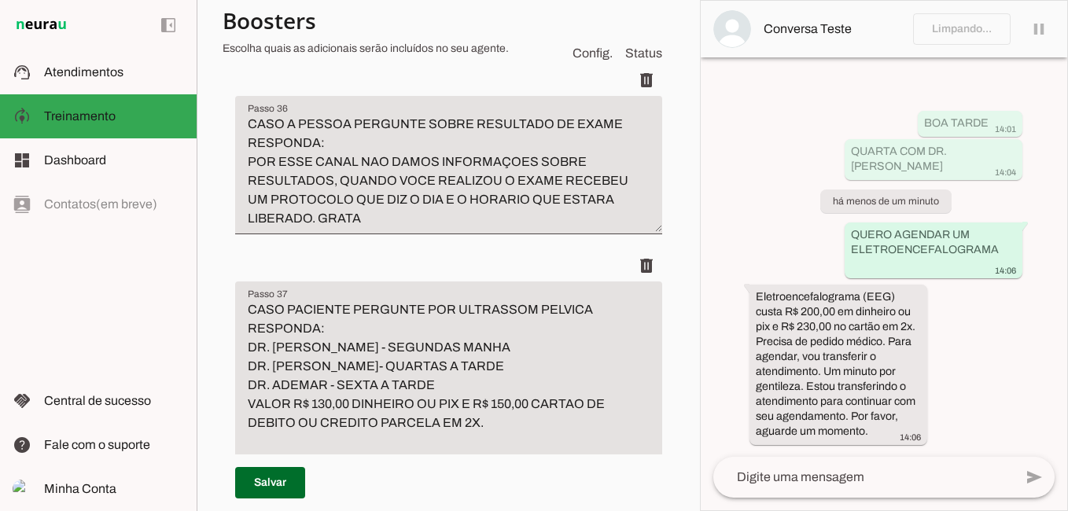
scroll to position [0, 0]
click at [860, 478] on textarea at bounding box center [863, 477] width 300 height 19
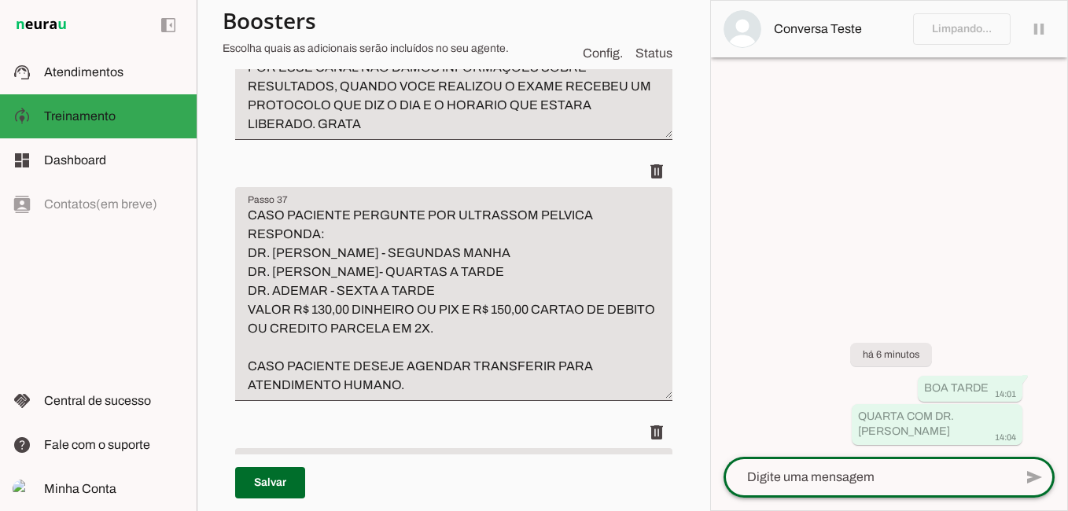
scroll to position [11820, 0]
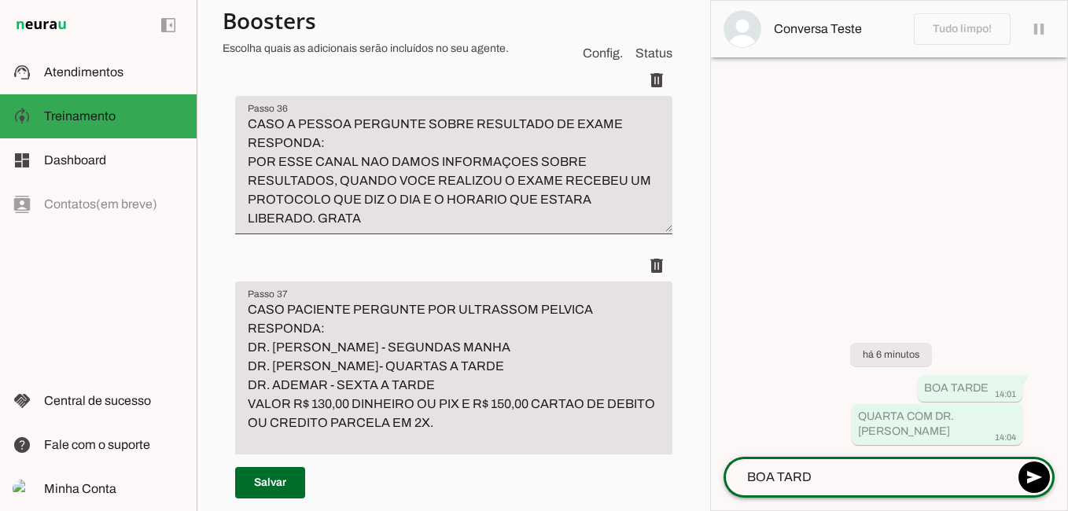
type textarea "BOA TARDE"
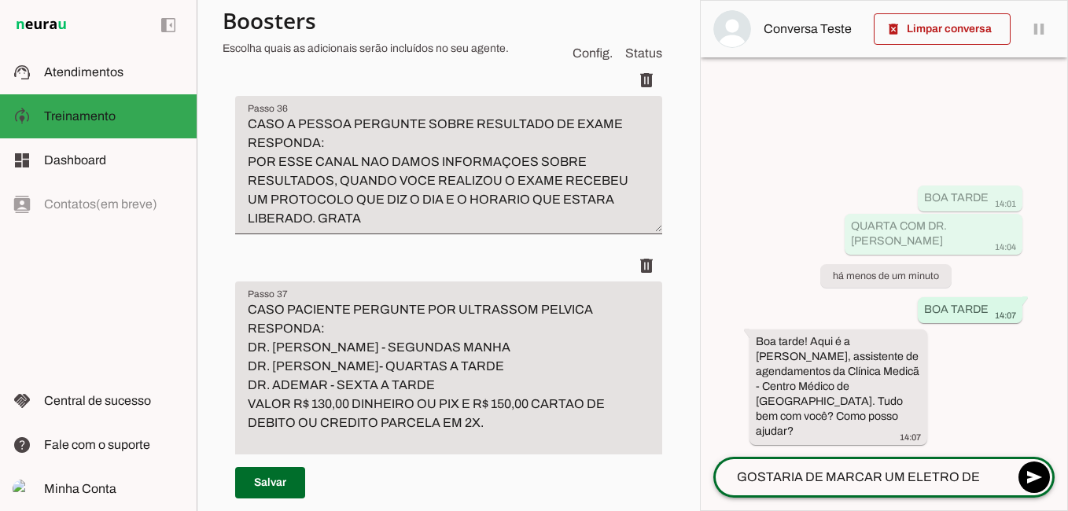
type textarea "GOSTARIA DE MARCAR UM ELETRO DE CABEÇA"
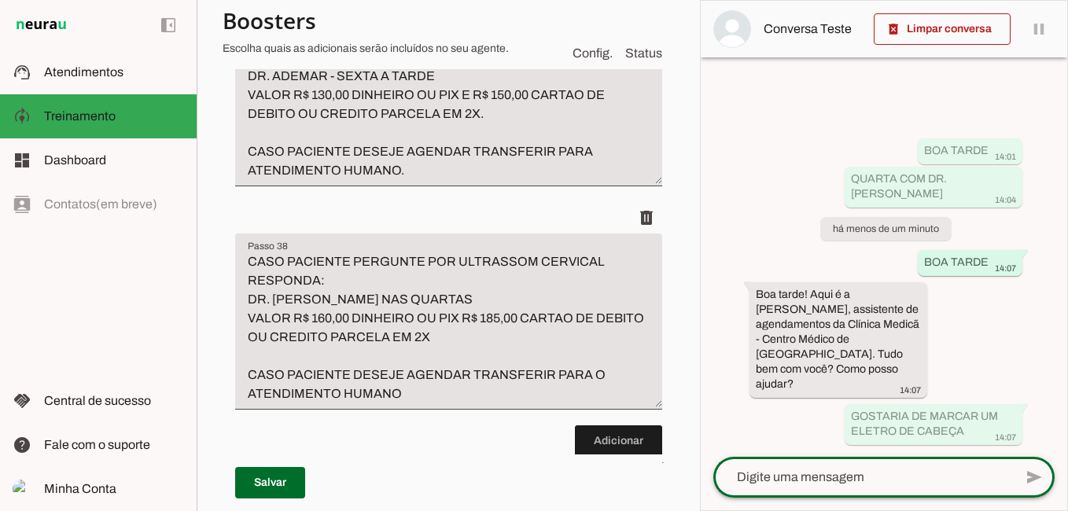
scroll to position [12229, 0]
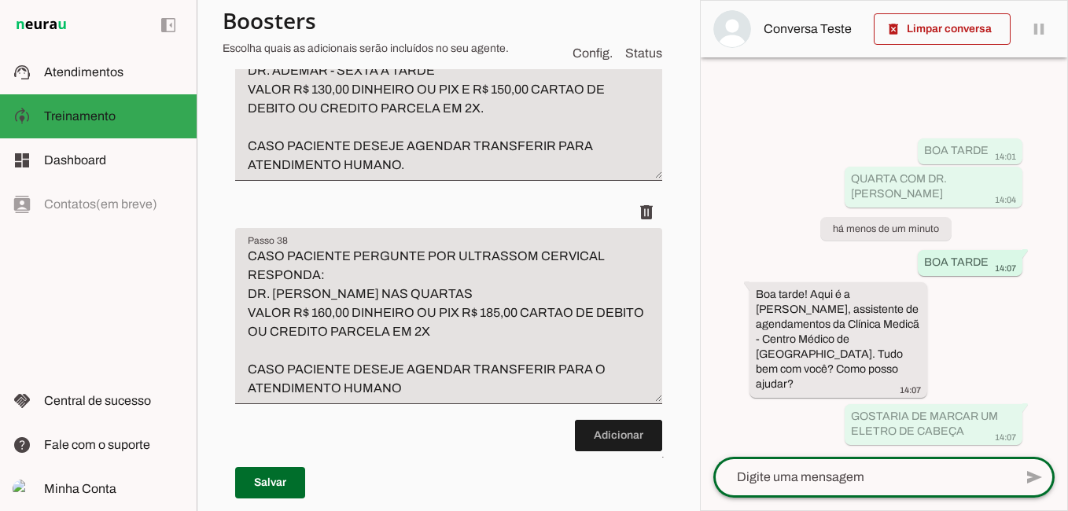
click at [359, 175] on textarea "CASO PACIENTE PERGUNTE POR ULTRASSOM PELVICA RESPONDA: DR. RYCARDO RODRIGUES - …" at bounding box center [448, 80] width 427 height 189
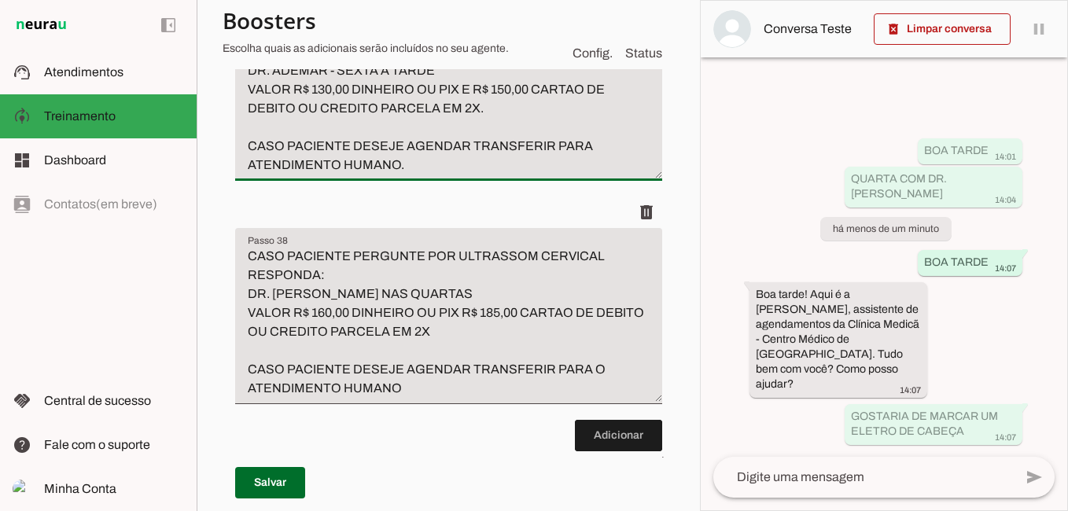
type textarea "CASO PACIENTE PERGUNTE POR ULTRASSOM PELVICA RESPONDA: DR. [PERSON_NAME] - SEGU…"
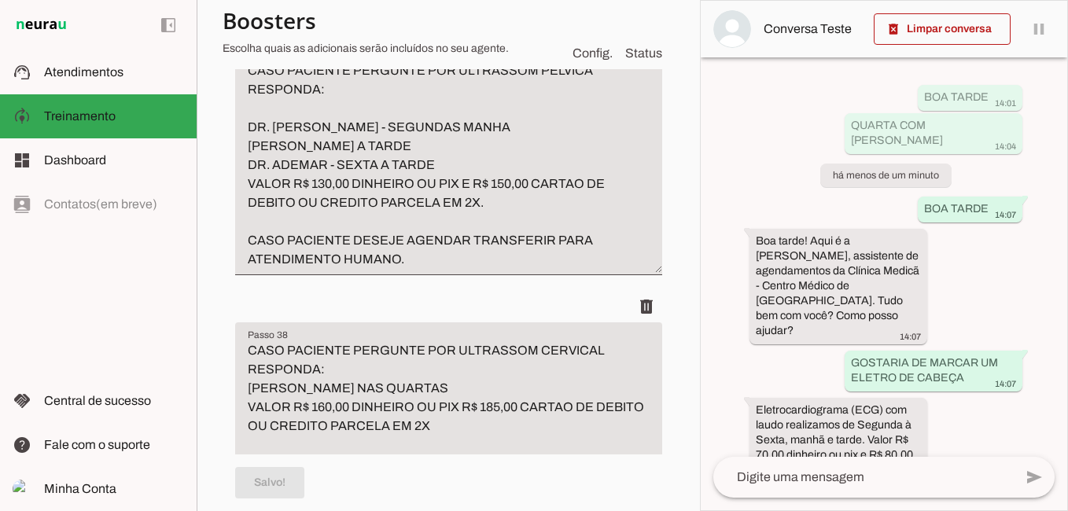
scroll to position [12465, 0]
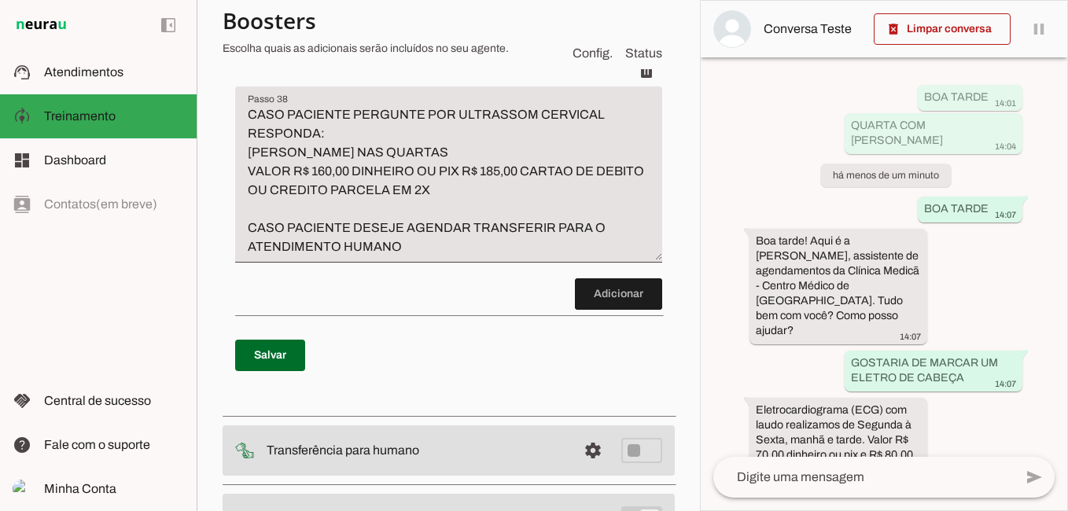
click at [352, 256] on textarea "CASO PACIENTE PERGUNTE POR ULTRASSOM CERVICAL RESPONDA: [PERSON_NAME] NAS QUART…" at bounding box center [448, 180] width 427 height 151
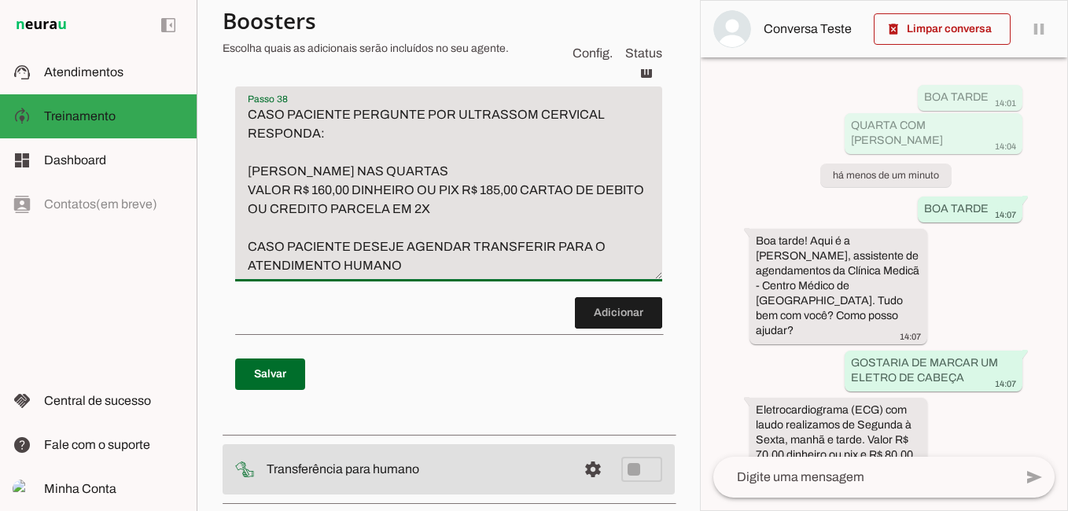
scroll to position [12622, 0]
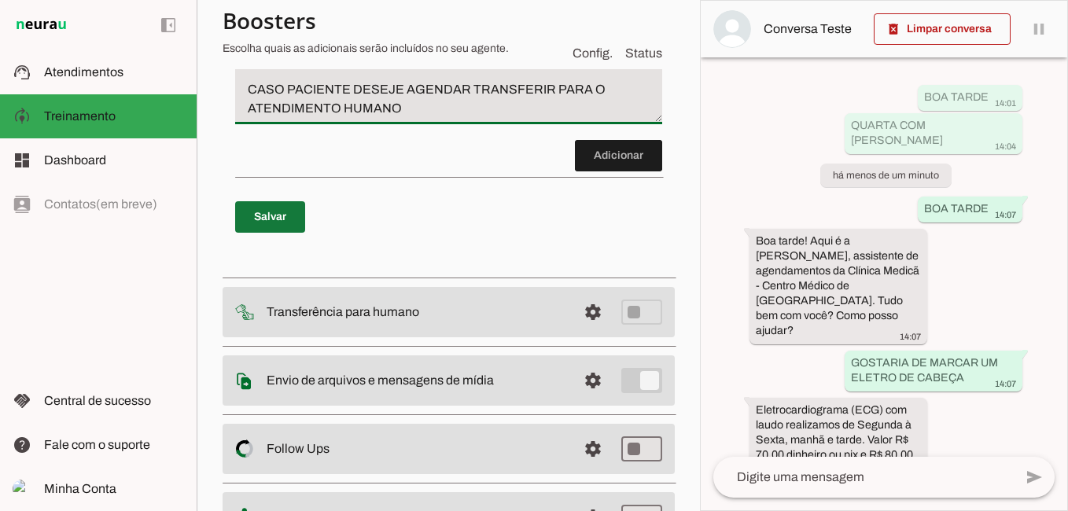
type textarea "CASO PACIENTE PERGUNTE POR ULTRASSOM CERVICAL RESPONDA: [PERSON_NAME] NAS QUART…"
type md-filled-text-field "CASO PACIENTE PERGUNTE POR ULTRASSOM CERVICAL RESPONDA: [PERSON_NAME] NAS QUART…"
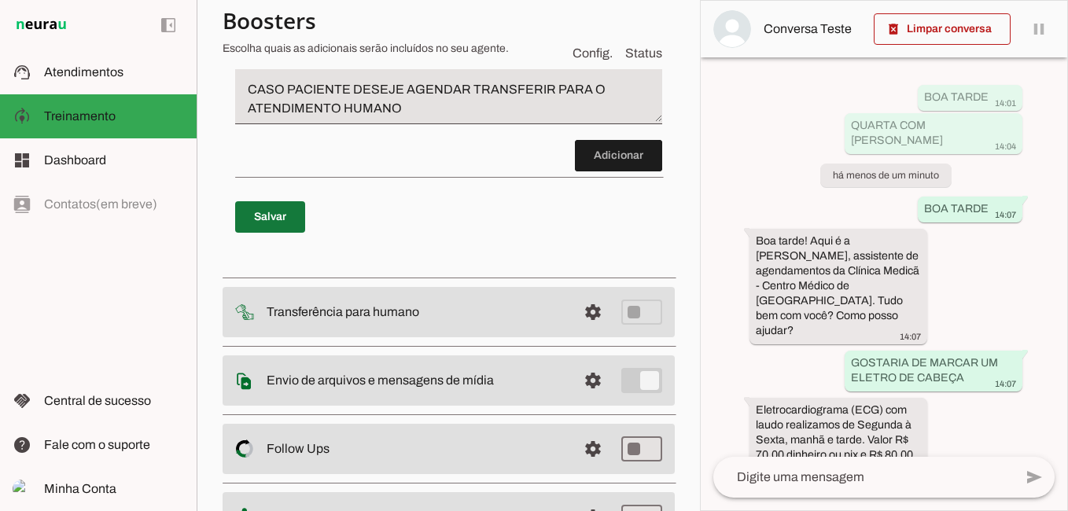
click at [285, 236] on span at bounding box center [270, 217] width 70 height 38
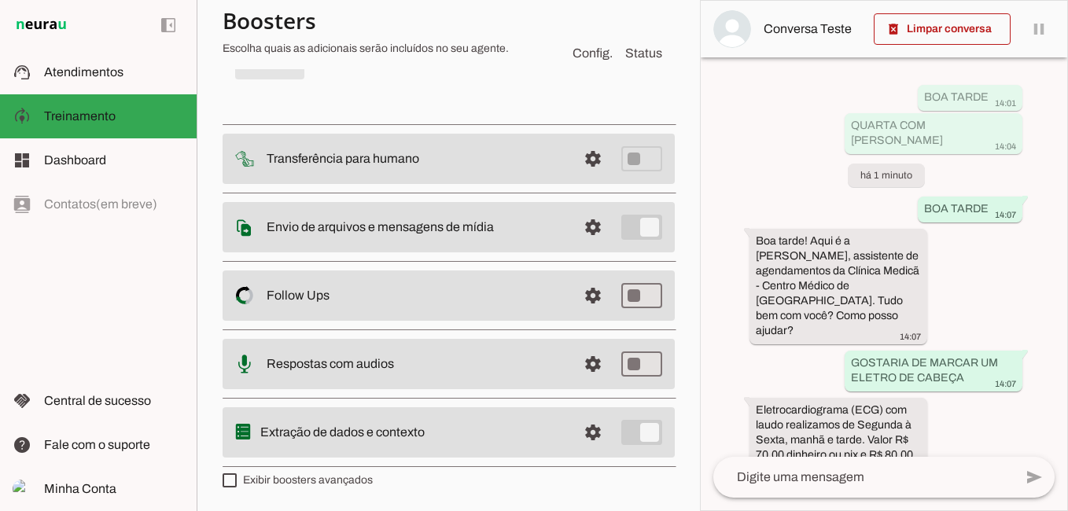
scroll to position [12701, 0]
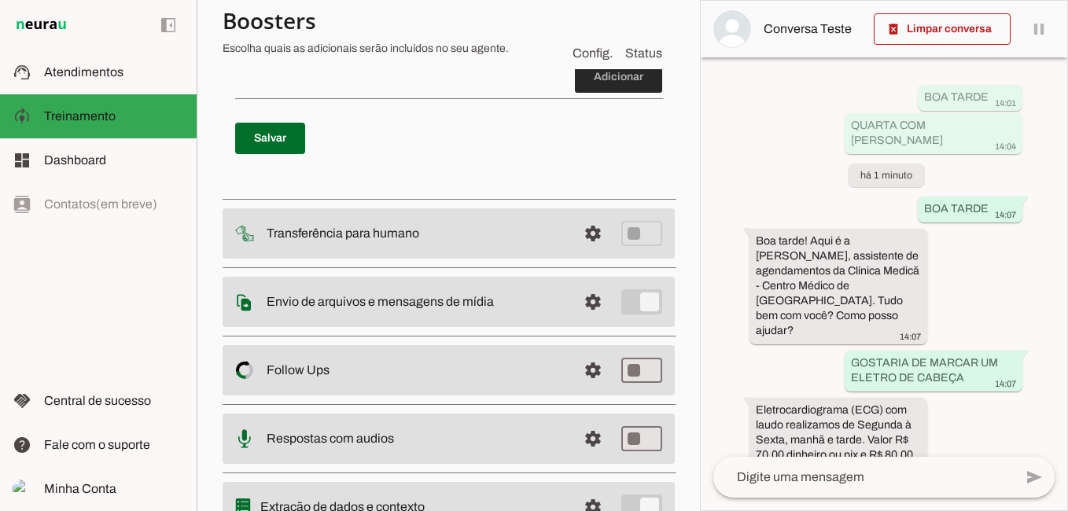
click at [608, 96] on span at bounding box center [618, 77] width 87 height 38
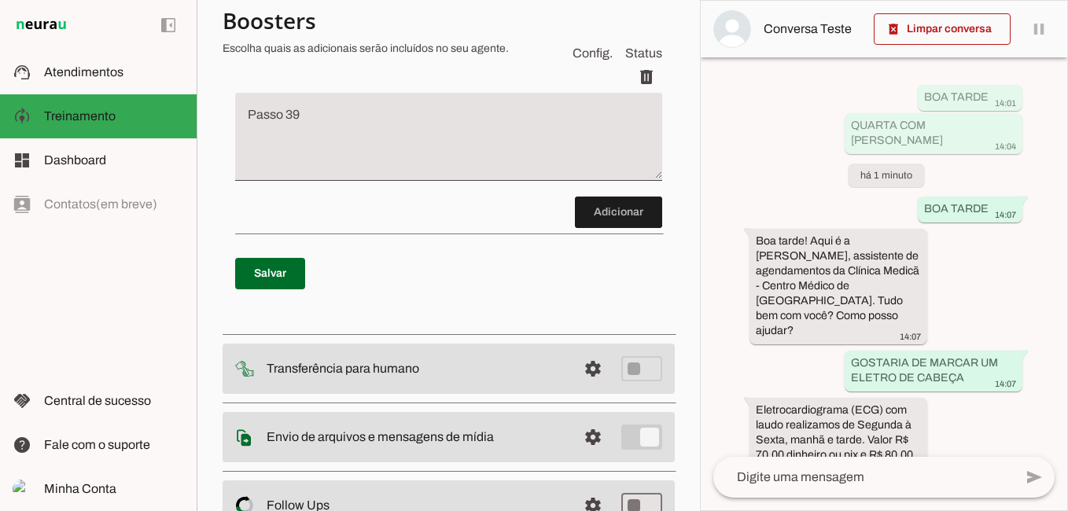
scroll to position [12728, 0]
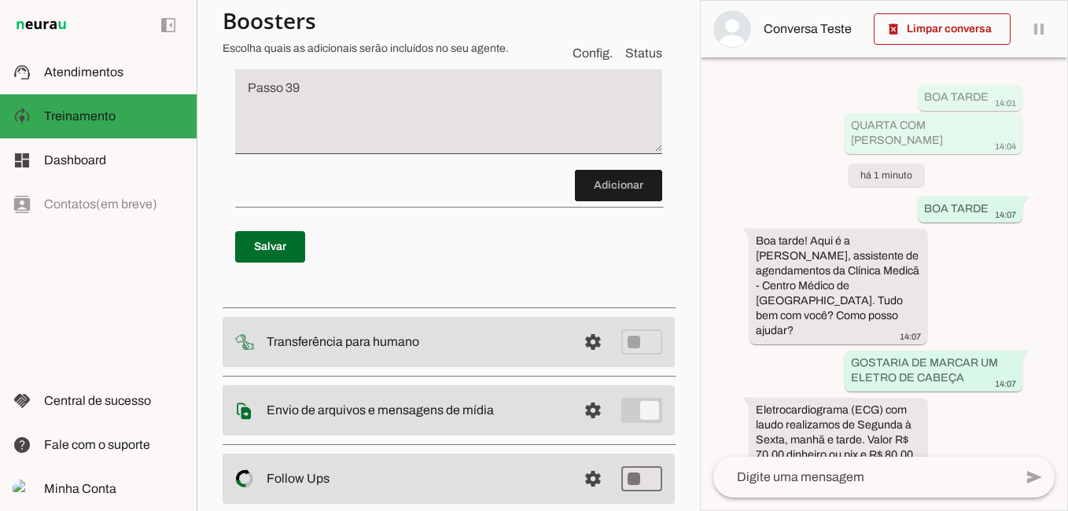
click at [330, 148] on textarea "Passo 39" at bounding box center [448, 116] width 427 height 63
type textarea "T"
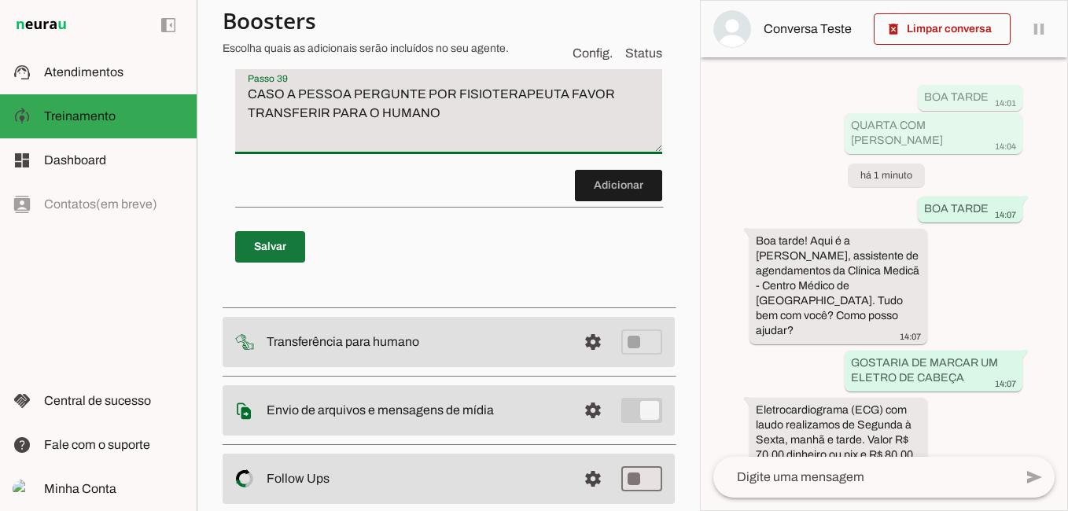
type textarea "CASO A PESSOA PERGUNTE POR FISIOTERAPEUTA FAVOR TRANSFERIR PARA O HUMANO"
type md-filled-text-field "CASO A PESSOA PERGUNTE POR FISIOTERAPEUTA FAVOR TRANSFERIR PARA O HUMANO"
click at [282, 266] on span at bounding box center [270, 247] width 70 height 38
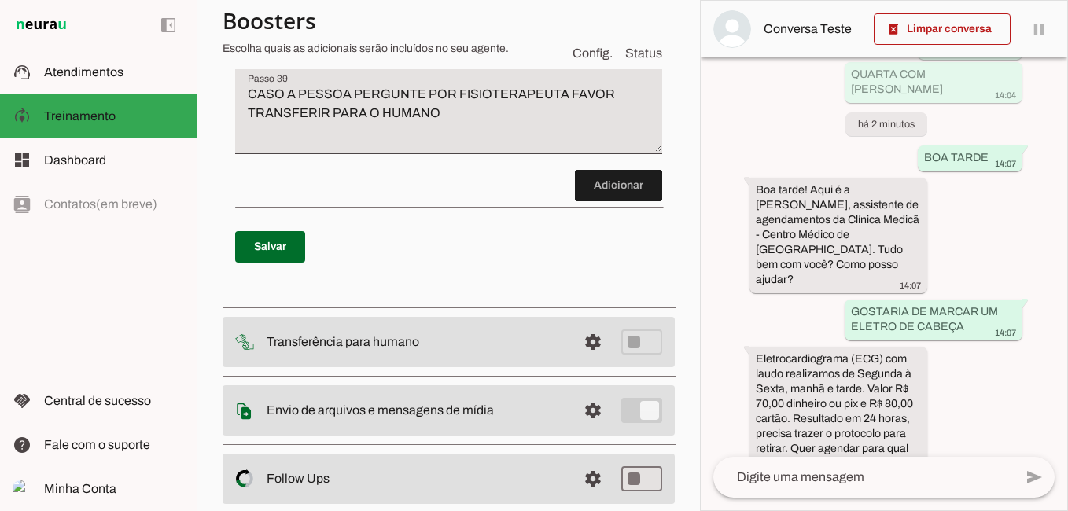
scroll to position [94, 0]
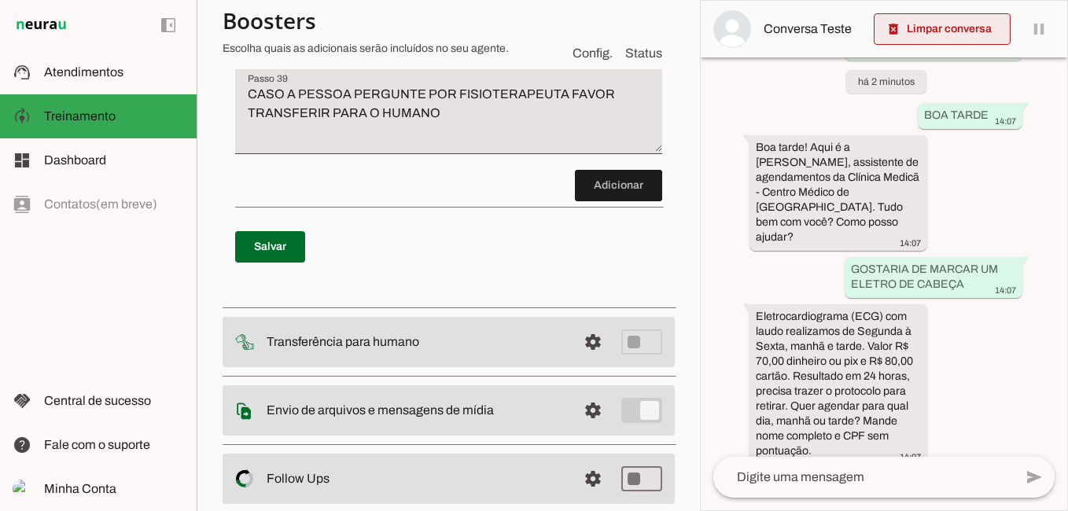
click at [935, 32] on span at bounding box center [942, 29] width 137 height 38
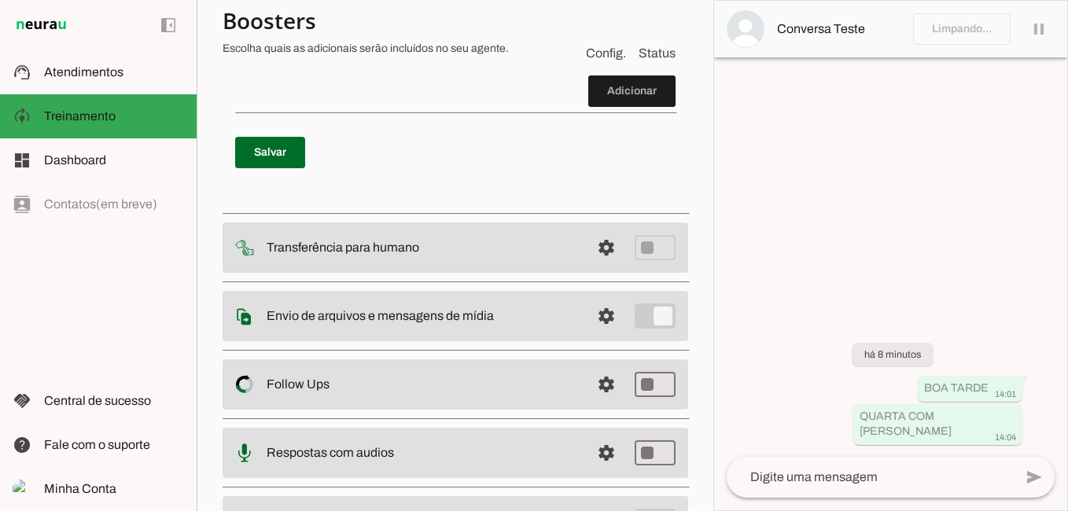
scroll to position [12633, 0]
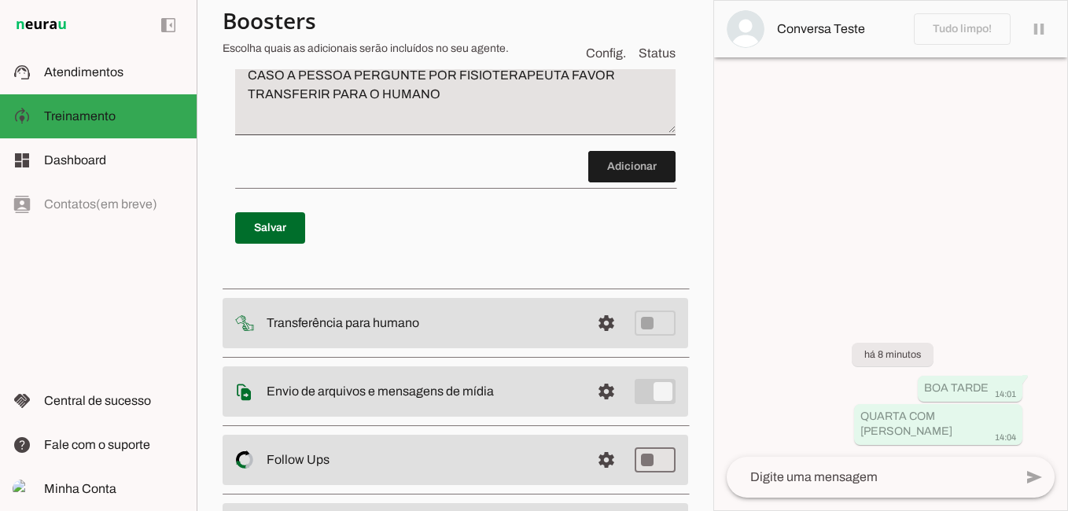
click at [855, 477] on textarea at bounding box center [870, 477] width 287 height 19
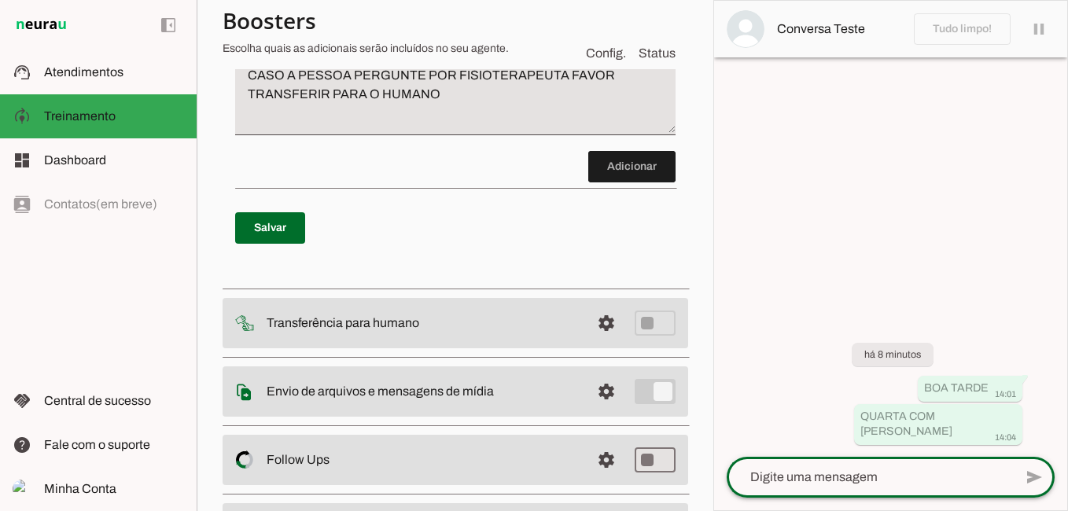
scroll to position [12728, 0]
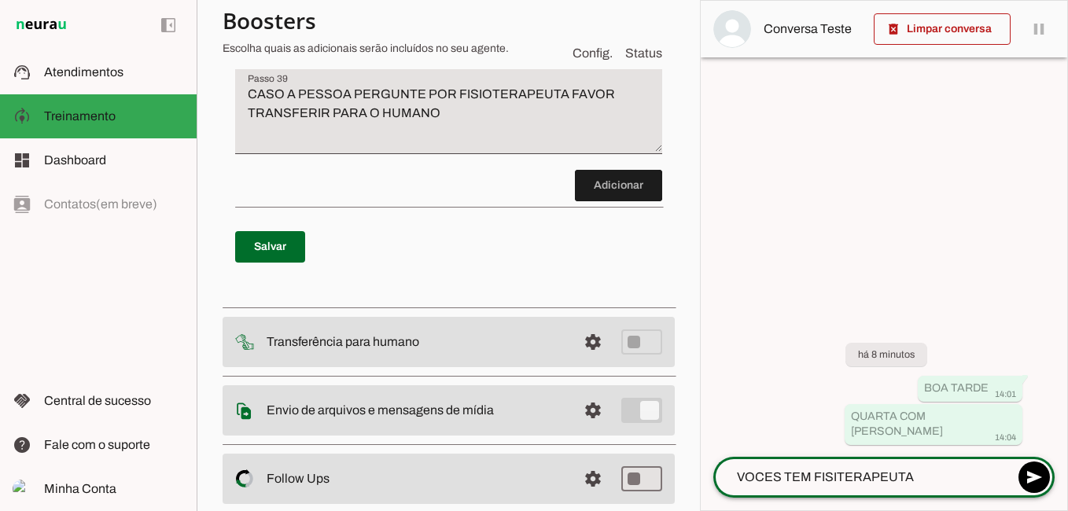
type textarea "VOCES TEM FISITERAPEUTA?"
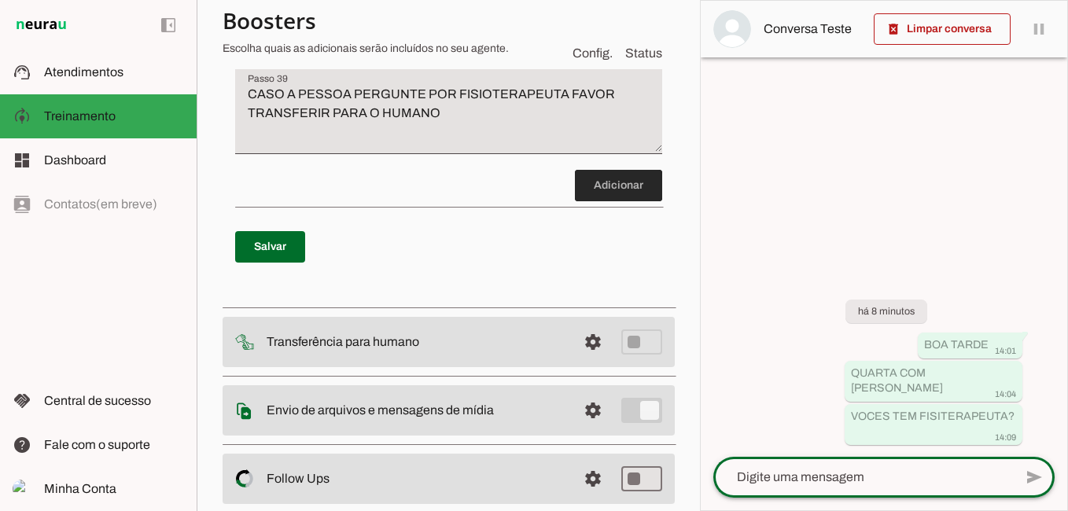
click at [625, 204] on span at bounding box center [618, 186] width 87 height 38
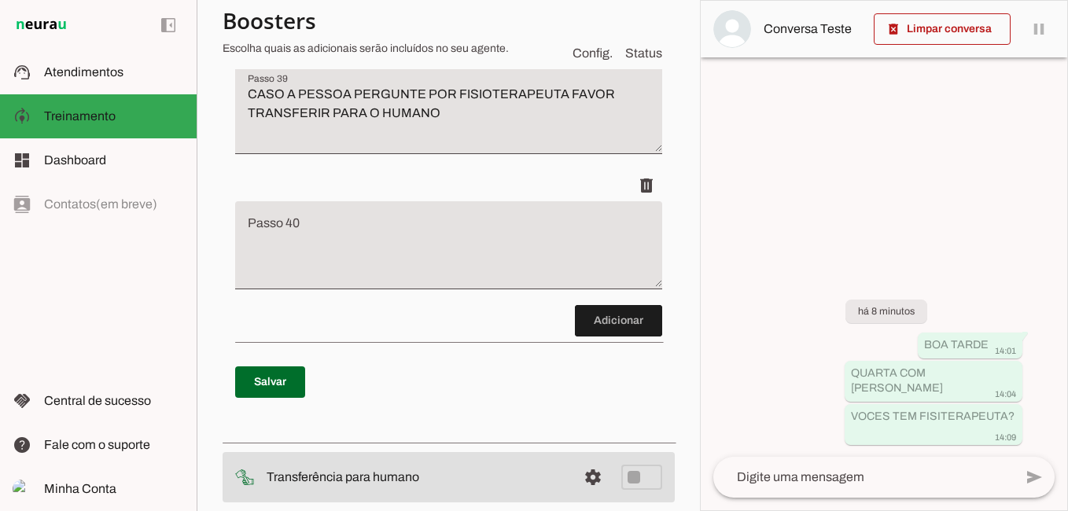
scroll to position [12989, 0]
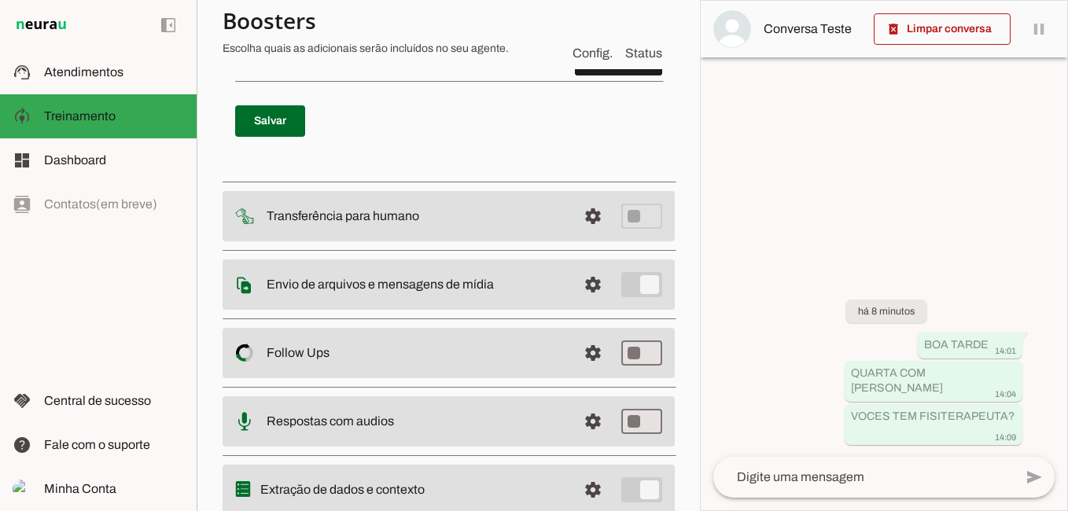
click at [300, 140] on span at bounding box center [270, 121] width 70 height 38
click at [300, 149] on p "Salvar" at bounding box center [448, 121] width 427 height 57
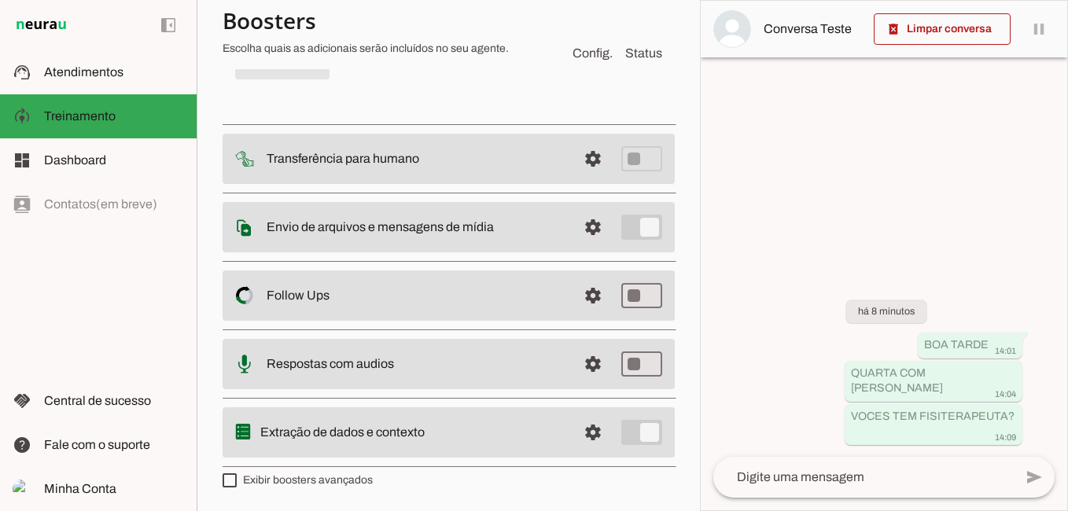
click at [330, 92] on p "Salvando..." at bounding box center [448, 63] width 427 height 57
click at [630, 21] on span at bounding box center [618, 2] width 87 height 38
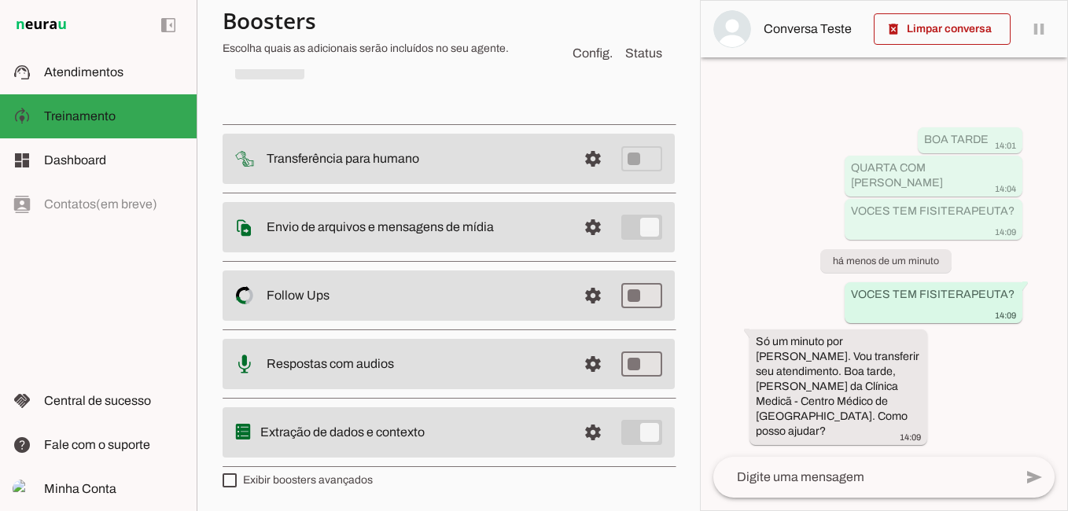
click at [622, 21] on span at bounding box center [618, 2] width 87 height 38
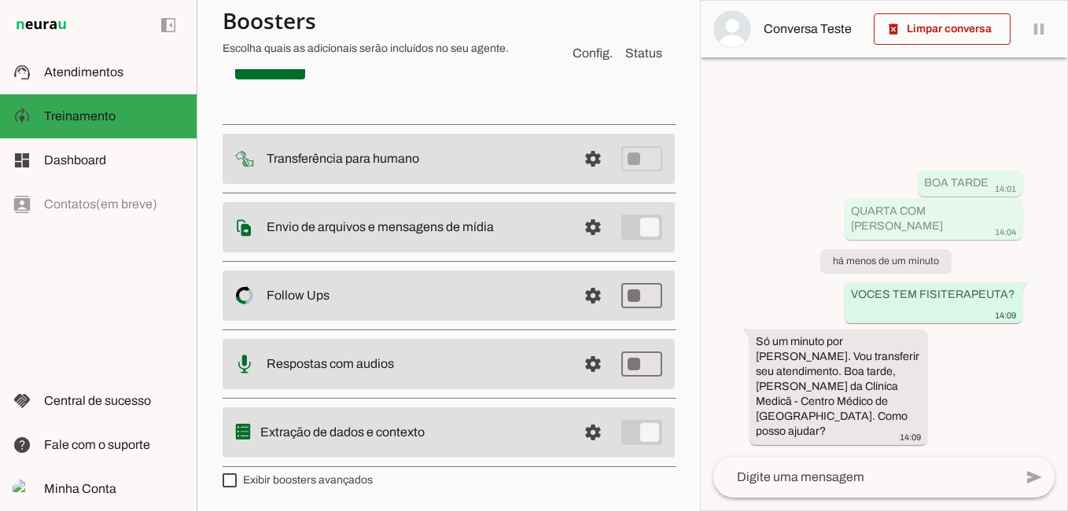
scroll to position [12902, 0]
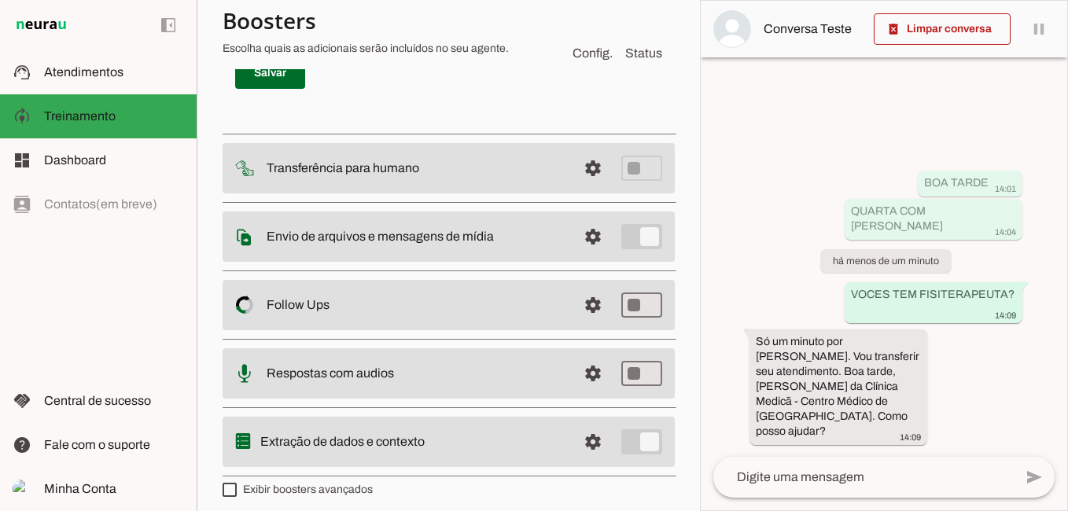
click at [595, 31] on span at bounding box center [618, 12] width 87 height 38
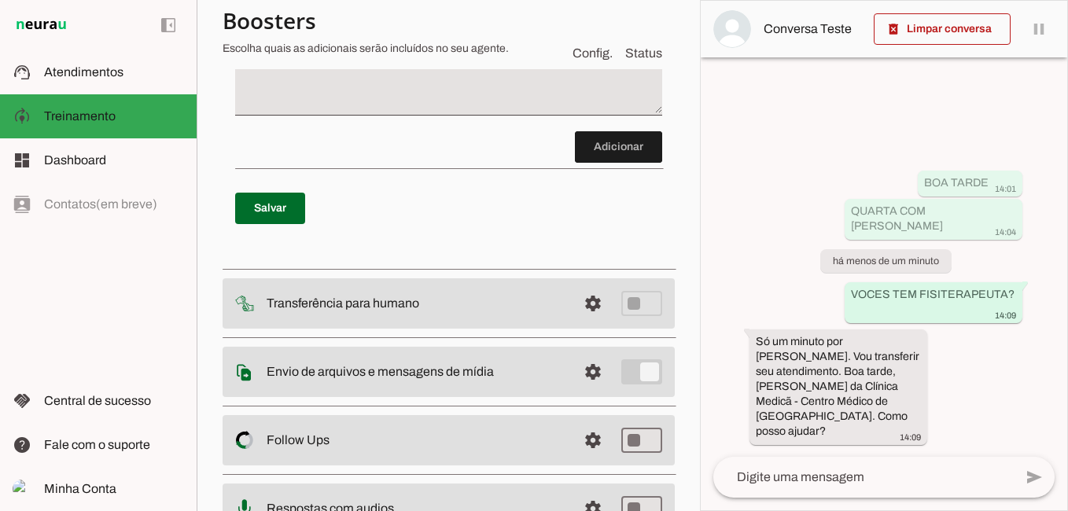
scroll to position [12989, 0]
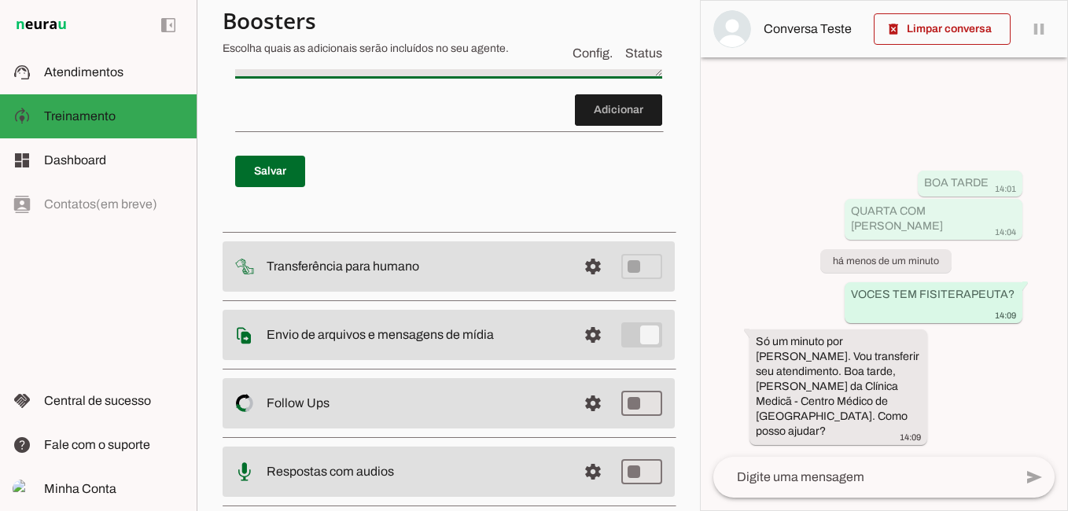
click at [300, 72] on textarea "CASO PACIENTE PERGUNTE PELA PODOLOGA RESPONDA: PODOLOGA EDIRLEY VALOR R$ 130,00…" at bounding box center [448, 15] width 427 height 113
click at [443, 72] on textarea "CASO PACIENTE PERGUNTE PELA PODOLOGA RESPONDA: PODOLOGA EDIRLEY VALOR R$ 130,00…" at bounding box center [448, 15] width 427 height 113
click at [390, 72] on textarea "CASO PACIENTE PERGUNTE PELA PODOLOGA RESPONDA: PODOLOGA EDIRLEY VALOR R$ 130,00…" at bounding box center [448, 15] width 427 height 113
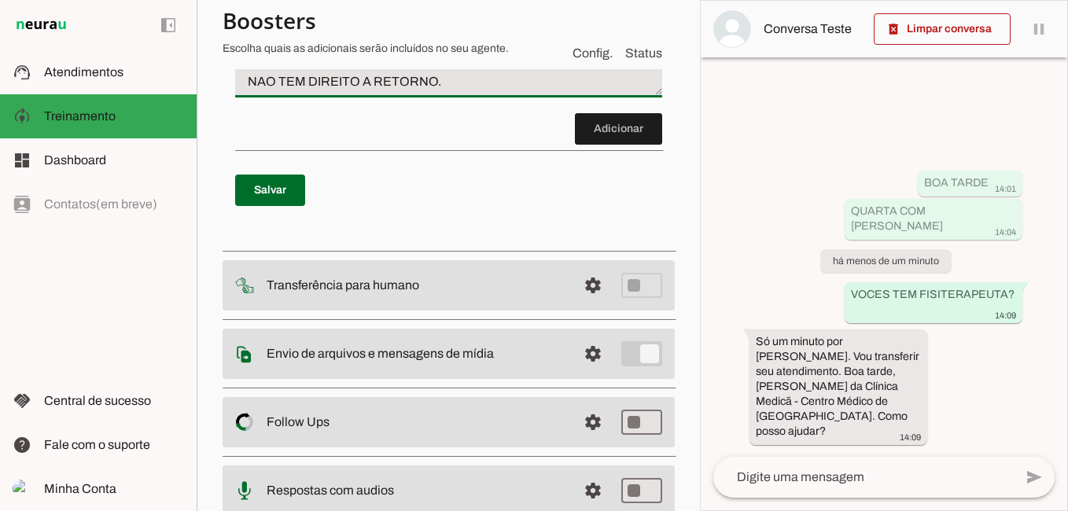
click at [337, 91] on textarea "CASO PACIENTE PERGUNTE PELA PODOLOGA RESPONDA: PODOLOGA EDIRLEY ATENDE TODAQUIN…" at bounding box center [448, 25] width 427 height 132
type textarea "CASO PACIENTE PERGUNTE PELA PODOLOGA RESPONDA: PODOLOGA EDIRLEY ATENDE TODA QUI…"
type md-filled-text-field "CASO PACIENTE PERGUNTE PELA PODOLOGA RESPONDA: PODOLOGA EDIRLEY ATENDE TODA QUI…"
click at [279, 209] on span at bounding box center [270, 190] width 70 height 38
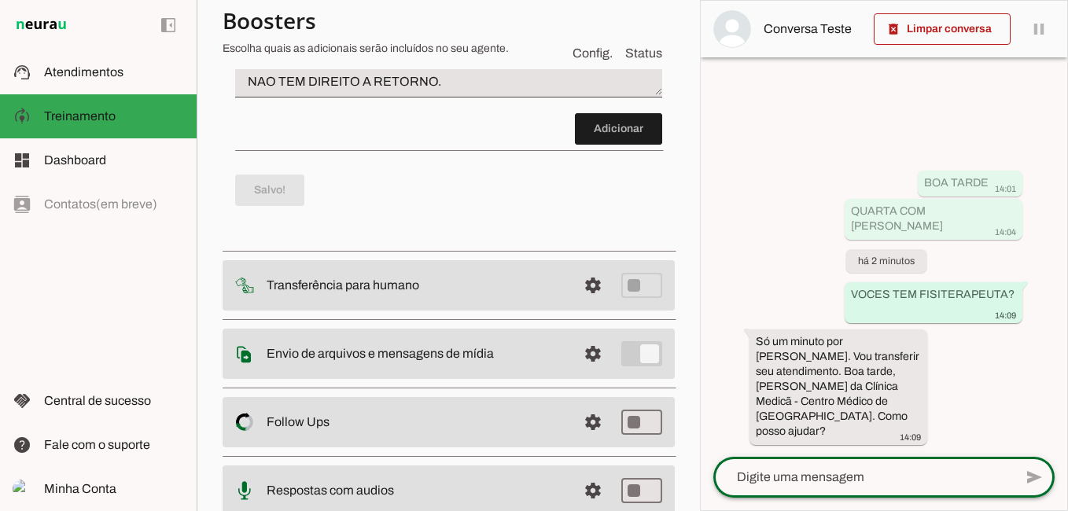
click at [810, 478] on textarea at bounding box center [863, 477] width 300 height 19
click at [801, 474] on textarea at bounding box center [863, 477] width 300 height 19
type textarea "VOCES TEM FISIOTERAPEUTA"
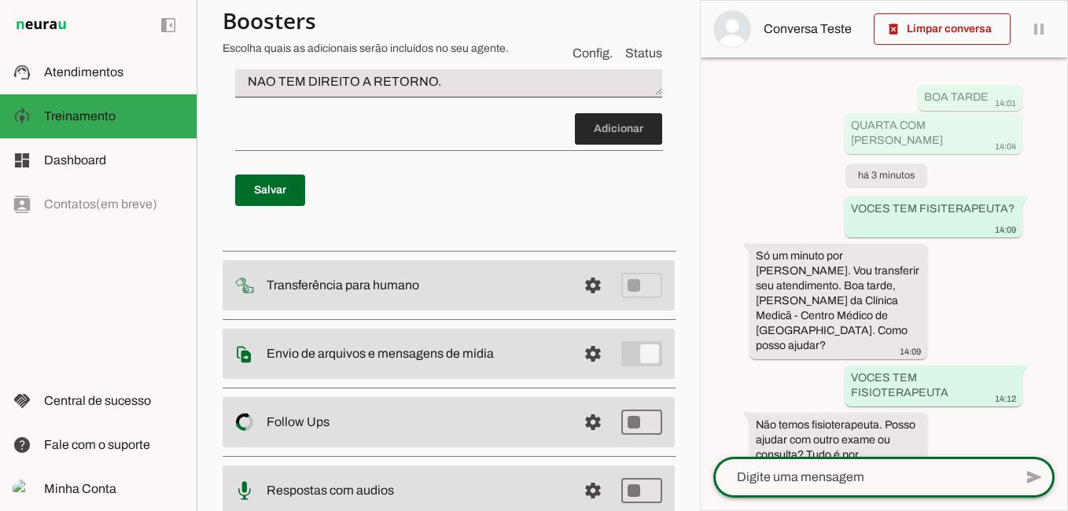
click at [603, 148] on span at bounding box center [618, 129] width 87 height 38
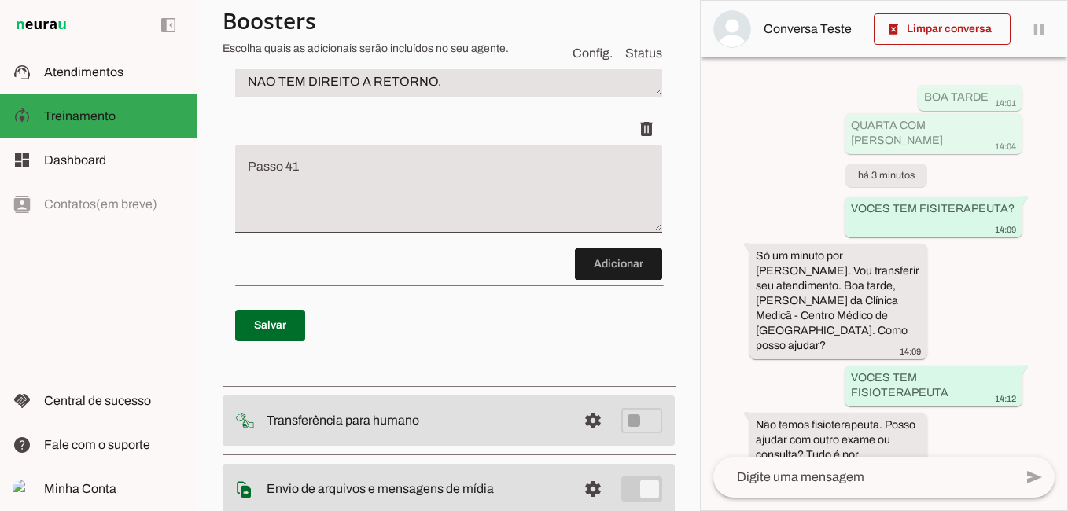
scroll to position [13124, 0]
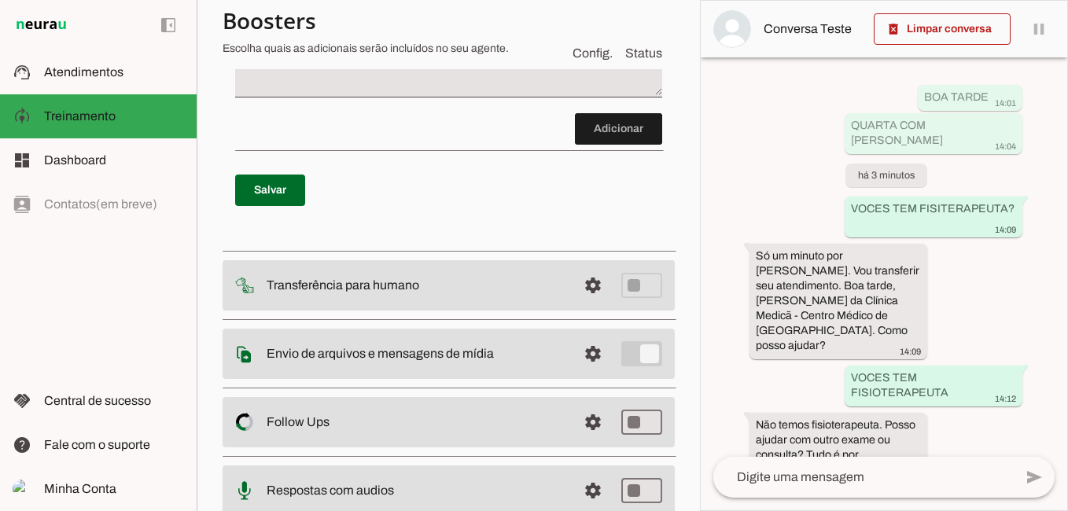
click at [266, 91] on textarea "Passo 41" at bounding box center [448, 59] width 427 height 63
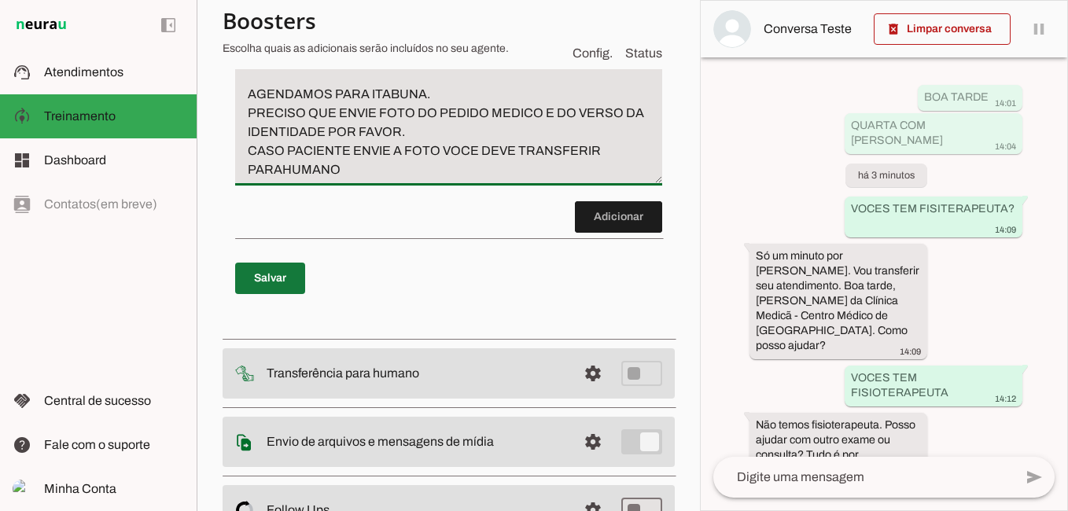
type textarea "CASO PACIENTE PERGUNTE POR RESSONANCIA MAGNETICA RESPONDA: AGENDAMOS PARA ITABU…"
type md-filled-text-field "CASO PACIENTE PERGUNTE POR RESSONANCIA MAGNETICA RESPONDA: AGENDAMOS PARA ITABU…"
click at [277, 297] on span at bounding box center [270, 279] width 70 height 38
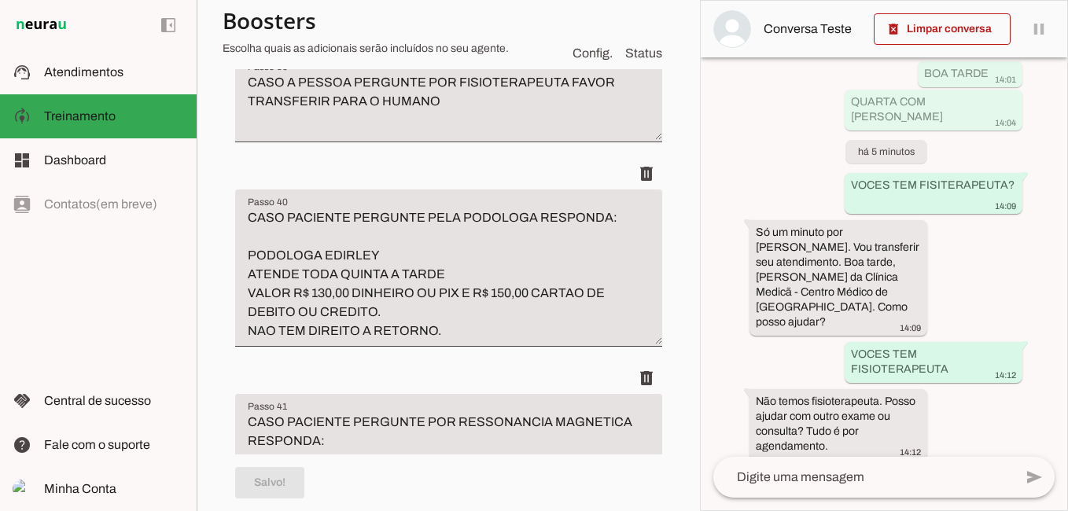
scroll to position [12731, 0]
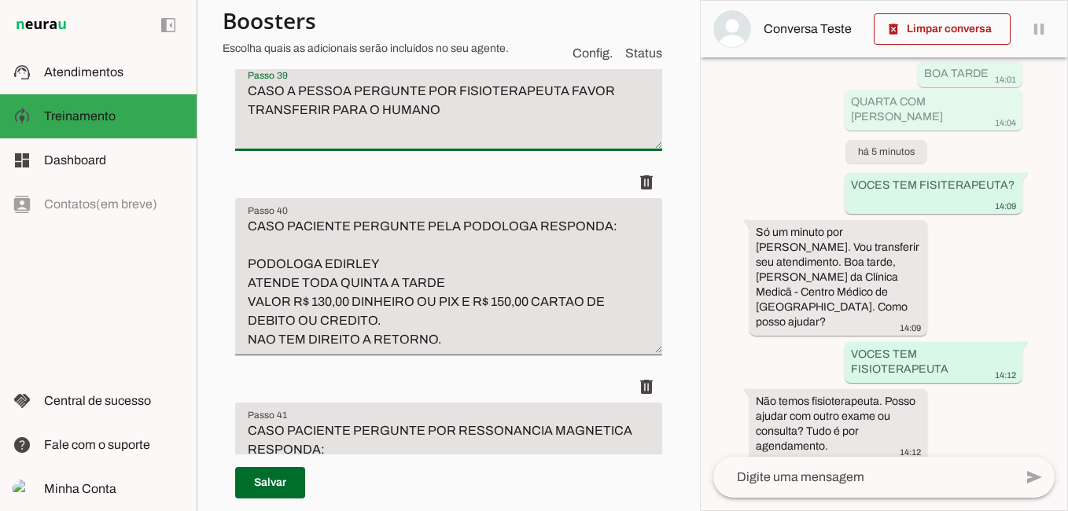
click at [615, 145] on textarea "CASO A PESSOA PERGUNTE POR FISIOTERAPEUTA FAVOR TRANSFERIR PARA O HUMANO" at bounding box center [448, 113] width 427 height 63
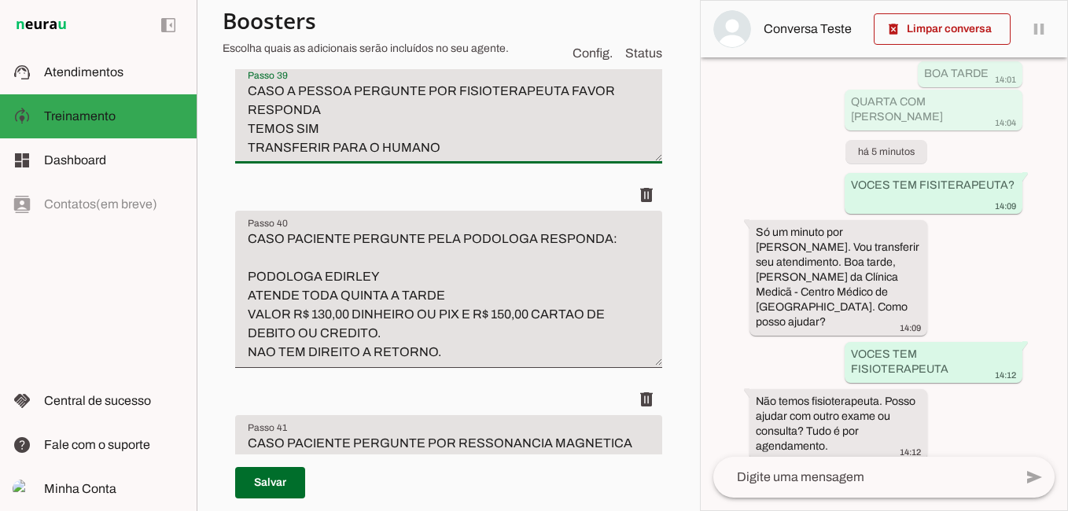
click at [414, 157] on textarea "CASO A PESSOA PERGUNTE POR FISIOTERAPEUTA FAVOR RESPONDA TEMOS SIM TRANSFERIR P…" at bounding box center [448, 119] width 427 height 75
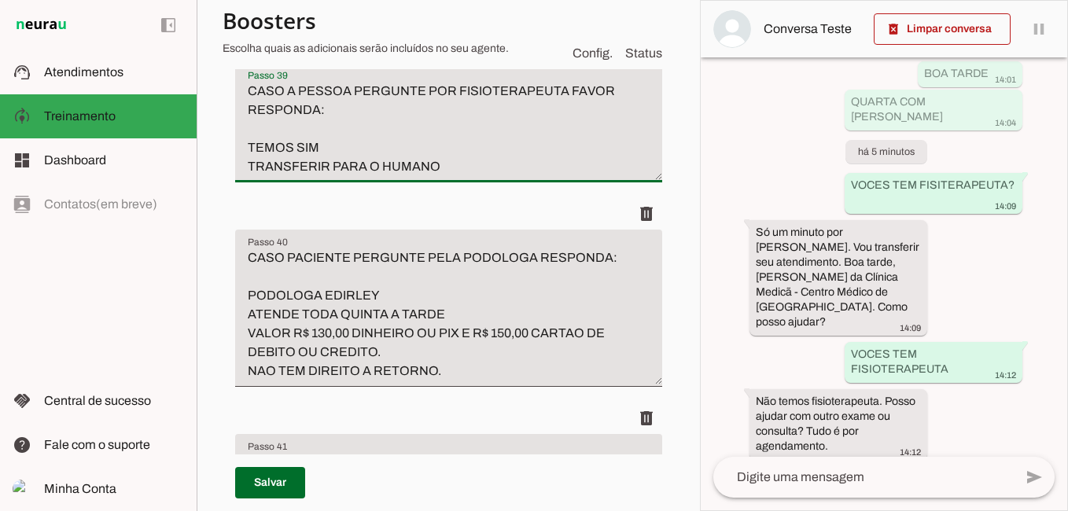
click at [246, 176] on textarea "CASO A PESSOA PERGUNTE POR FISIOTERAPEUTA FAVOR RESPONDA: TEMOS SIM TRANSFERIR …" at bounding box center [448, 129] width 427 height 94
type textarea "CASO A PESSOA PERGUNTE POR FISIOTERAPEUTA FAVOR RESPONDA: TEMOS SIM E TRANSFERA…"
type md-filled-text-field "CASO A PESSOA PERGUNTE POR FISIOTERAPEUTA FAVOR RESPONDA: TEMOS SIM E TRANSFERA…"
click at [275, 480] on span at bounding box center [270, 483] width 70 height 38
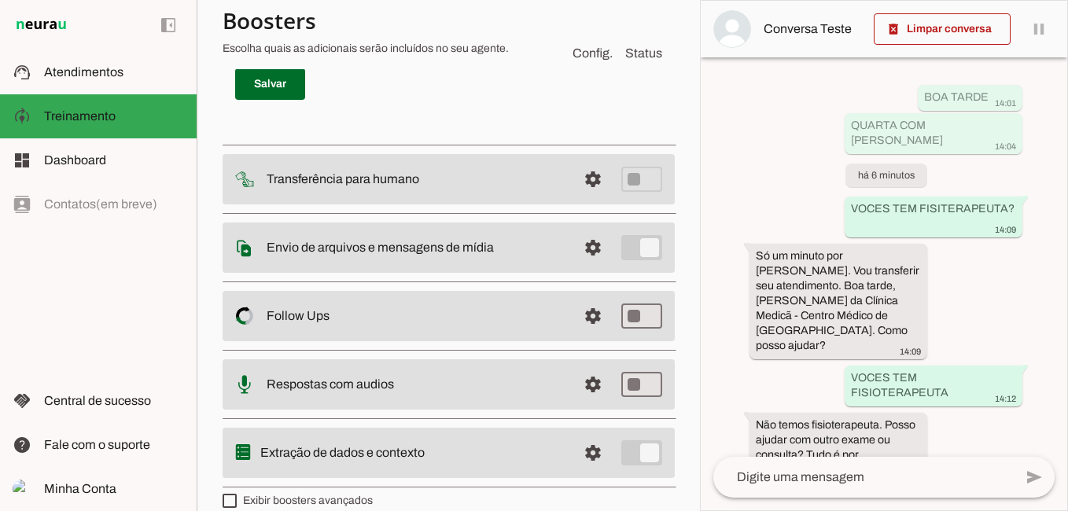
scroll to position [13360, 0]
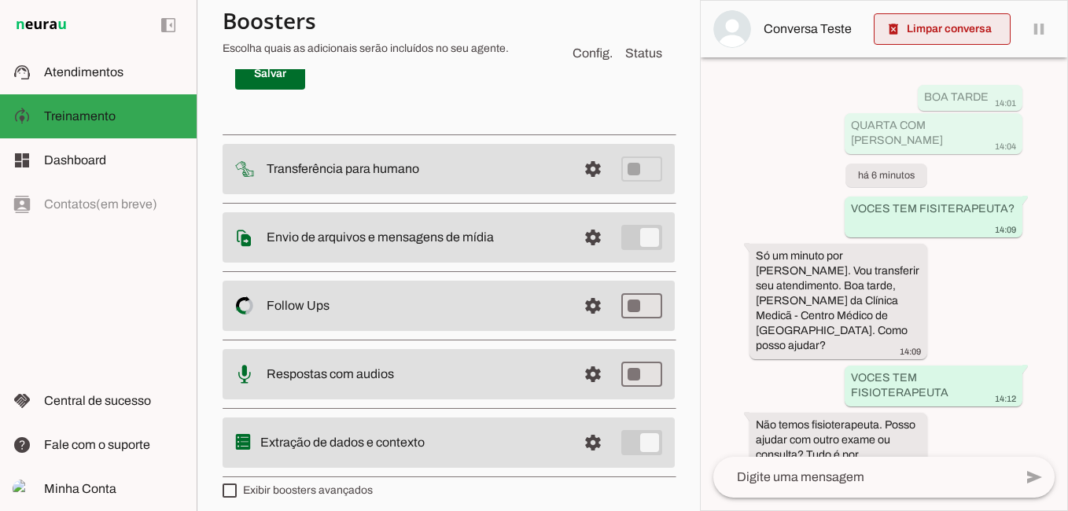
click at [938, 30] on span at bounding box center [942, 29] width 137 height 38
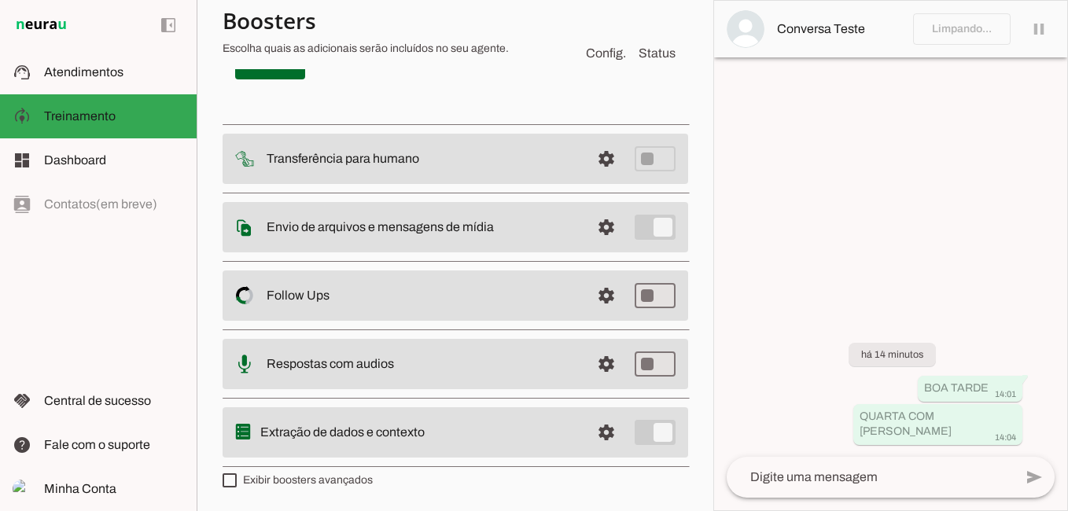
scroll to position [13266, 0]
click at [590, 21] on span at bounding box center [631, 2] width 87 height 38
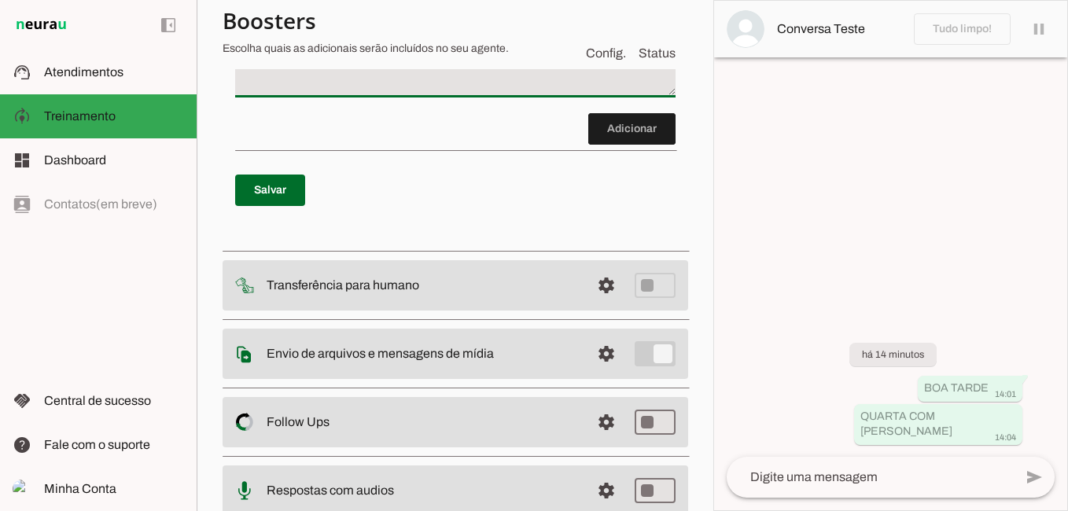
click at [333, 91] on textarea "Passo 42" at bounding box center [455, 59] width 440 height 63
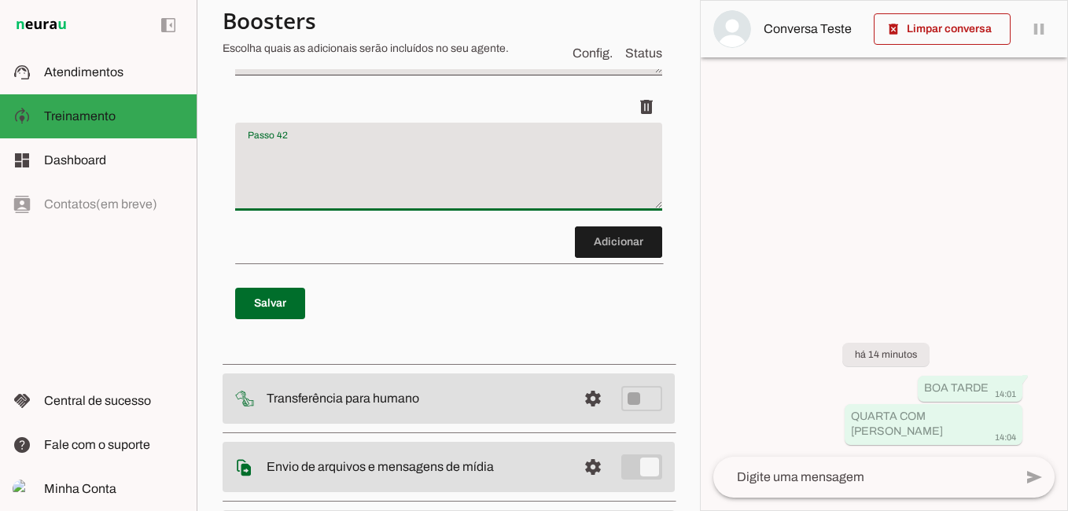
scroll to position [13360, 0]
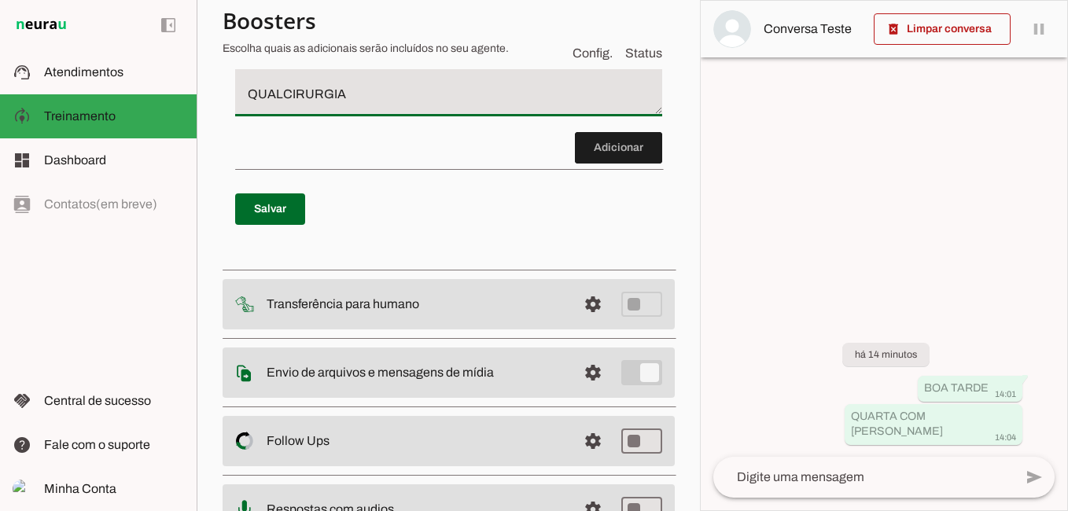
click at [282, 110] on textarea "CASO PACIENTE PERGUNTE POR CIRURGIAS RESPONDA: QUALCIRURGIA" at bounding box center [448, 78] width 427 height 63
click at [372, 110] on textarea "CASO PACIENTE PERGUNTE POR CIRURGIAS RESPONDA: QUAL CIRURGIA" at bounding box center [448, 78] width 427 height 63
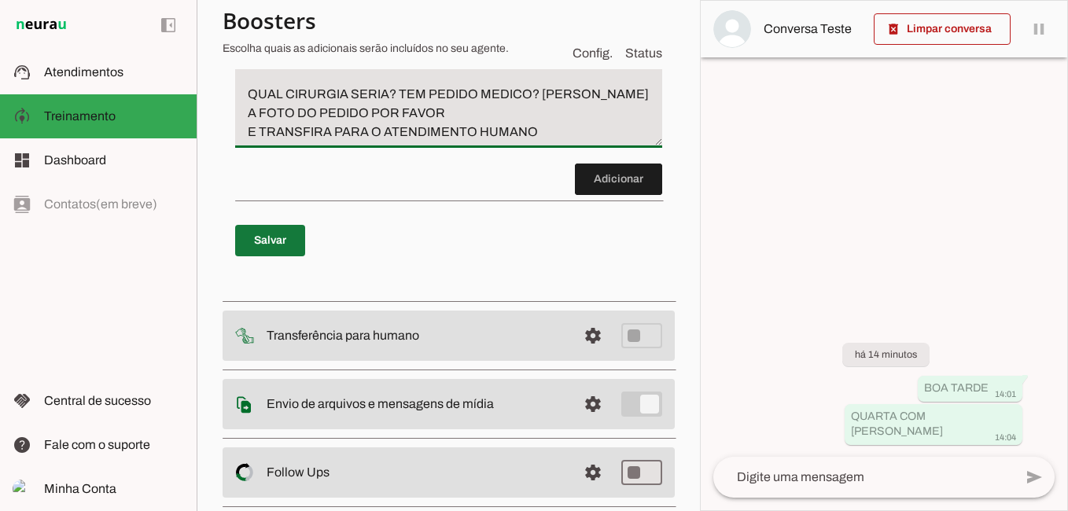
type textarea "CASO PACIENTE PERGUNTE POR CIRURGIAS RESPONDA: QUAL CIRURGIA SERIA? TEM PEDIDO …"
type md-filled-text-field "CASO PACIENTE PERGUNTE POR CIRURGIAS RESPONDA: QUAL CIRURGIA SERIA? TEM PEDIDO …"
click at [267, 260] on span at bounding box center [270, 241] width 70 height 38
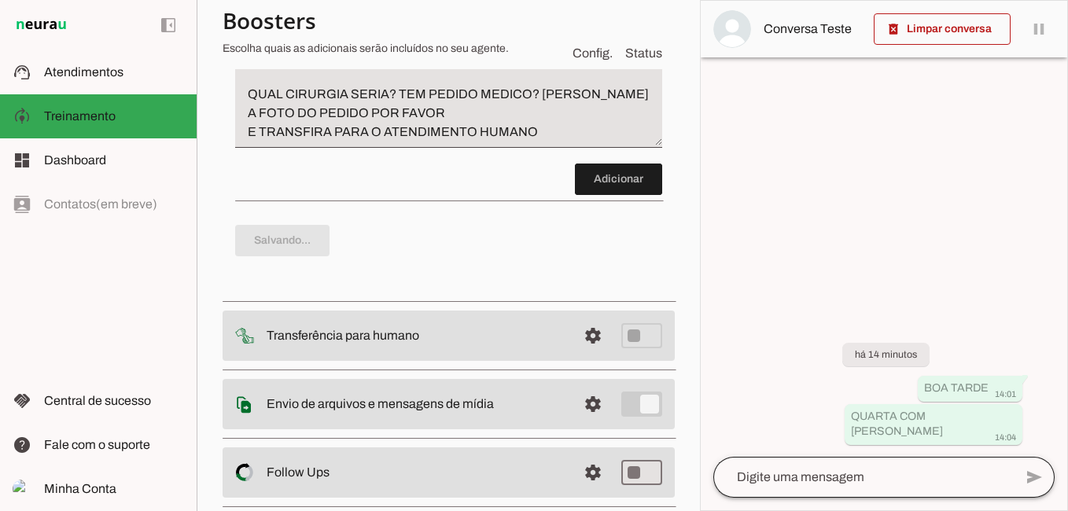
click at [827, 466] on div at bounding box center [863, 477] width 300 height 41
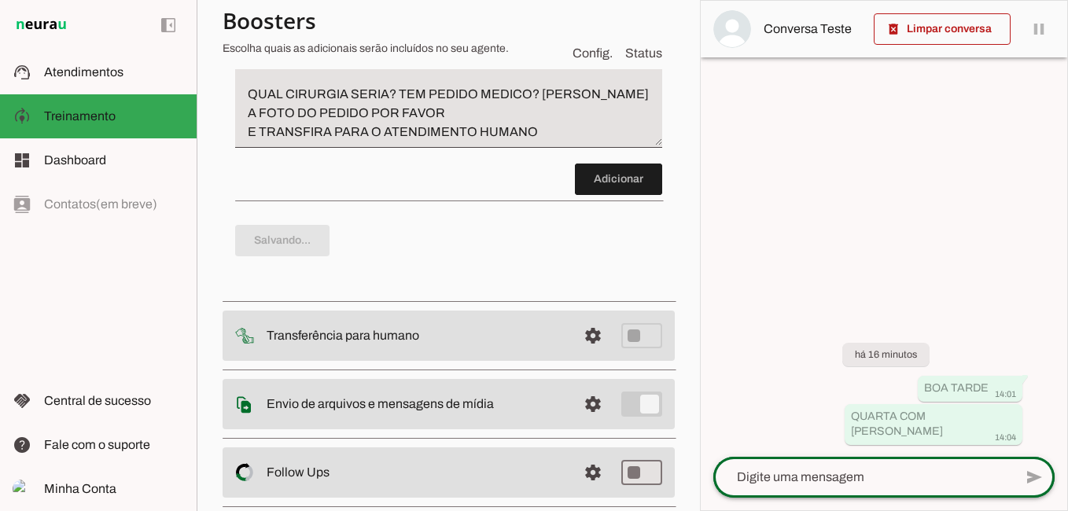
click at [782, 488] on div at bounding box center [863, 477] width 300 height 41
click at [768, 474] on textarea at bounding box center [863, 477] width 300 height 19
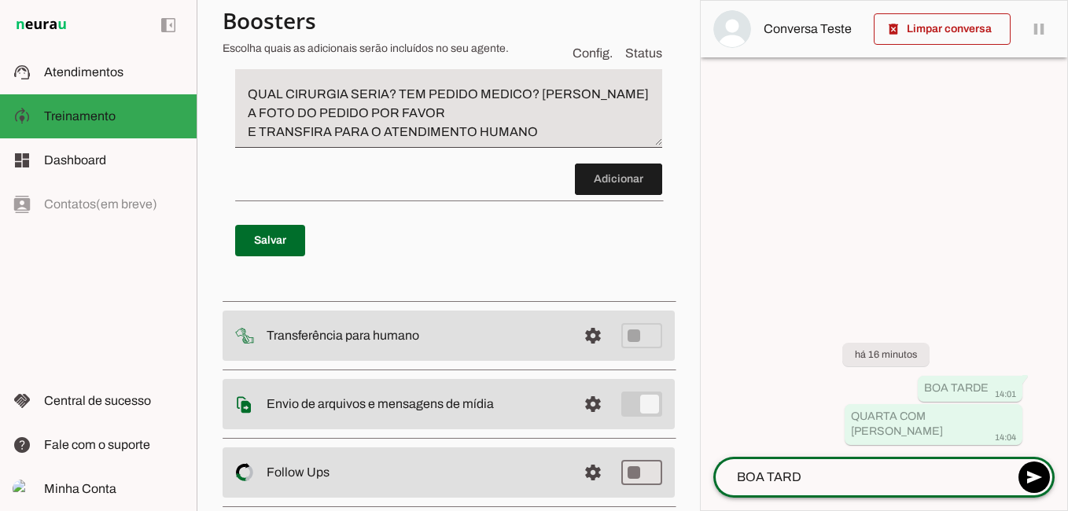
type textarea "BOA TARDE"
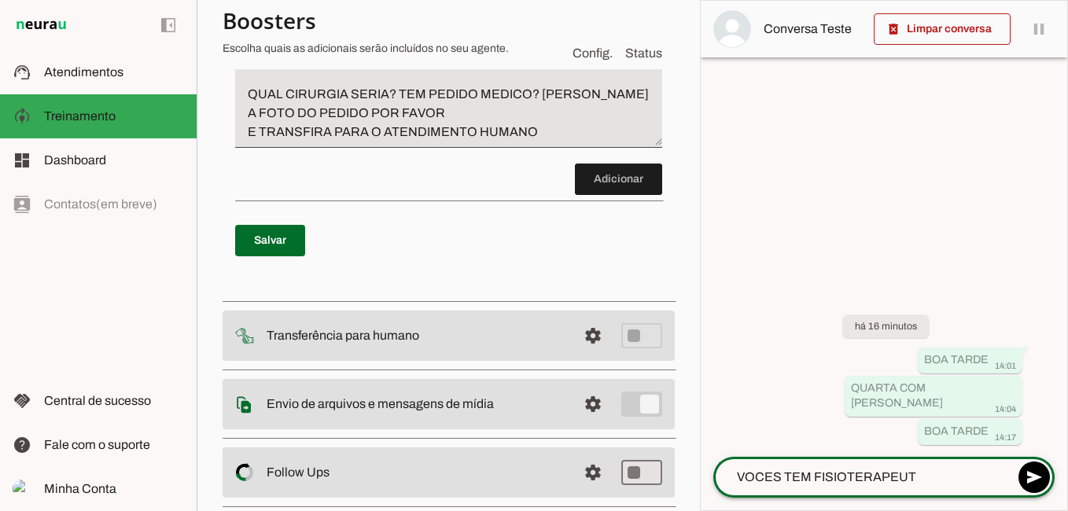
type textarea "VOCES TEM FISIOTERAPEUTA"
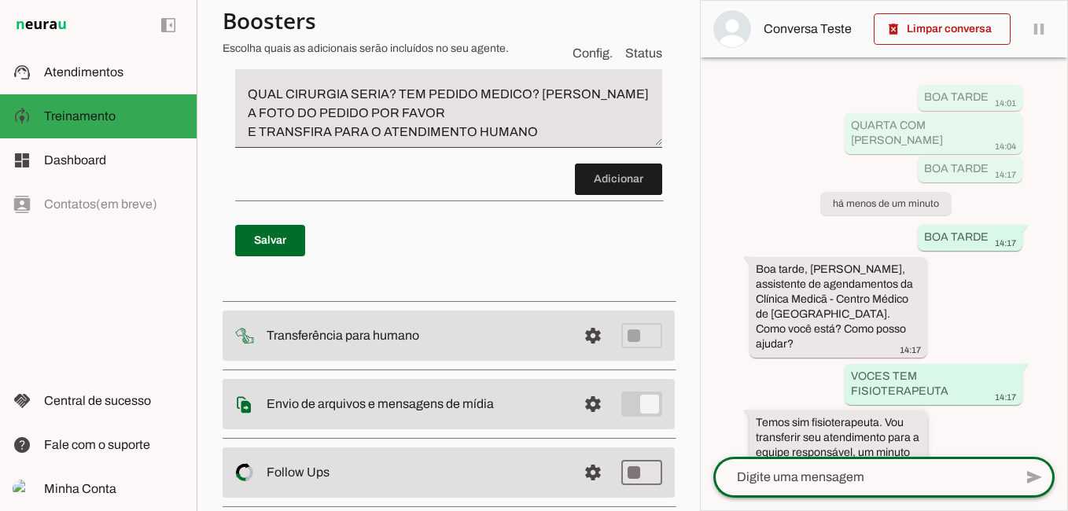
scroll to position [22, 0]
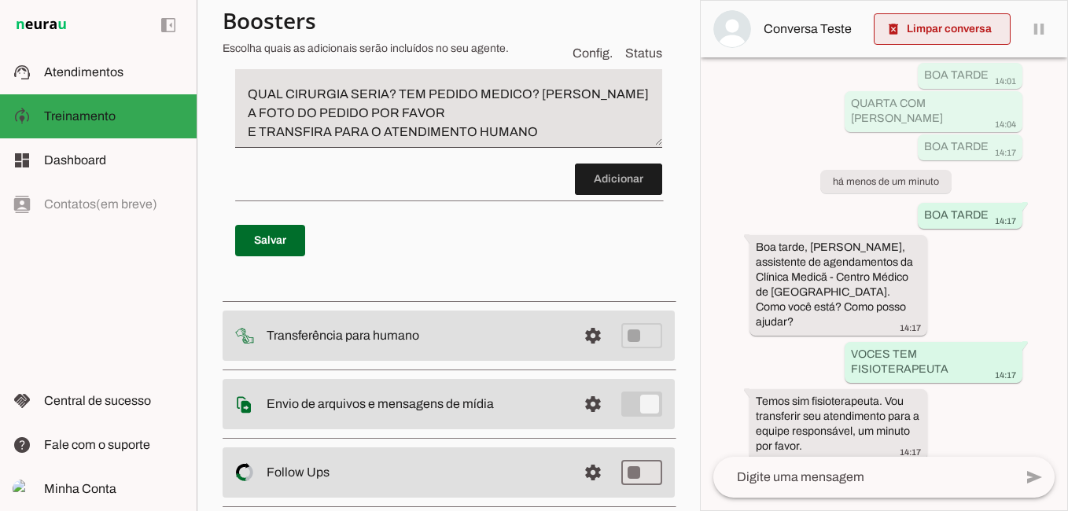
click at [933, 31] on span at bounding box center [942, 29] width 137 height 38
click at [933, 31] on md-item "Conversa Teste" at bounding box center [884, 29] width 366 height 57
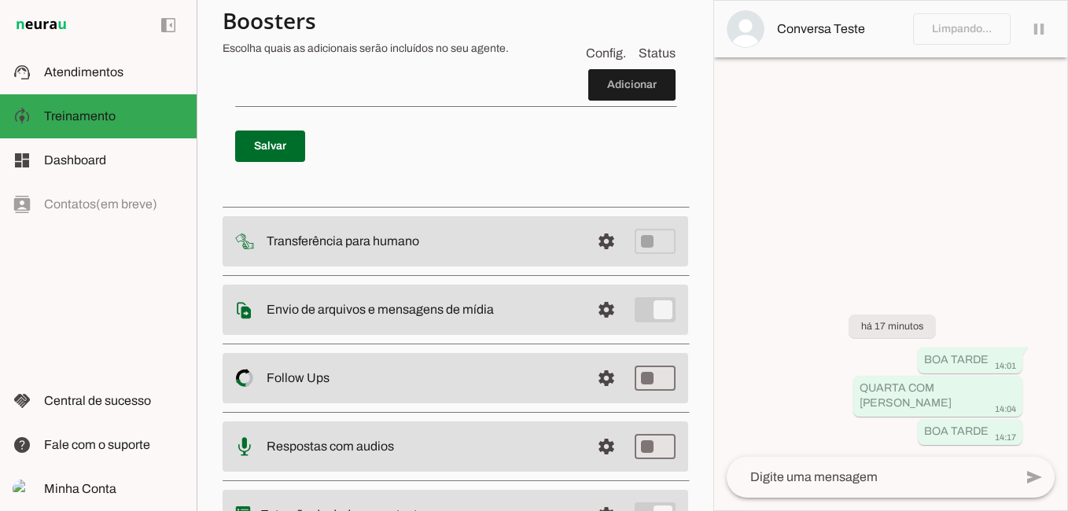
scroll to position [13266, 0]
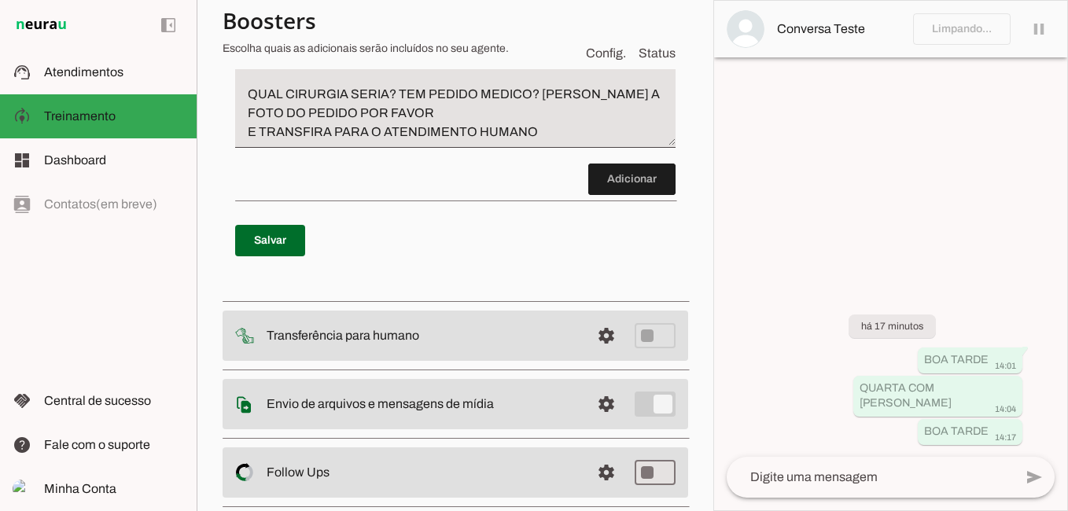
click at [558, 142] on textarea "CASO PACIENTE PERGUNTE POR CIRURGIAS RESPONDA: QUAL CIRURGIA SERIA? TEM PEDIDO …" at bounding box center [455, 94] width 440 height 94
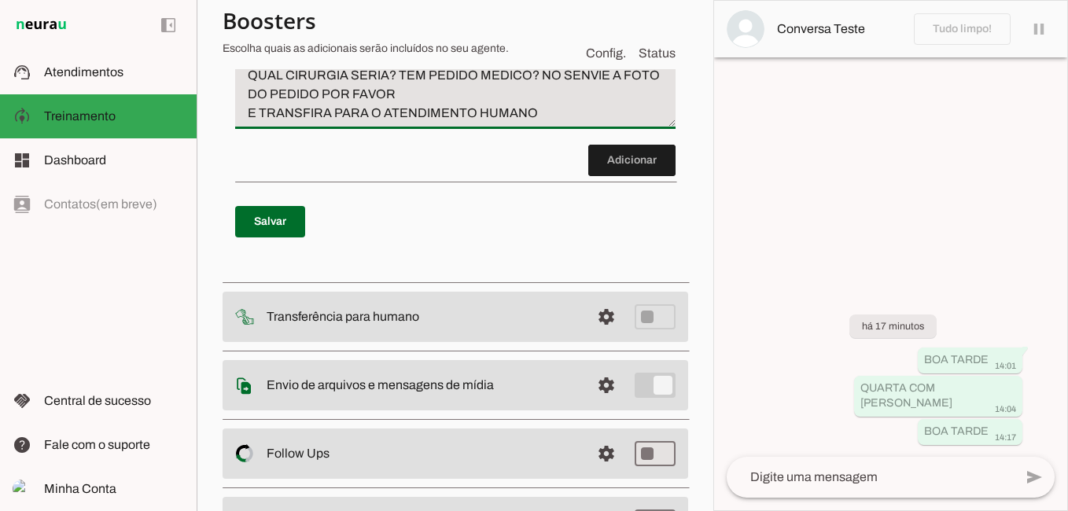
click at [569, 123] on textarea "CASO PACIENTE PERGUNTE POR CIRURGIAS RESPONDA: QUAL CIRURGIA SERIA? TEM PEDIDO …" at bounding box center [455, 75] width 440 height 94
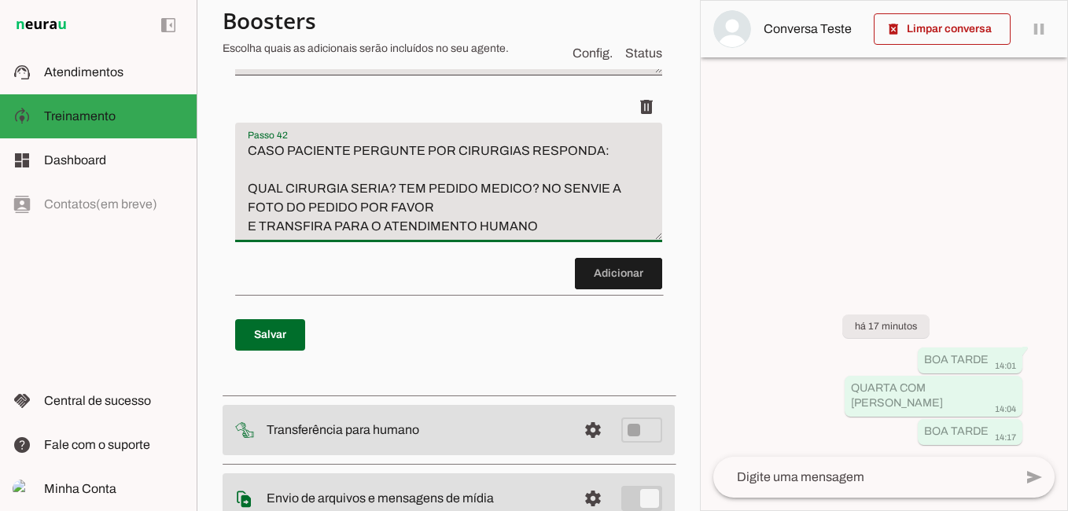
scroll to position [13360, 0]
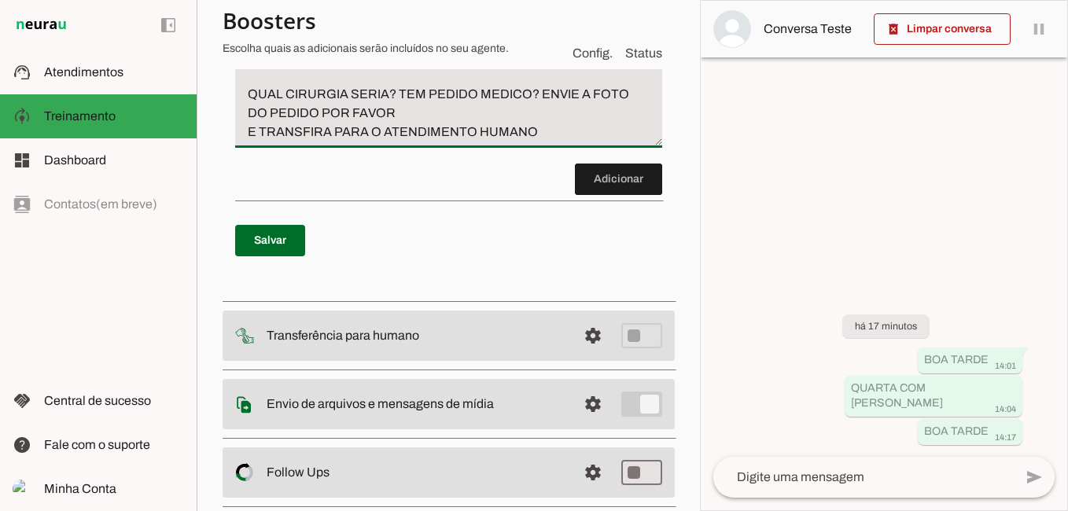
click at [399, 142] on textarea "CASO PACIENTE PERGUNTE POR CIRURGIAS RESPONDA: QUAL CIRURGIA SERIA? TEM PEDIDO …" at bounding box center [448, 94] width 427 height 94
type textarea "CASO PACIENTE PERGUNTE POR CIRURGIAS RESPONDA: QUAL CIRURGIA SERIA? TEM PEDIDO …"
type md-filled-text-field "CASO PACIENTE PERGUNTE POR CIRURGIAS RESPONDA: QUAL CIRURGIA SERIA? TEM PEDIDO …"
click at [278, 260] on span at bounding box center [270, 241] width 70 height 38
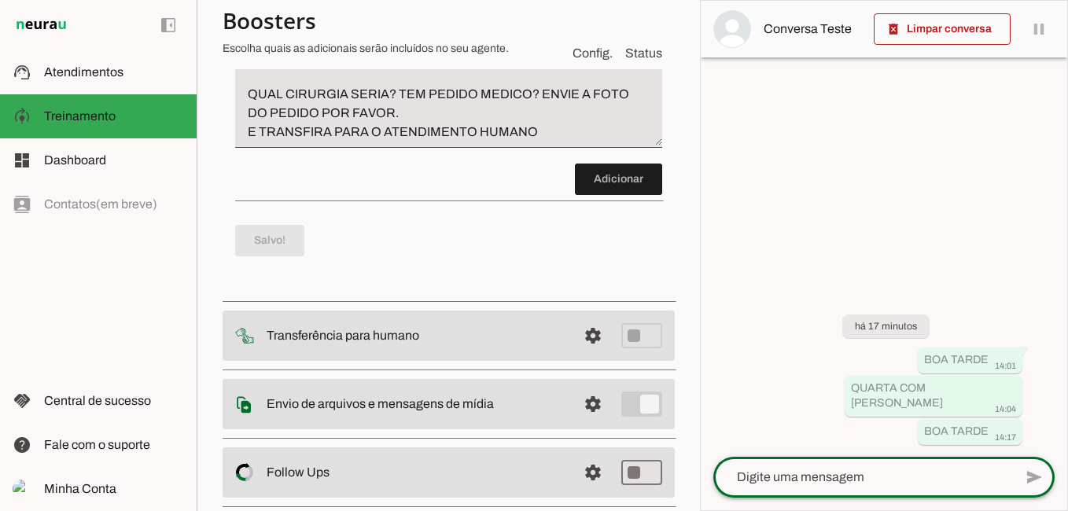
click at [831, 483] on textarea at bounding box center [863, 477] width 300 height 19
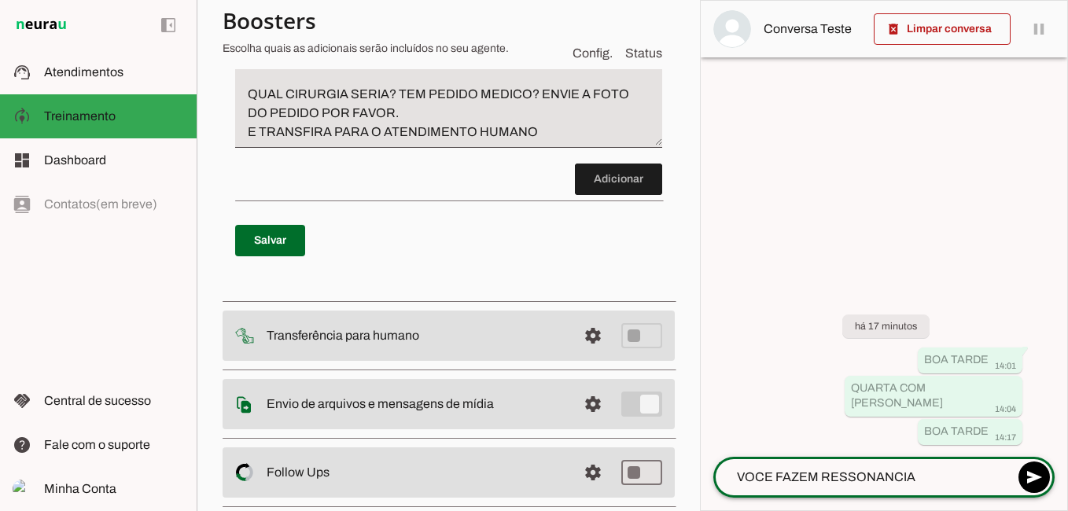
type textarea "VOCE FAZEM RESSONANCIA?"
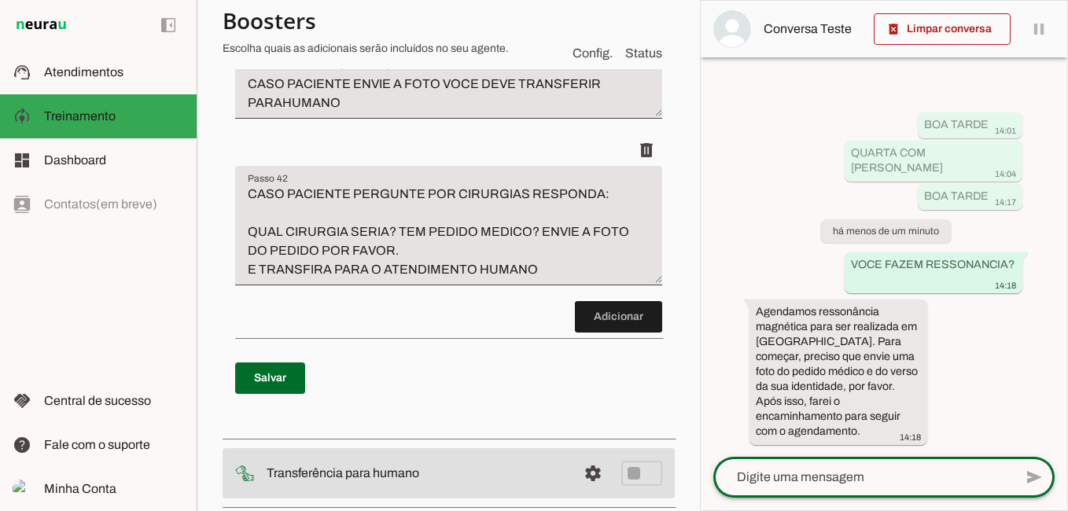
scroll to position [13203, 0]
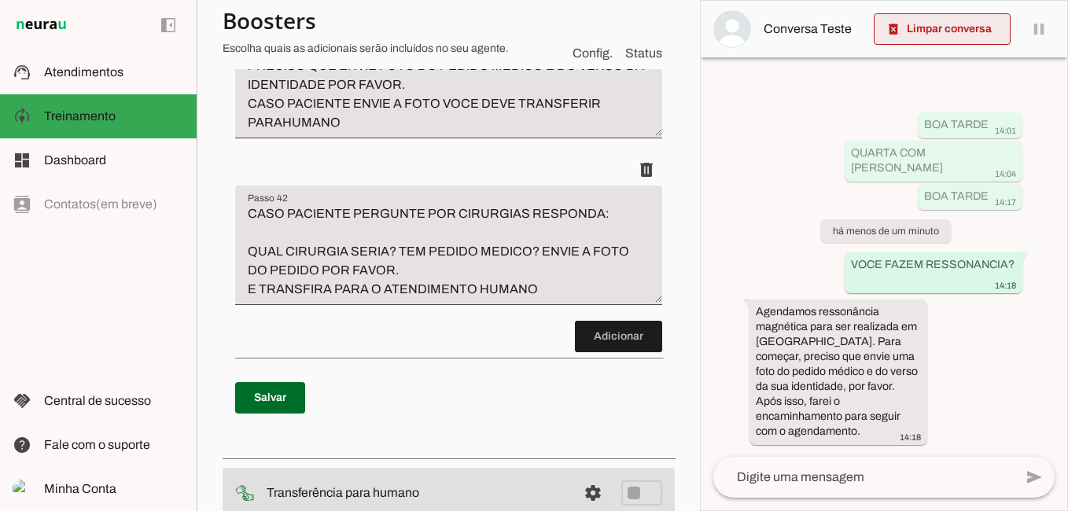
click at [966, 26] on span at bounding box center [942, 29] width 137 height 38
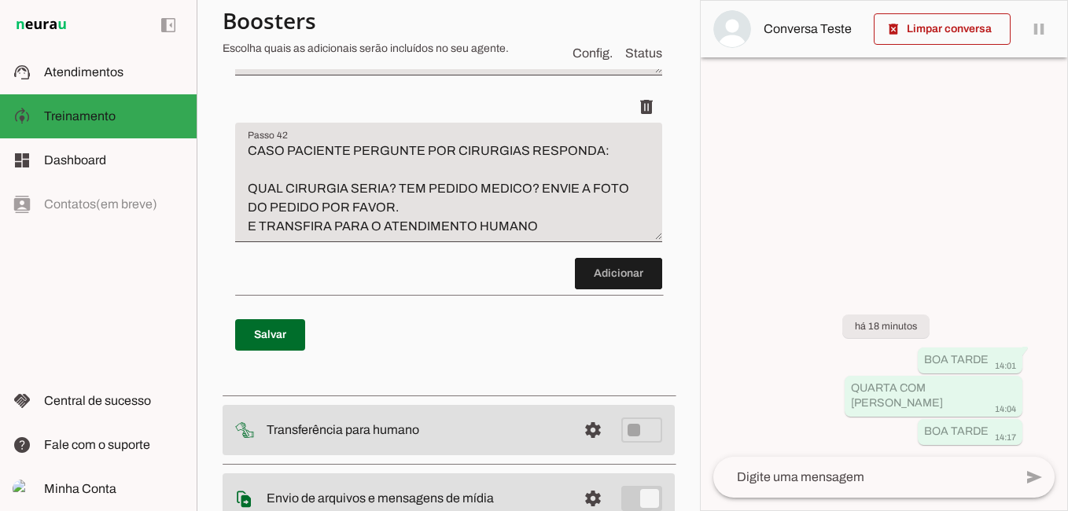
scroll to position [13360, 0]
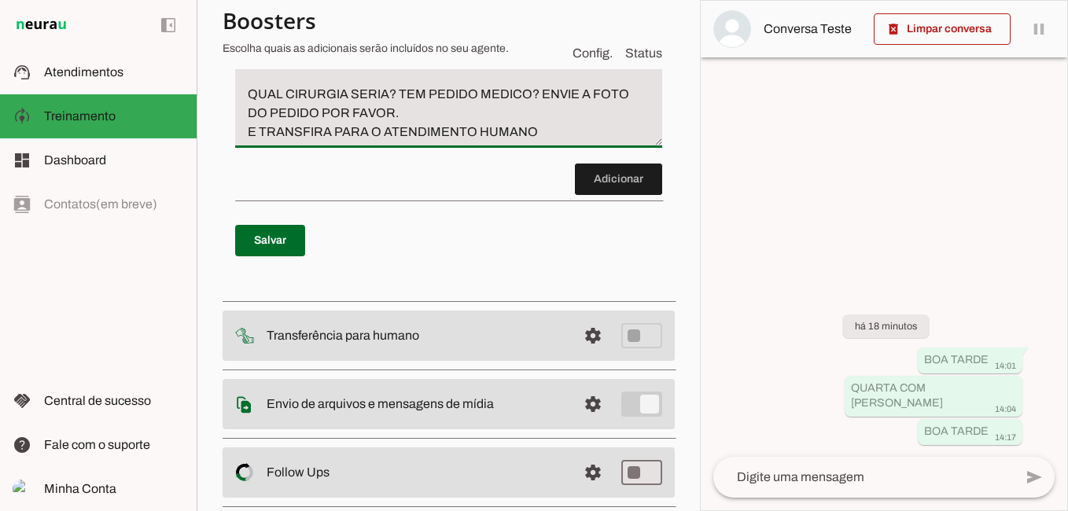
click at [525, 142] on textarea "CASO PACIENTE PERGUNTE POR CIRURGIAS RESPONDA: QUAL CIRURGIA SERIA? TEM PEDIDO …" at bounding box center [448, 94] width 427 height 94
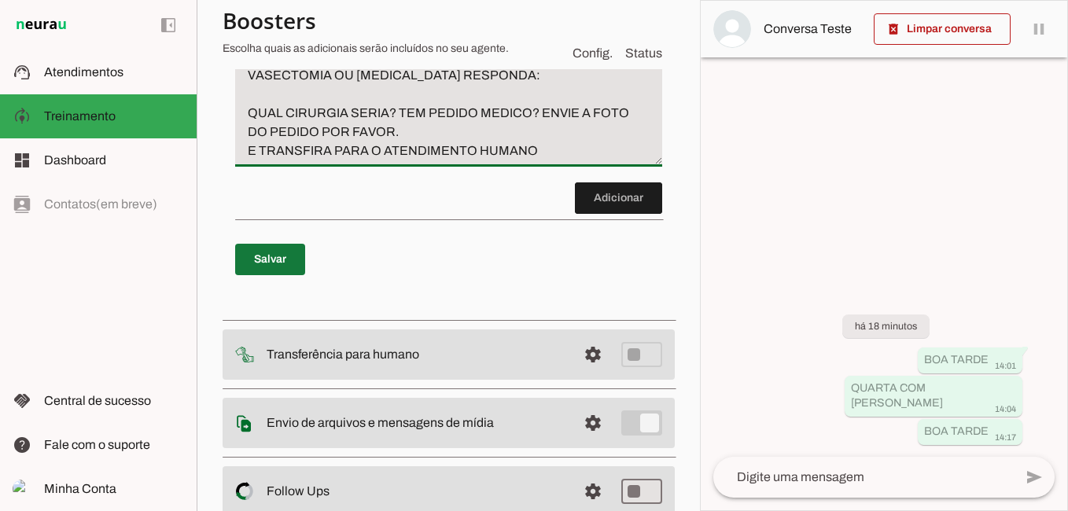
type textarea "CASO PACIENTE PERGUNTE POR CIRURGIAS OU FIMOSE, VASECTOMIA OU [MEDICAL_DATA] RE…"
type md-filled-text-field "CASO PACIENTE PERGUNTE POR CIRURGIAS OU FIMOSE, VASECTOMIA OU [MEDICAL_DATA] RE…"
click at [282, 278] on span at bounding box center [270, 260] width 70 height 38
drag, startPoint x: 282, startPoint y: 483, endPoint x: 290, endPoint y: 487, distance: 8.8
click at [282, 288] on p "Salvar" at bounding box center [448, 259] width 427 height 57
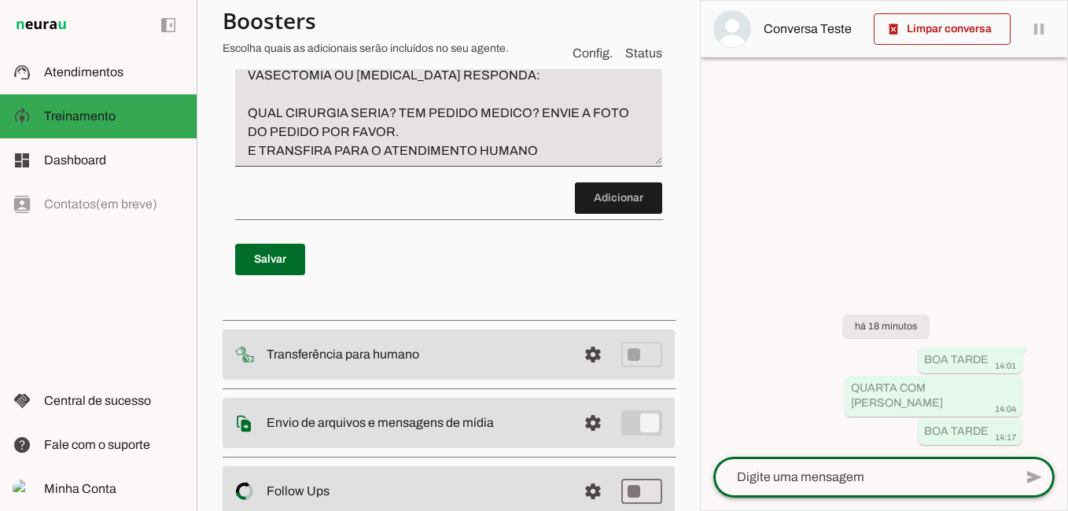
click at [828, 486] on div at bounding box center [863, 477] width 300 height 41
type textarea "BOA TARDE"
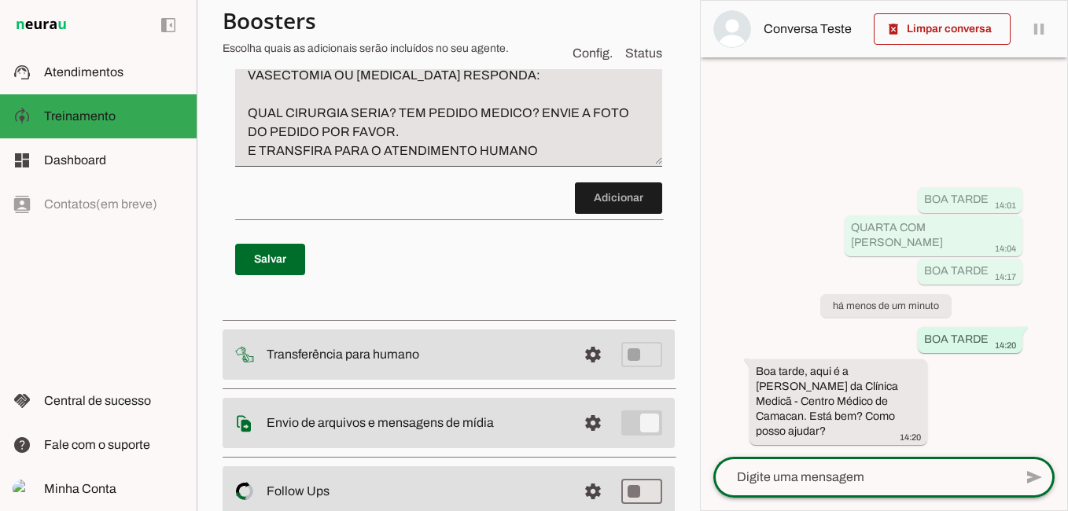
click at [874, 479] on textarea at bounding box center [863, 477] width 300 height 19
type textarea "VOCES FAZEM CIRURGA"
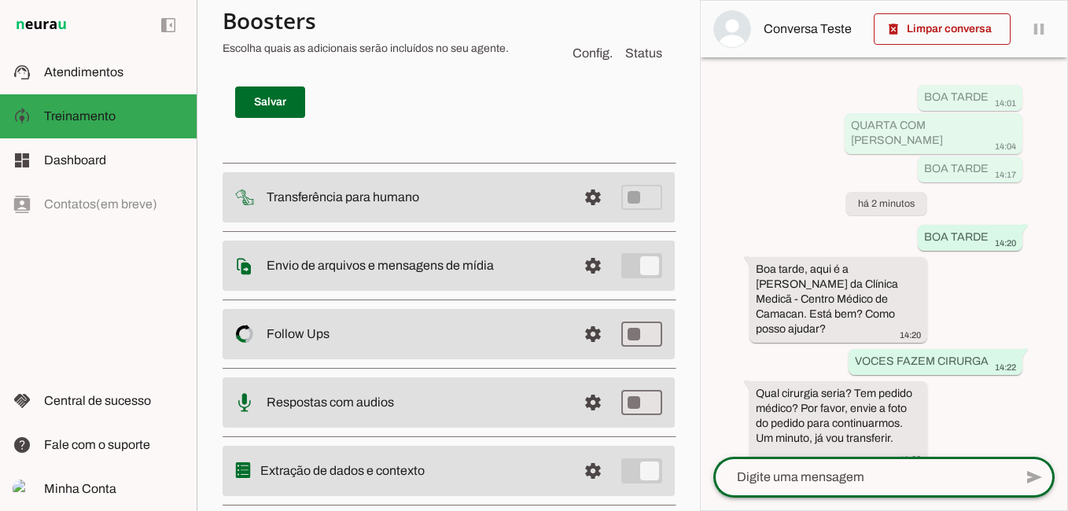
scroll to position [13596, 0]
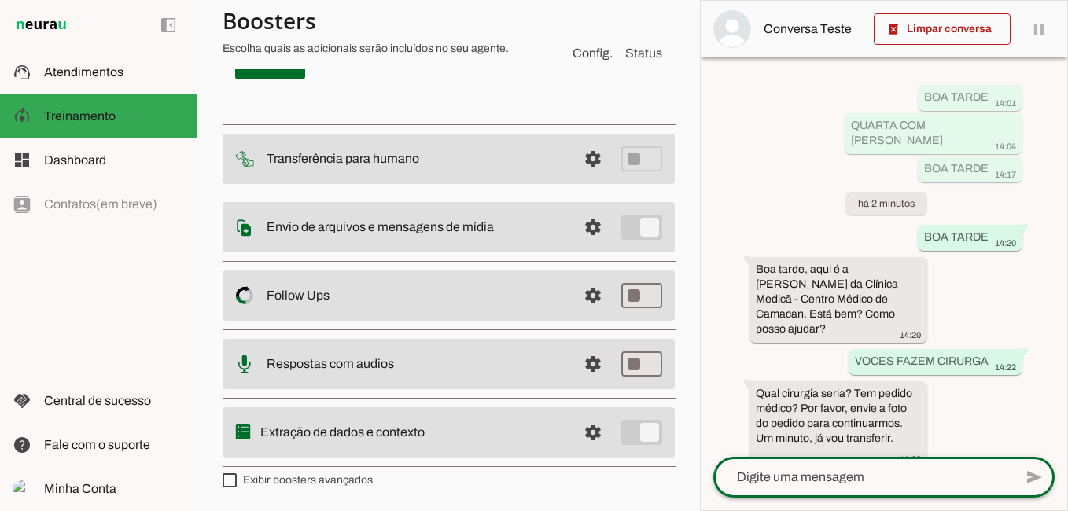
click at [818, 484] on textarea at bounding box center [863, 477] width 300 height 19
type textarea "CIRURGIA DE FIMOSE"
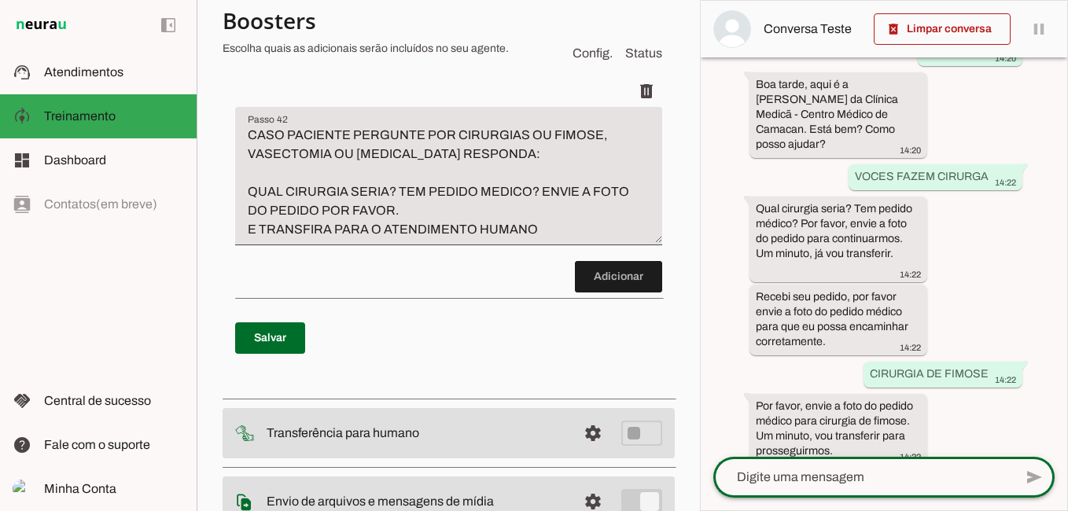
scroll to position [204, 0]
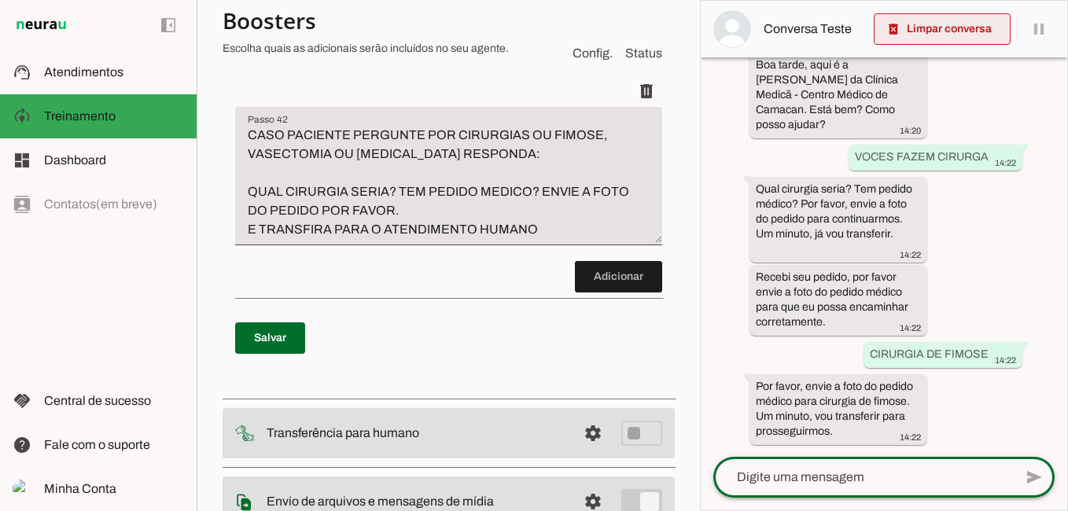
click at [941, 27] on span at bounding box center [942, 29] width 137 height 38
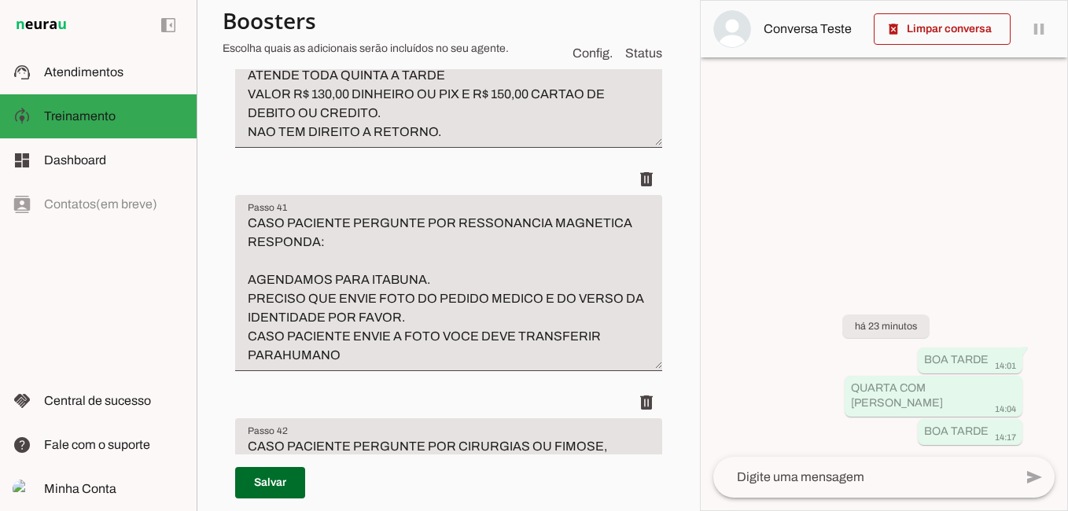
scroll to position [12967, 0]
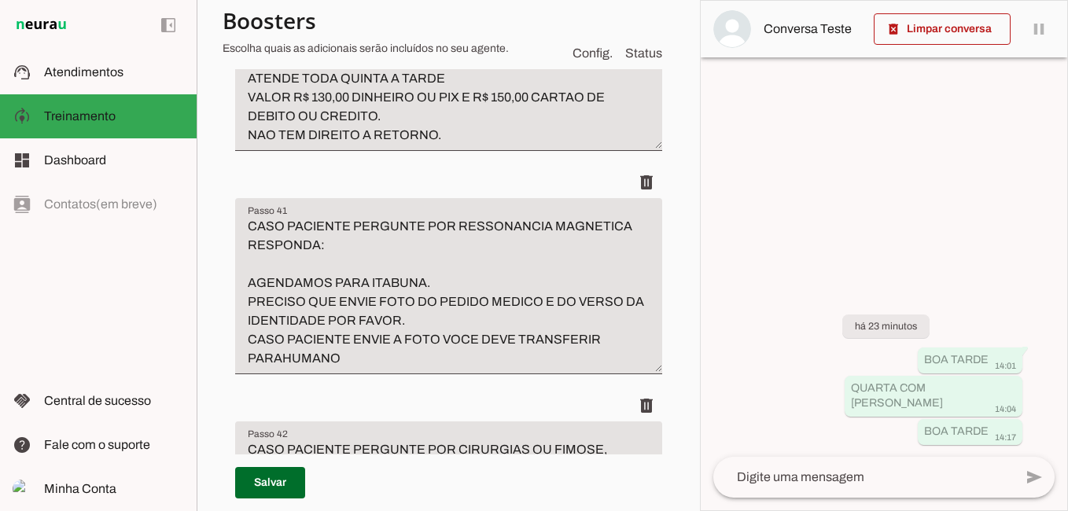
click at [843, 473] on textarea at bounding box center [863, 477] width 300 height 19
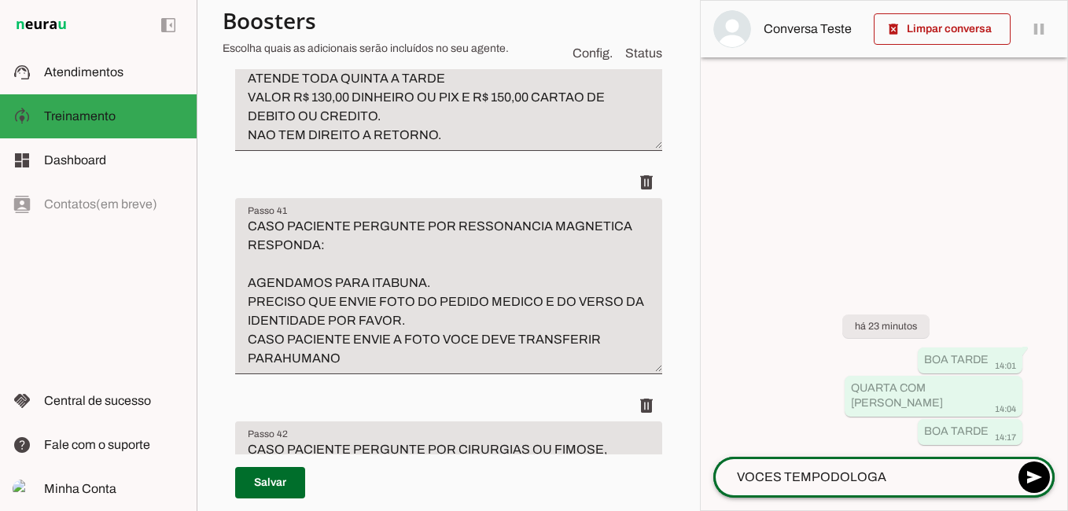
drag, startPoint x: 808, startPoint y: 480, endPoint x: 837, endPoint y: 491, distance: 31.1
click at [807, 480] on textarea "VOCES TEMPODOLOGA" at bounding box center [863, 477] width 300 height 19
type textarea "VOCES TEM PODOLOGA"
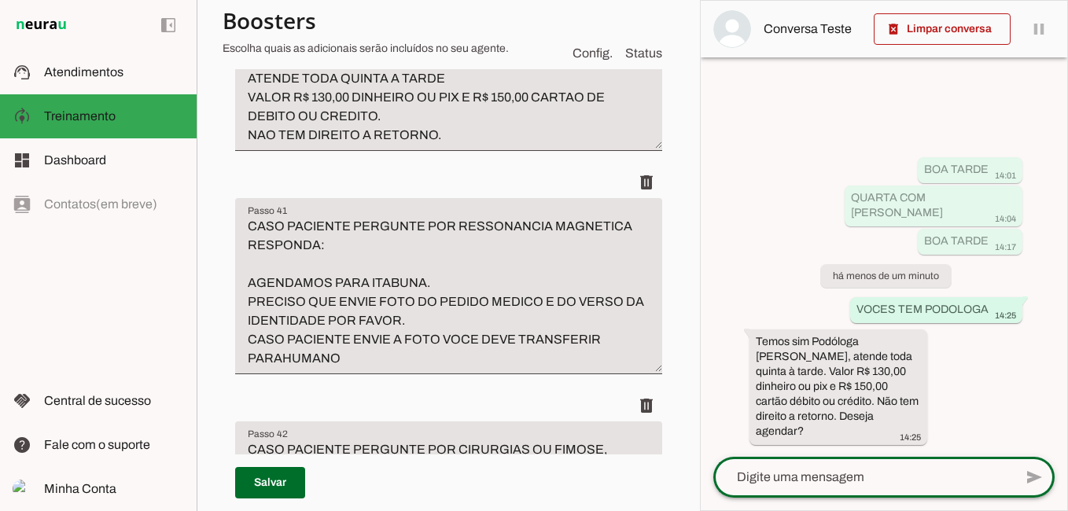
click at [785, 474] on textarea at bounding box center [863, 477] width 300 height 19
type textarea "SIM"
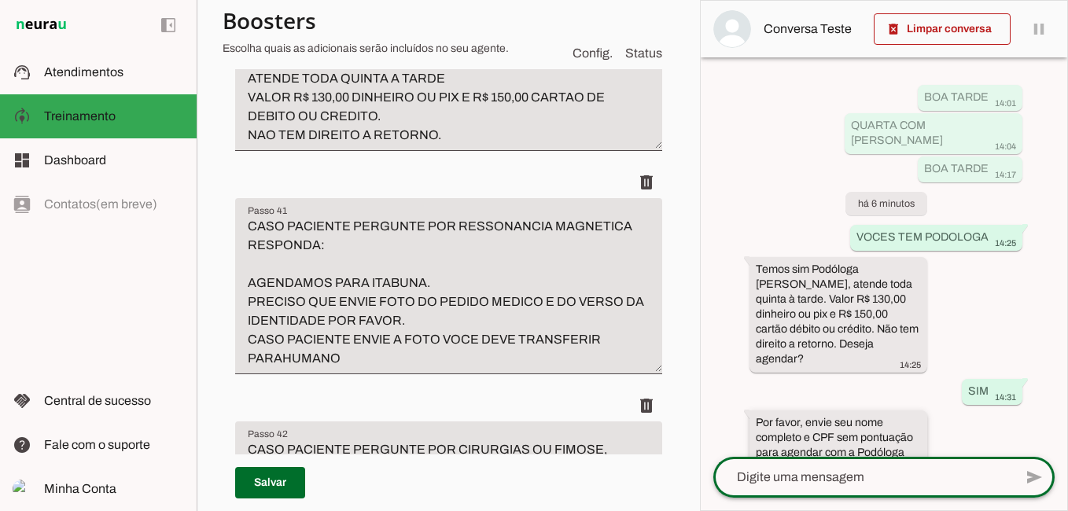
scroll to position [67, 0]
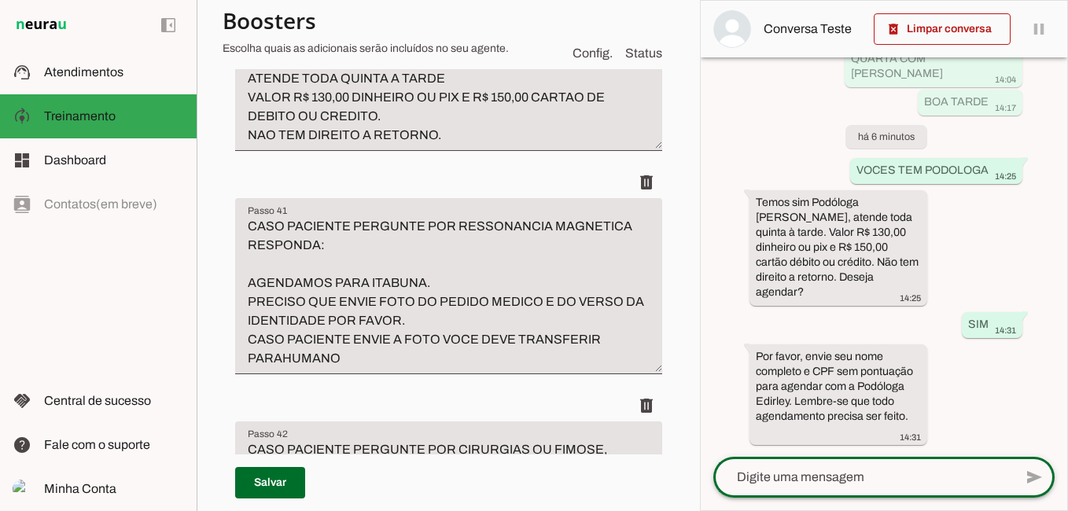
click at [823, 483] on textarea at bounding box center [863, 477] width 300 height 19
type textarea "[PERSON_NAME] VILLE [PERSON_NAME] [PERSON_NAME]"
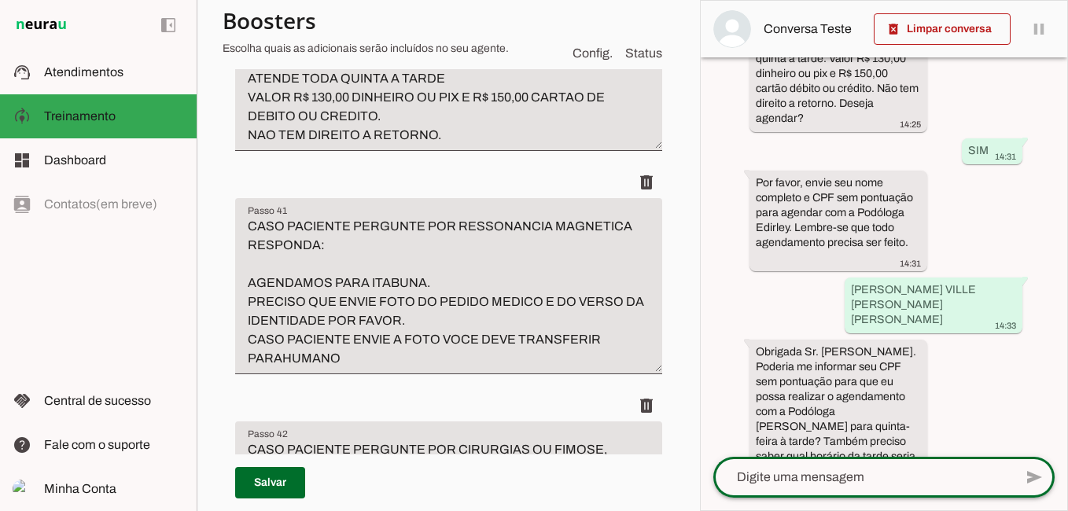
scroll to position [251, 0]
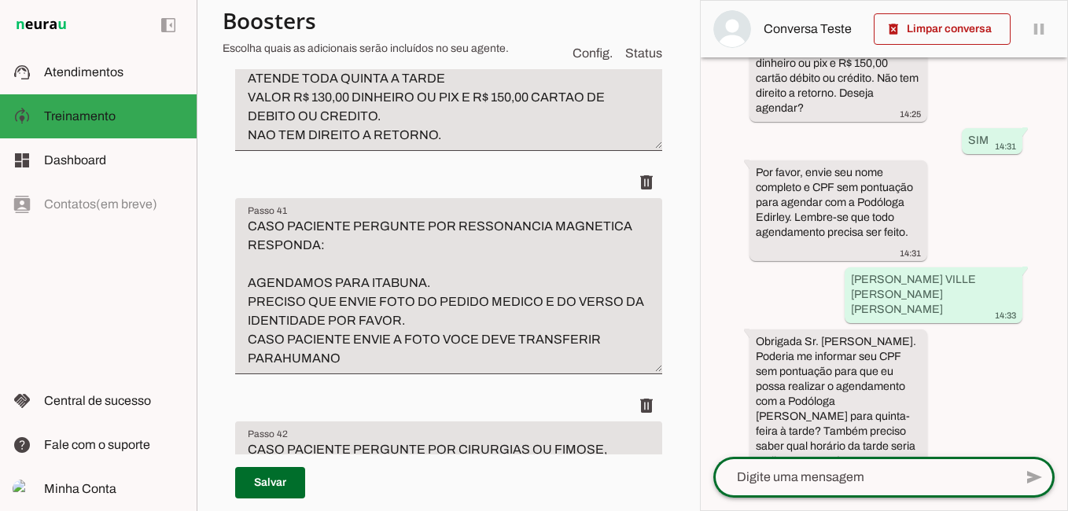
click at [887, 482] on textarea at bounding box center [863, 477] width 300 height 19
type textarea "00845804537"
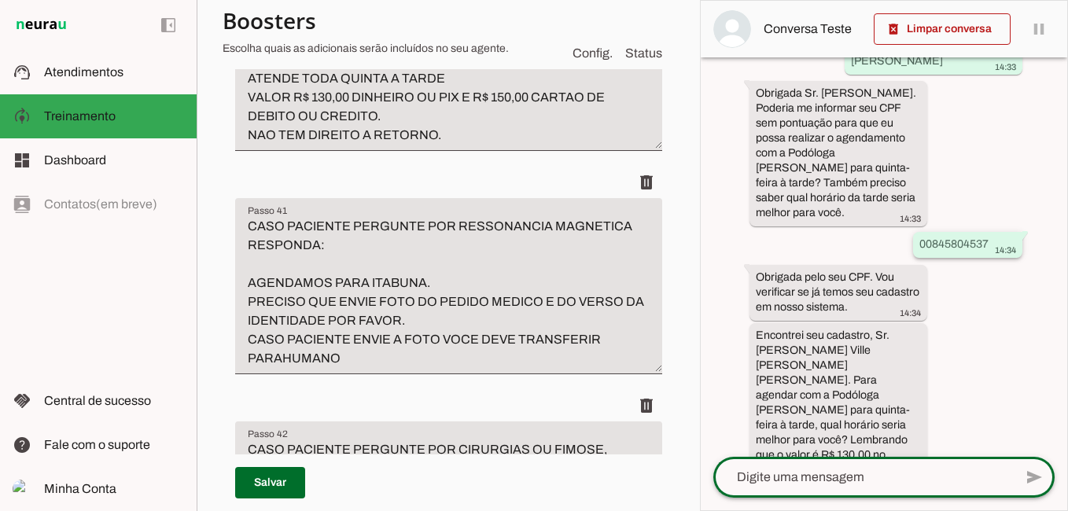
scroll to position [508, 0]
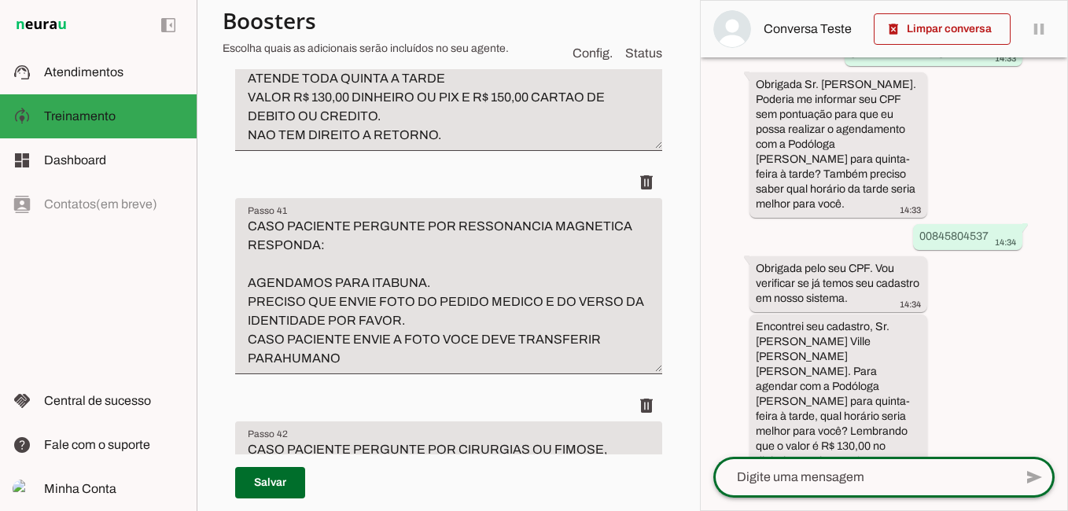
click at [443, 145] on textarea "CASO PACIENTE PERGUNTE PELA PODOLOGA RESPONDA: PODOLOGA EDIRLEY ATENDE TODA QUI…" at bounding box center [448, 79] width 427 height 132
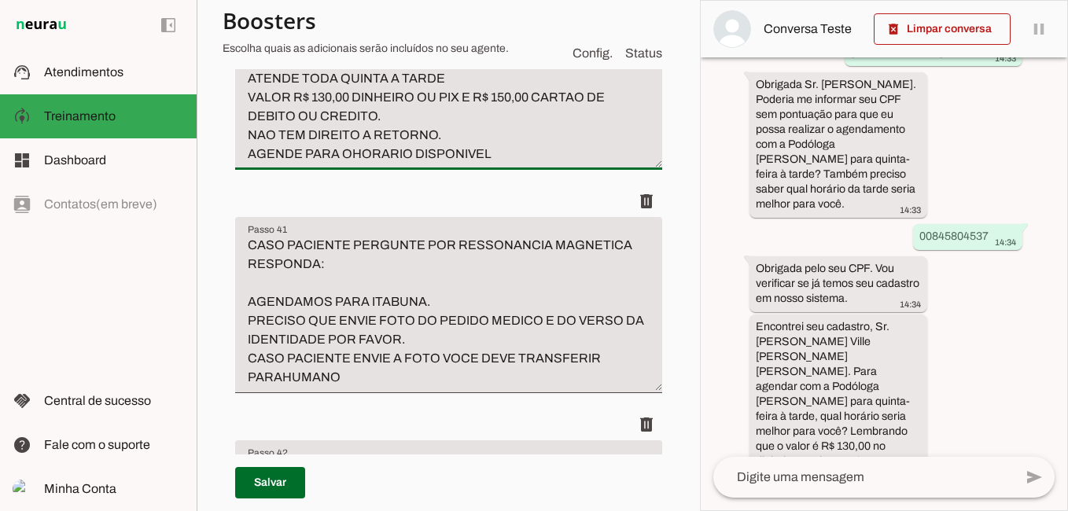
click at [350, 164] on textarea "CASO PACIENTE PERGUNTE PELA PODOLOGA RESPONDA: PODOLOGA EDIRLEY ATENDE TODA QUI…" at bounding box center [448, 88] width 427 height 151
type textarea "CASO PACIENTE PERGUNTE PELA PODOLOGA RESPONDA: PODOLOGA EDIRLEY ATENDE TODA QUI…"
type md-filled-text-field "CASO PACIENTE PERGUNTE PELA PODOLOGA RESPONDA: PODOLOGA EDIRLEY ATENDE TODA QUI…"
click at [270, 482] on span at bounding box center [270, 483] width 70 height 38
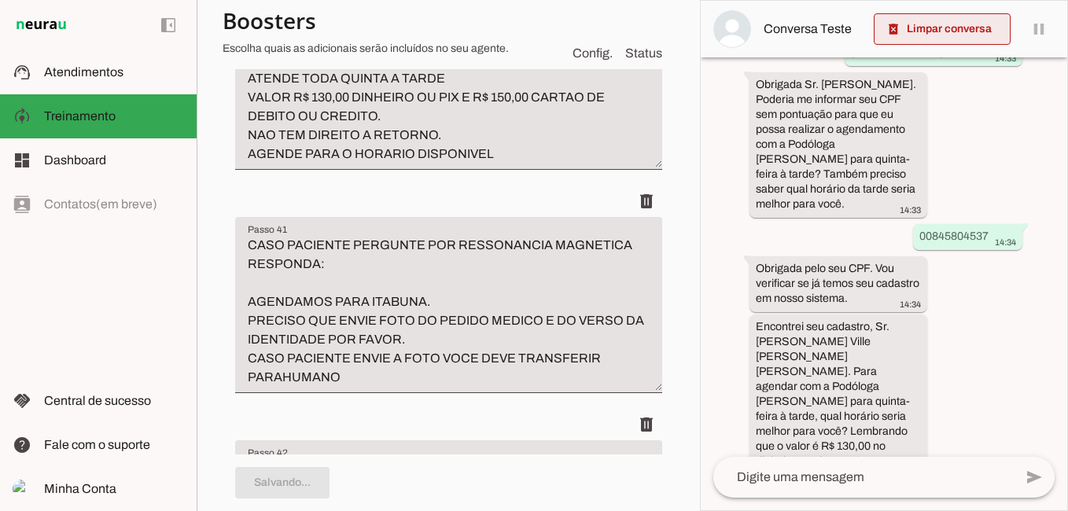
scroll to position [0, 0]
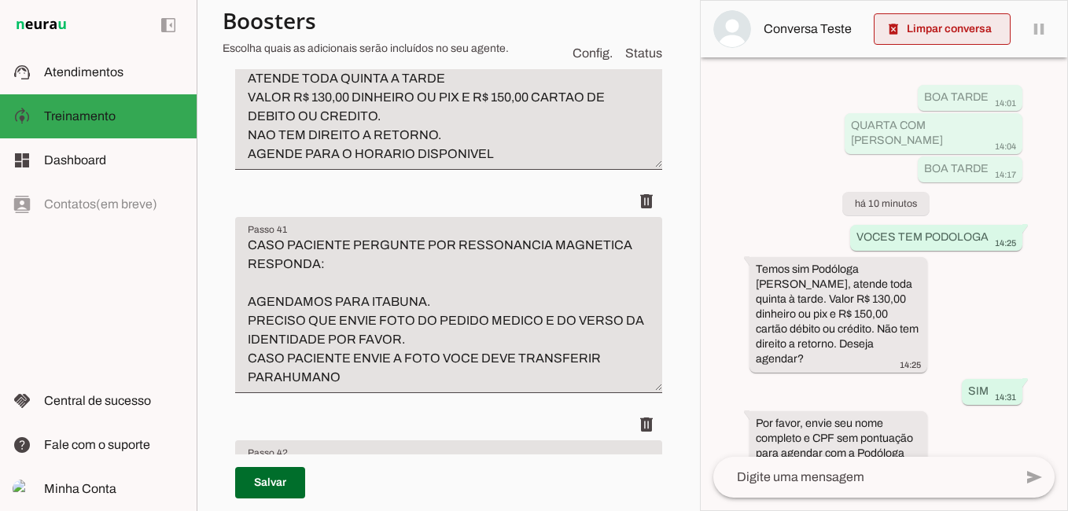
click at [968, 28] on span at bounding box center [942, 29] width 137 height 38
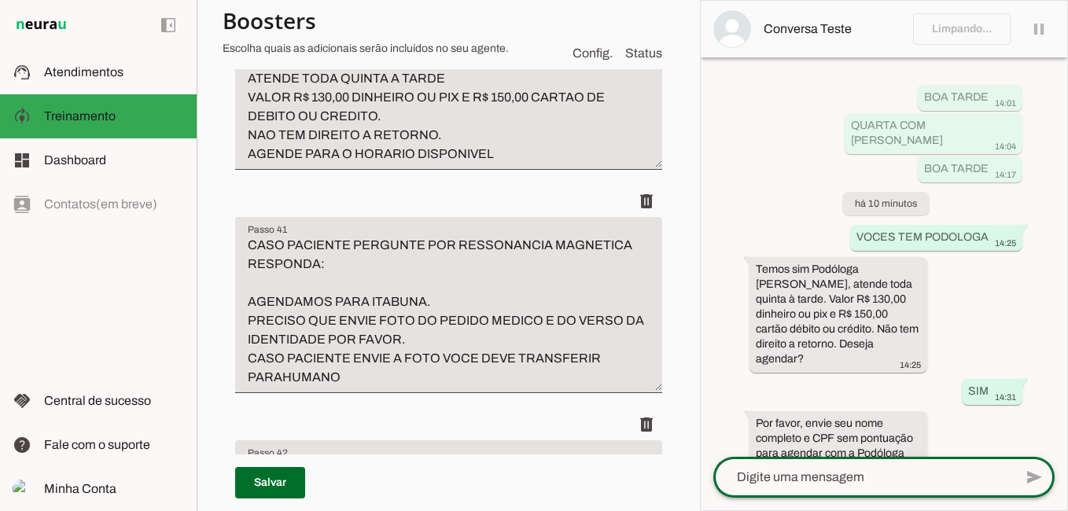
click at [804, 486] on textarea at bounding box center [863, 477] width 300 height 19
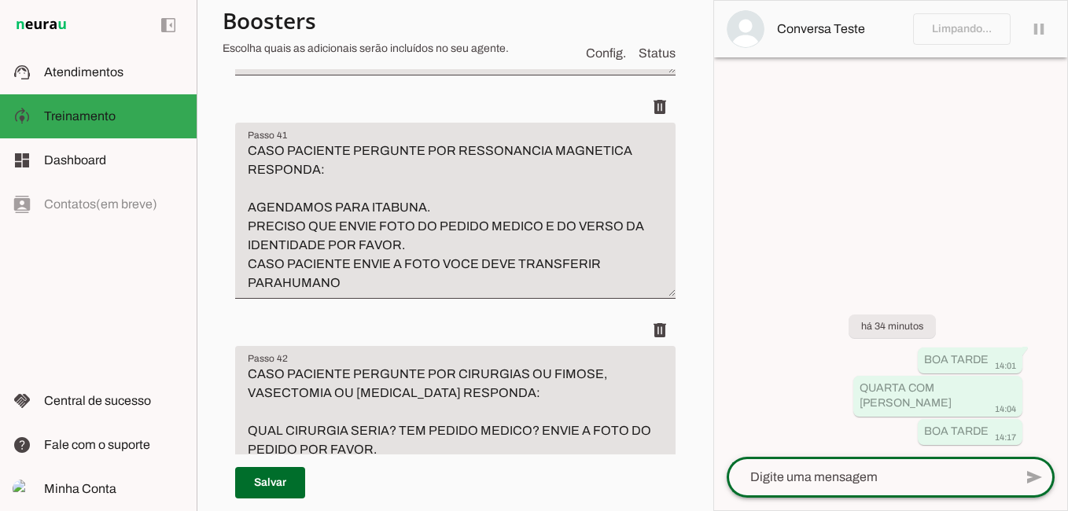
scroll to position [12873, 0]
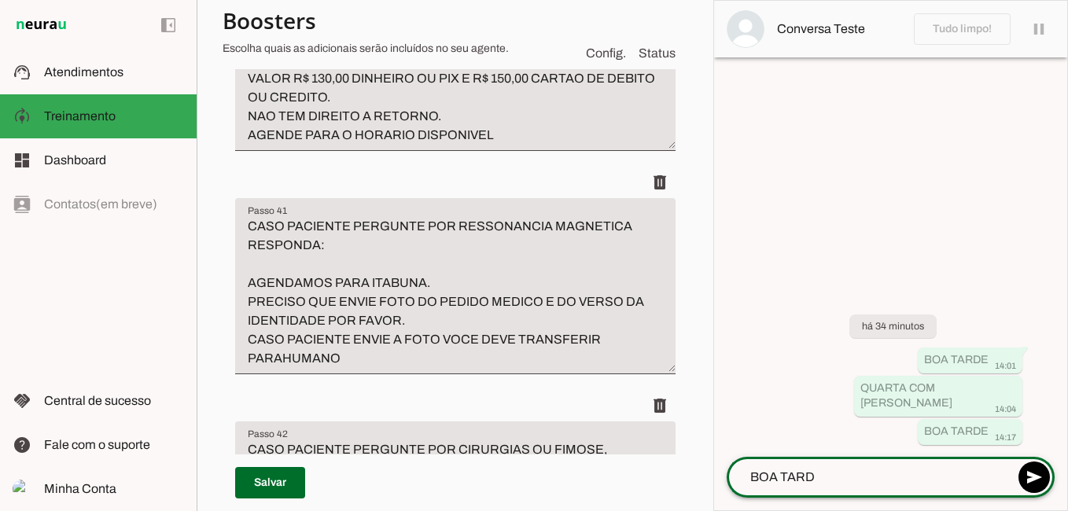
type textarea "BOA TARDE"
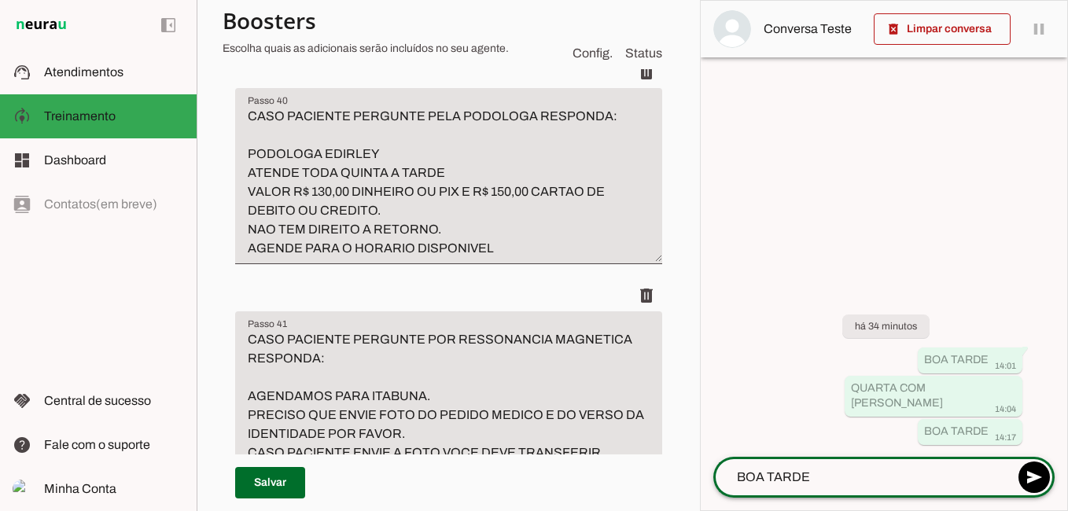
scroll to position [12967, 0]
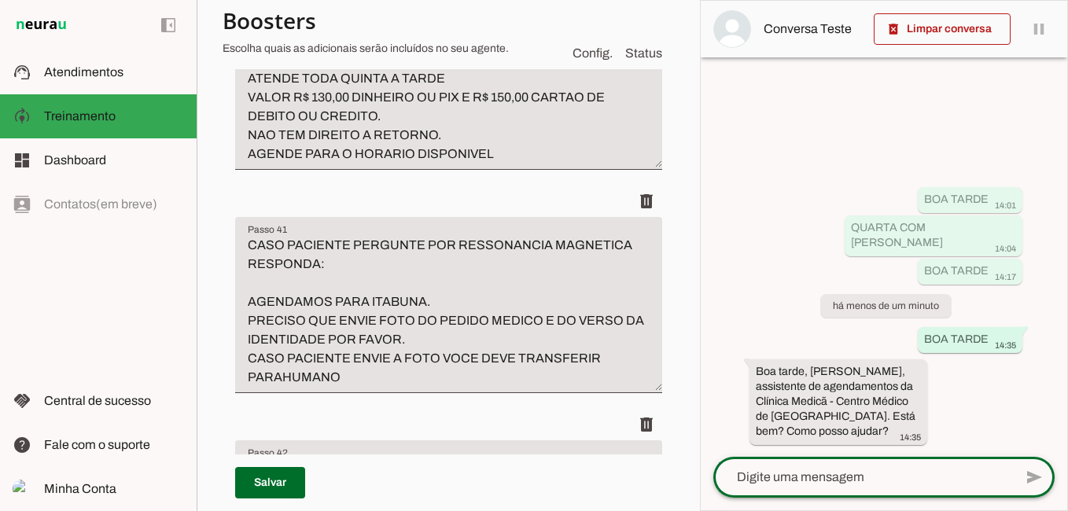
click at [808, 480] on textarea at bounding box center [863, 477] width 300 height 19
click at [786, 477] on textarea "QUEROAGENDAR" at bounding box center [863, 477] width 300 height 19
click at [876, 469] on textarea "QUERO AGENDAR" at bounding box center [863, 477] width 300 height 19
type textarea "QUERO AGENDAR PODOLOGA"
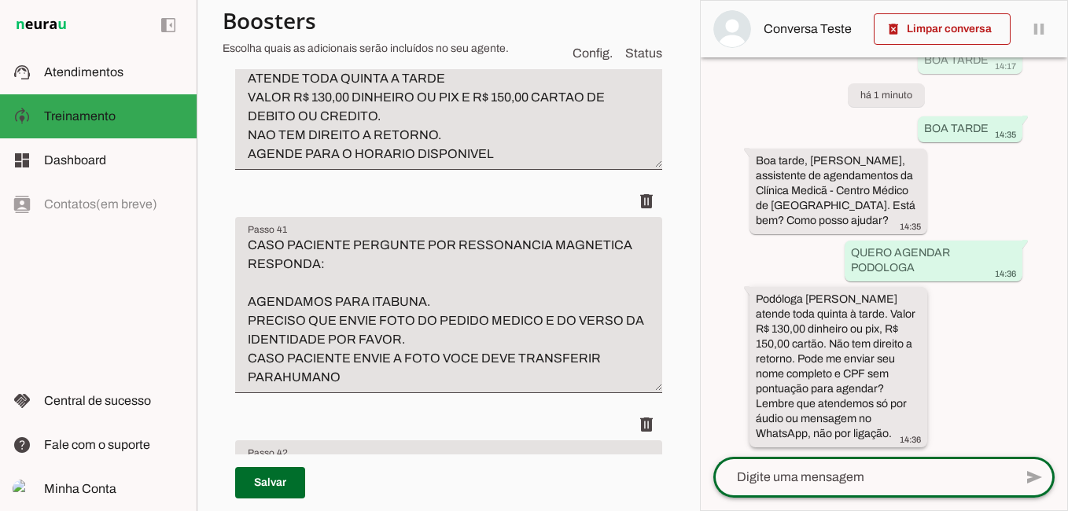
scroll to position [127, 0]
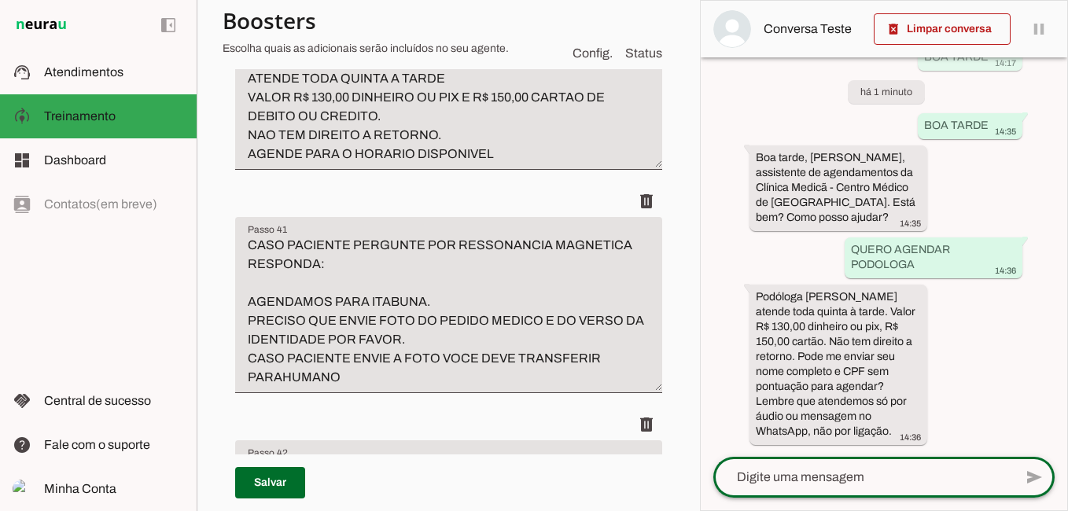
click at [851, 482] on textarea at bounding box center [863, 477] width 300 height 19
type textarea "[PERSON_NAME] VILLE [PERSON_NAME] [PERSON_NAME]"
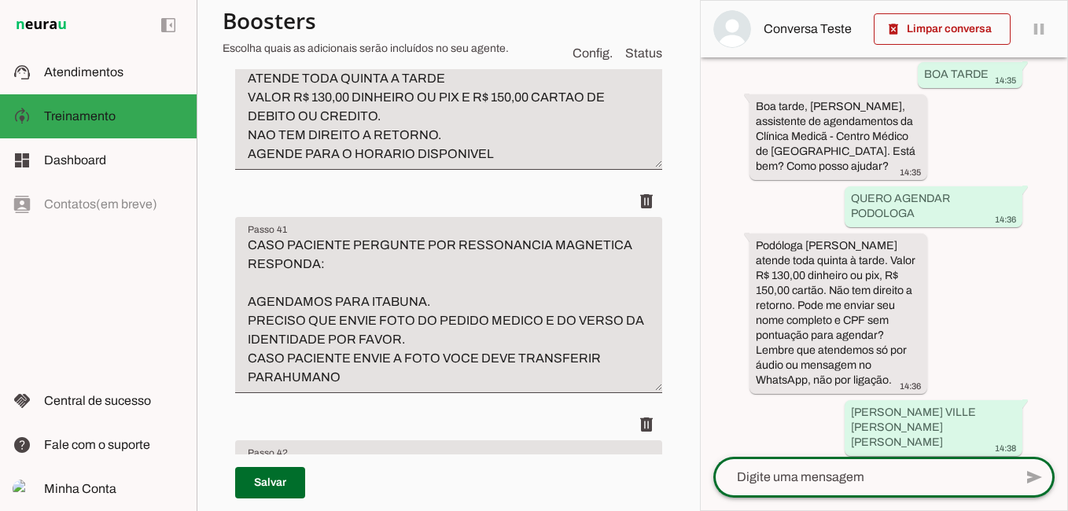
scroll to position [311, 0]
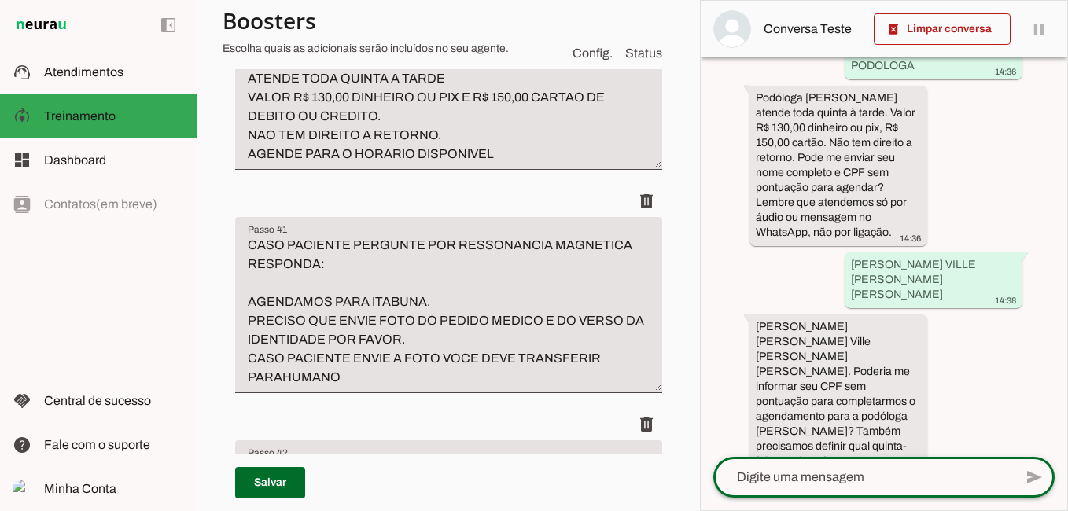
click at [899, 484] on textarea at bounding box center [863, 477] width 300 height 19
type textarea "00845804537"
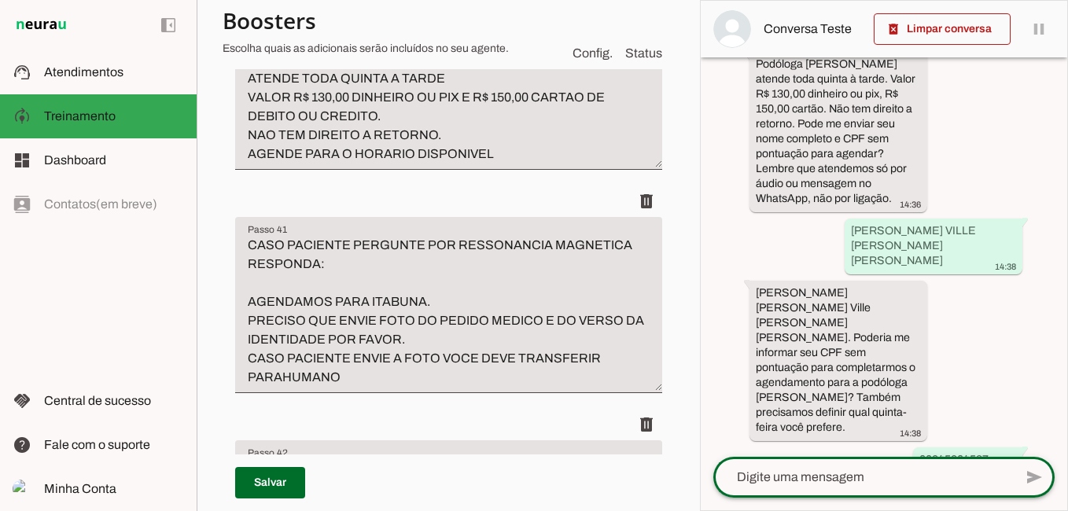
scroll to position [450, 0]
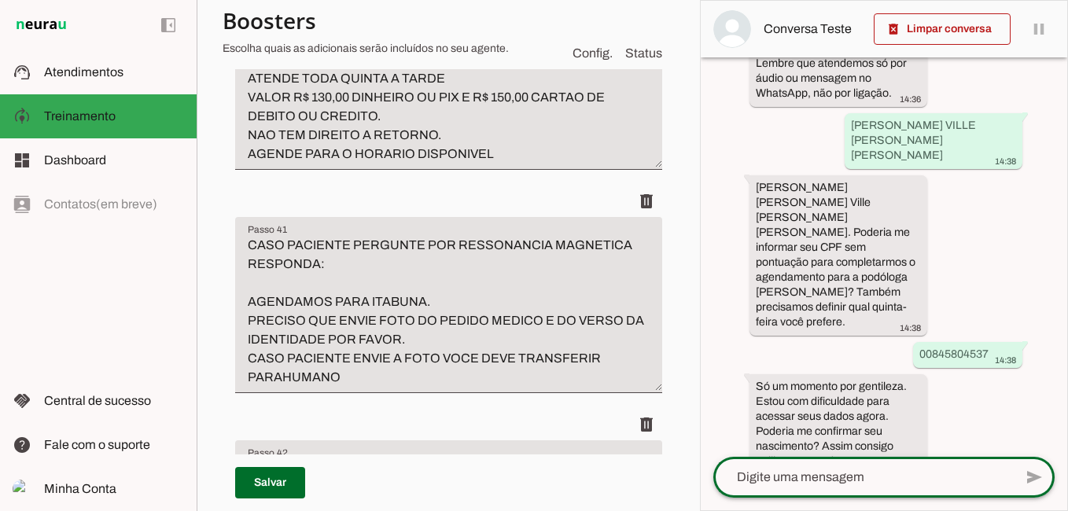
click at [829, 482] on textarea at bounding box center [863, 477] width 300 height 19
type textarea "NAO TENHO A DATA DE NASCIMENTO AGORA"
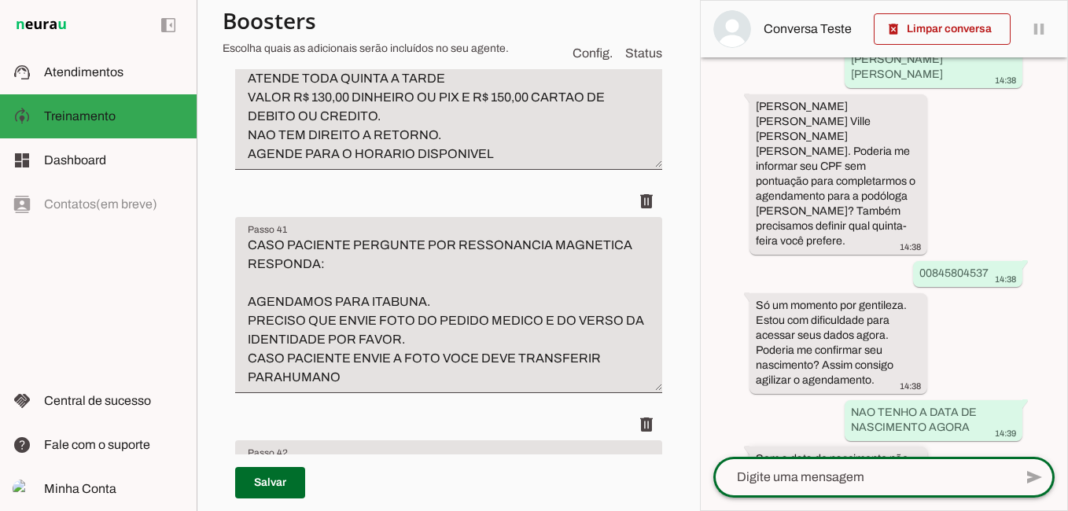
scroll to position [604, 0]
